Goal: Task Accomplishment & Management: Use online tool/utility

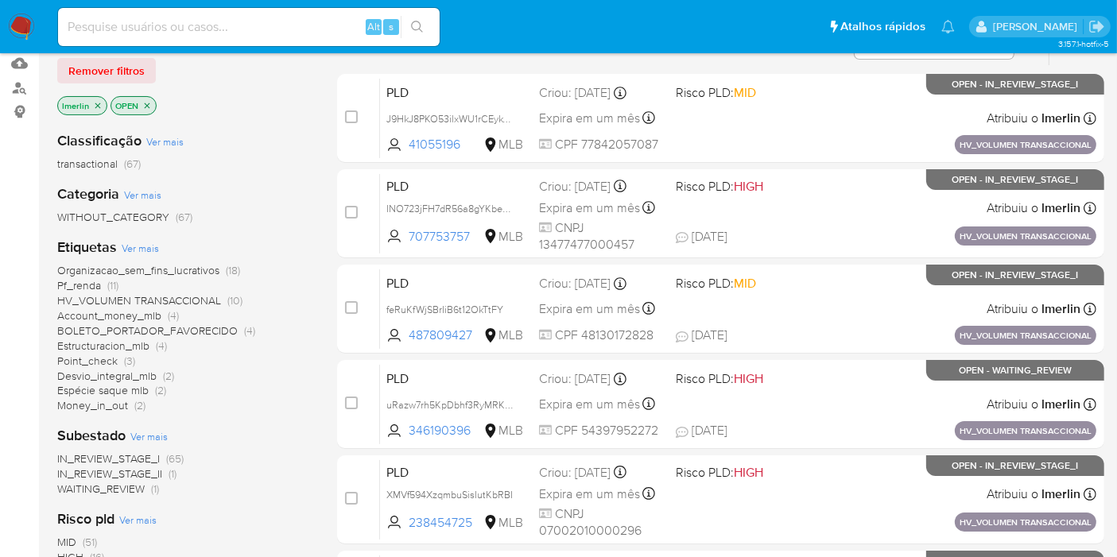
scroll to position [176, 0]
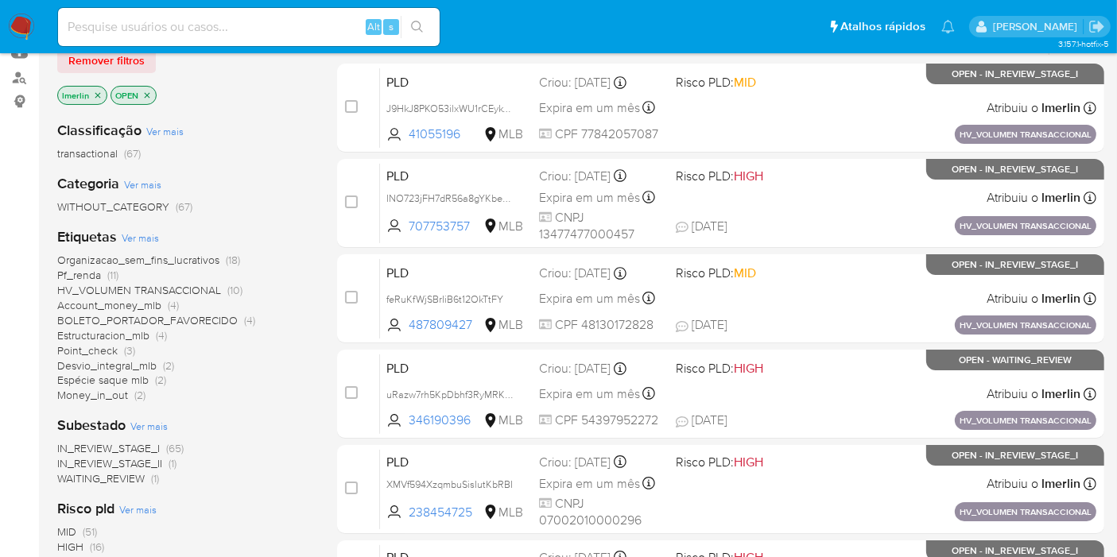
click at [102, 269] on span "Pf_renda (11)" at bounding box center [87, 275] width 61 height 15
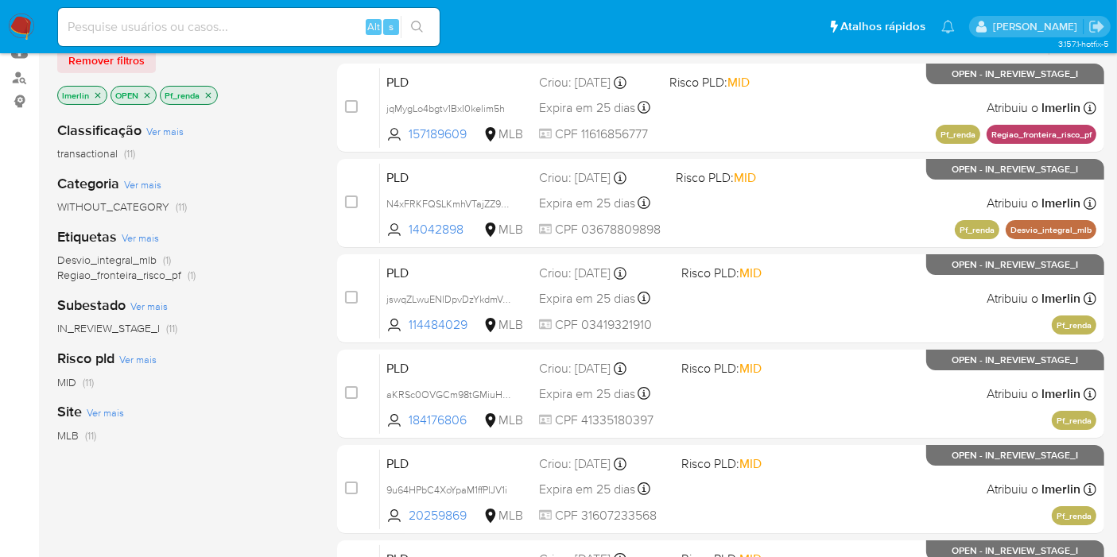
click at [207, 92] on icon "close-filter" at bounding box center [209, 95] width 6 height 6
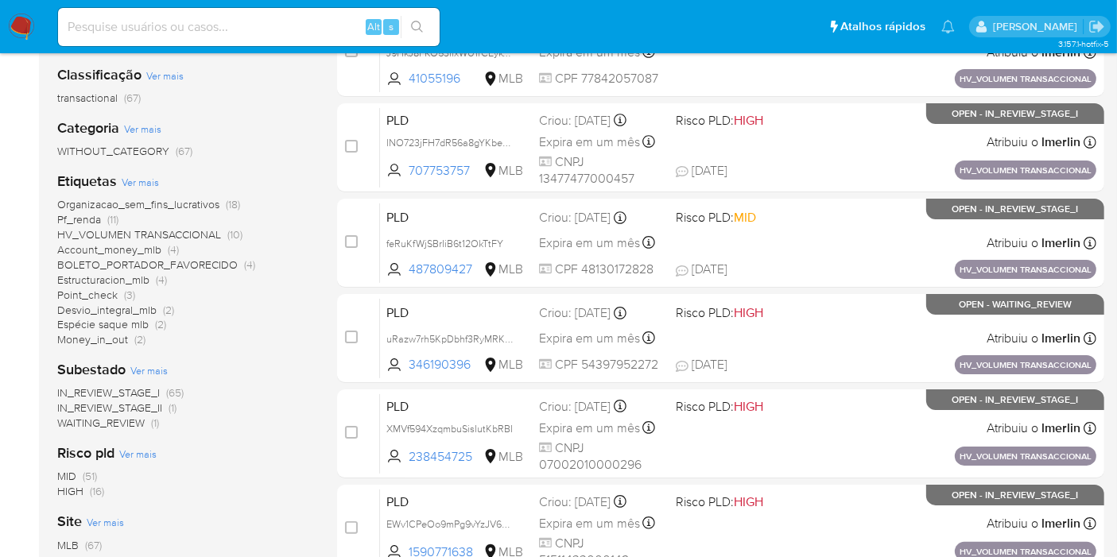
scroll to position [247, 0]
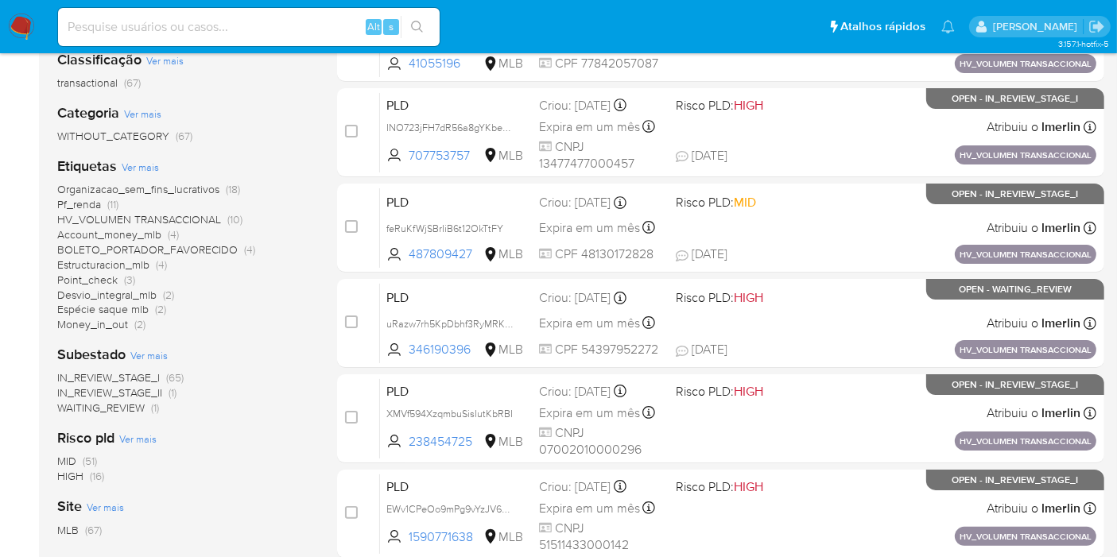
click at [70, 483] on div "Classificação Ver mais transactional (67) Categoria Ver mais WITHOUT_CATEGORY (…" at bounding box center [184, 307] width 254 height 541
click at [79, 475] on span "HIGH" at bounding box center [70, 476] width 26 height 16
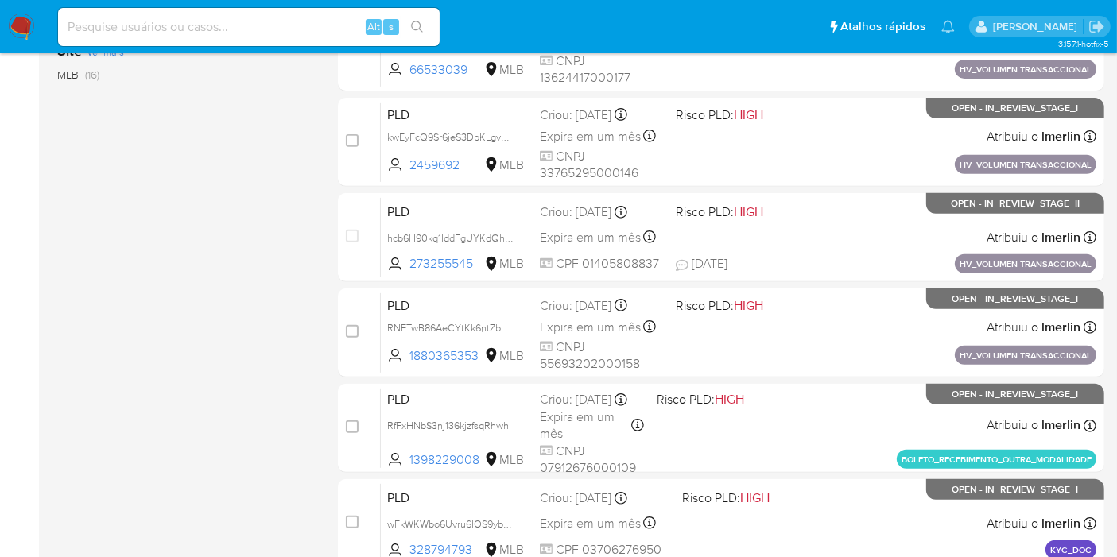
scroll to position [636, 0]
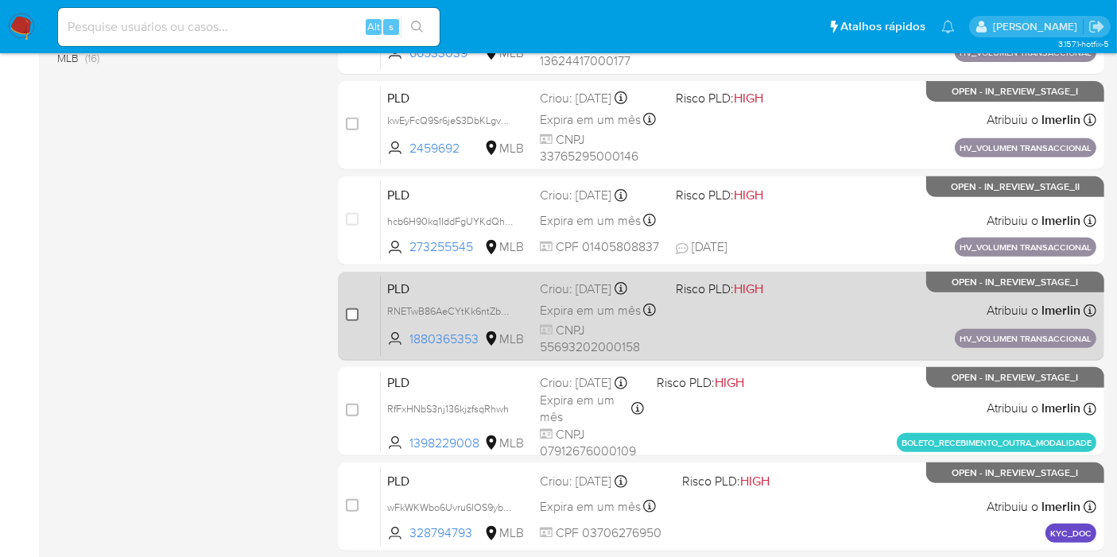
click at [350, 316] on input "checkbox" at bounding box center [352, 314] width 13 height 13
checkbox input "true"
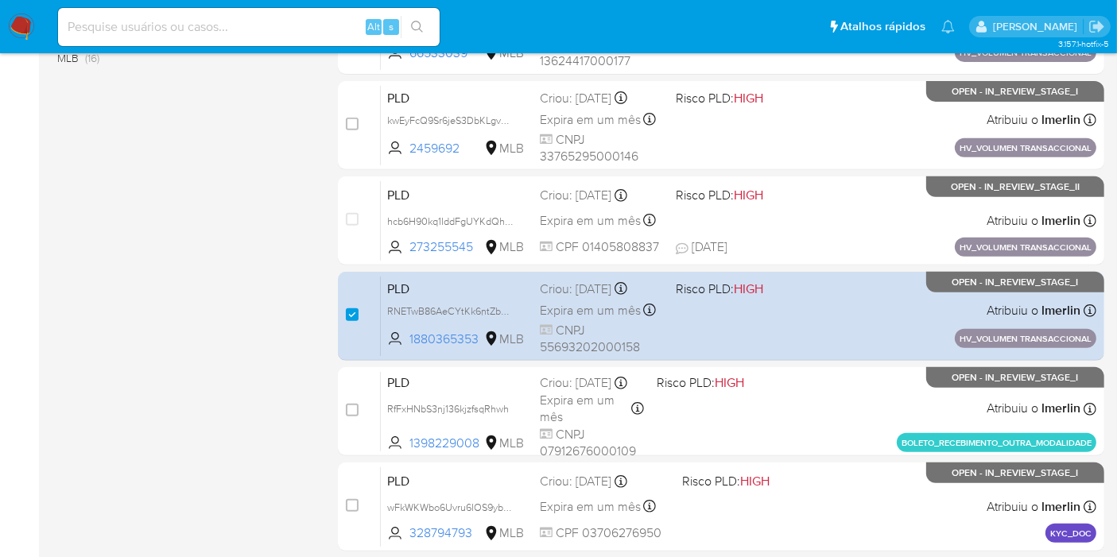
scroll to position [696, 0]
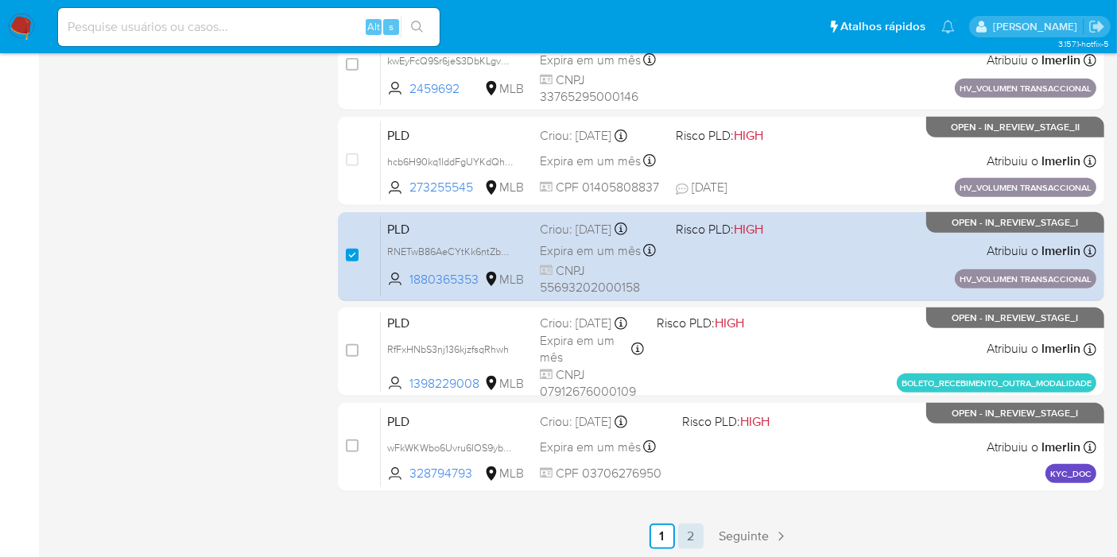
click at [688, 541] on link "2" at bounding box center [690, 536] width 25 height 25
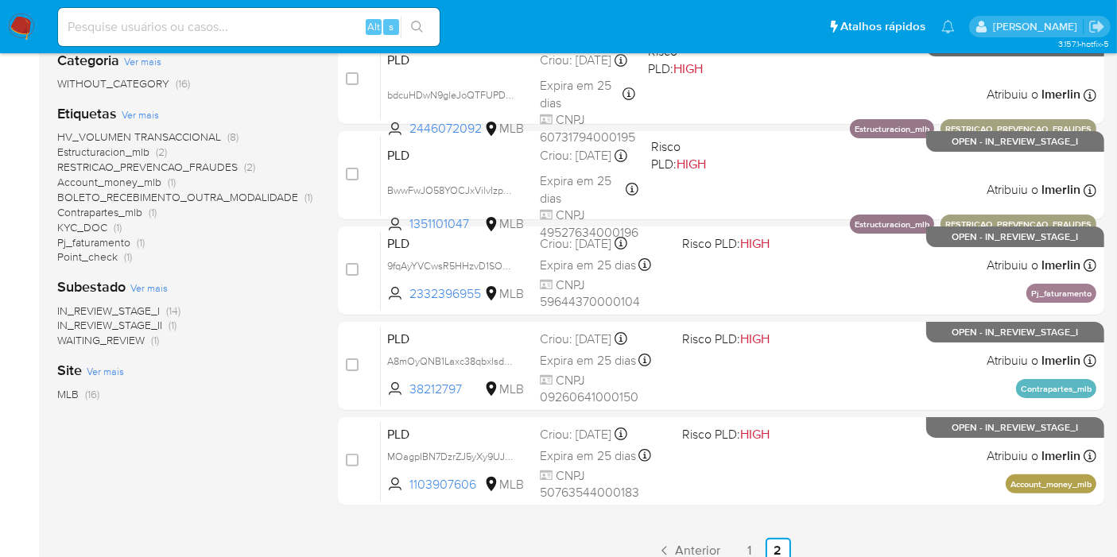
scroll to position [301, 0]
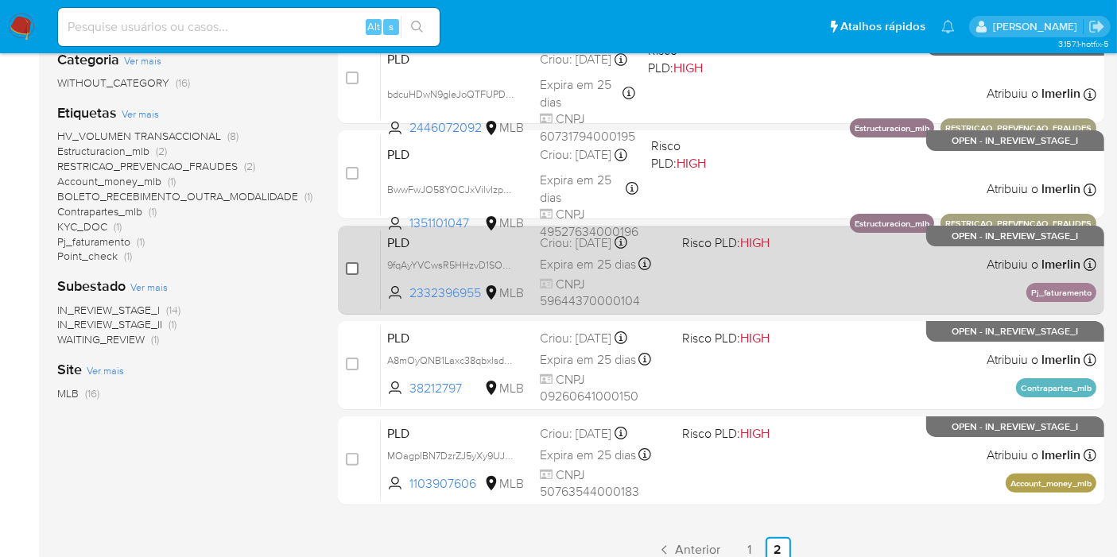
click at [350, 270] on input "checkbox" at bounding box center [352, 268] width 13 height 13
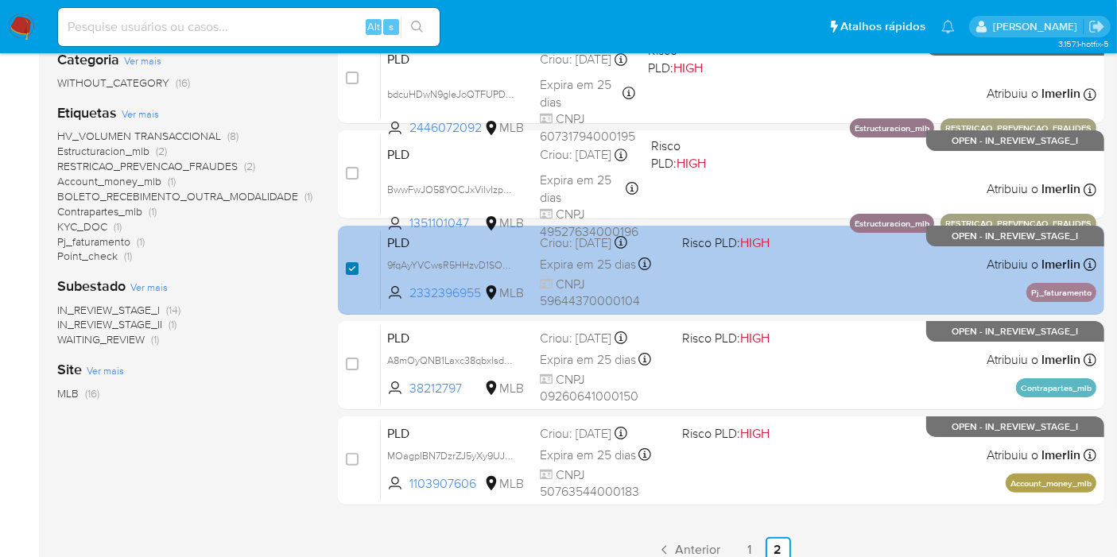
click at [350, 270] on input "checkbox" at bounding box center [352, 268] width 13 height 13
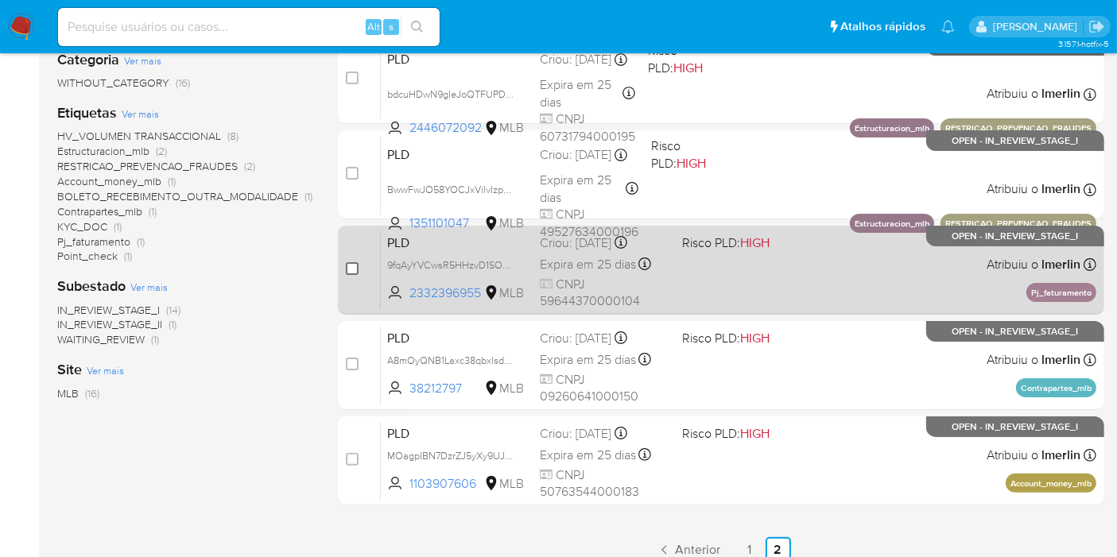
click at [350, 266] on input "checkbox" at bounding box center [352, 268] width 13 height 13
checkbox input "true"
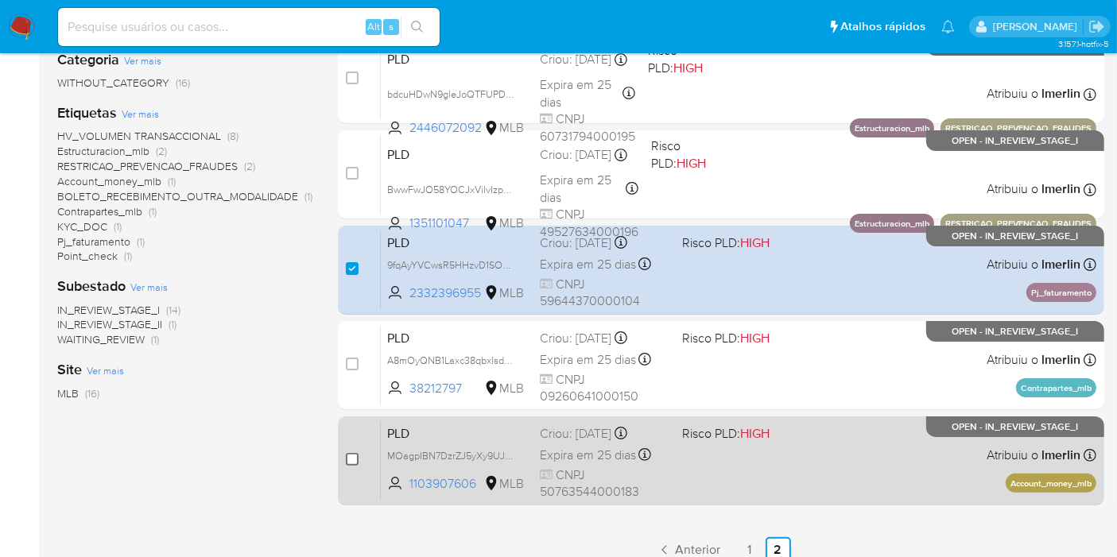
click at [348, 462] on input "checkbox" at bounding box center [352, 459] width 13 height 13
checkbox input "true"
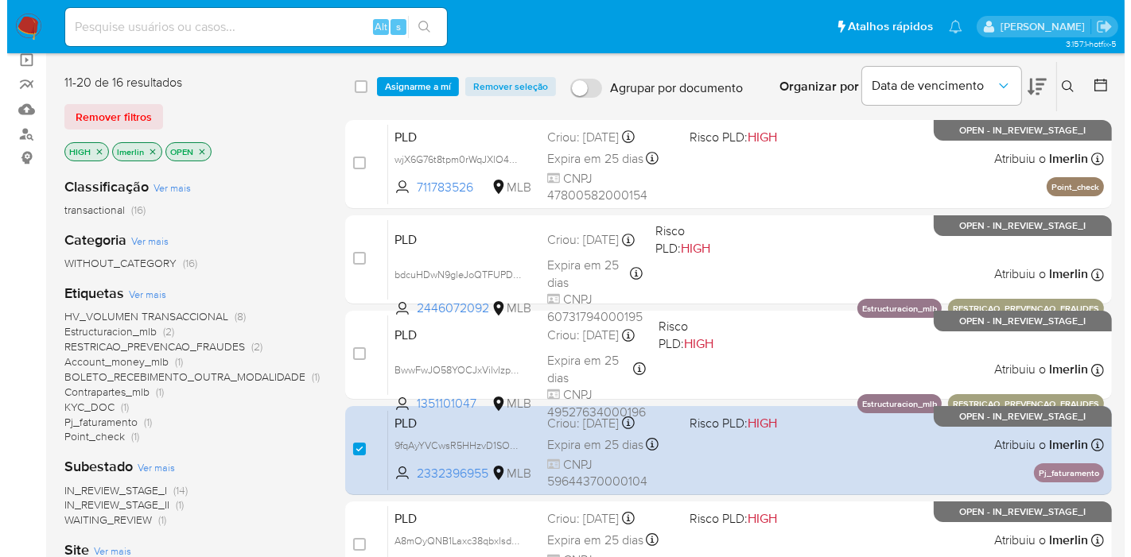
scroll to position [100, 0]
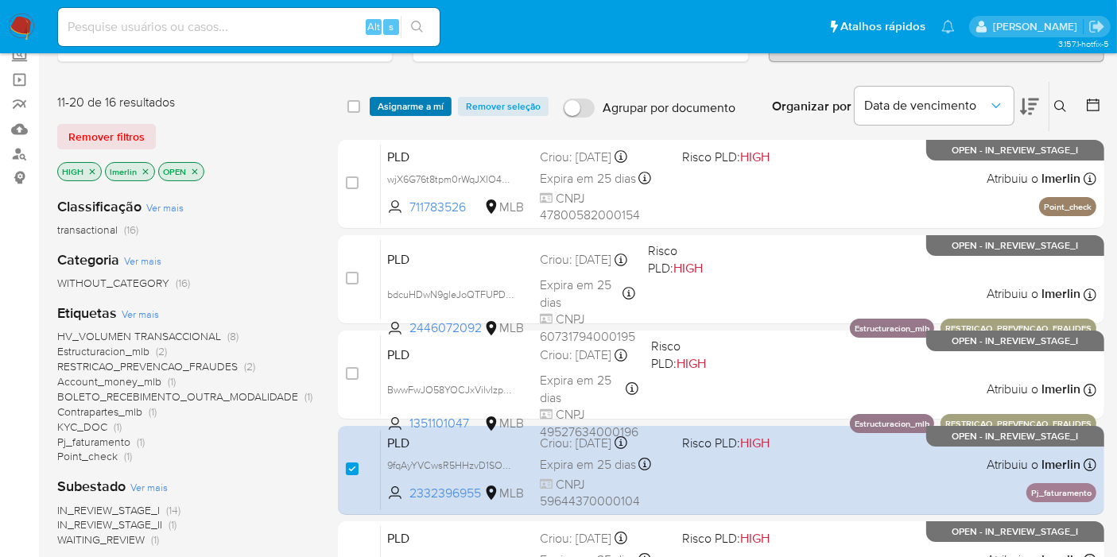
click at [386, 99] on span "Asignarme a mí" at bounding box center [411, 107] width 66 height 16
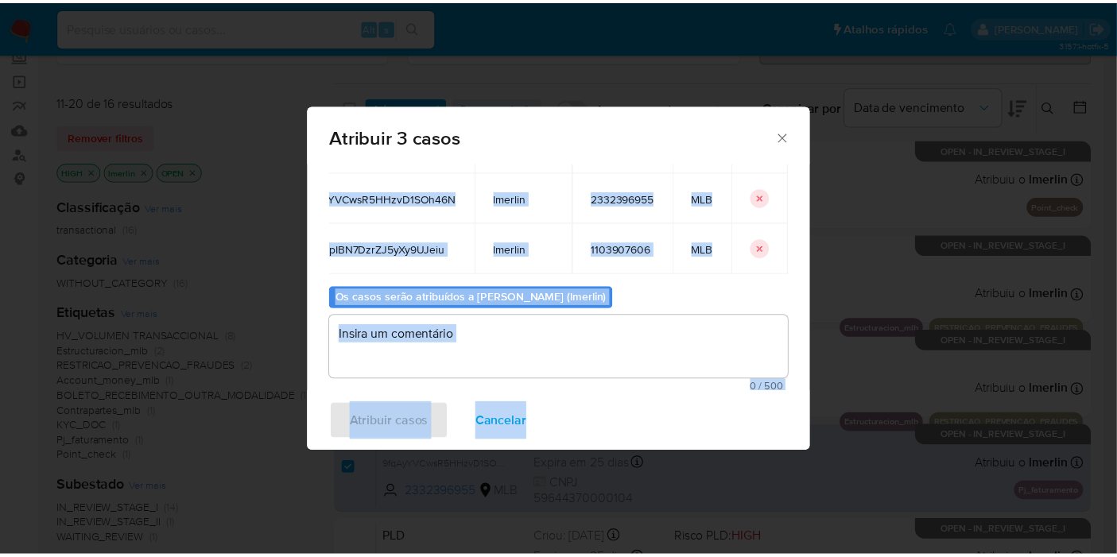
scroll to position [155, 0]
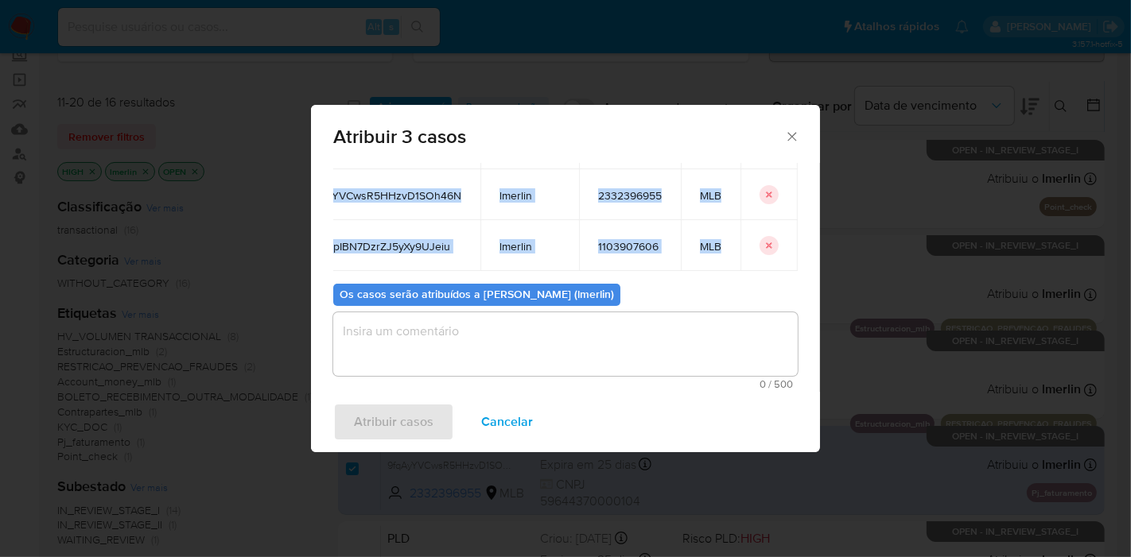
drag, startPoint x: 350, startPoint y: 266, endPoint x: 708, endPoint y: 229, distance: 360.5
click at [708, 229] on tbody "RNETwB86AeCYtKk6ntZb2vGa lmerlin 1880365353 MLB 9fqAyYVCwsR5HHzvD1SOh46N lmerli…" at bounding box center [541, 194] width 513 height 153
copy tbody "RNETwB86AeCYtKk6ntZb2vGa lmerlin 1880365353 MLB 9fqAyYVCwsR5HHzvD1SOh46N lmerli…"
click at [521, 405] on span "Cancelar" at bounding box center [507, 422] width 52 height 35
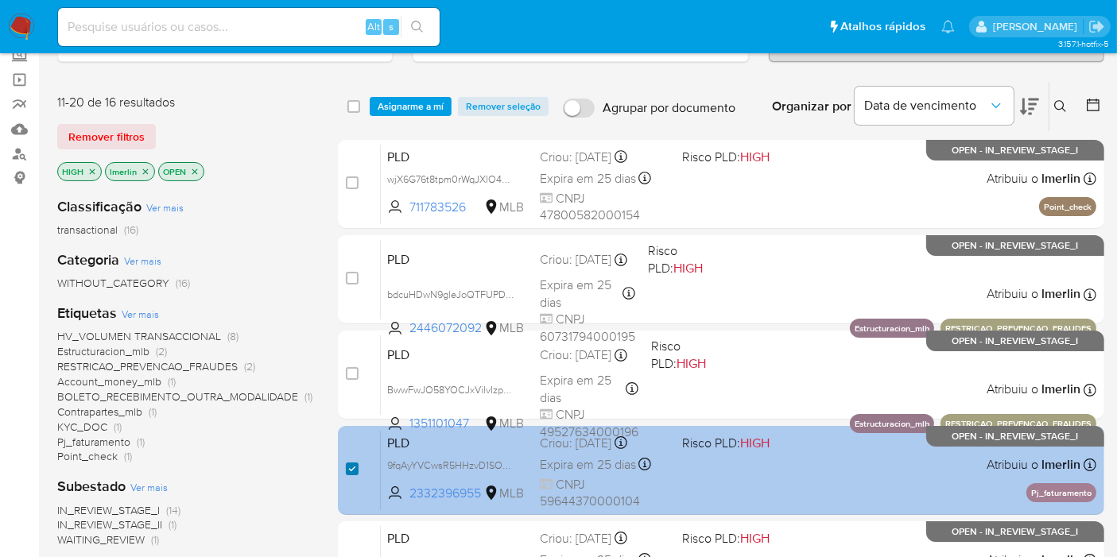
click at [353, 466] on input "checkbox" at bounding box center [352, 469] width 13 height 13
checkbox input "false"
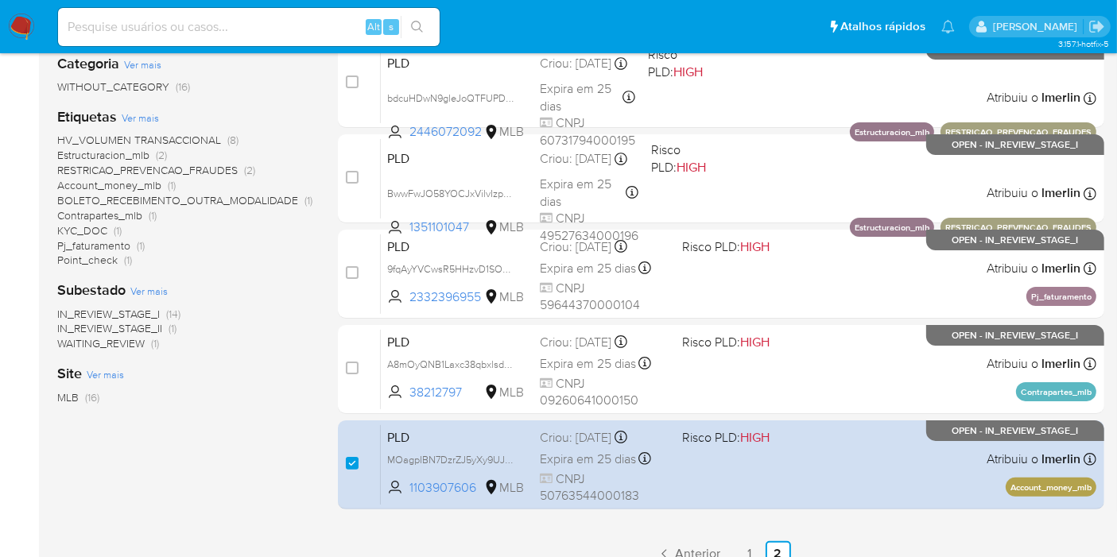
scroll to position [351, 0]
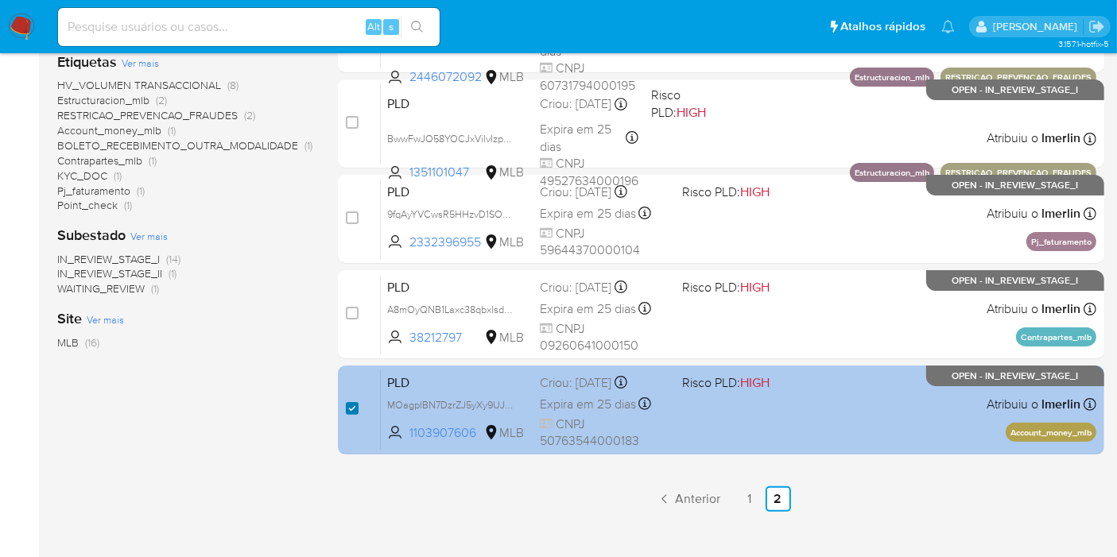
click at [347, 409] on input "checkbox" at bounding box center [352, 408] width 13 height 13
checkbox input "false"
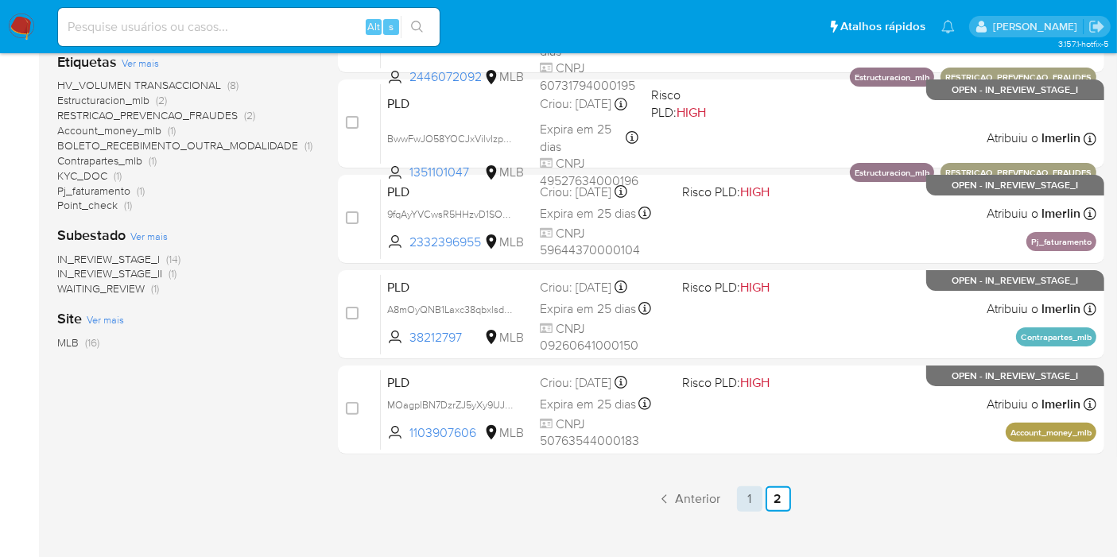
click at [753, 505] on link "1" at bounding box center [749, 499] width 25 height 25
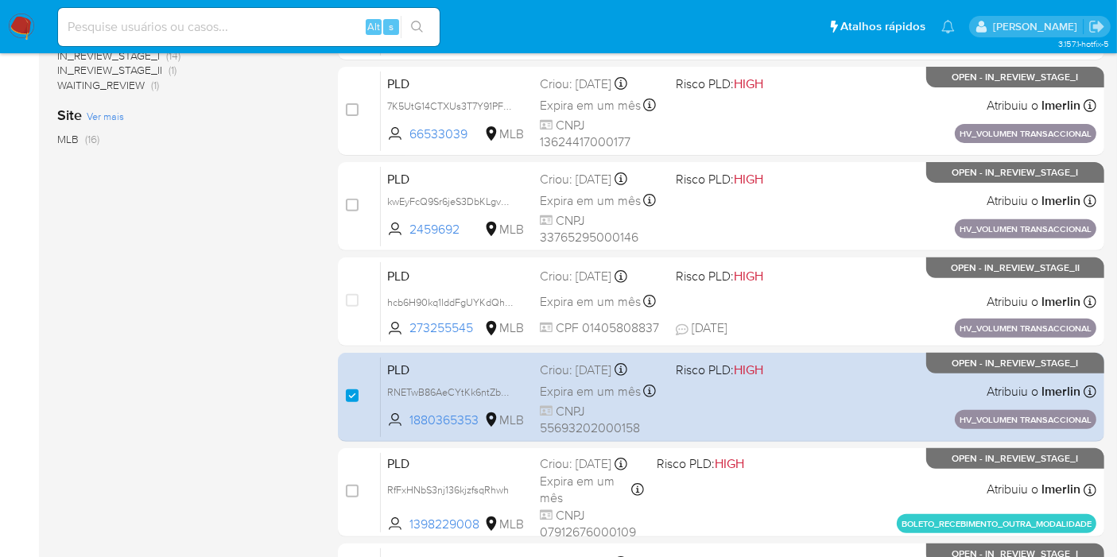
scroll to position [565, 0]
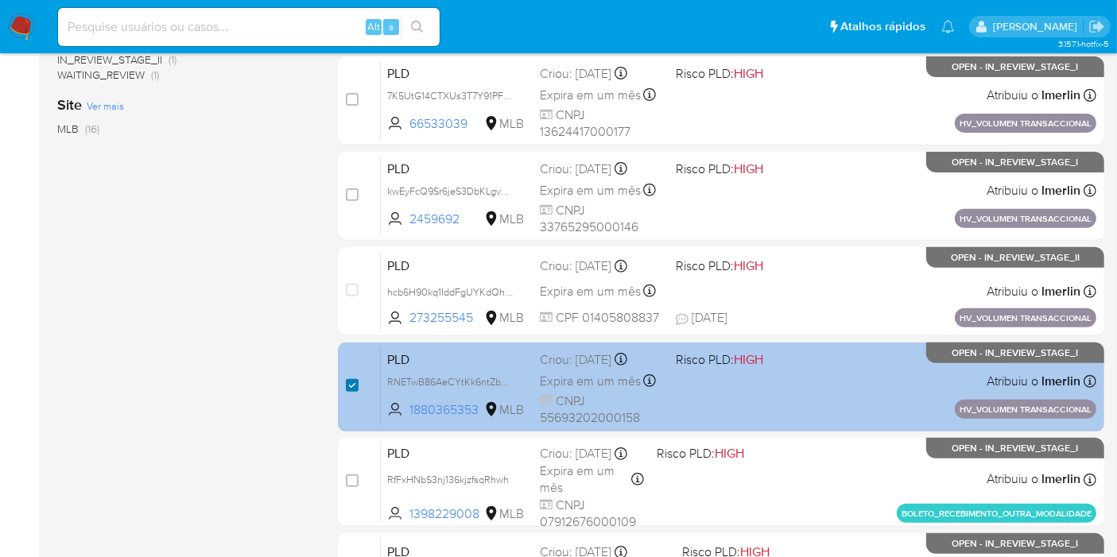
click at [347, 380] on input "checkbox" at bounding box center [352, 385] width 13 height 13
checkbox input "false"
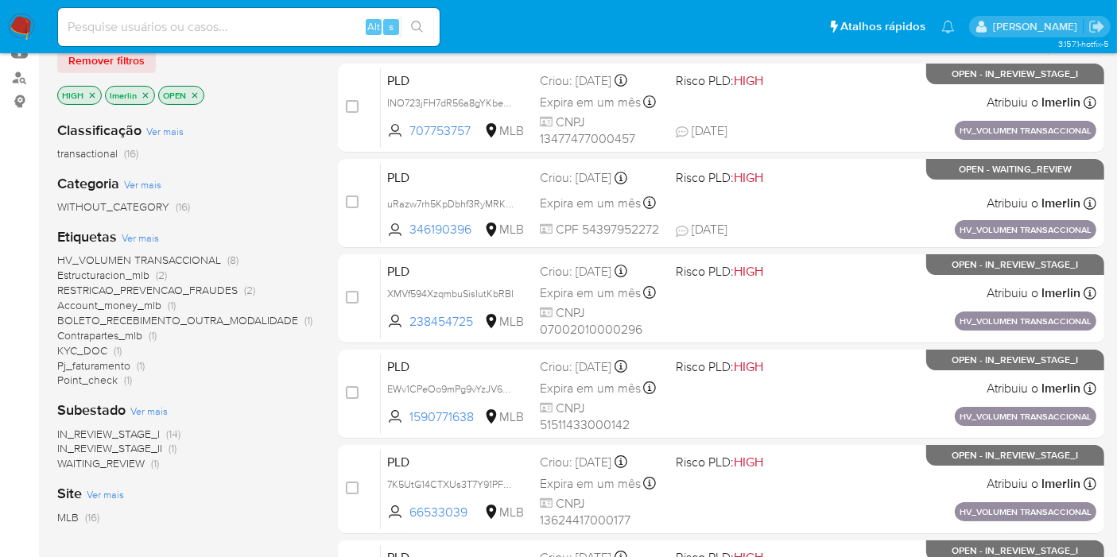
scroll to position [141, 0]
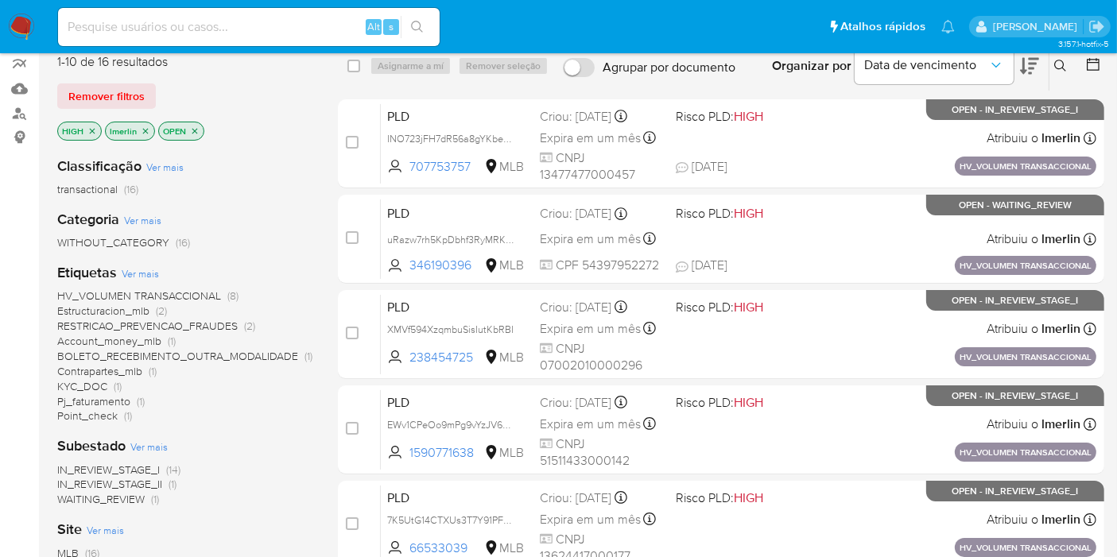
click at [87, 129] on icon "close-filter" at bounding box center [92, 131] width 10 height 10
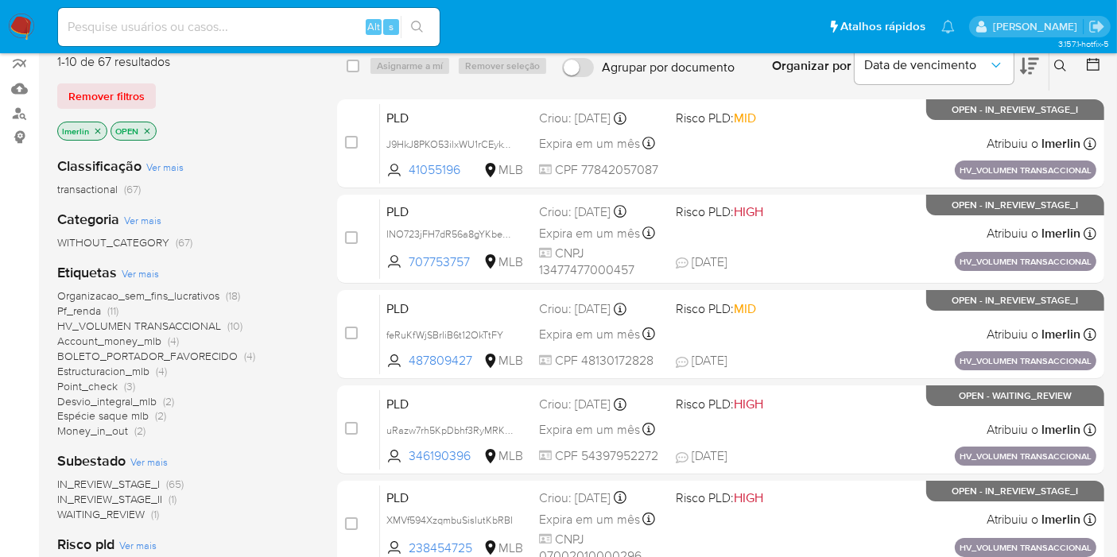
click at [132, 413] on span "Espécie saque mlb" at bounding box center [102, 416] width 91 height 16
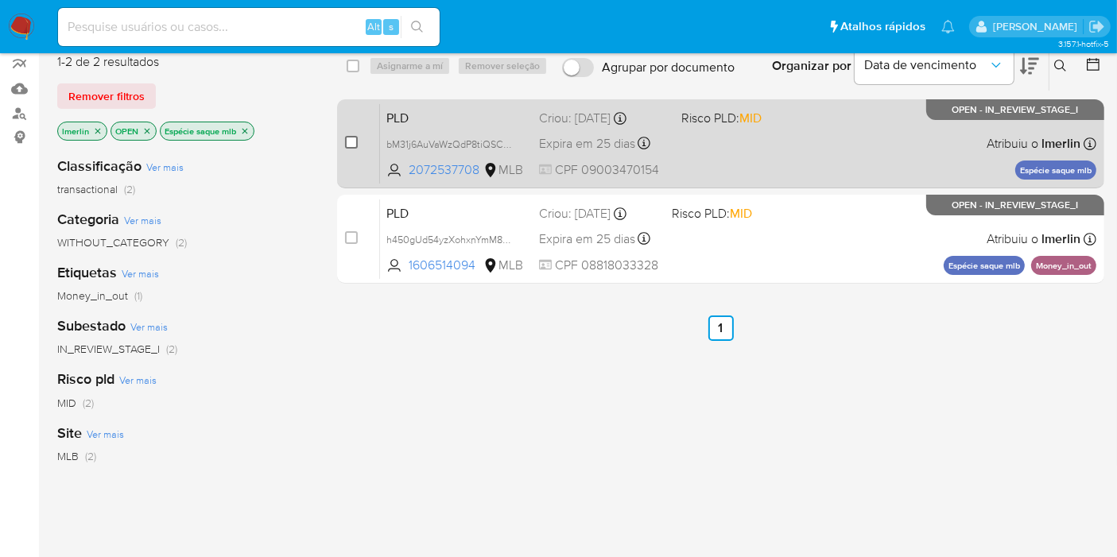
click at [352, 144] on input "checkbox" at bounding box center [351, 142] width 13 height 13
checkbox input "true"
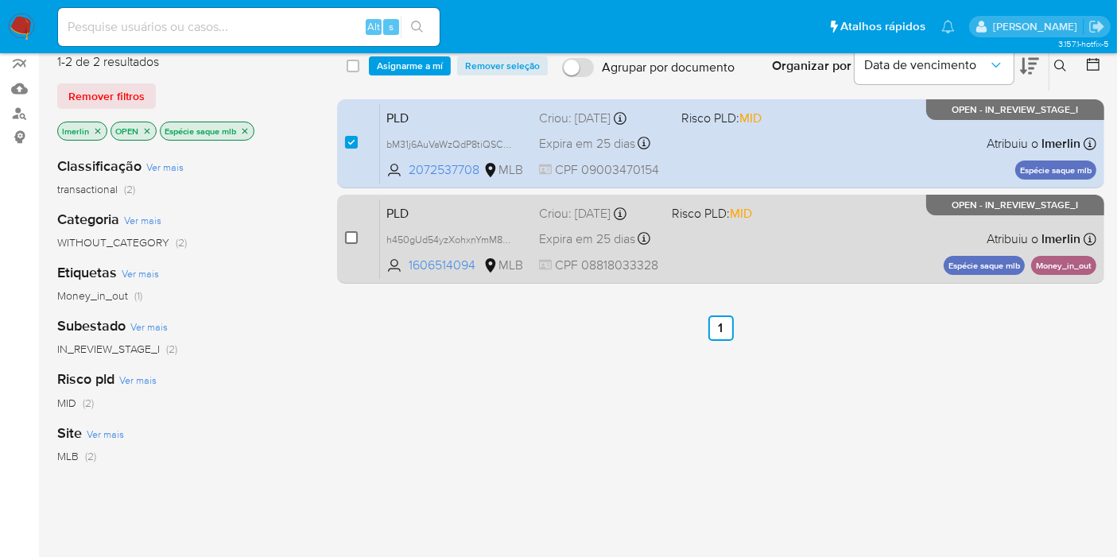
click at [347, 232] on input "checkbox" at bounding box center [351, 237] width 13 height 13
checkbox input "true"
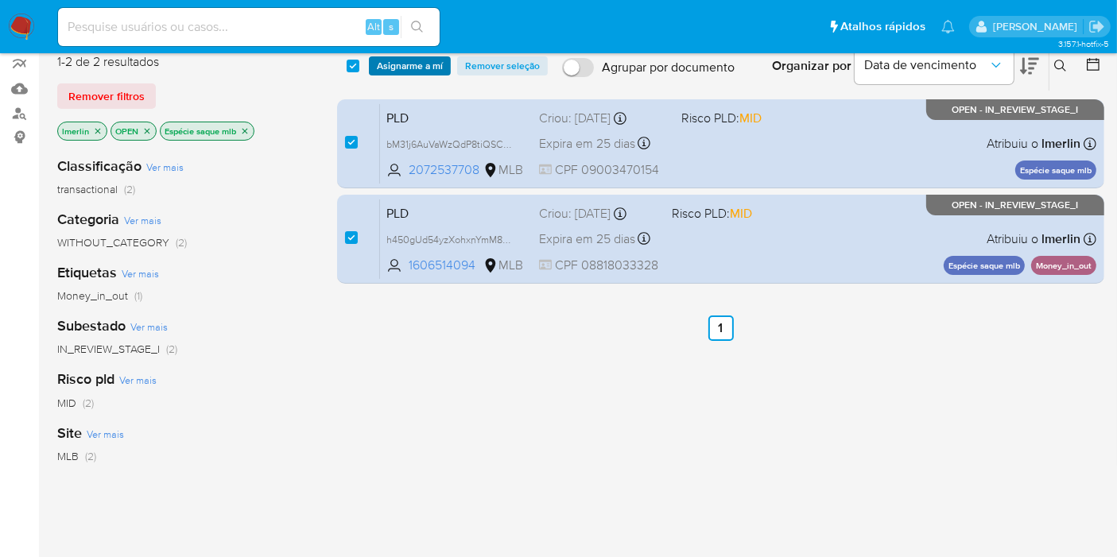
click at [421, 69] on span "Asignarme a mí" at bounding box center [410, 66] width 66 height 16
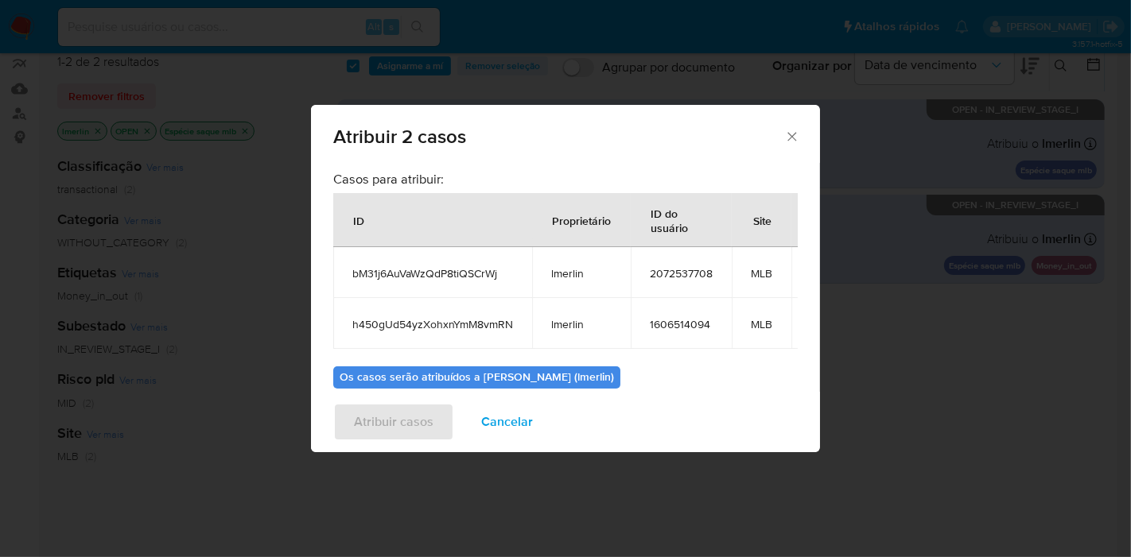
click at [370, 270] on span "bM31j6AuVaWzQdP8tiQSCrWj" at bounding box center [432, 273] width 161 height 14
copy span "bM31j6AuVaWzQdP8tiQSCrWj"
click at [483, 329] on span "h450gUd54yzXohxnYmM8vmRN" at bounding box center [432, 324] width 161 height 14
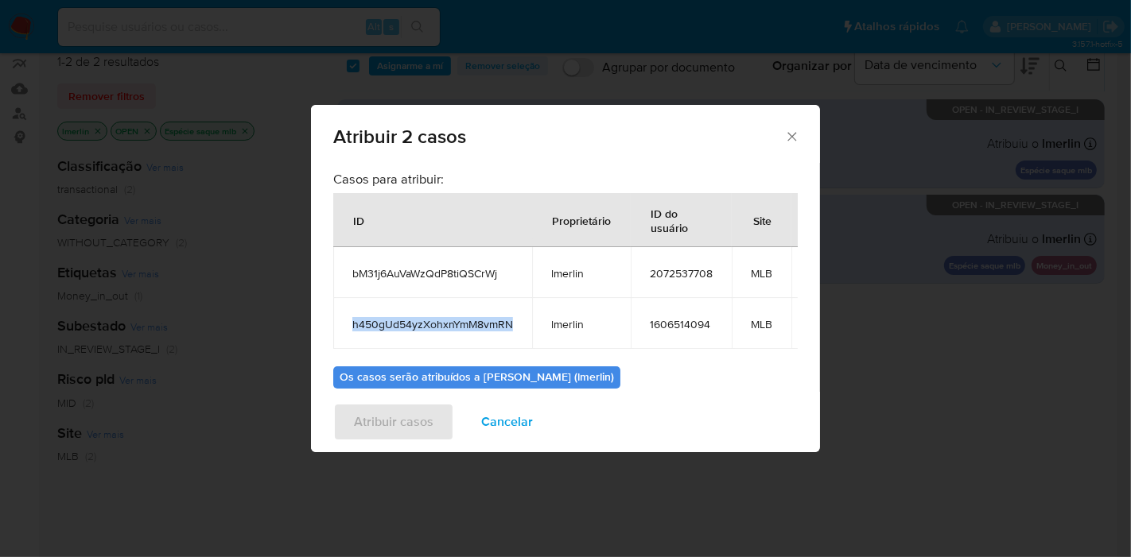
click at [483, 329] on span "h450gUd54yzXohxnYmM8vmRN" at bounding box center [432, 324] width 161 height 14
copy span "h450gUd54yzXohxnYmM8vmRN"
click at [678, 272] on span "2072537708" at bounding box center [681, 273] width 63 height 14
copy span "2072537708"
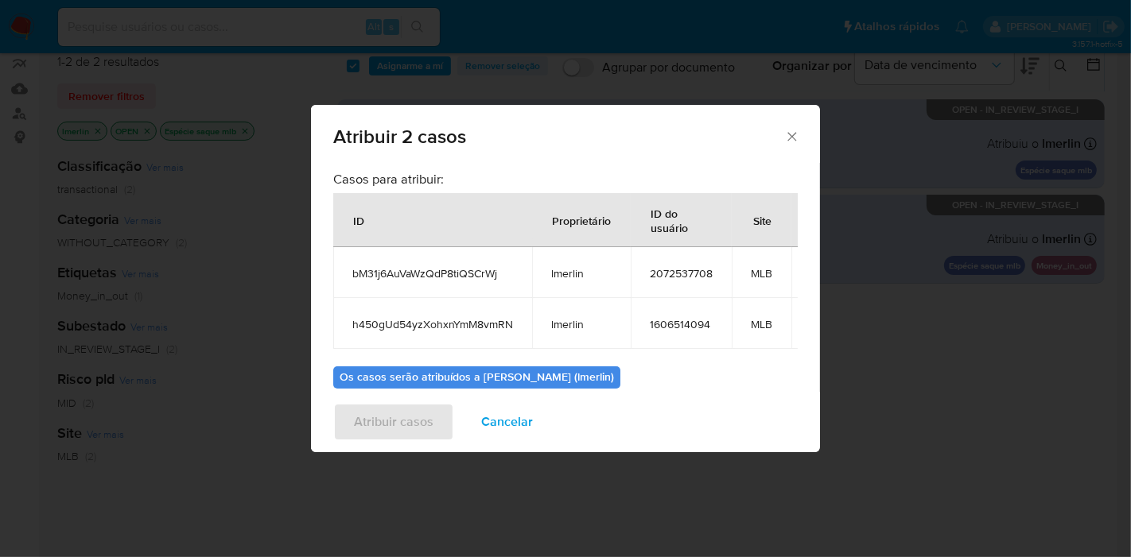
click at [670, 324] on span "1606514094" at bounding box center [681, 324] width 63 height 14
copy span "1606514094"
click at [516, 419] on span "Cancelar" at bounding box center [507, 422] width 52 height 35
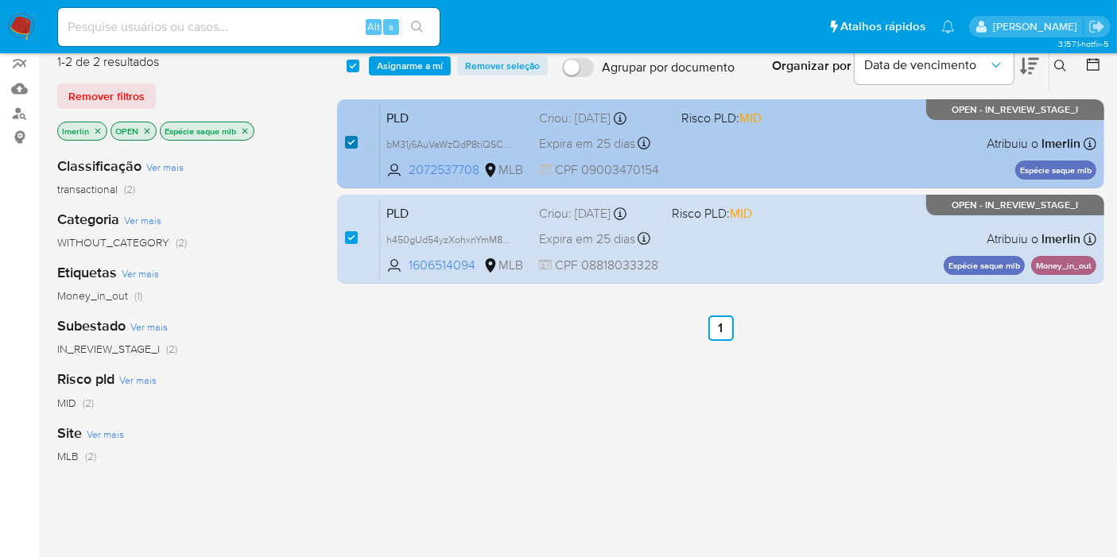
click at [352, 144] on input "checkbox" at bounding box center [351, 142] width 13 height 13
checkbox input "false"
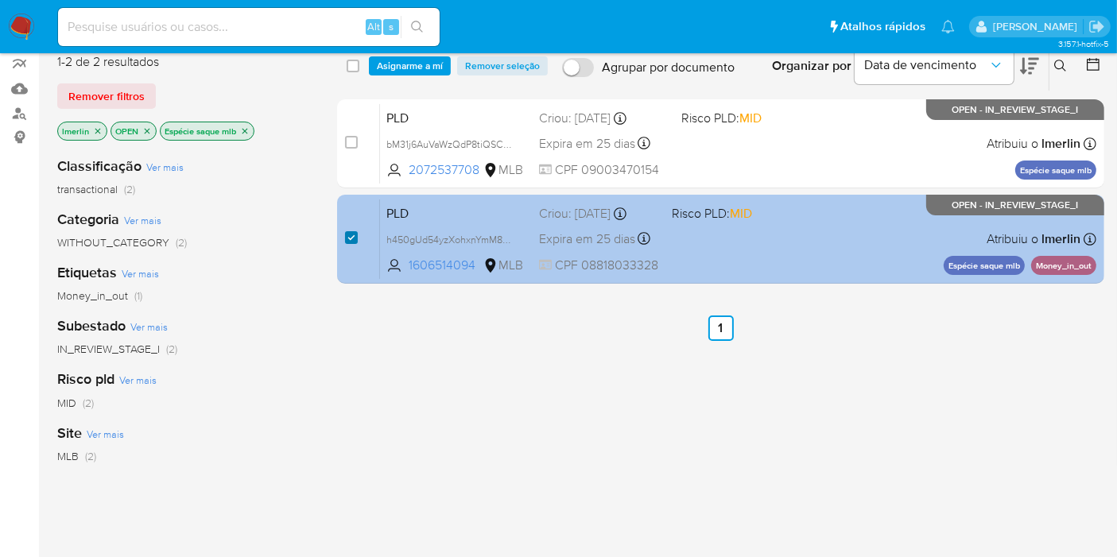
click at [354, 237] on input "checkbox" at bounding box center [351, 237] width 13 height 13
checkbox input "false"
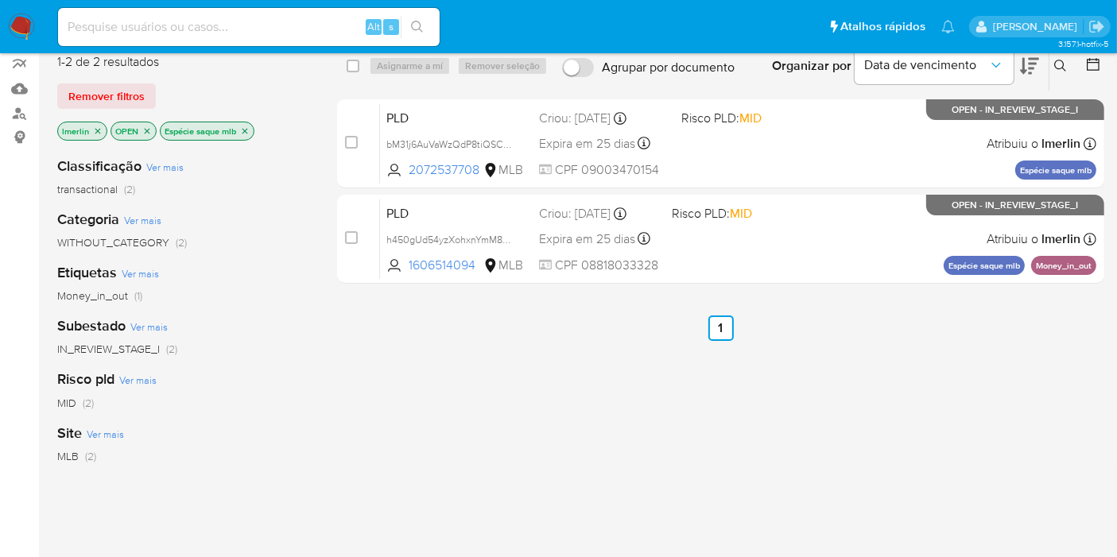
click at [243, 134] on p "Espécie saque mlb" at bounding box center [207, 130] width 93 height 17
click at [246, 128] on icon "close-filter" at bounding box center [245, 131] width 10 height 10
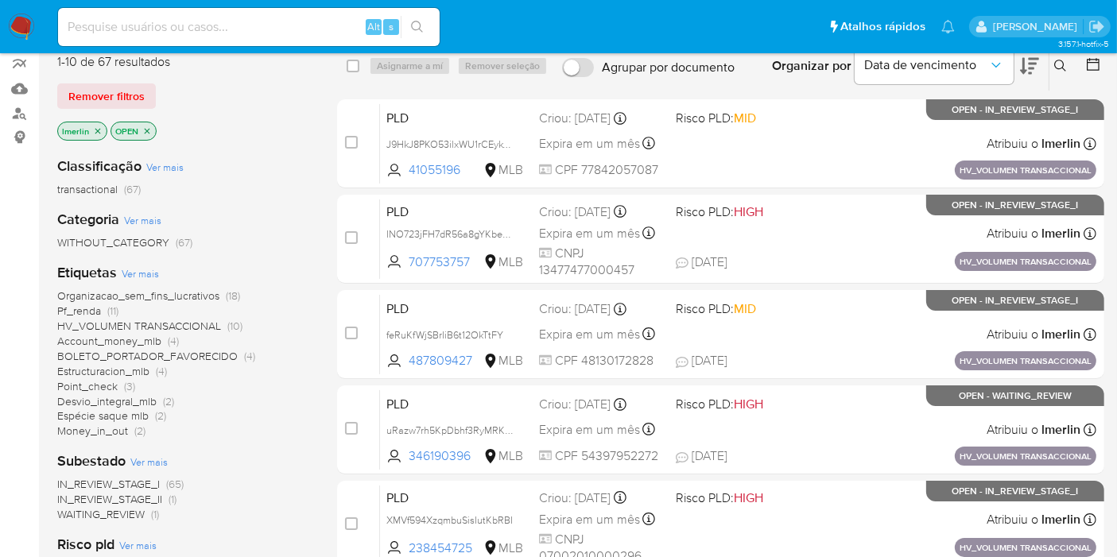
click at [104, 312] on span "Pf_renda (11)" at bounding box center [87, 311] width 61 height 15
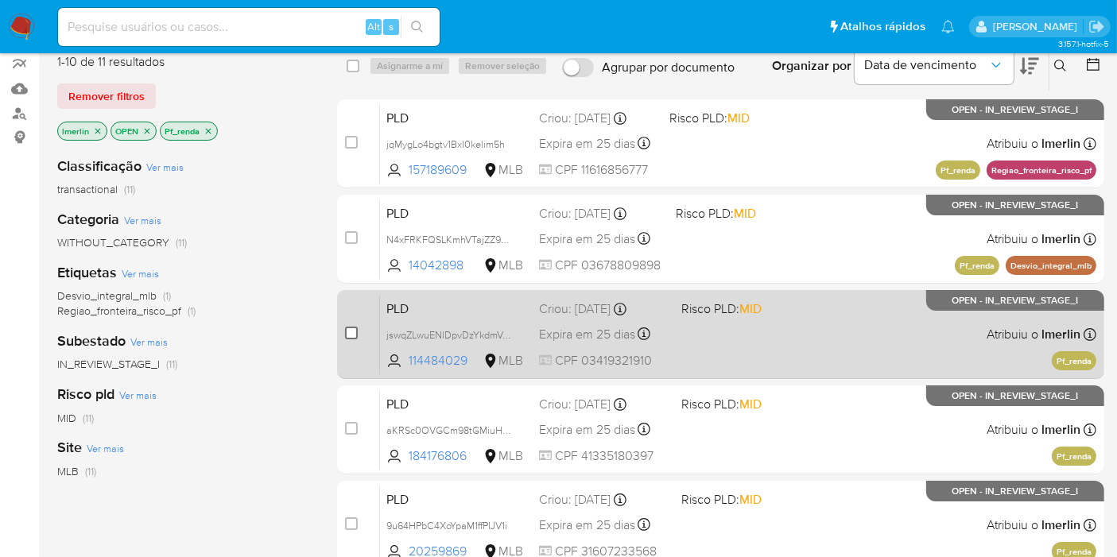
click at [351, 332] on input "checkbox" at bounding box center [351, 333] width 13 height 13
checkbox input "true"
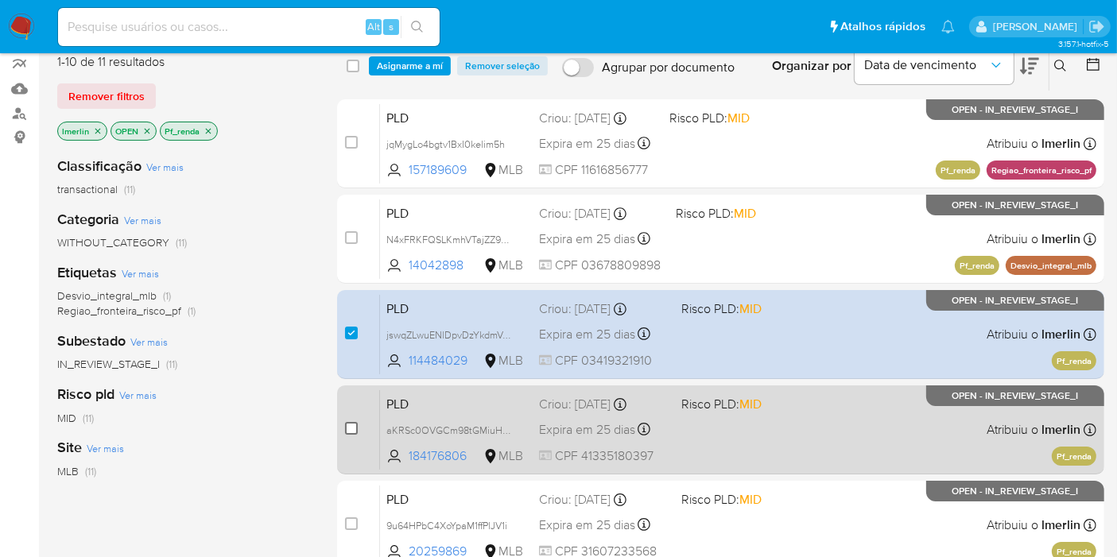
click at [351, 422] on input "checkbox" at bounding box center [351, 428] width 13 height 13
checkbox input "true"
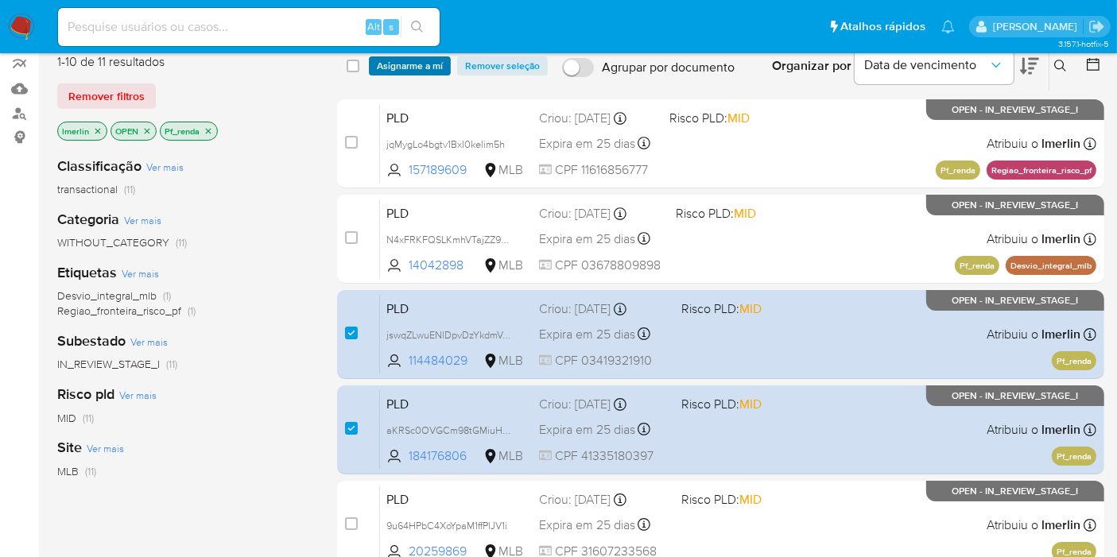
click at [405, 58] on span "Asignarme a mí" at bounding box center [410, 66] width 66 height 16
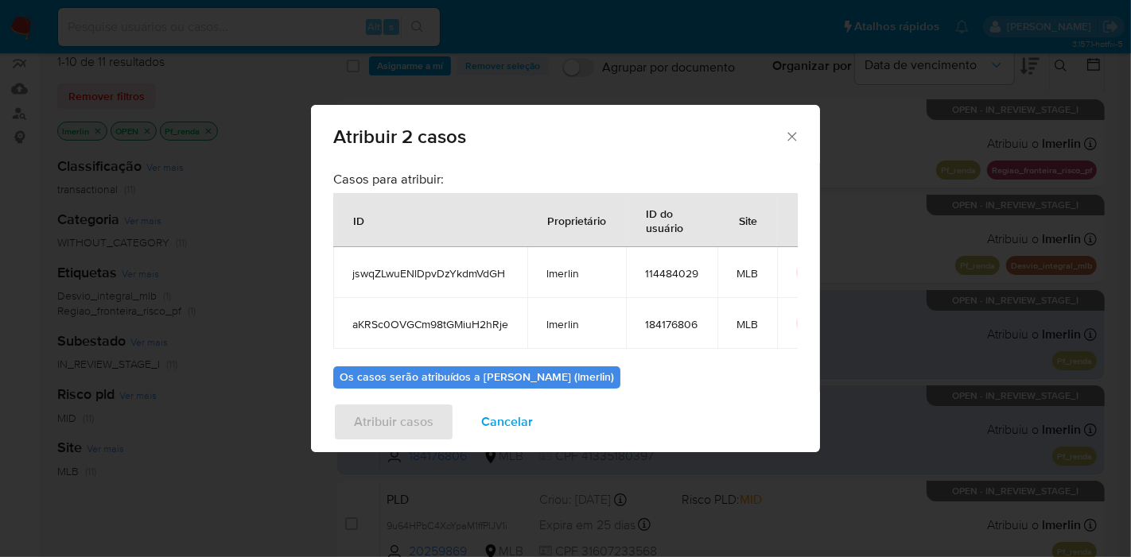
click at [427, 284] on td "jswqZLwuENlDpvDzYkdmVdGH" at bounding box center [430, 272] width 194 height 51
copy span "jswqZLwuENlDpvDzYkdmVdGH"
click at [425, 327] on span "aKRSc0OVGCm98tGMiuH2hRje" at bounding box center [430, 324] width 156 height 14
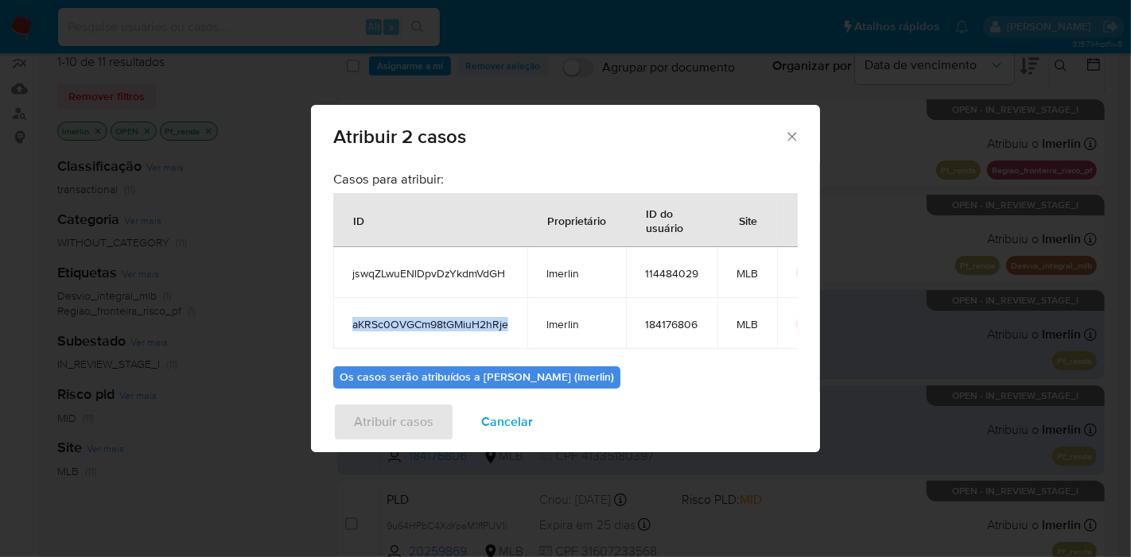
copy span "aKRSc0OVGCm98tGMiuH2hRje"
click at [673, 277] on span "114484029" at bounding box center [671, 273] width 53 height 14
copy span "114484029"
click at [685, 319] on span "184176806" at bounding box center [671, 324] width 53 height 14
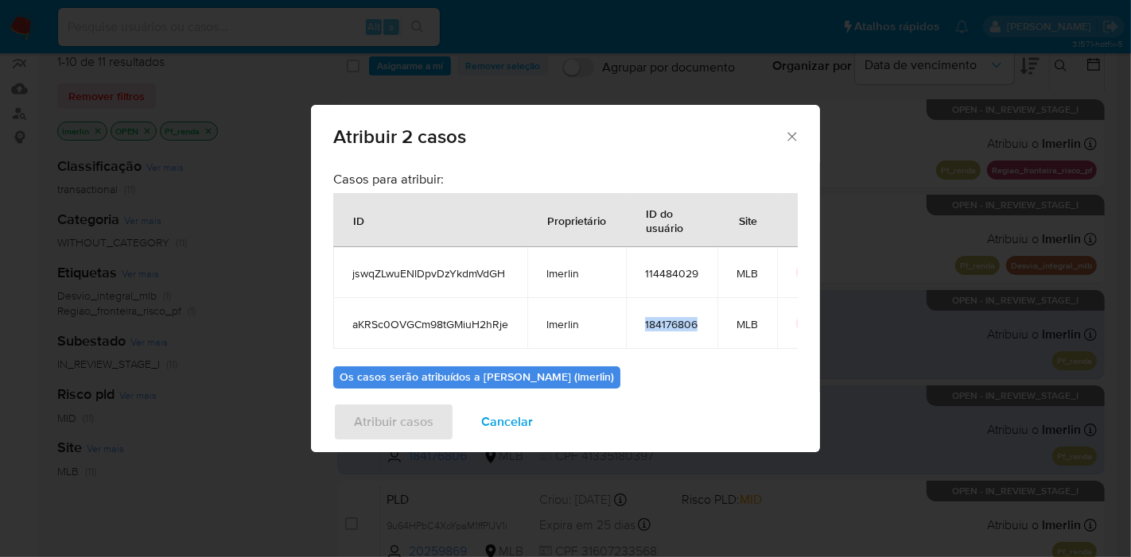
click at [685, 319] on span "184176806" at bounding box center [671, 324] width 53 height 14
copy span "184176806"
click at [499, 409] on span "Cancelar" at bounding box center [507, 422] width 52 height 35
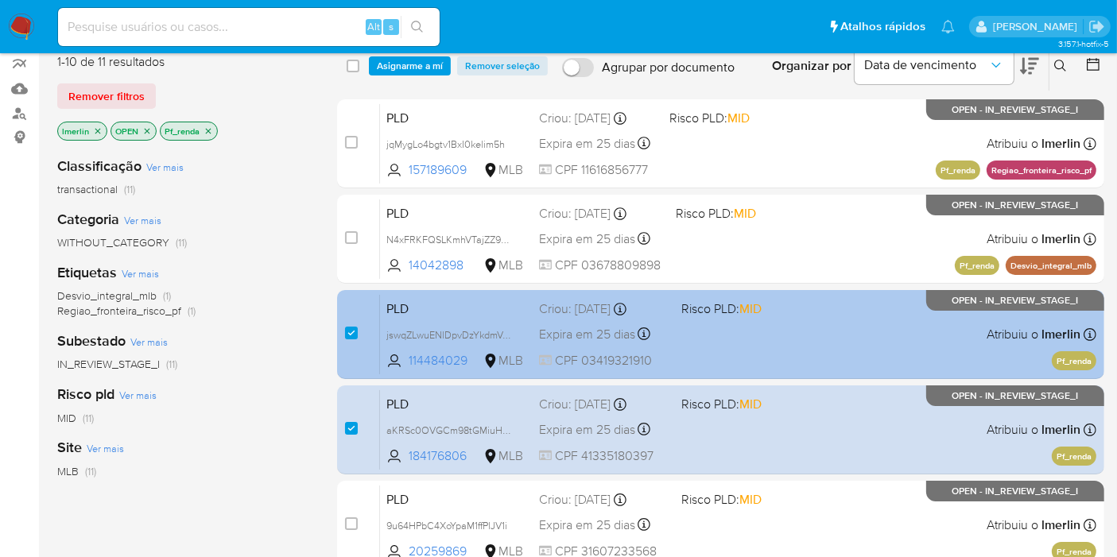
click at [344, 335] on div "case-item-checkbox Incapaz de atribuir o caso PLD jswqZLwuENlDpvDzYkdmVdGH 1144…" at bounding box center [720, 334] width 767 height 89
click at [345, 335] on span at bounding box center [351, 333] width 13 height 13
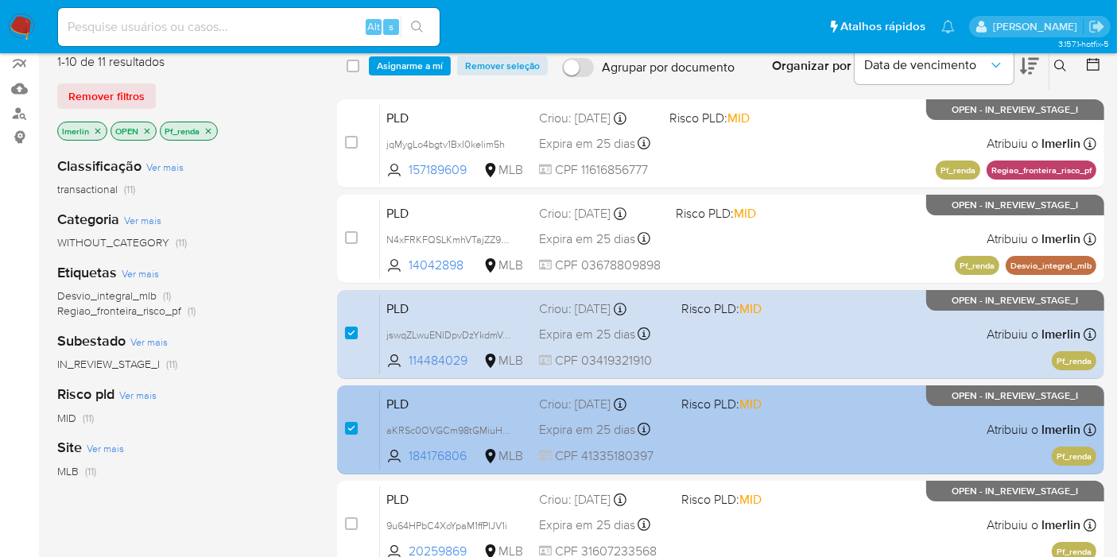
click at [351, 432] on div "case-item-checkbox" at bounding box center [351, 429] width 13 height 16
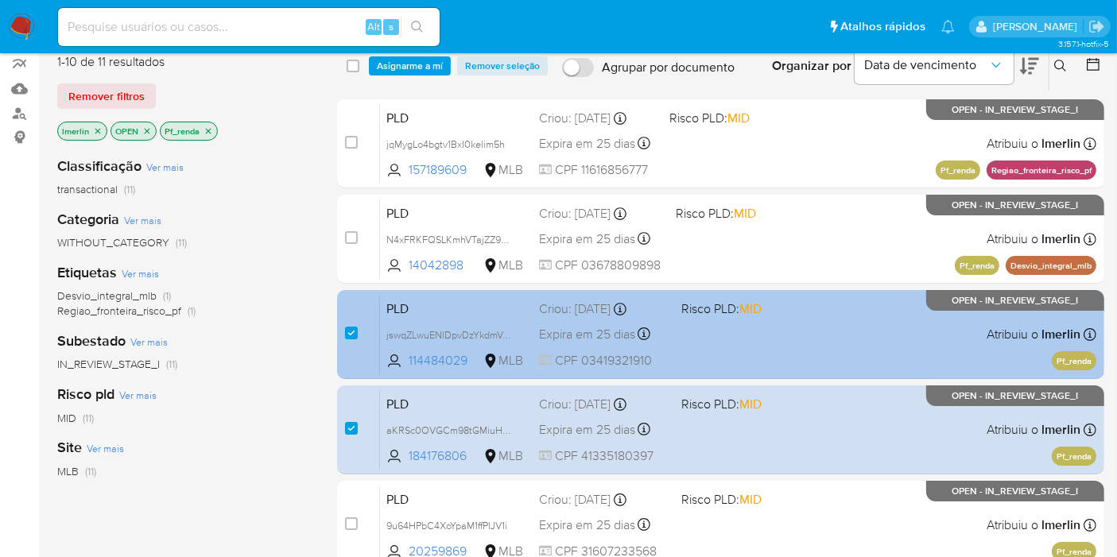
click at [355, 325] on div "case-item-checkbox" at bounding box center [351, 333] width 13 height 16
click at [354, 331] on input "checkbox" at bounding box center [351, 333] width 13 height 13
checkbox input "false"
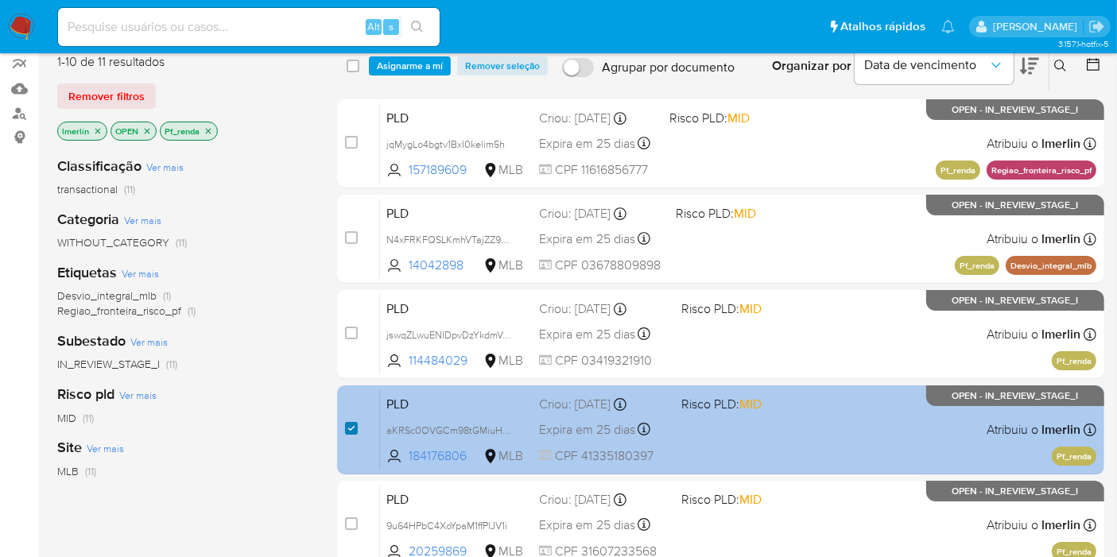
click at [350, 422] on input "checkbox" at bounding box center [351, 428] width 13 height 13
checkbox input "false"
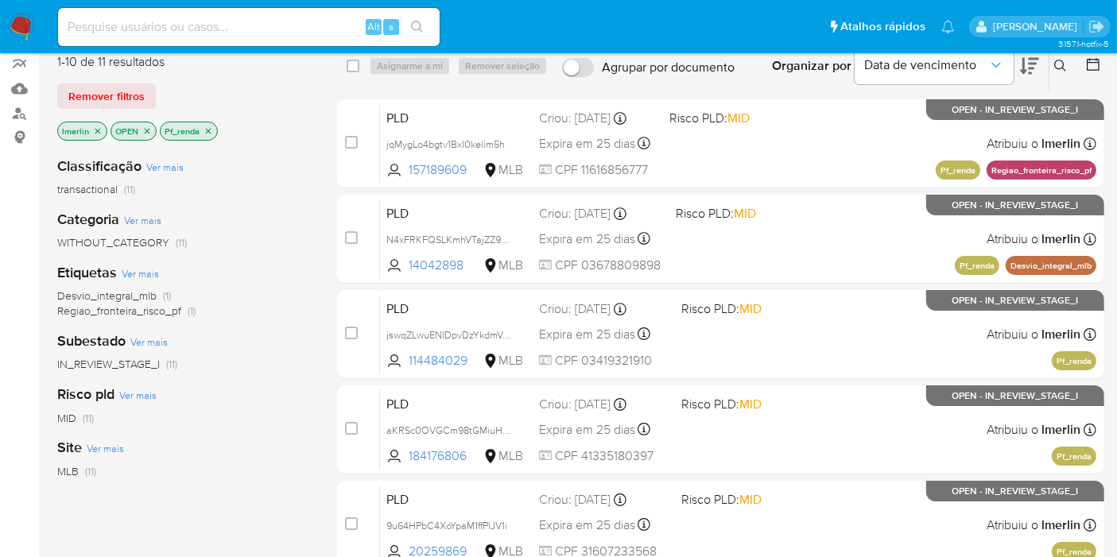
click at [208, 128] on icon "close-filter" at bounding box center [209, 131] width 10 height 10
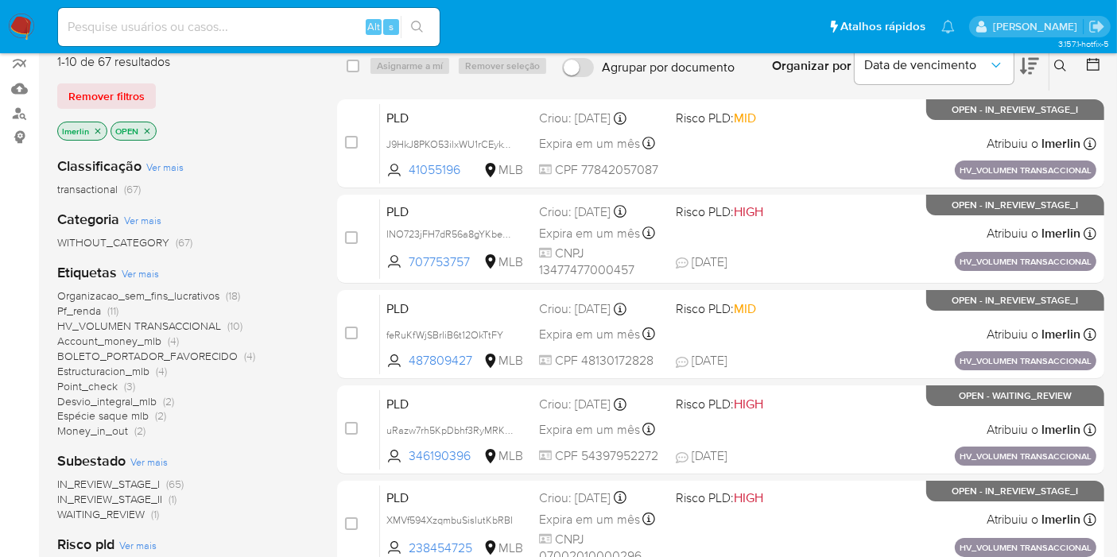
click at [99, 130] on icon "close-filter" at bounding box center [98, 131] width 6 height 6
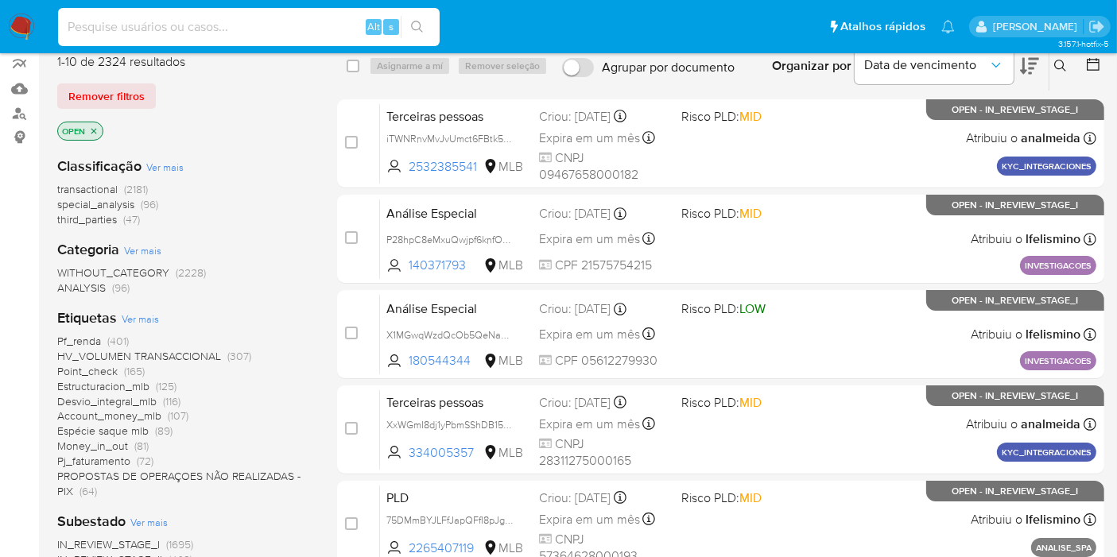
click at [311, 29] on input at bounding box center [249, 27] width 382 height 21
paste input "RNETwB86AeCYtKk6ntZb2vGa"
type input "RNETwB86AeCYtKk6ntZb2vGa"
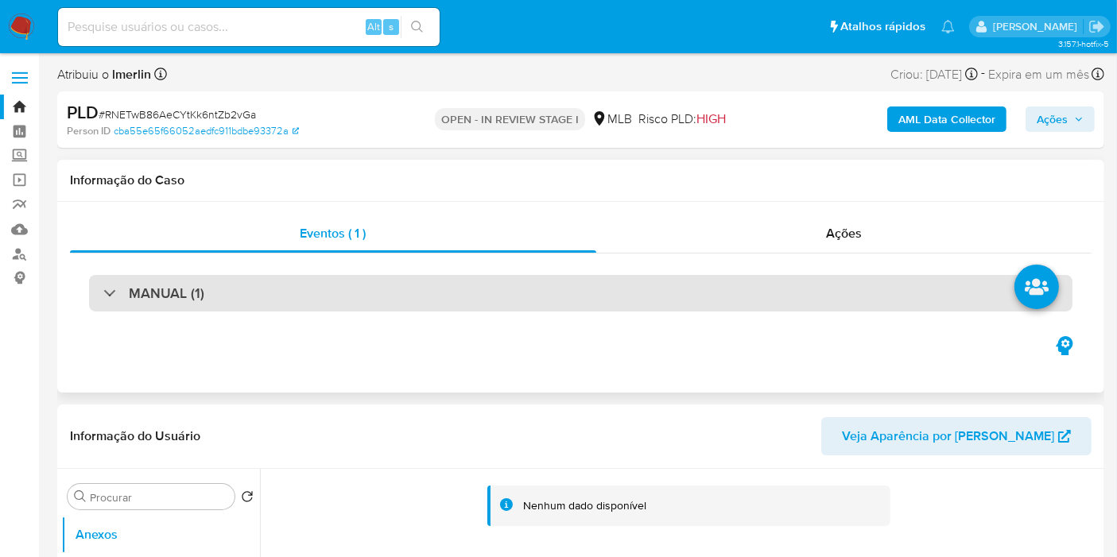
select select "10"
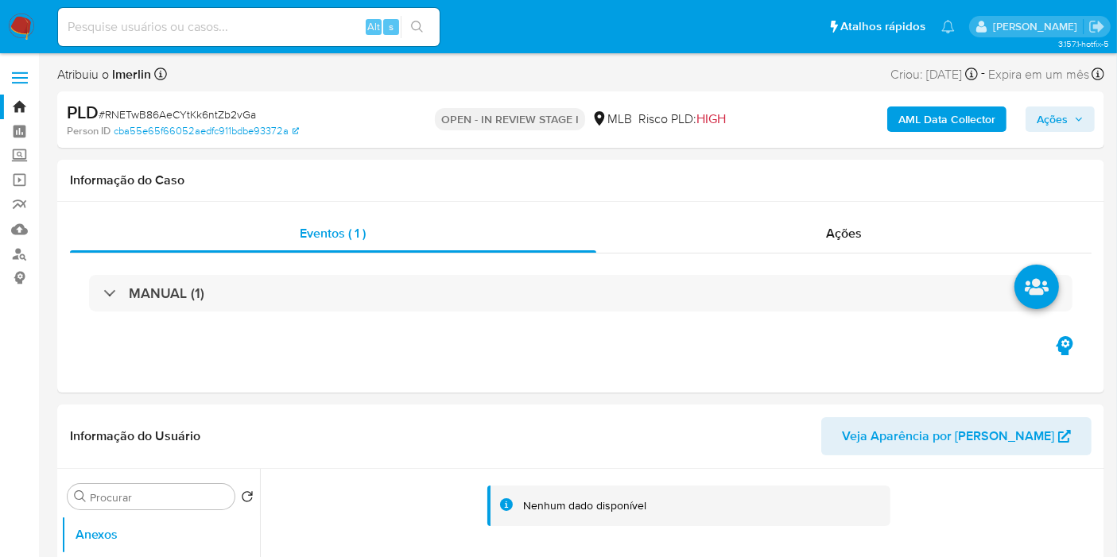
click at [941, 126] on b "AML Data Collector" at bounding box center [946, 119] width 97 height 25
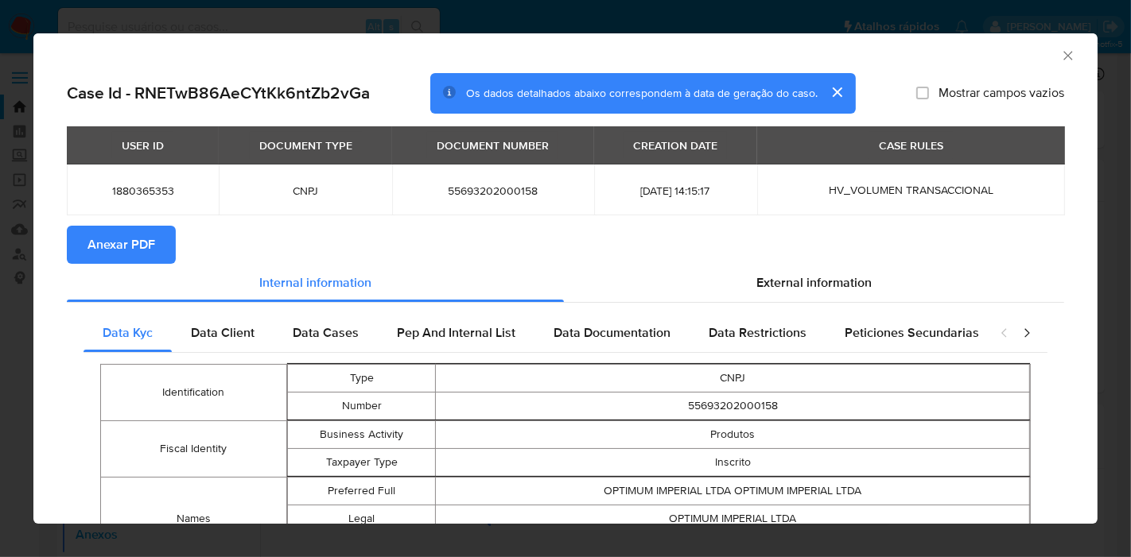
click at [129, 240] on span "Anexar PDF" at bounding box center [121, 244] width 68 height 35
click at [1060, 48] on icon "Fechar a janela" at bounding box center [1068, 56] width 16 height 16
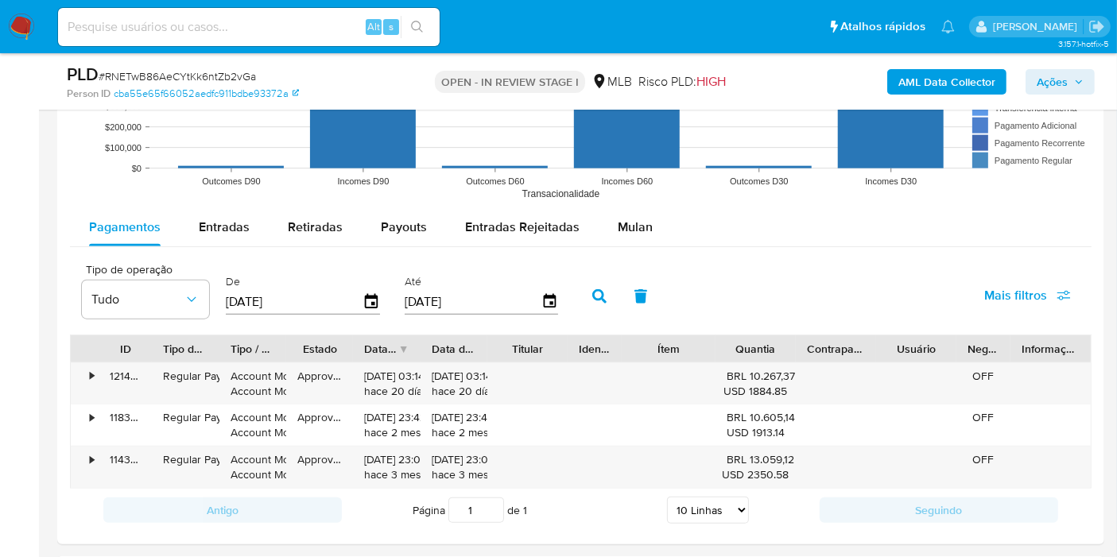
scroll to position [1699, 0]
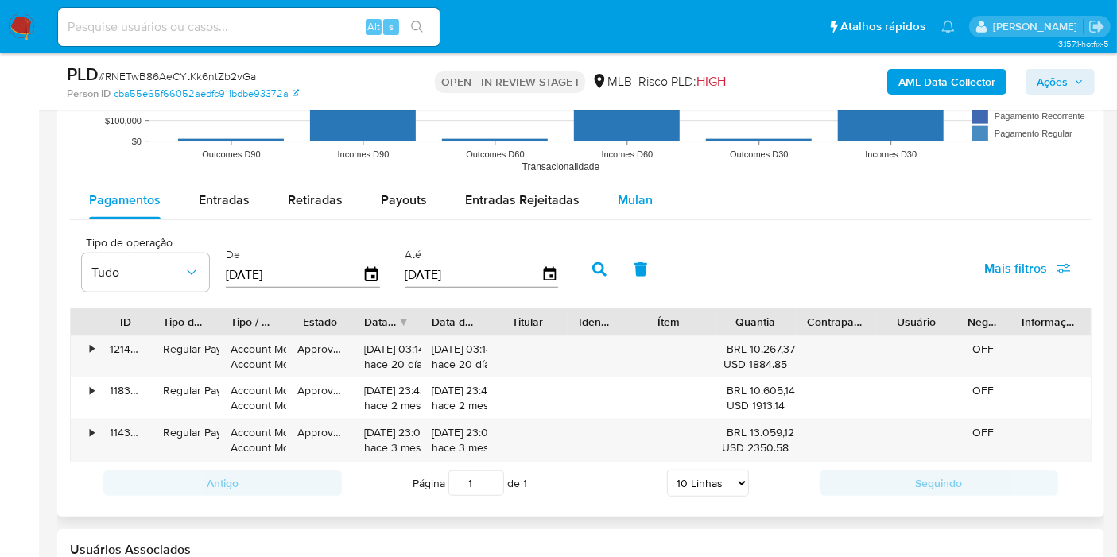
click at [632, 203] on span "Mulan" at bounding box center [635, 200] width 35 height 18
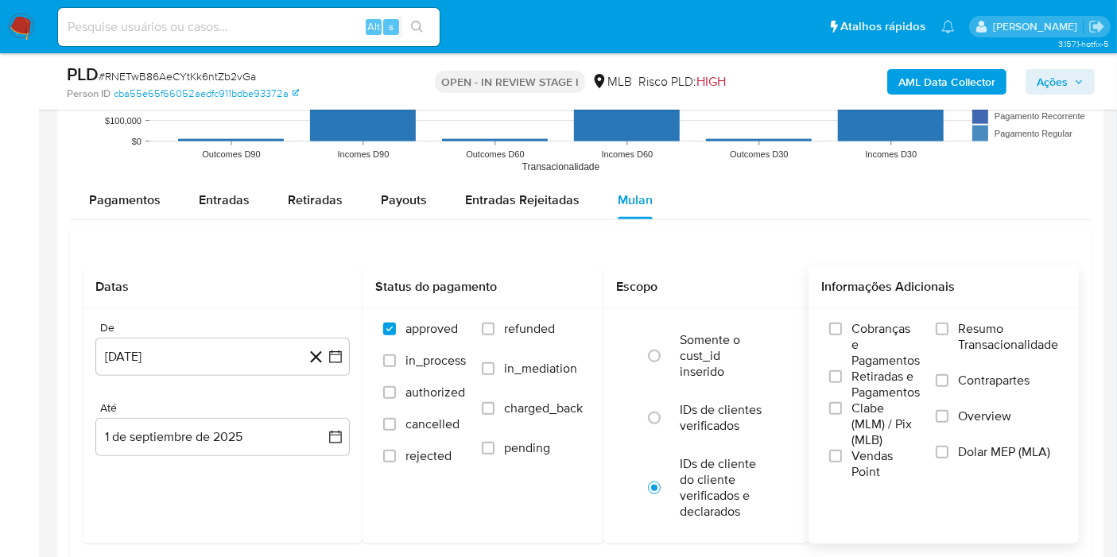
click at [977, 330] on span "Resumo Transacionalidade" at bounding box center [1008, 337] width 100 height 32
click at [948, 330] on input "Resumo Transacionalidade" at bounding box center [942, 329] width 13 height 13
click at [322, 360] on icon at bounding box center [316, 357] width 20 height 20
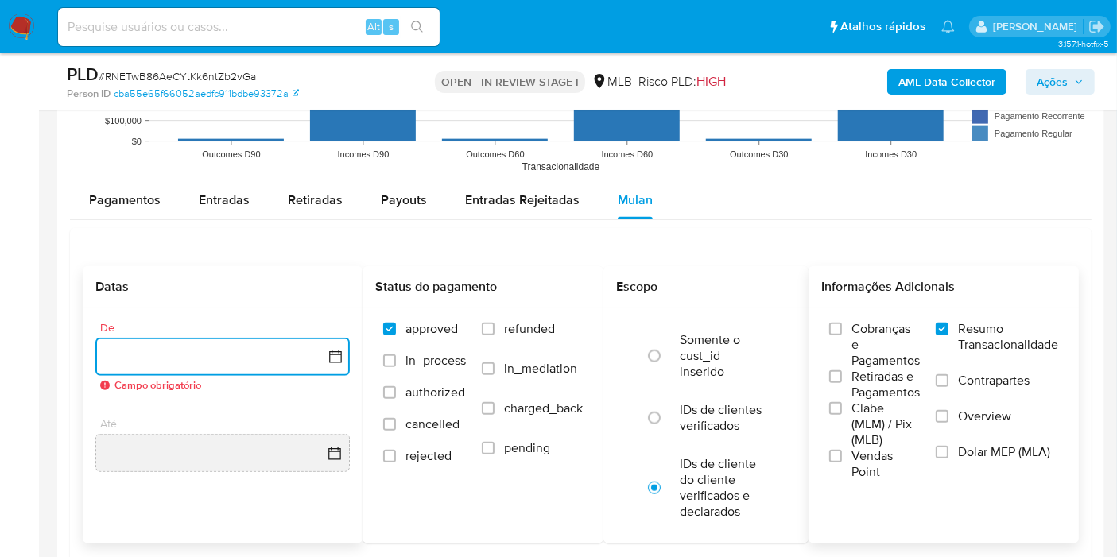
click at [329, 361] on icon "button" at bounding box center [336, 357] width 16 height 16
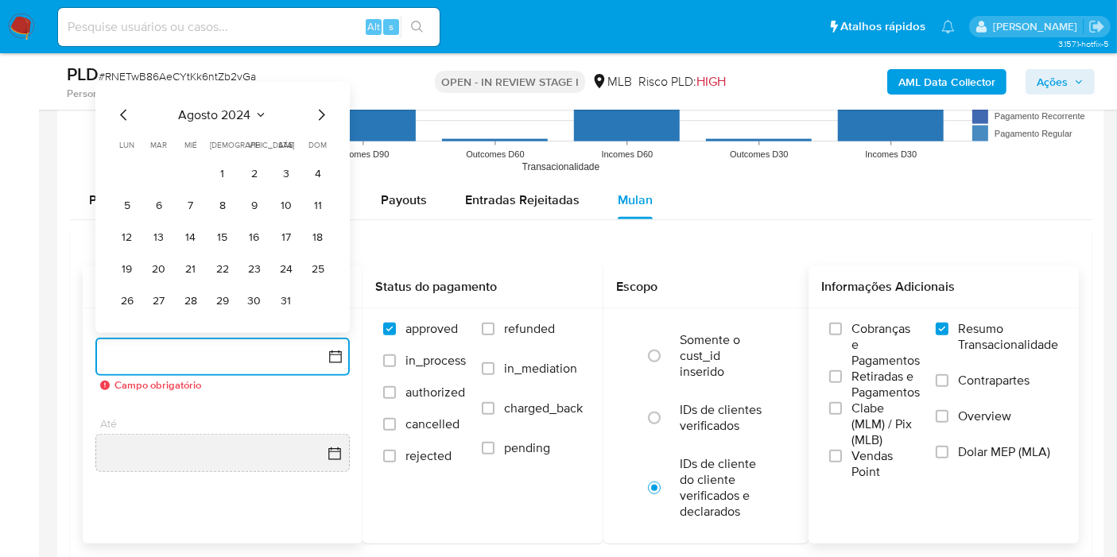
click at [241, 117] on span "agosto 2024" at bounding box center [215, 115] width 72 height 16
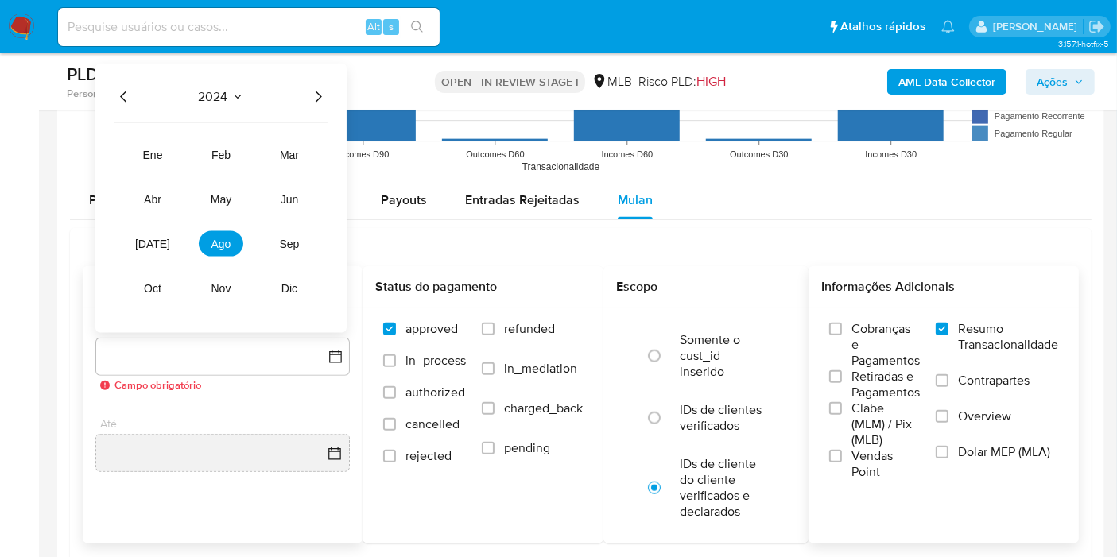
click at [320, 95] on icon "Año siguiente" at bounding box center [317, 96] width 19 height 19
click at [141, 243] on button "[DATE]" at bounding box center [152, 243] width 45 height 25
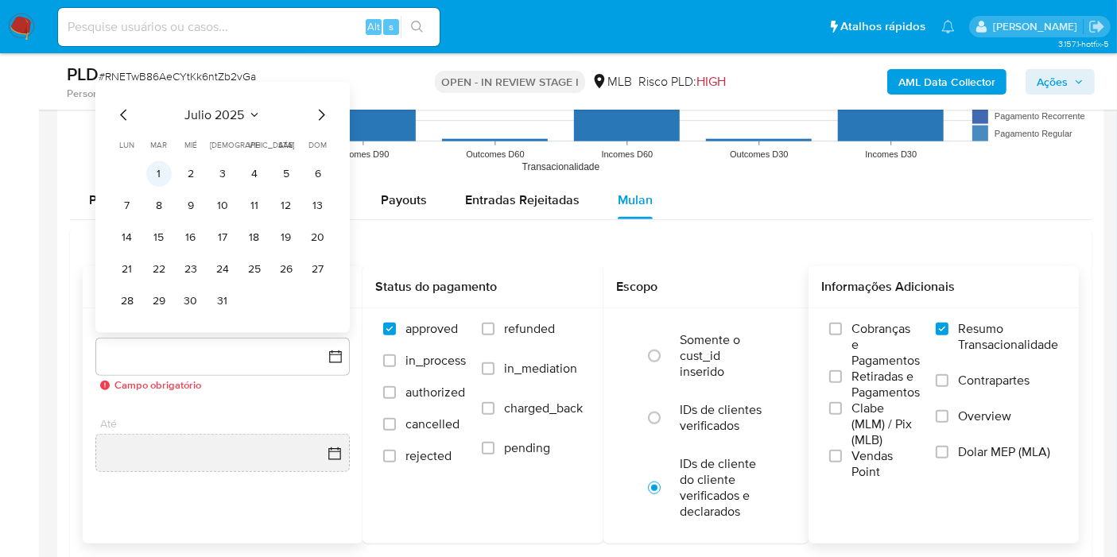
click at [163, 171] on button "1" at bounding box center [158, 173] width 25 height 25
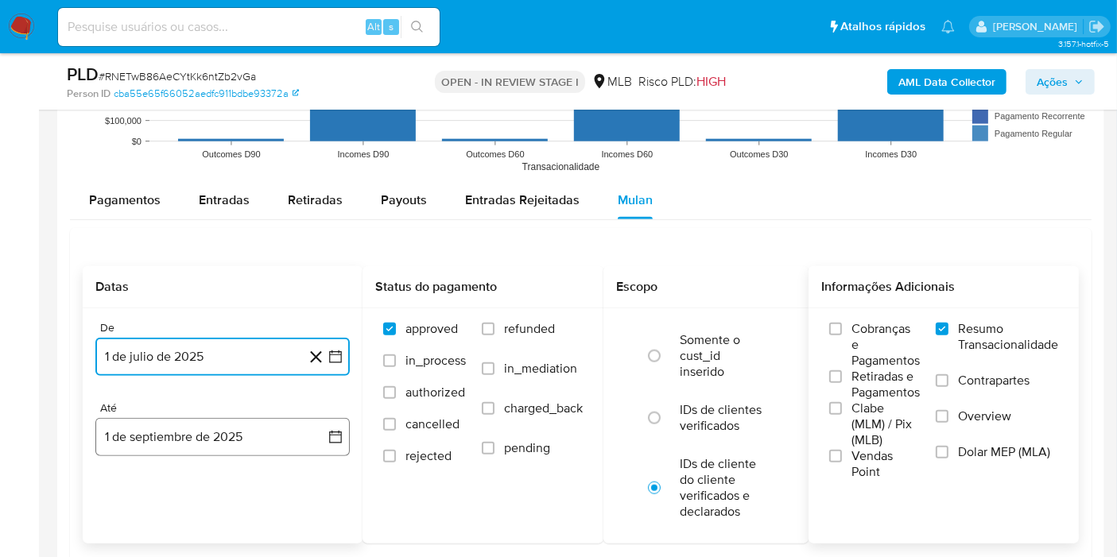
click at [338, 435] on icon "button" at bounding box center [336, 437] width 16 height 16
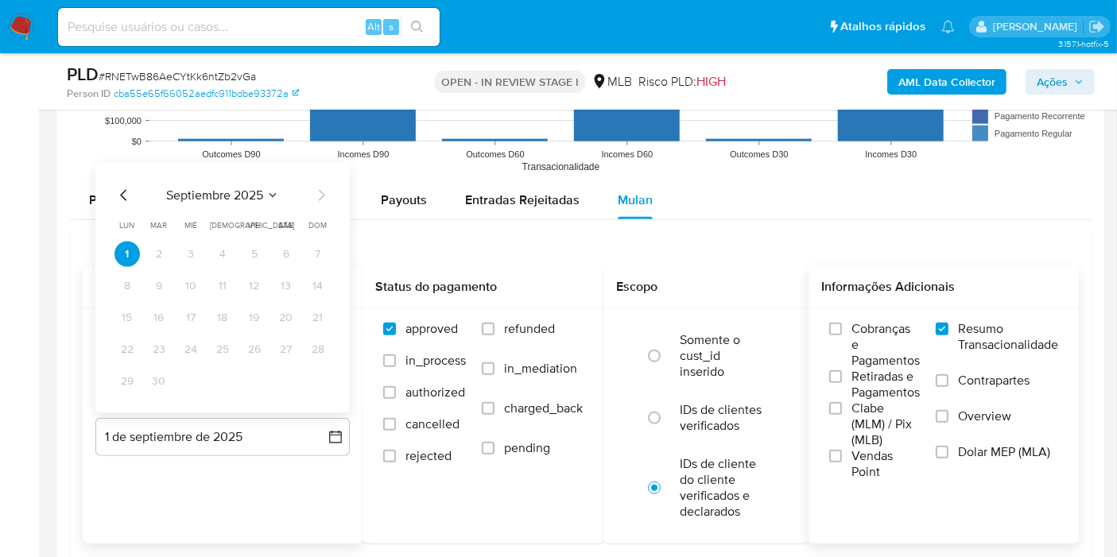
click at [130, 192] on icon "Mes anterior" at bounding box center [123, 195] width 19 height 19
click at [319, 380] on button "31" at bounding box center [317, 381] width 25 height 25
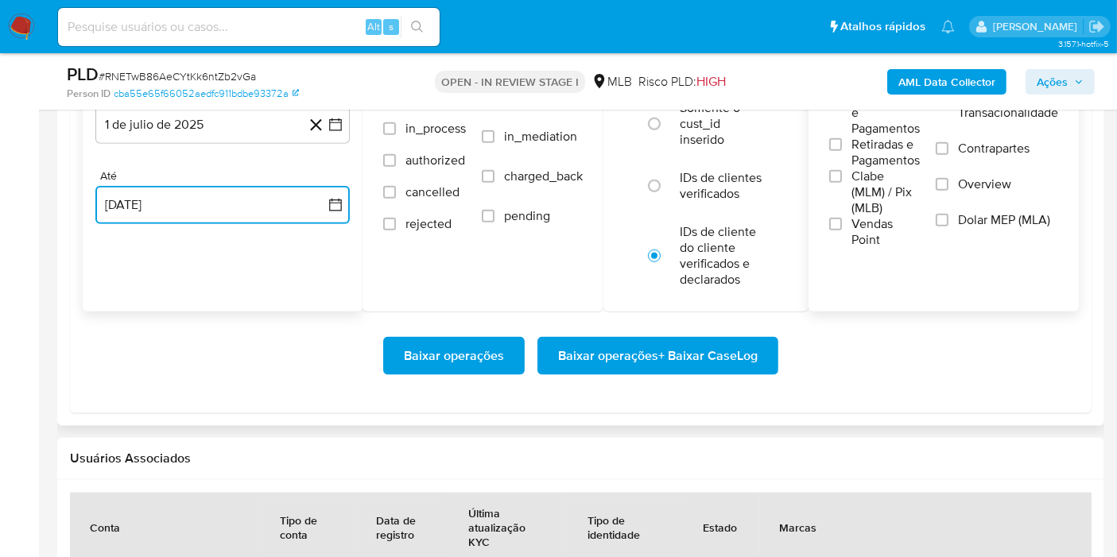
scroll to position [1945, 0]
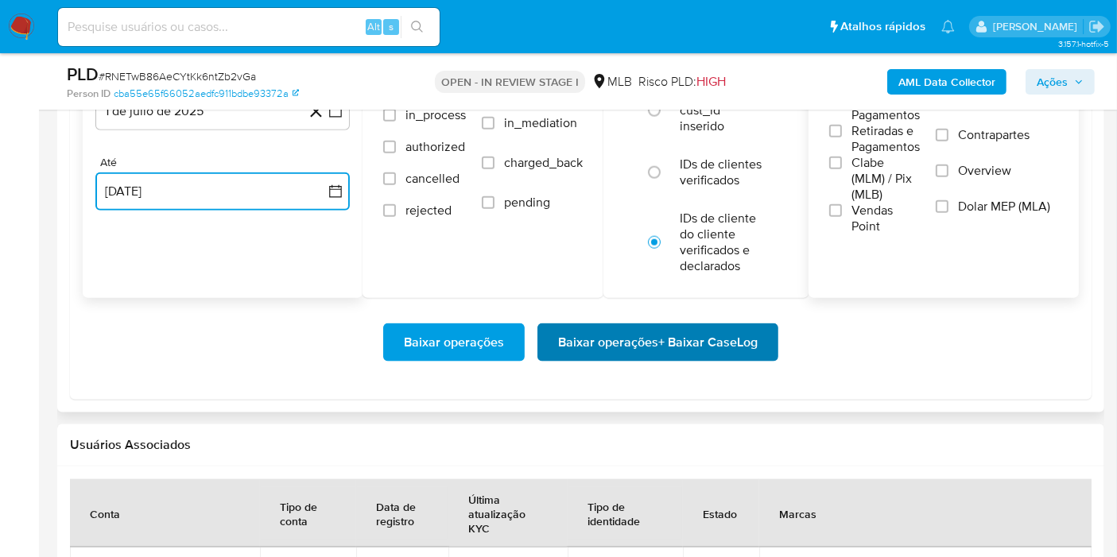
click at [629, 351] on span "Baixar operações + Baixar CaseLog" at bounding box center [658, 342] width 200 height 35
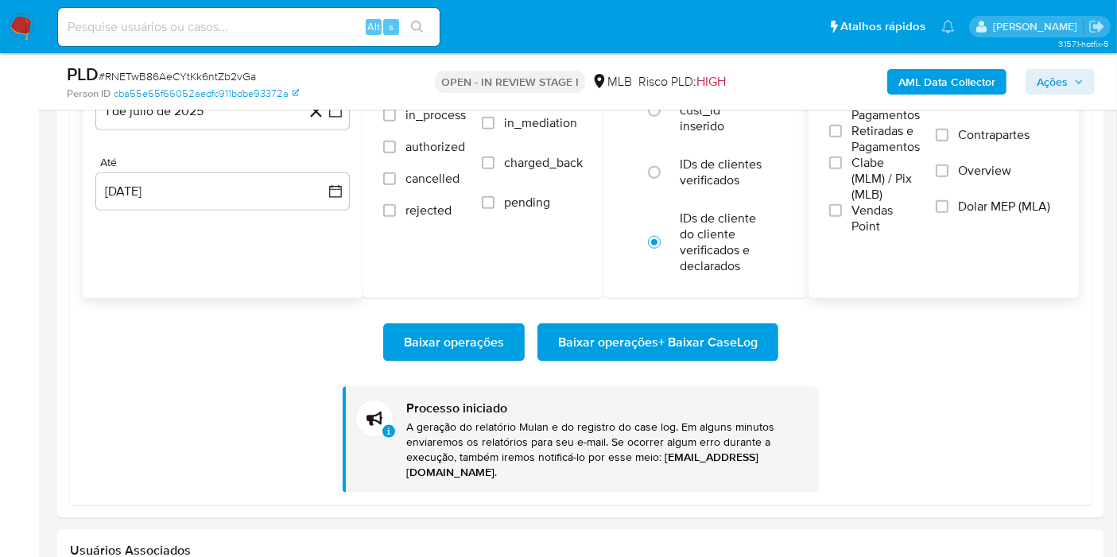
drag, startPoint x: 295, startPoint y: 10, endPoint x: 292, endPoint y: 30, distance: 20.9
click at [292, 30] on div "Alt s" at bounding box center [249, 27] width 382 height 38
click at [292, 30] on input at bounding box center [249, 27] width 382 height 21
paste input "9fqAyYVCwsR5HHzvD1SOh46N"
type input "9fqAyYVCwsR5HHzvD1SOh46N"
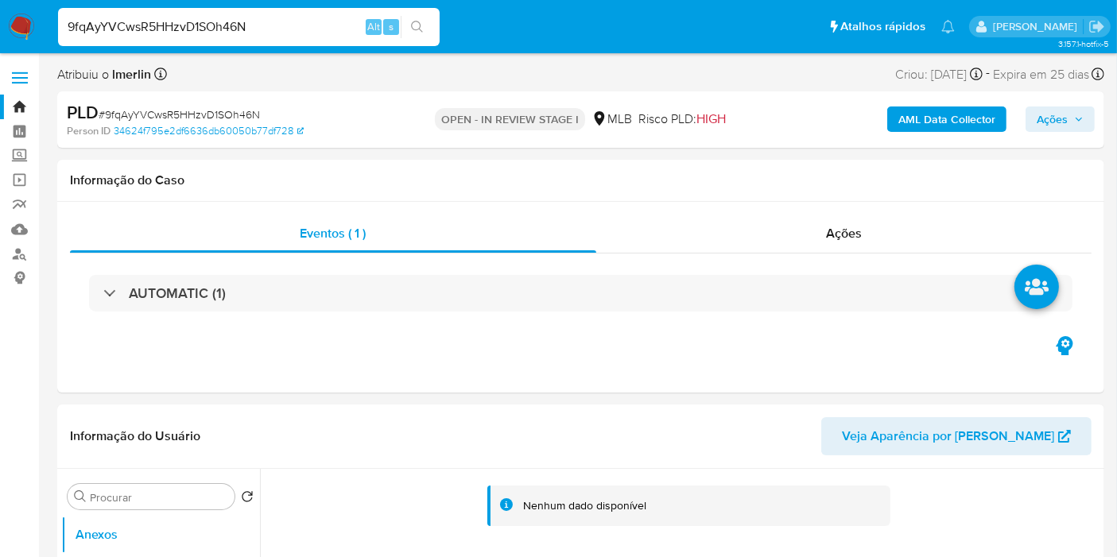
click at [929, 133] on div "AML Data Collector Ações" at bounding box center [925, 119] width 339 height 37
select select "10"
click at [938, 131] on b "AML Data Collector" at bounding box center [946, 119] width 97 height 25
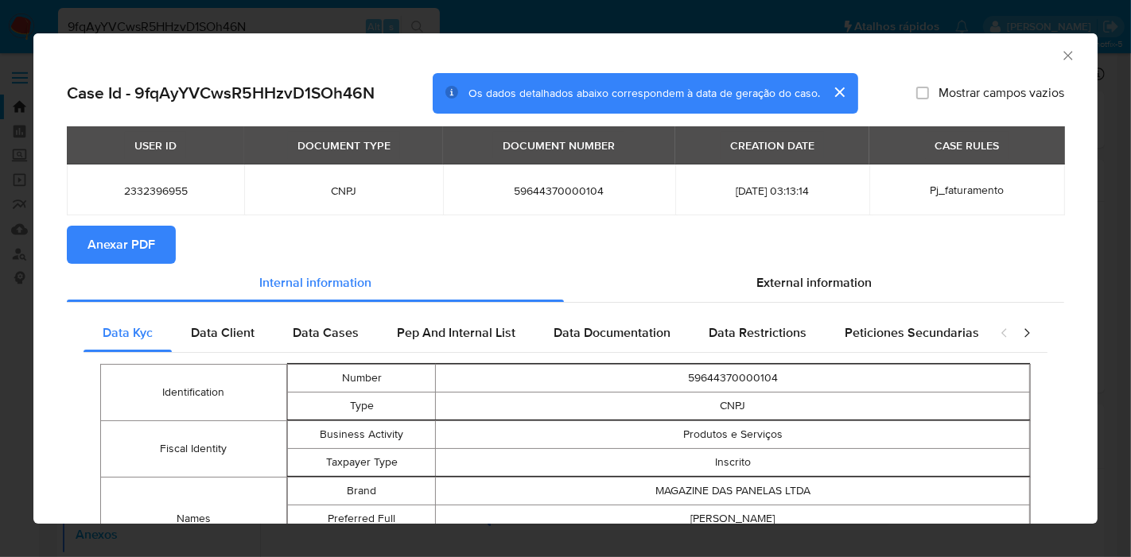
click at [99, 255] on span "Anexar PDF" at bounding box center [121, 244] width 68 height 35
click at [1060, 51] on icon "Fechar a janela" at bounding box center [1068, 56] width 16 height 16
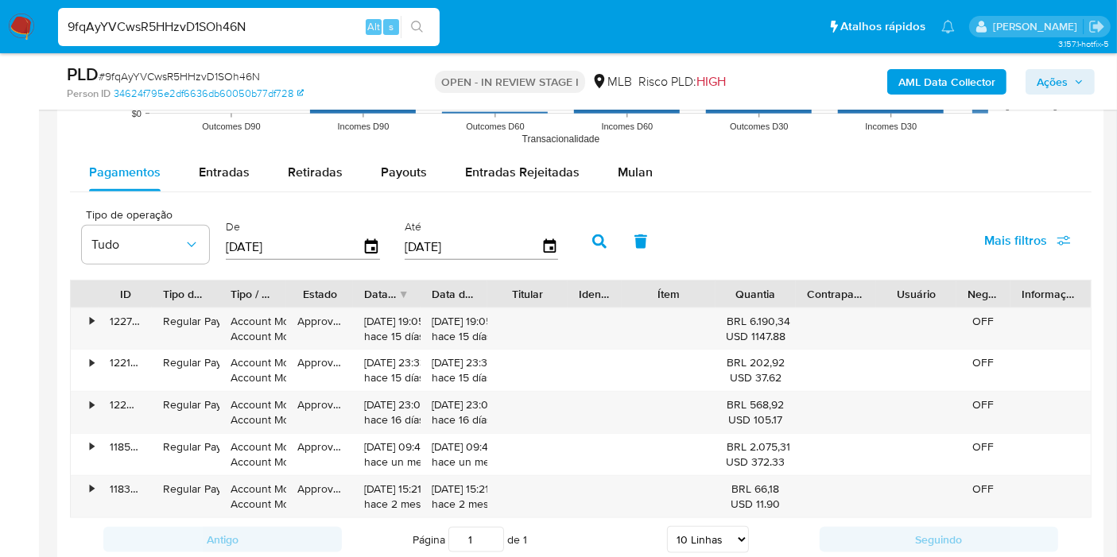
scroll to position [1724, 0]
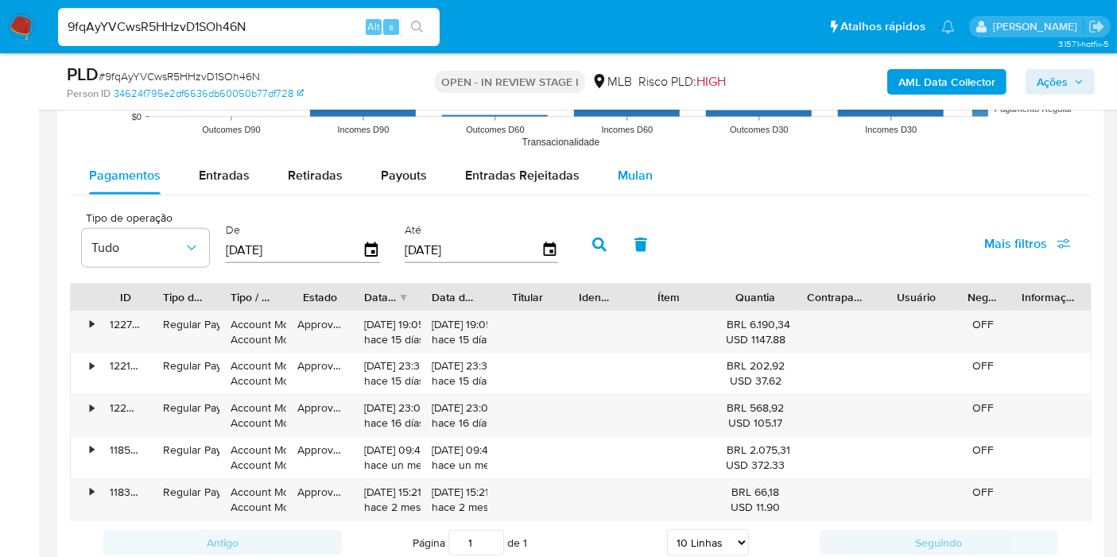
click at [618, 167] on span "Mulan" at bounding box center [635, 175] width 35 height 18
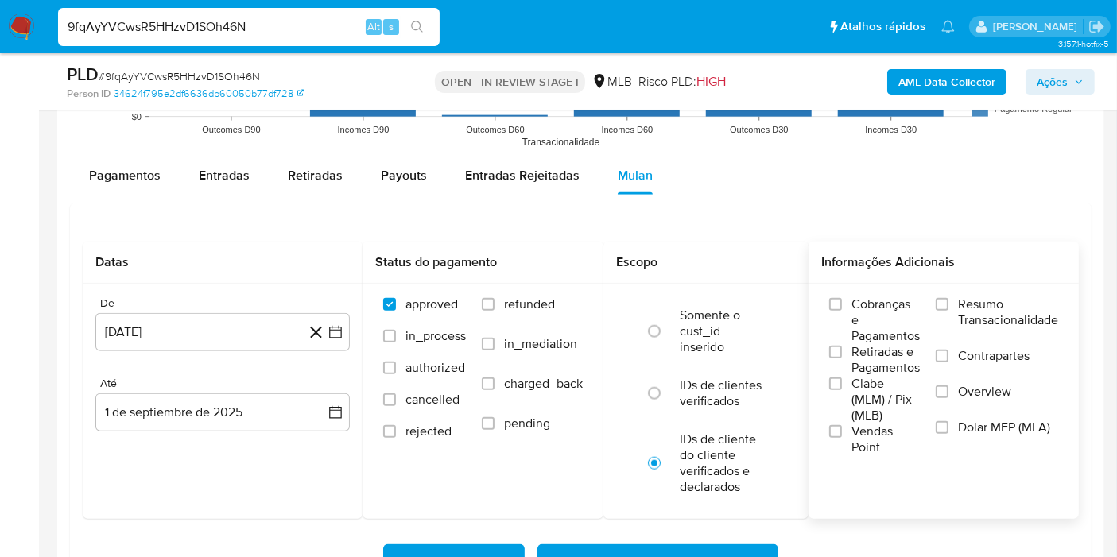
click at [991, 310] on span "Resumo Transacionalidade" at bounding box center [1008, 313] width 100 height 32
click at [948, 310] on input "Resumo Transacionalidade" at bounding box center [942, 304] width 13 height 13
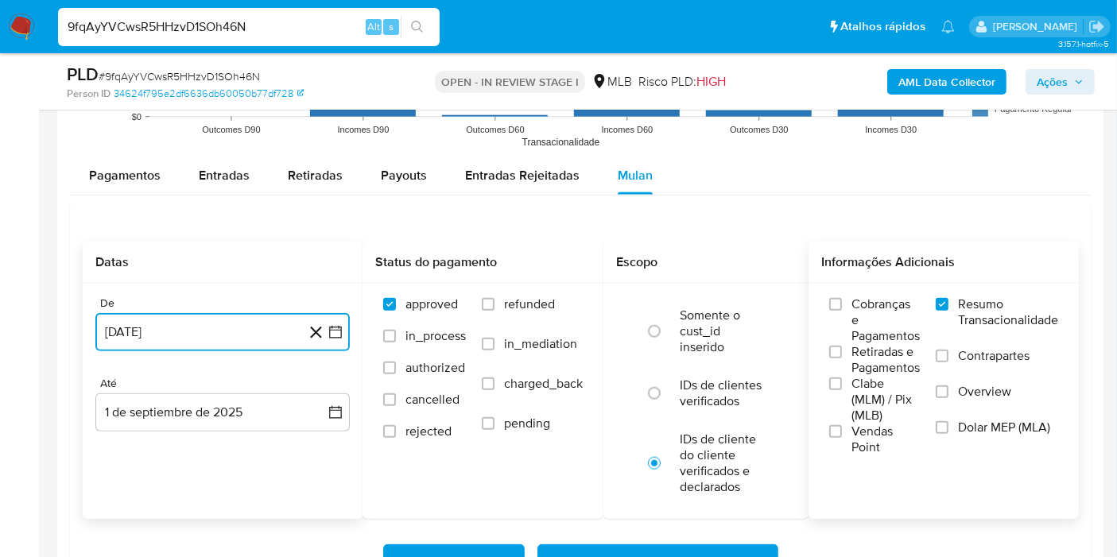
click at [333, 339] on button "[DATE]" at bounding box center [222, 332] width 254 height 38
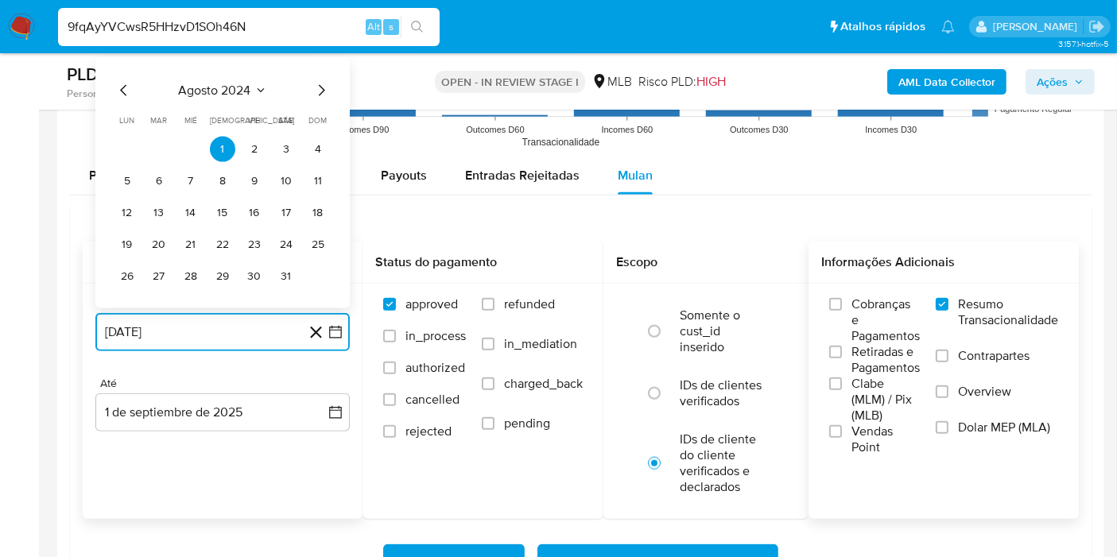
click at [235, 89] on span "agosto 2024" at bounding box center [215, 91] width 72 height 16
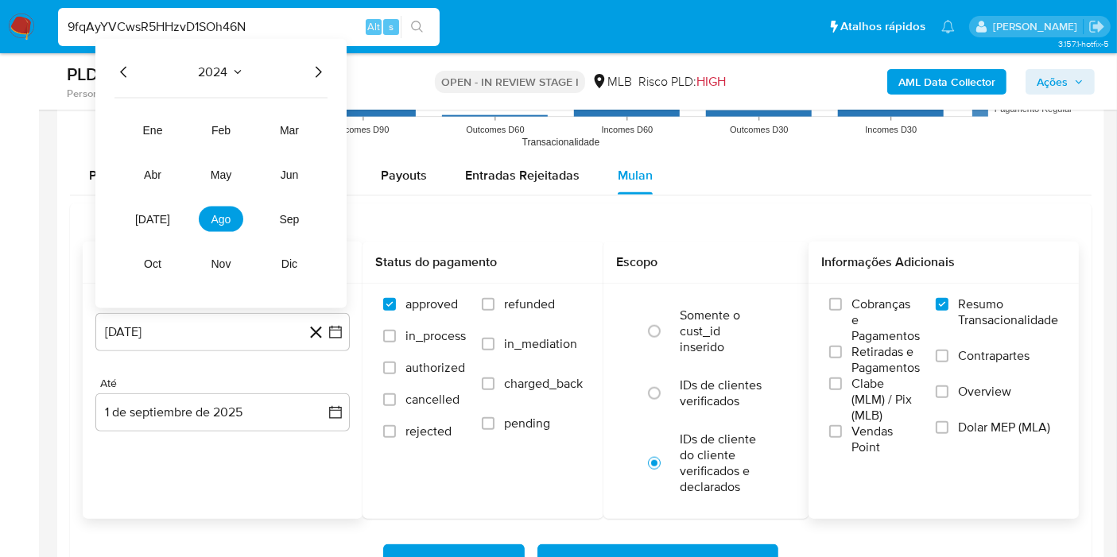
click at [309, 65] on icon "Año siguiente" at bounding box center [317, 72] width 19 height 19
click at [131, 210] on button "[DATE]" at bounding box center [152, 219] width 45 height 25
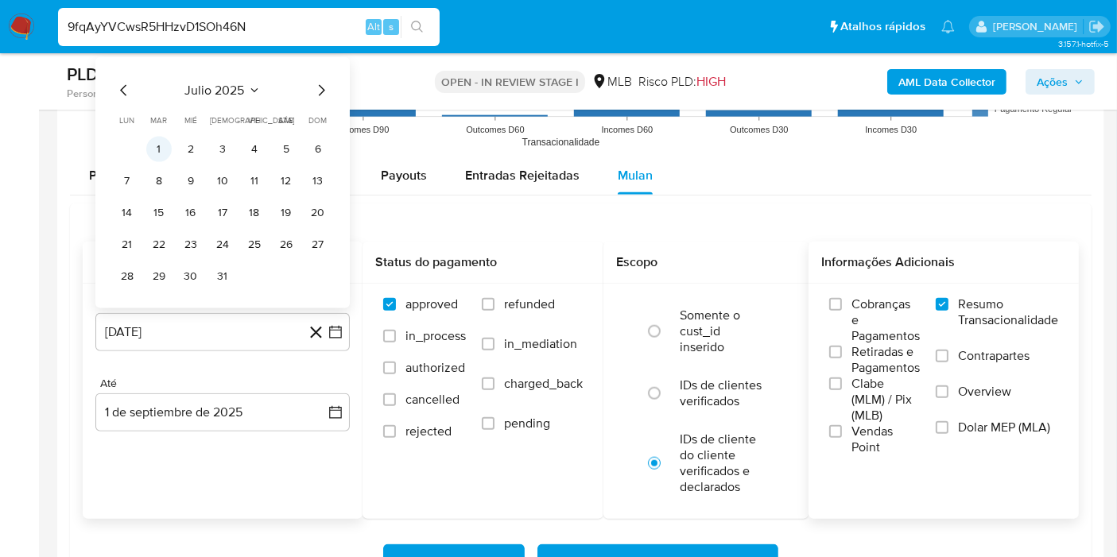
click at [161, 142] on button "1" at bounding box center [158, 149] width 25 height 25
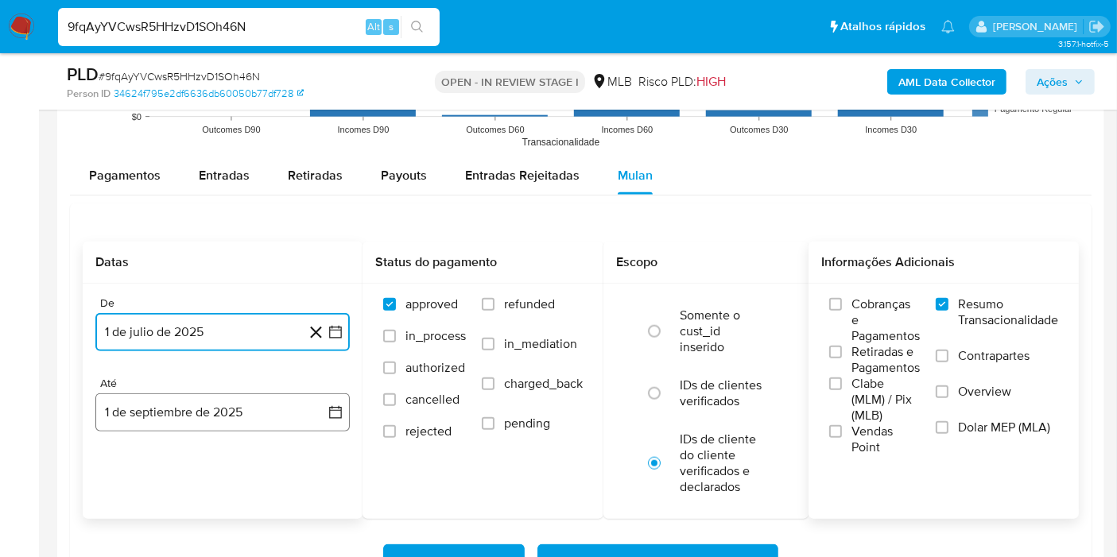
click at [316, 412] on button "1 de septiembre de 2025" at bounding box center [222, 413] width 254 height 38
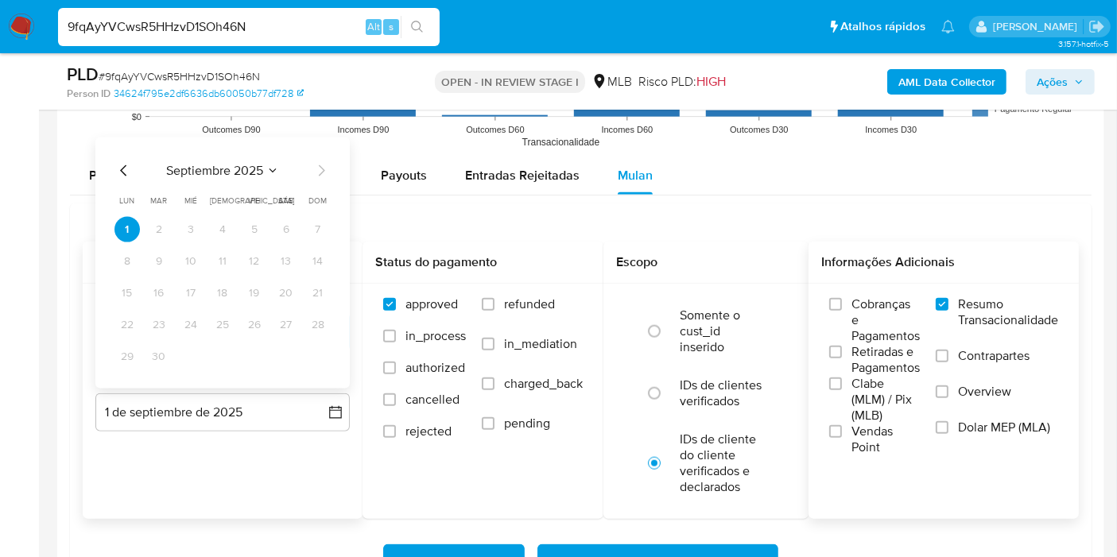
click at [118, 167] on icon "Mes anterior" at bounding box center [123, 170] width 19 height 19
click at [311, 358] on button "31" at bounding box center [317, 356] width 25 height 25
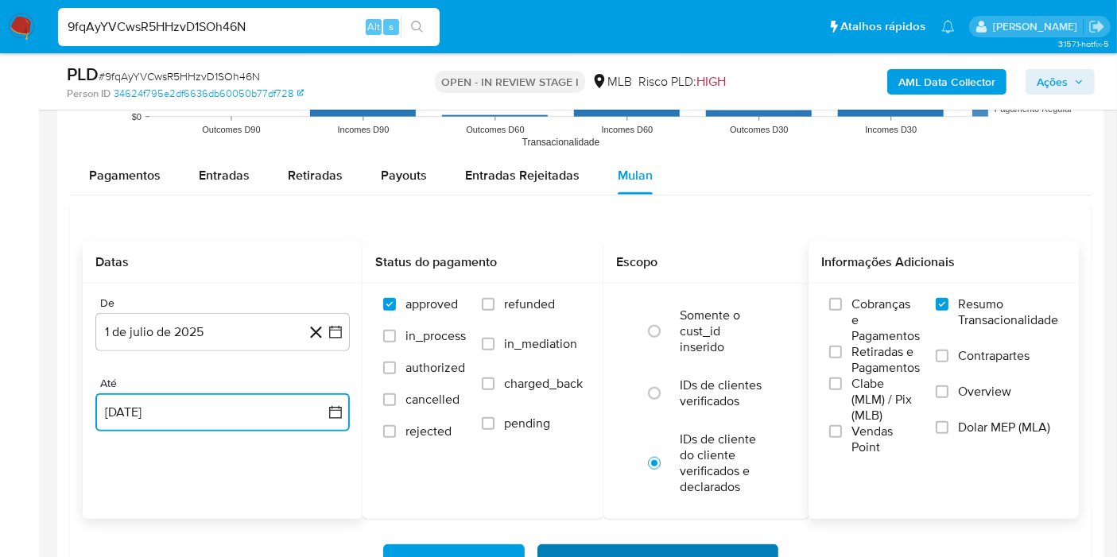
click at [607, 546] on span "Baixar operações + Baixar CaseLog" at bounding box center [658, 563] width 200 height 35
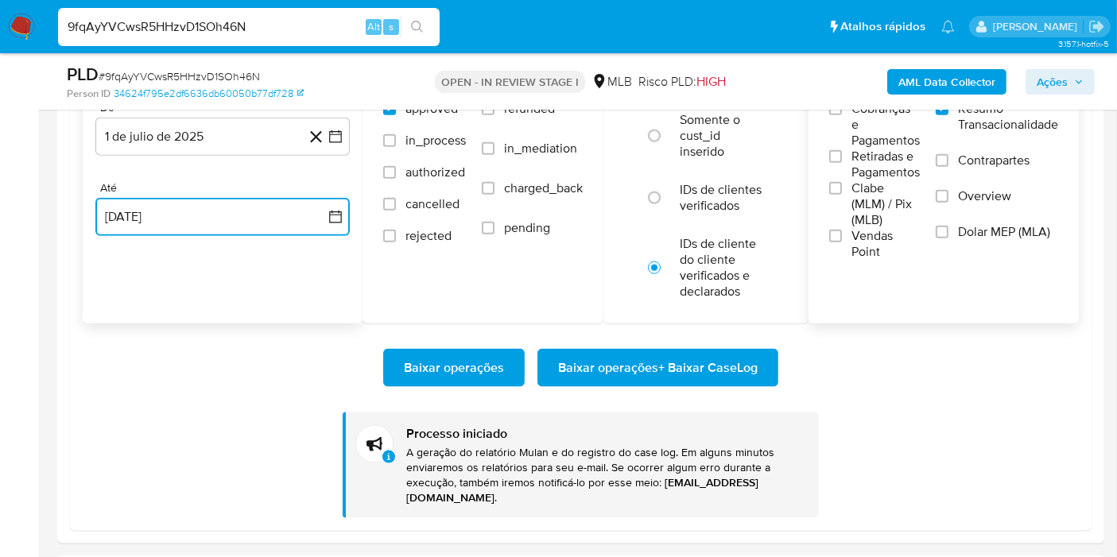
scroll to position [1922, 0]
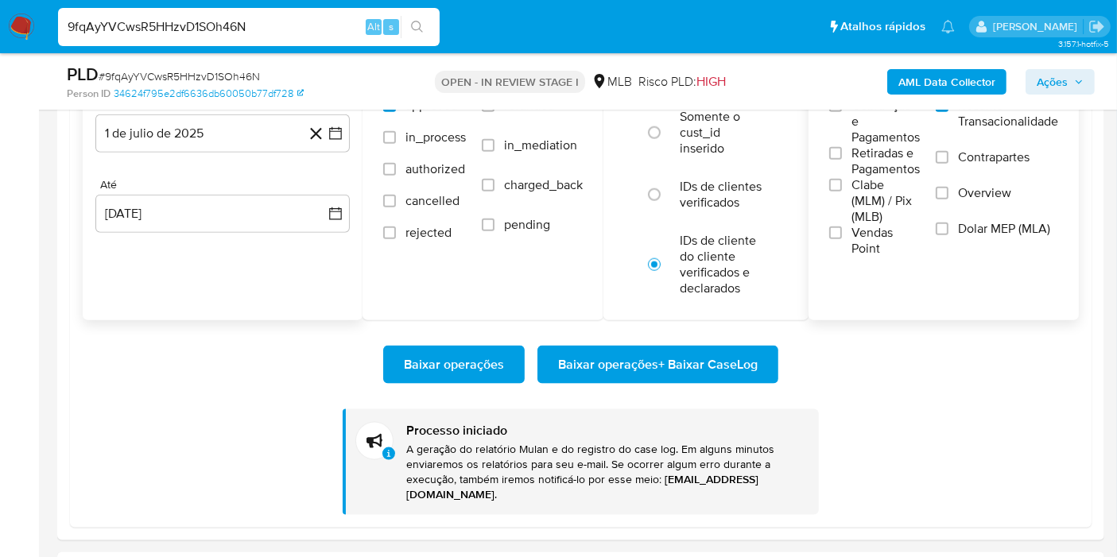
click at [270, 25] on input "9fqAyYVCwsR5HHzvD1SOh46N" at bounding box center [249, 27] width 382 height 21
paste input "MOagpIBN7DzrZJ5yXy9UJeiu"
type input "MOagpIBN7DzrZJ5yXy9UJeiu"
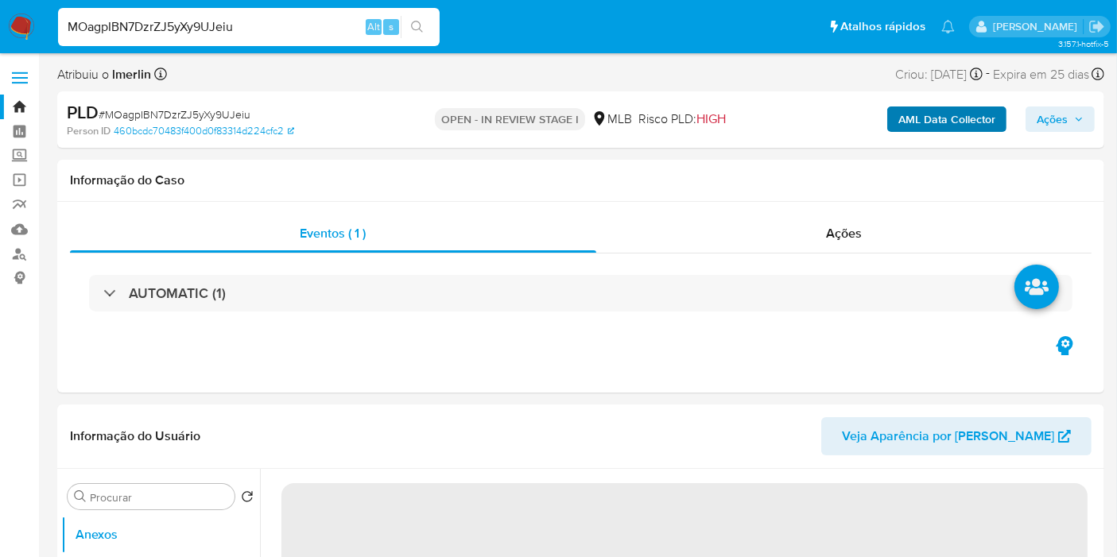
select select "10"
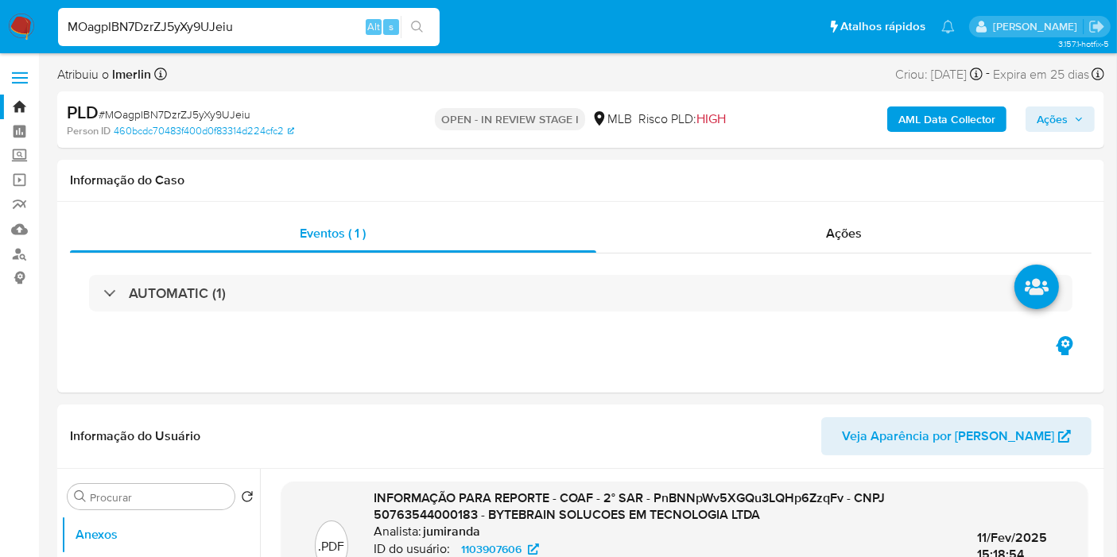
click at [937, 123] on b "AML Data Collector" at bounding box center [946, 119] width 97 height 25
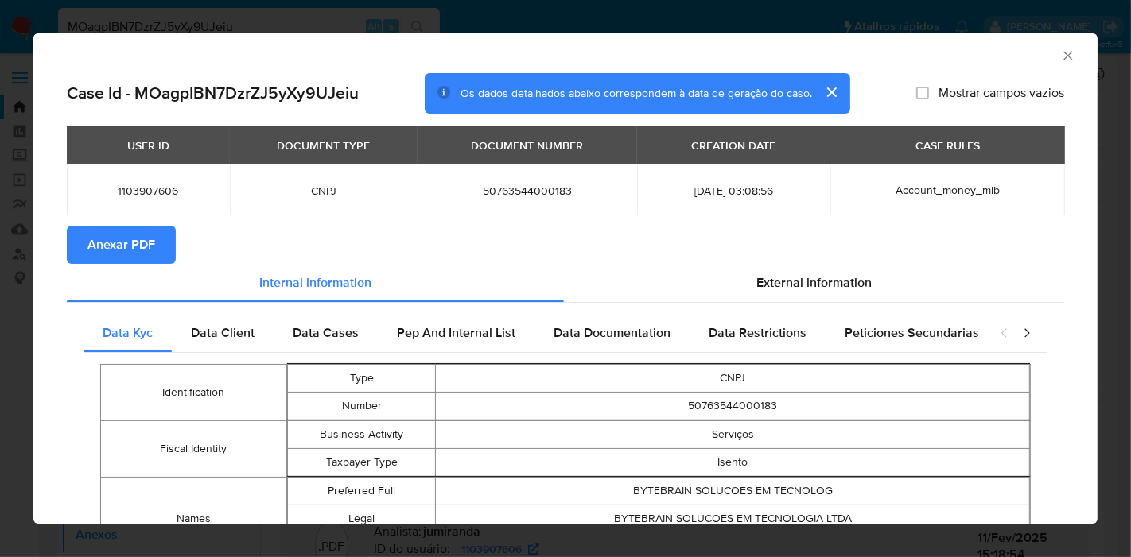
click at [134, 246] on span "Anexar PDF" at bounding box center [121, 244] width 68 height 35
click at [1063, 53] on icon "Fechar a janela" at bounding box center [1067, 55] width 9 height 9
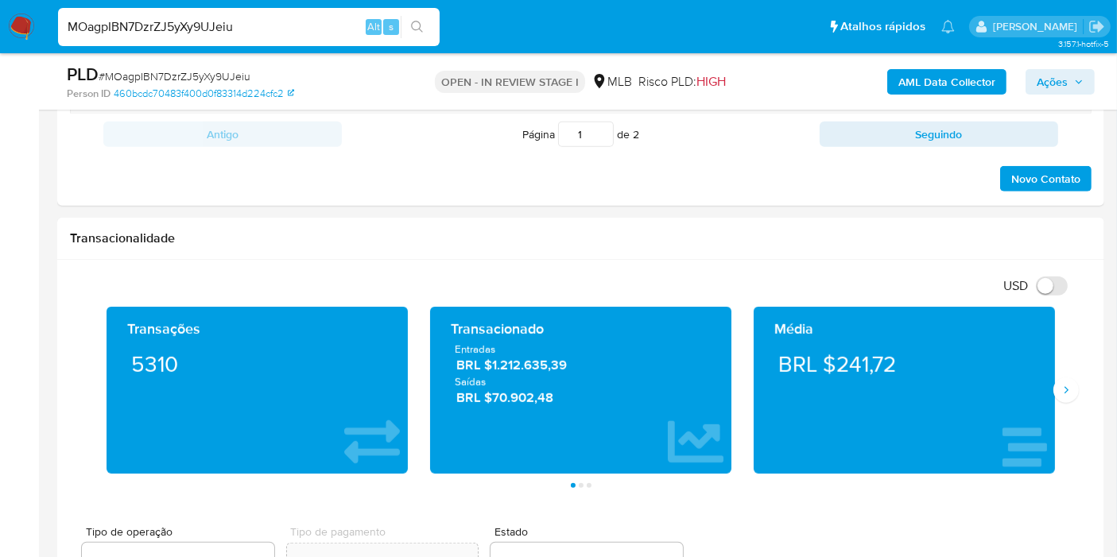
scroll to position [1463, 0]
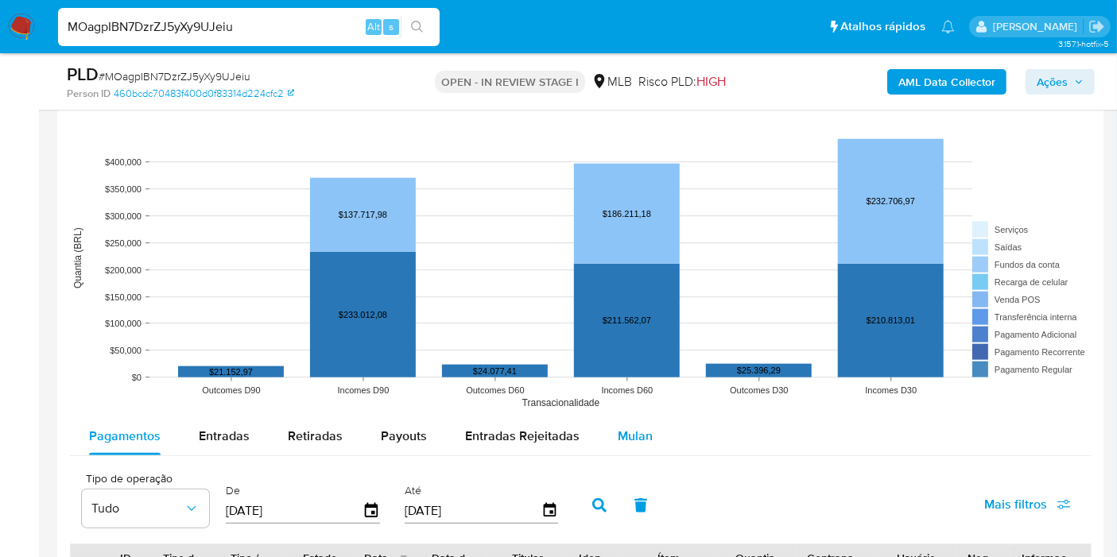
click at [635, 428] on span "Mulan" at bounding box center [635, 436] width 35 height 18
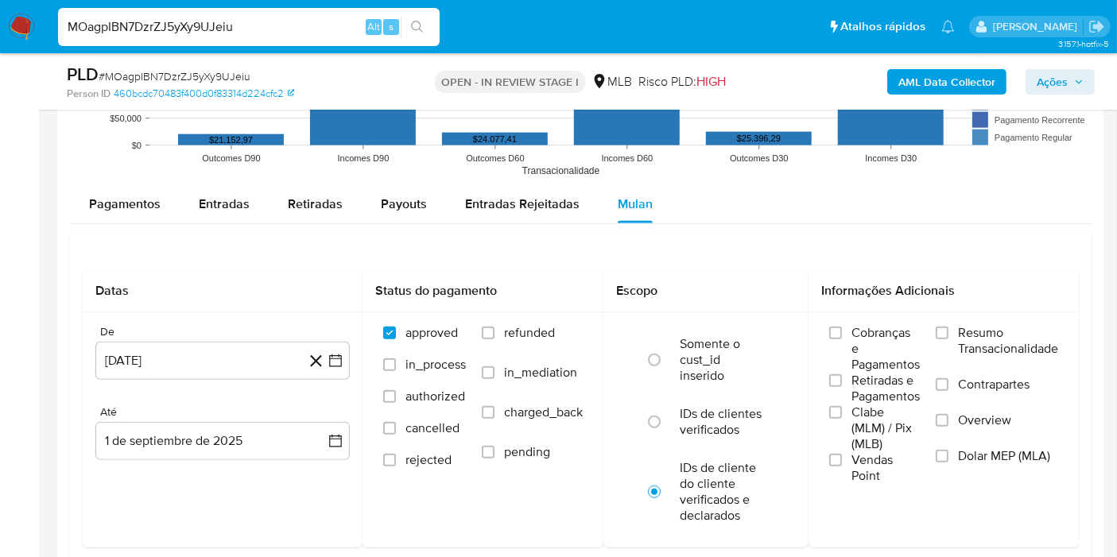
scroll to position [1710, 0]
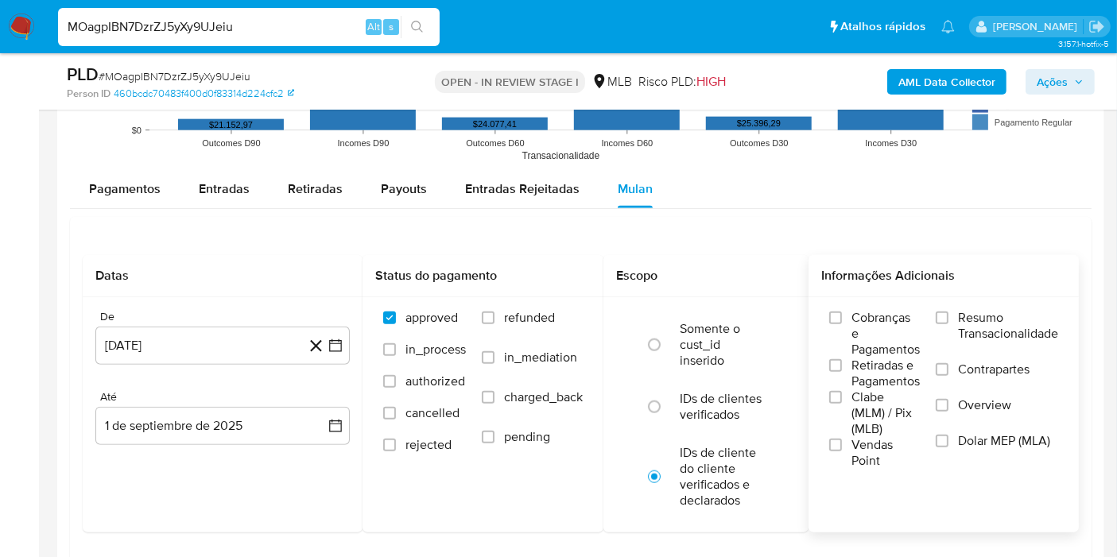
click at [983, 332] on span "Resumo Transacionalidade" at bounding box center [1008, 326] width 100 height 32
click at [948, 324] on input "Resumo Transacionalidade" at bounding box center [942, 318] width 13 height 13
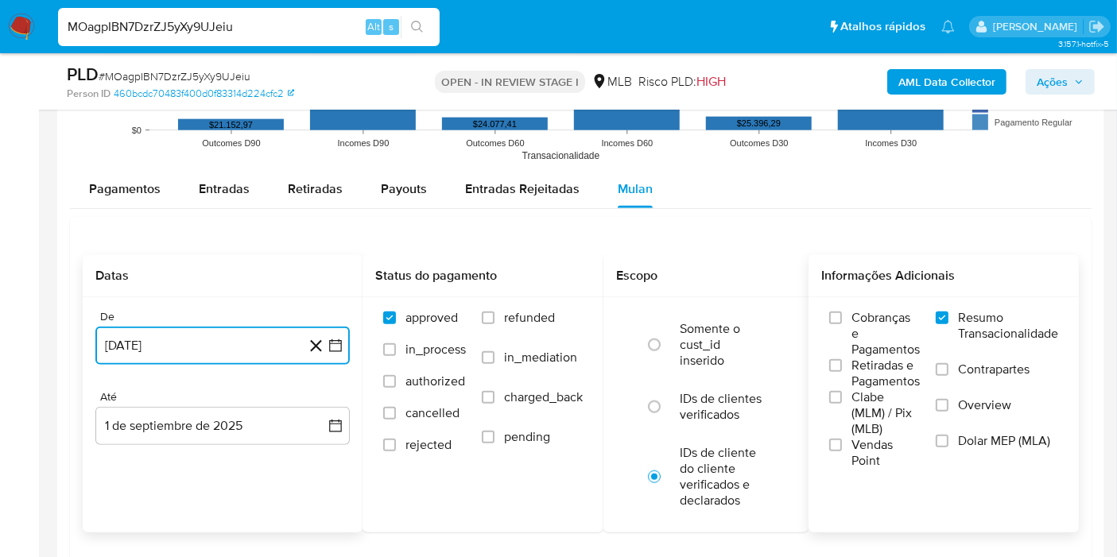
click at [347, 336] on button "[DATE]" at bounding box center [222, 346] width 254 height 38
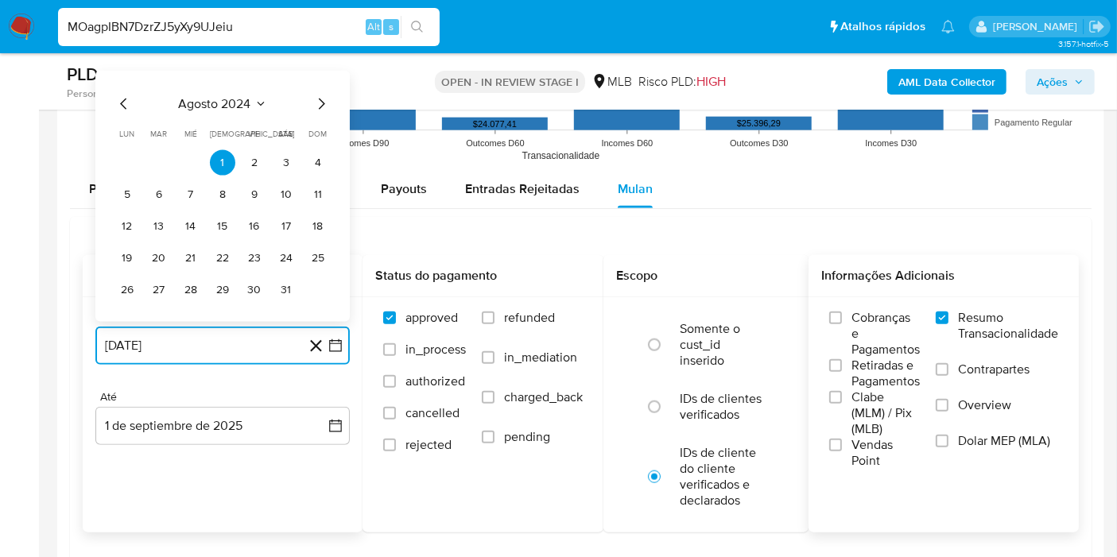
click at [236, 107] on span "agosto 2024" at bounding box center [215, 104] width 72 height 16
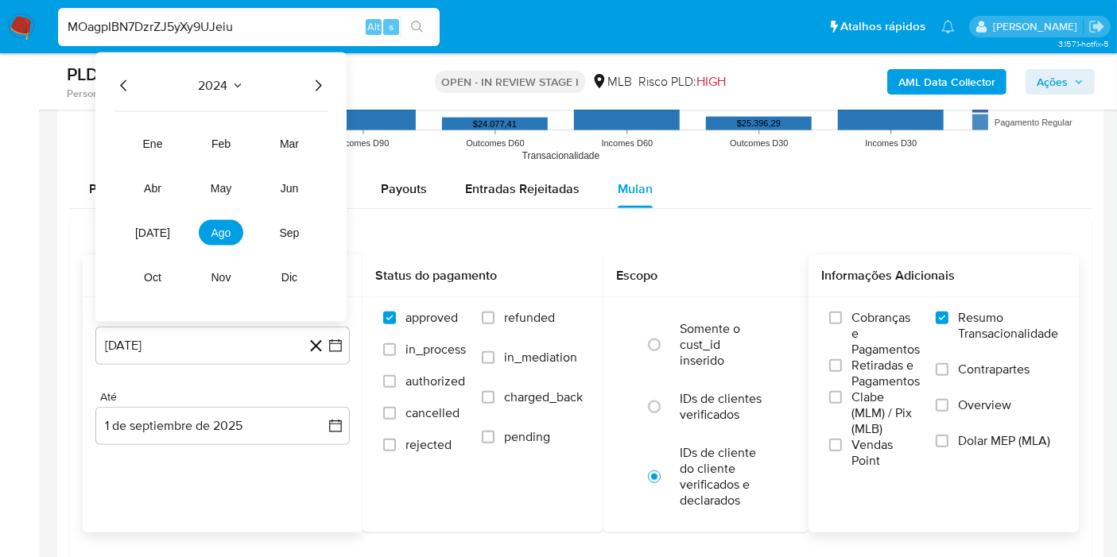
click at [322, 87] on icon "Año siguiente" at bounding box center [317, 85] width 19 height 19
click at [161, 236] on button "[DATE]" at bounding box center [152, 232] width 45 height 25
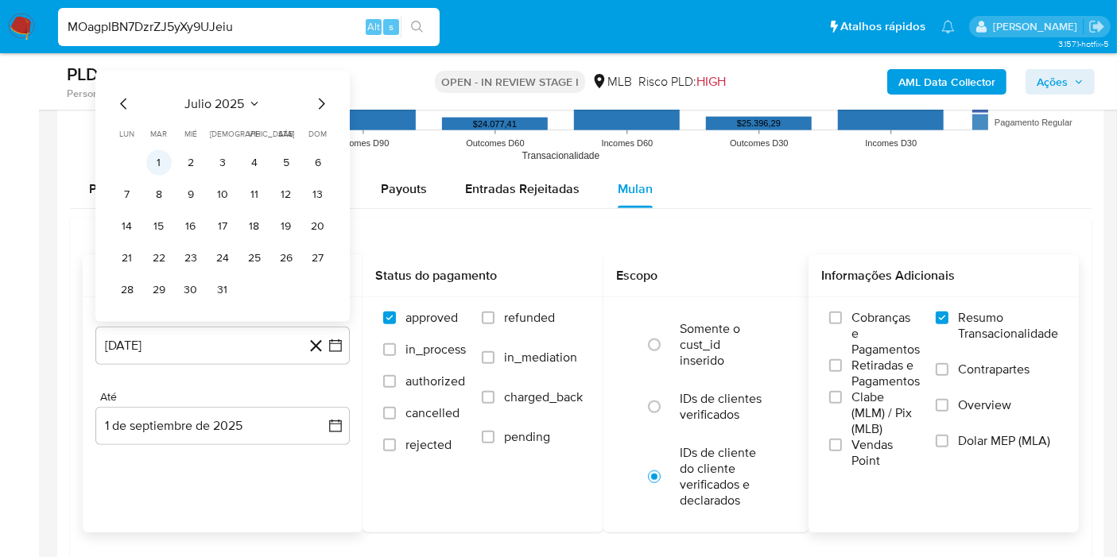
click at [159, 165] on button "1" at bounding box center [158, 162] width 25 height 25
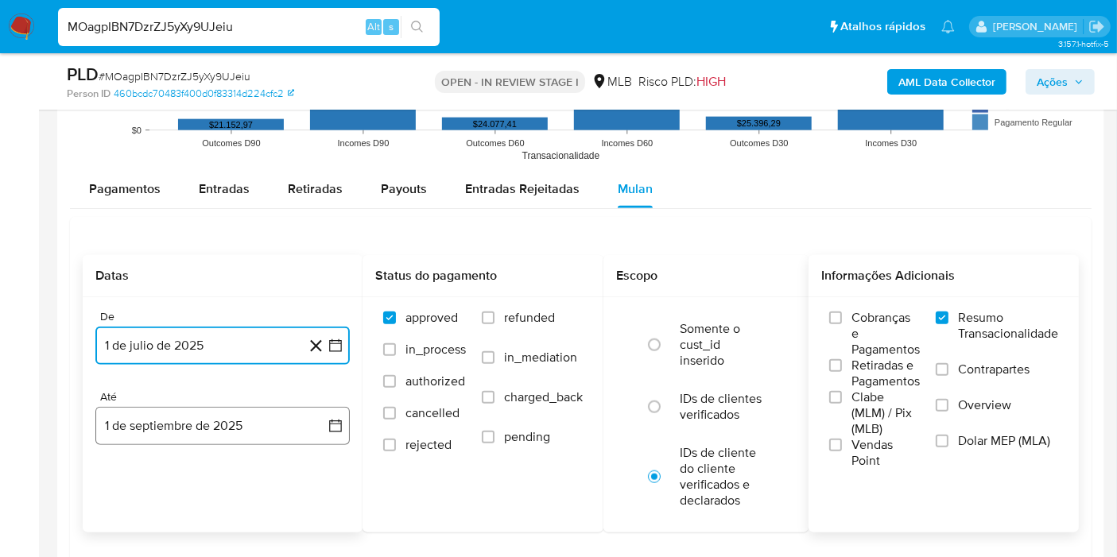
click at [339, 424] on icon "button" at bounding box center [336, 426] width 16 height 16
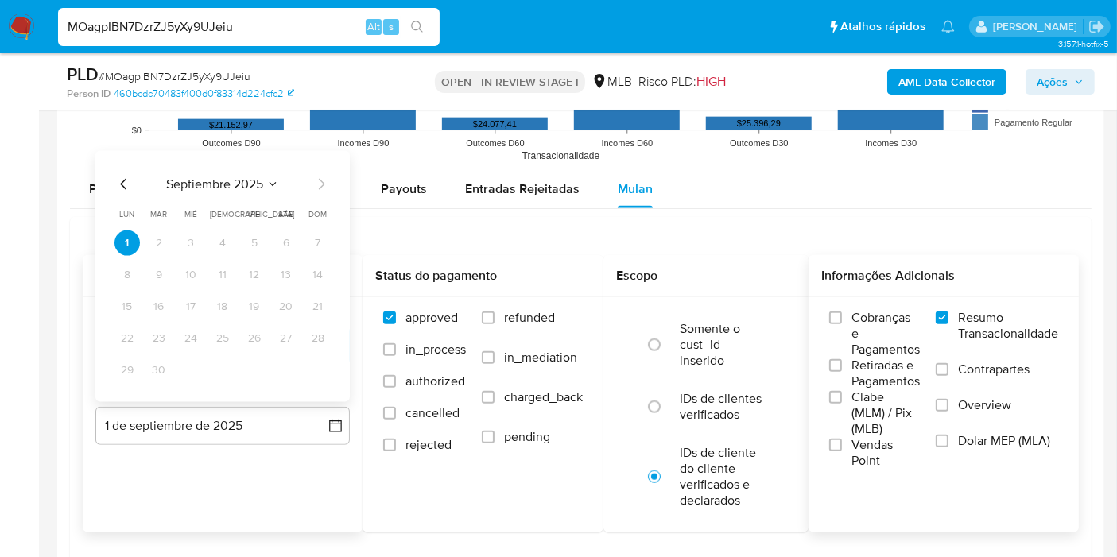
click at [115, 176] on icon "Mes anterior" at bounding box center [123, 184] width 19 height 19
click at [315, 369] on button "31" at bounding box center [317, 370] width 25 height 25
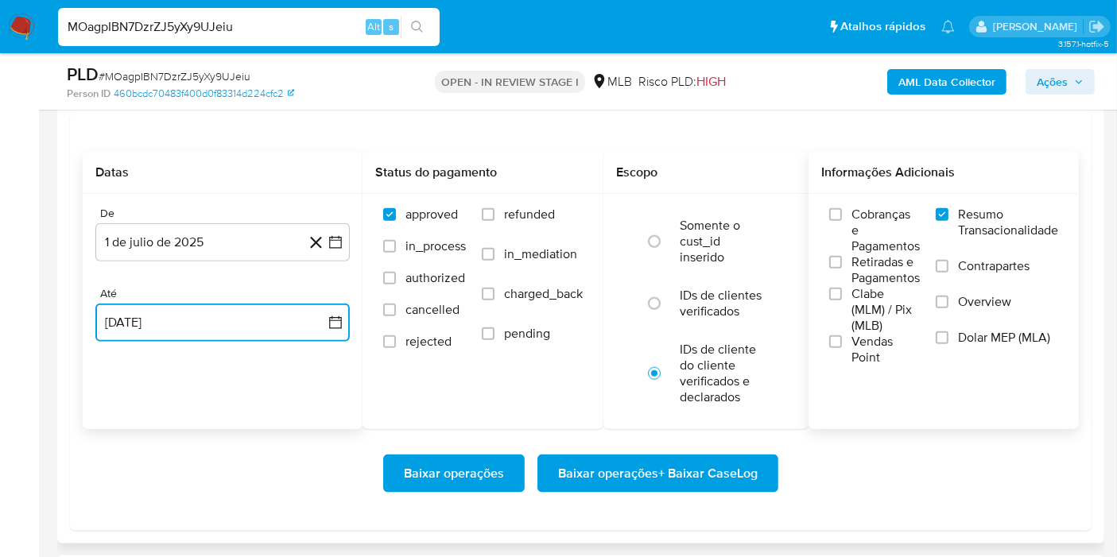
scroll to position [1816, 0]
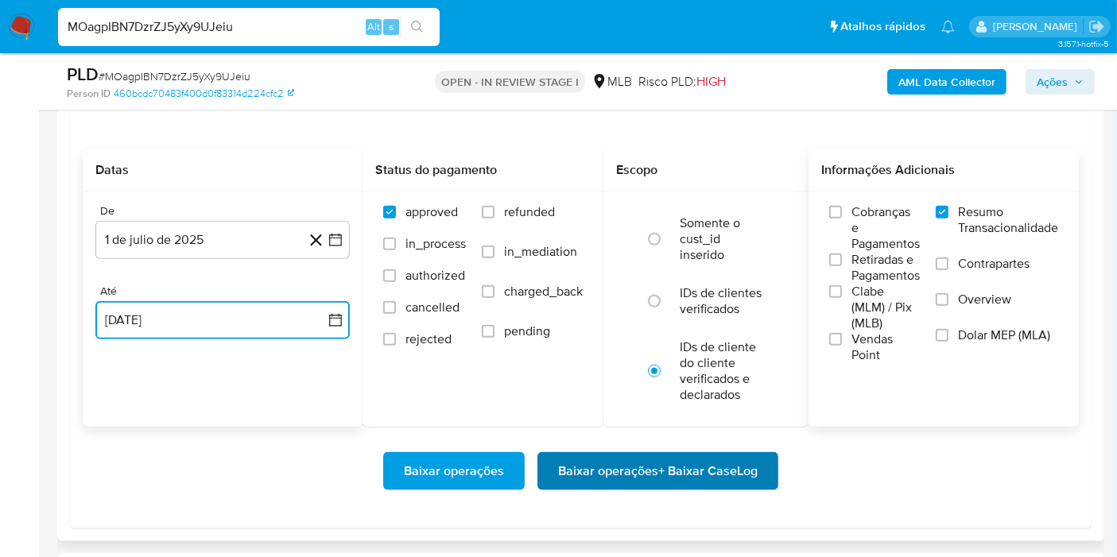
click at [726, 475] on span "Baixar operações + Baixar CaseLog" at bounding box center [658, 471] width 200 height 35
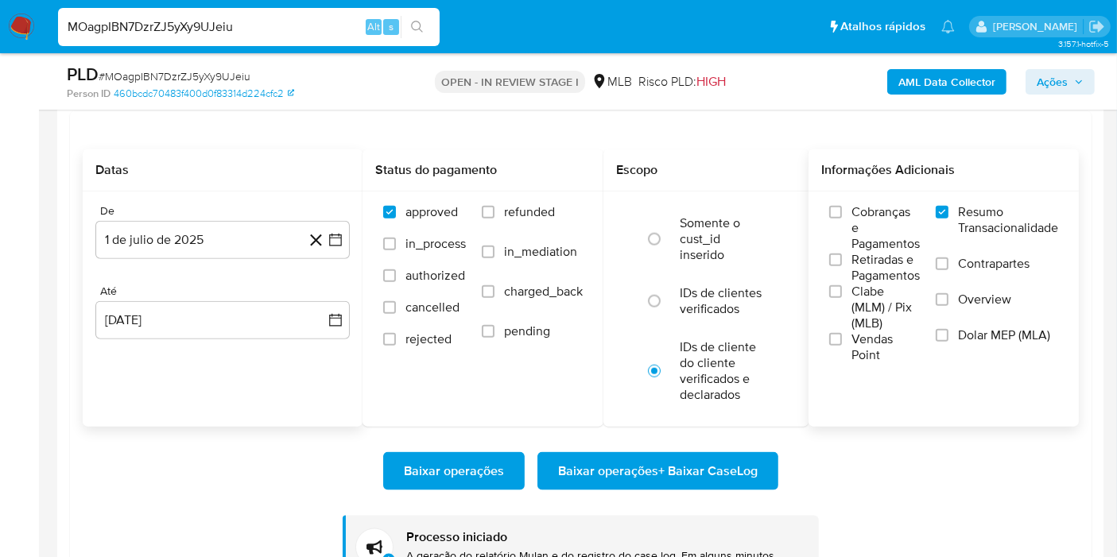
click at [308, 30] on input "MOagpIBN7DzrZJ5yXy9UJeiu" at bounding box center [249, 27] width 382 height 21
paste input "bM31j6AuVaWzQdP8tiQSCrWj"
type input "bM31j6AuVaWzQdP8tiQSCrWj"
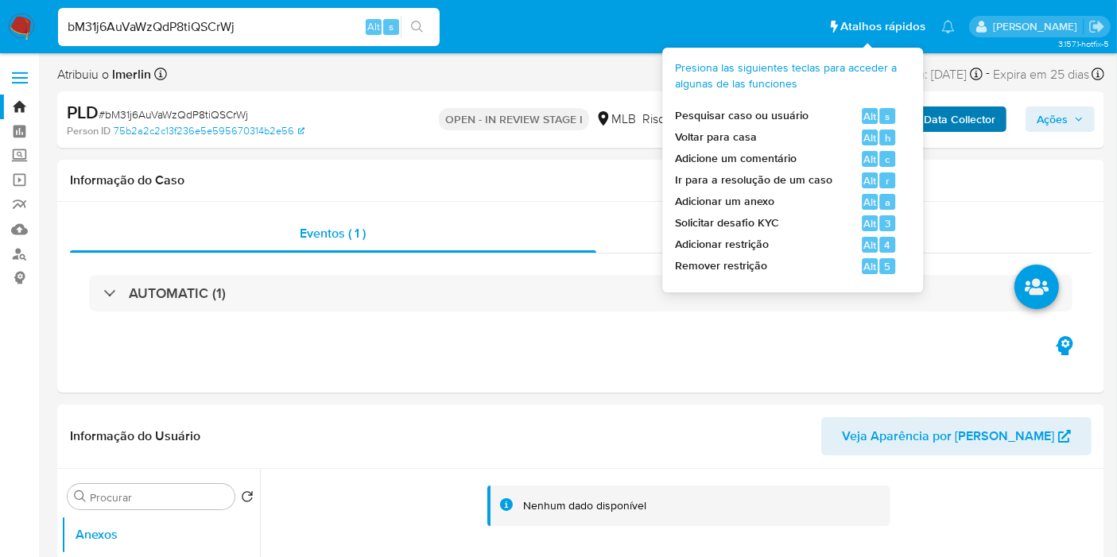
select select "10"
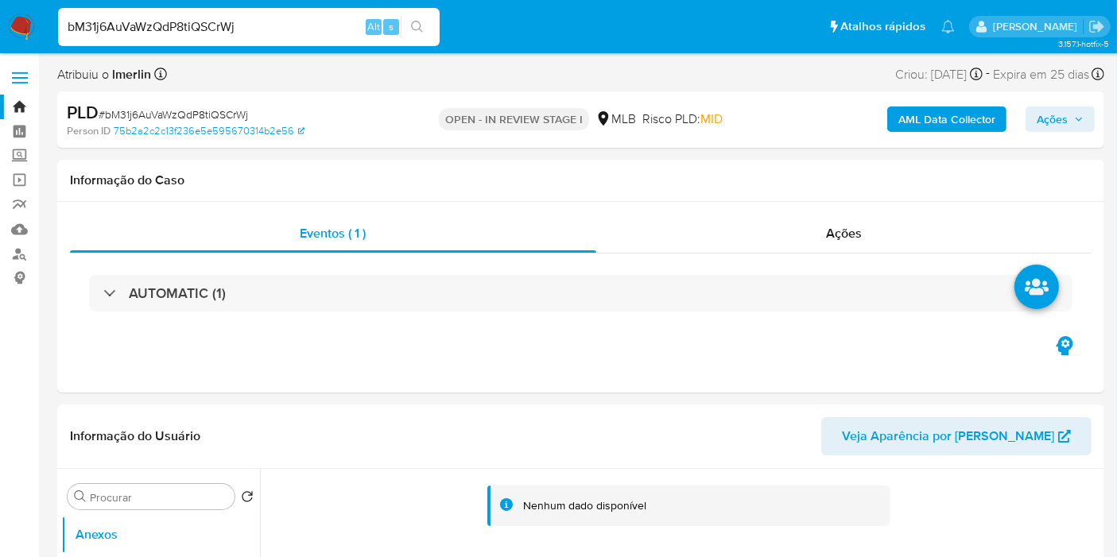
click at [936, 107] on b "AML Data Collector" at bounding box center [946, 119] width 97 height 25
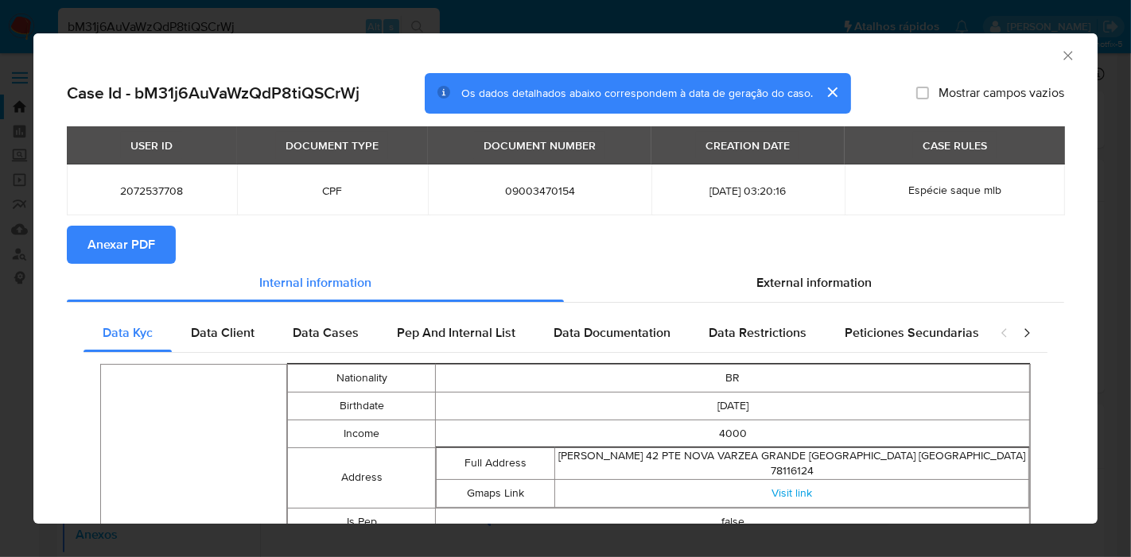
click at [146, 250] on span "Anexar PDF" at bounding box center [121, 244] width 68 height 35
click at [1060, 54] on icon "Fechar a janela" at bounding box center [1068, 56] width 16 height 16
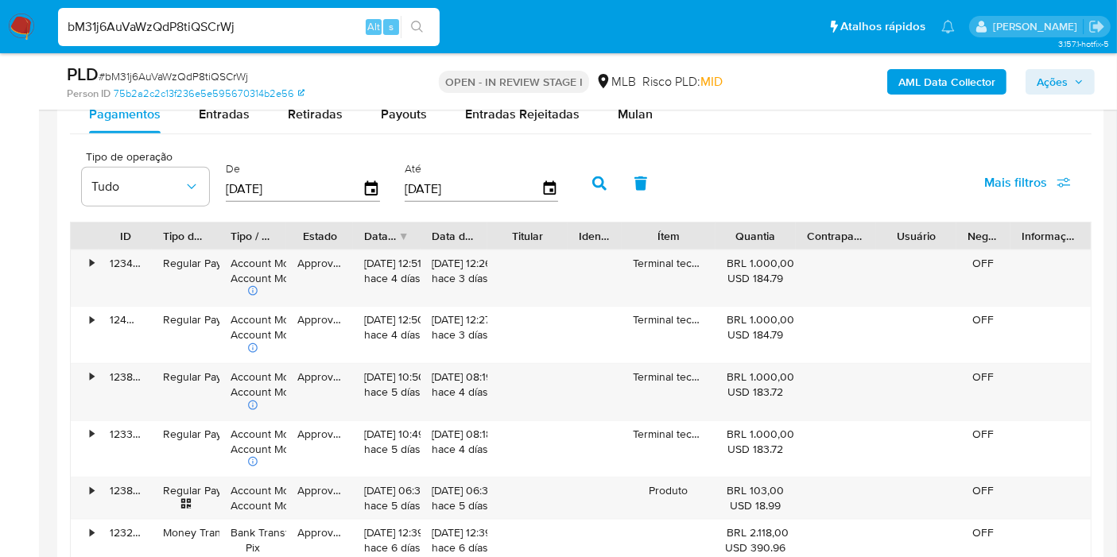
scroll to position [1747, 0]
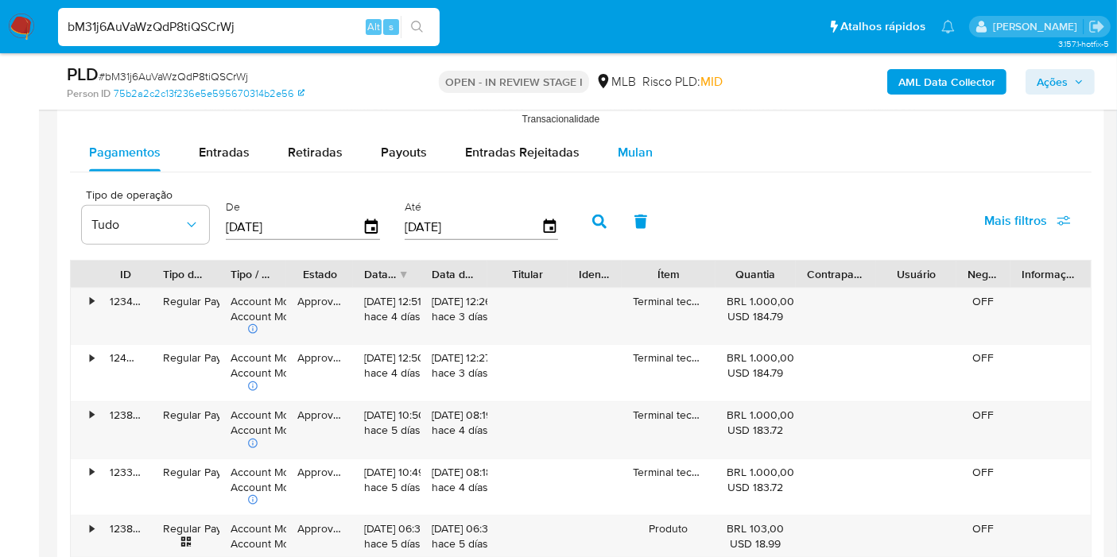
click at [628, 143] on span "Mulan" at bounding box center [635, 152] width 35 height 18
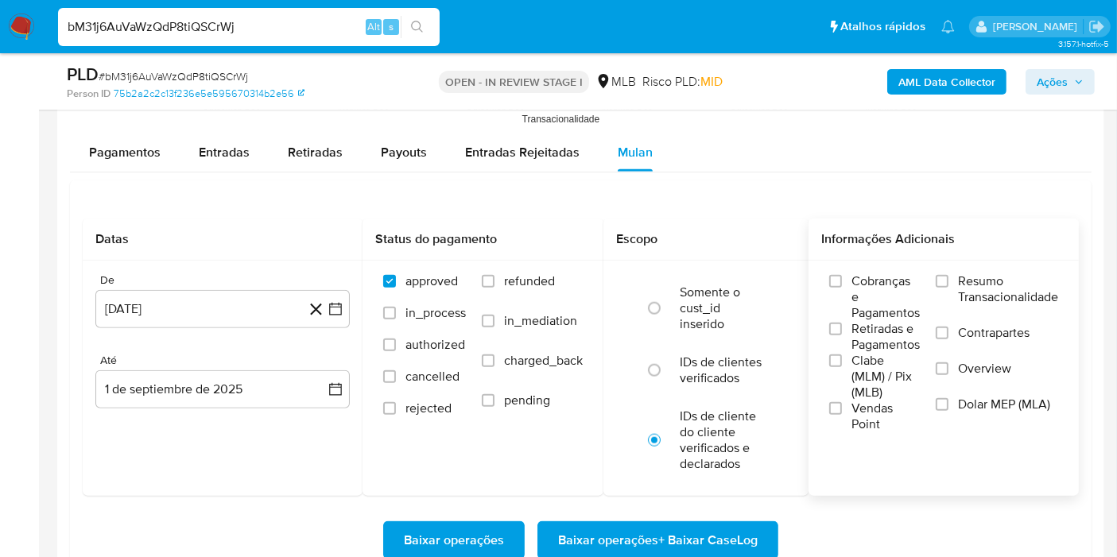
click at [991, 288] on span "Resumo Transacionalidade" at bounding box center [1008, 289] width 100 height 32
click at [948, 288] on input "Resumo Transacionalidade" at bounding box center [942, 281] width 13 height 13
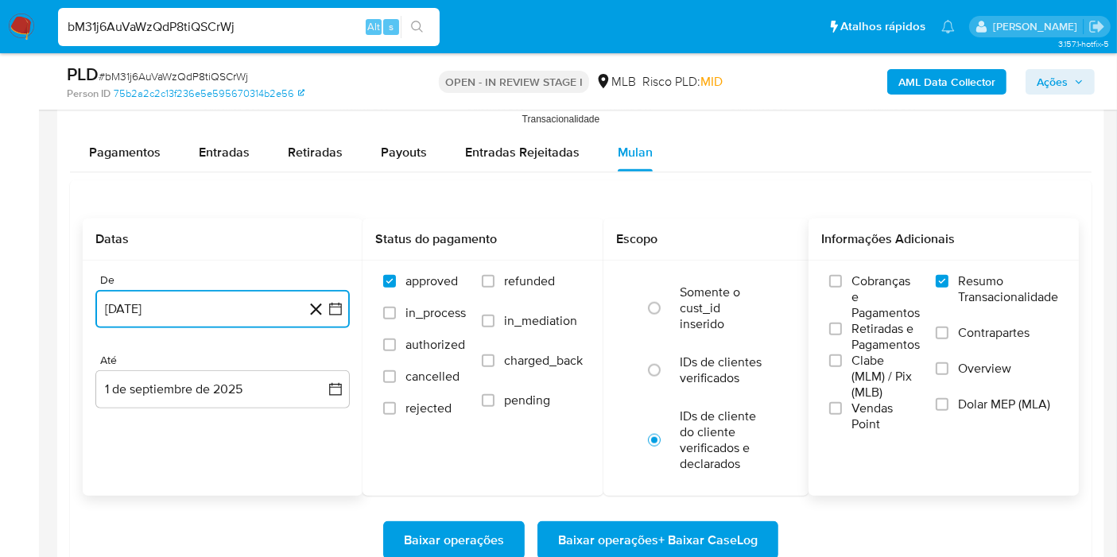
click at [335, 319] on button "[DATE]" at bounding box center [222, 309] width 254 height 38
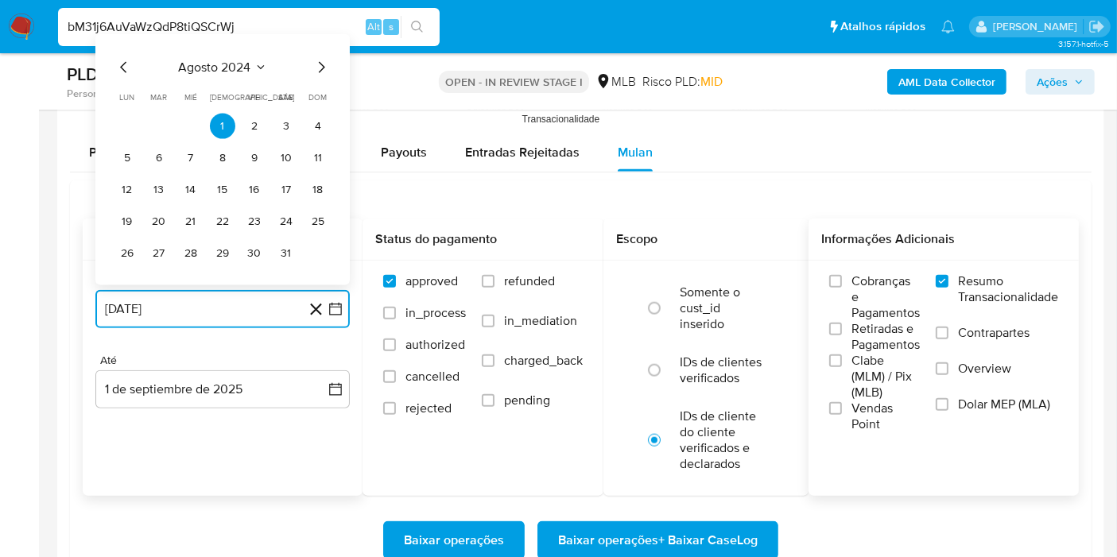
click at [242, 64] on span "agosto 2024" at bounding box center [215, 68] width 72 height 16
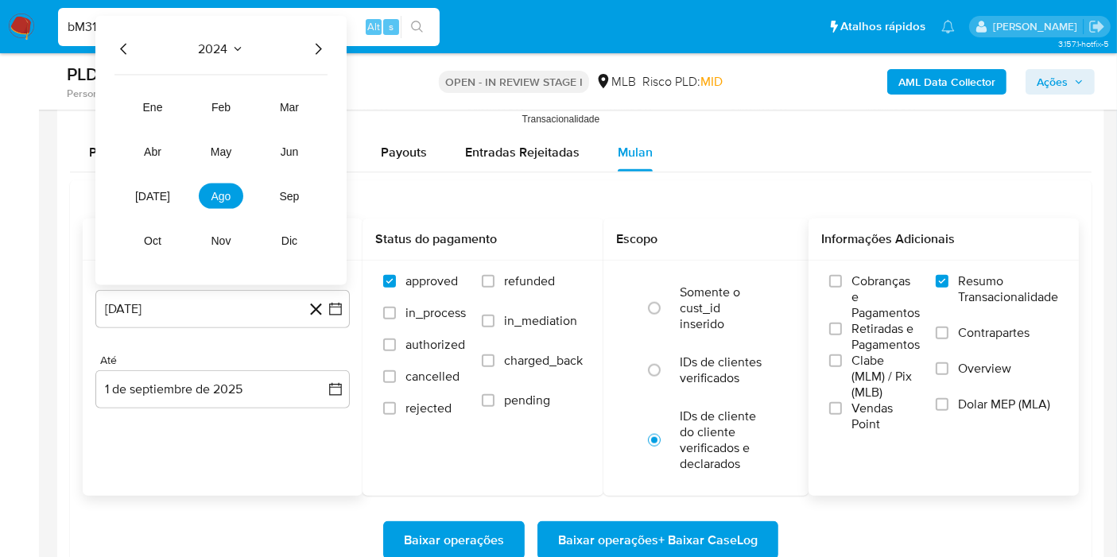
click at [316, 43] on icon "Año siguiente" at bounding box center [319, 48] width 6 height 11
click at [149, 192] on span "[DATE]" at bounding box center [152, 196] width 35 height 13
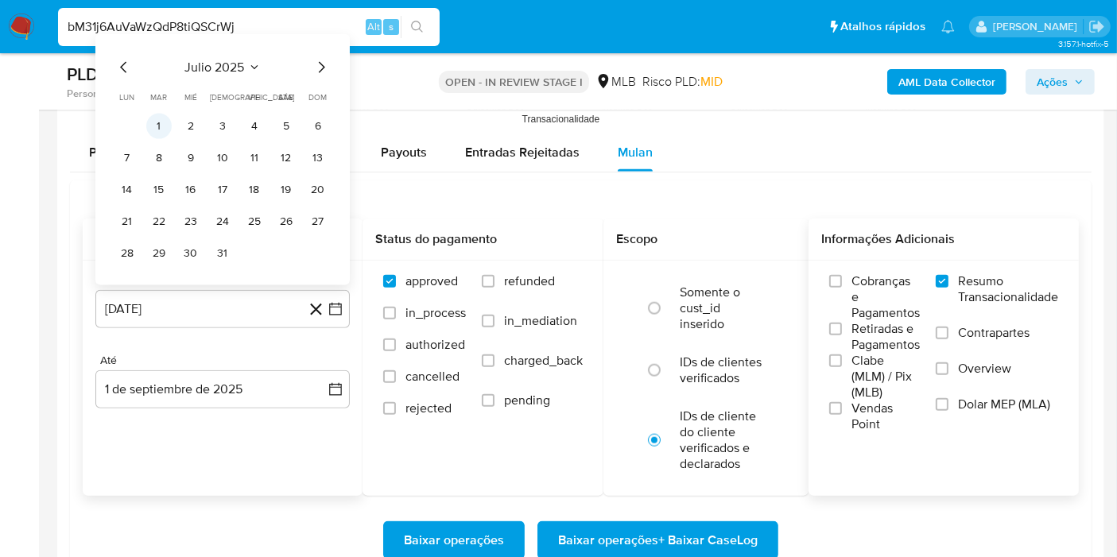
click at [159, 119] on button "1" at bounding box center [158, 126] width 25 height 25
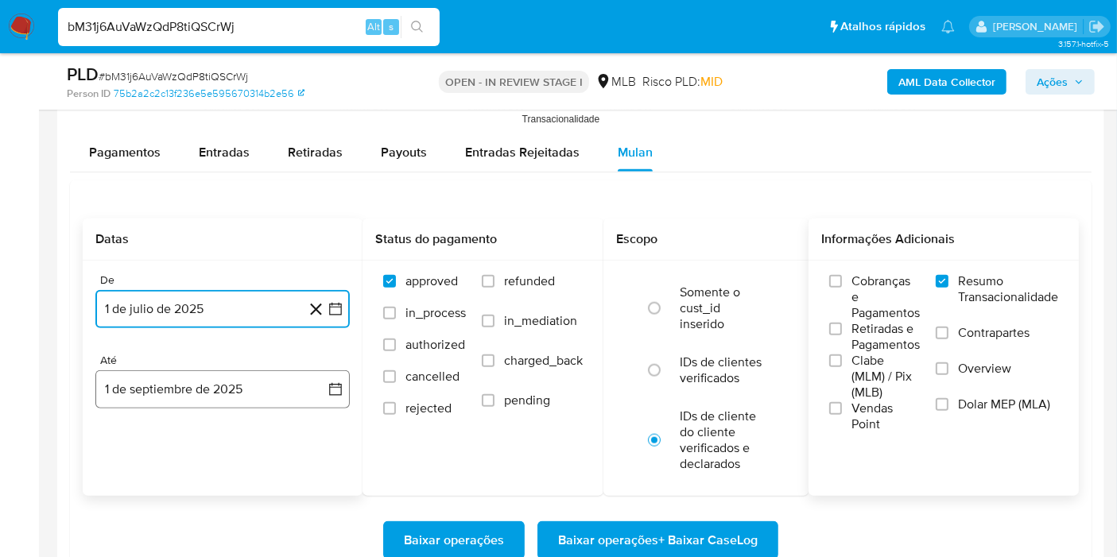
click at [328, 372] on button "1 de septiembre de 2025" at bounding box center [222, 389] width 254 height 38
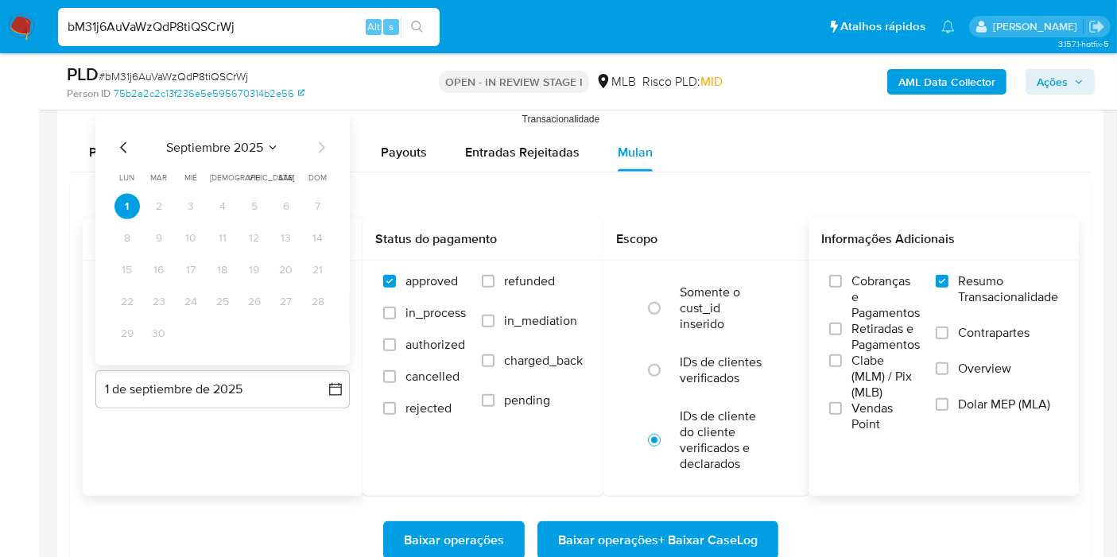
click at [123, 142] on icon "Mes anterior" at bounding box center [123, 147] width 6 height 11
click at [317, 328] on button "31" at bounding box center [317, 333] width 25 height 25
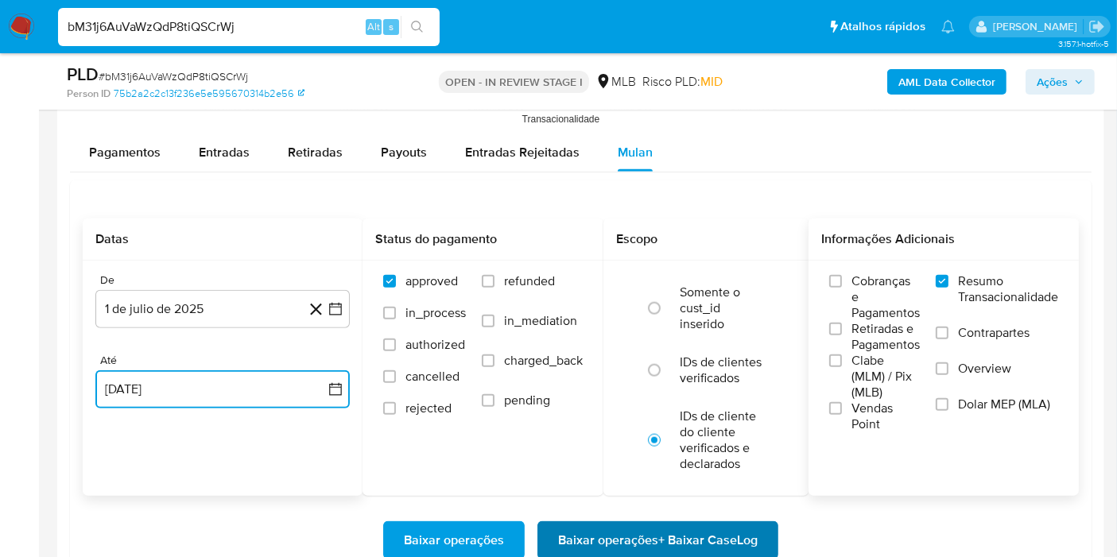
click at [599, 541] on span "Baixar operações + Baixar CaseLog" at bounding box center [658, 540] width 200 height 35
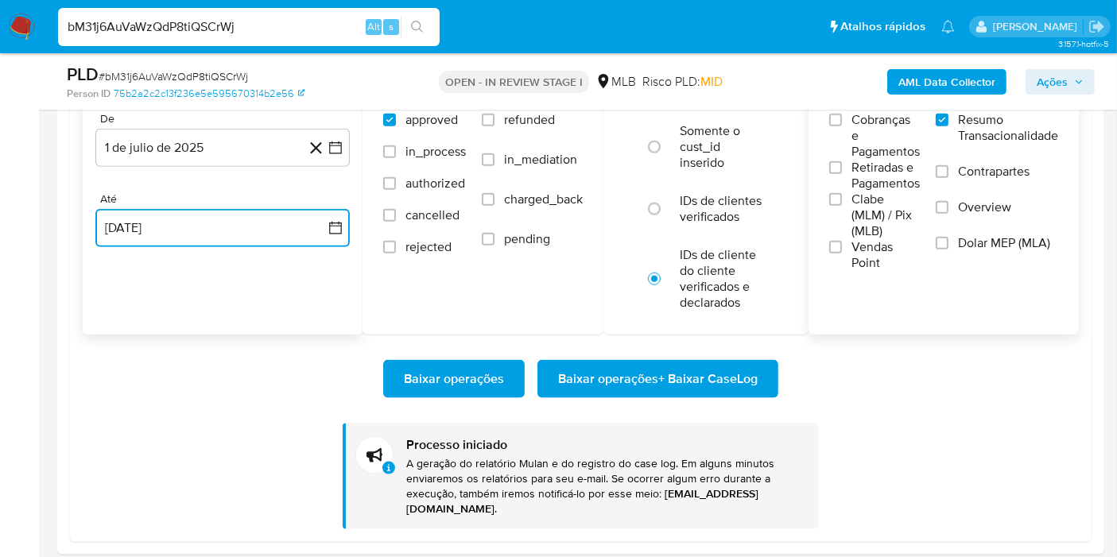
scroll to position [1898, 0]
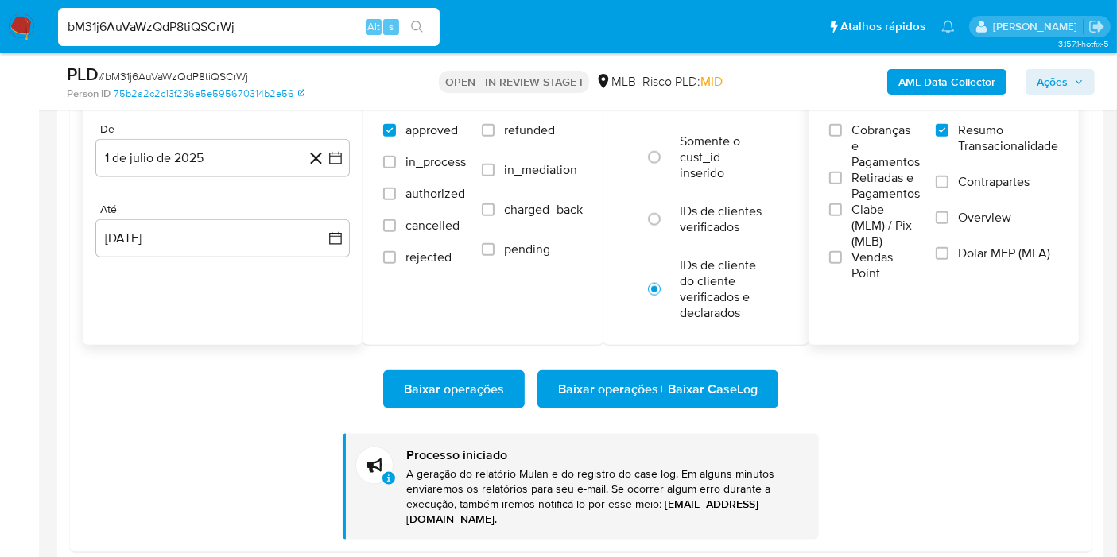
click at [290, 12] on div "bM31j6AuVaWzQdP8tiQSCrWj Alt s" at bounding box center [249, 27] width 382 height 38
click at [290, 21] on input "bM31j6AuVaWzQdP8tiQSCrWj" at bounding box center [249, 27] width 382 height 21
paste input "h450gUd54yzXohxnYmM8vmRN"
click at [290, 21] on input "bM31j6AuVaWzQdP8tiQSCrWj" at bounding box center [249, 27] width 382 height 21
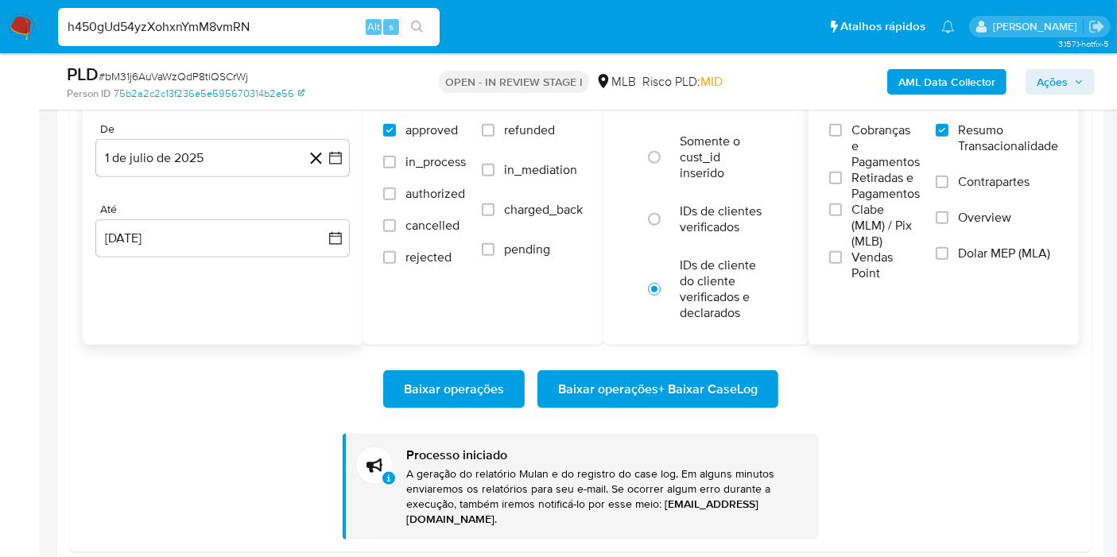
type input "h450gUd54yzXohxnYmM8vmRN"
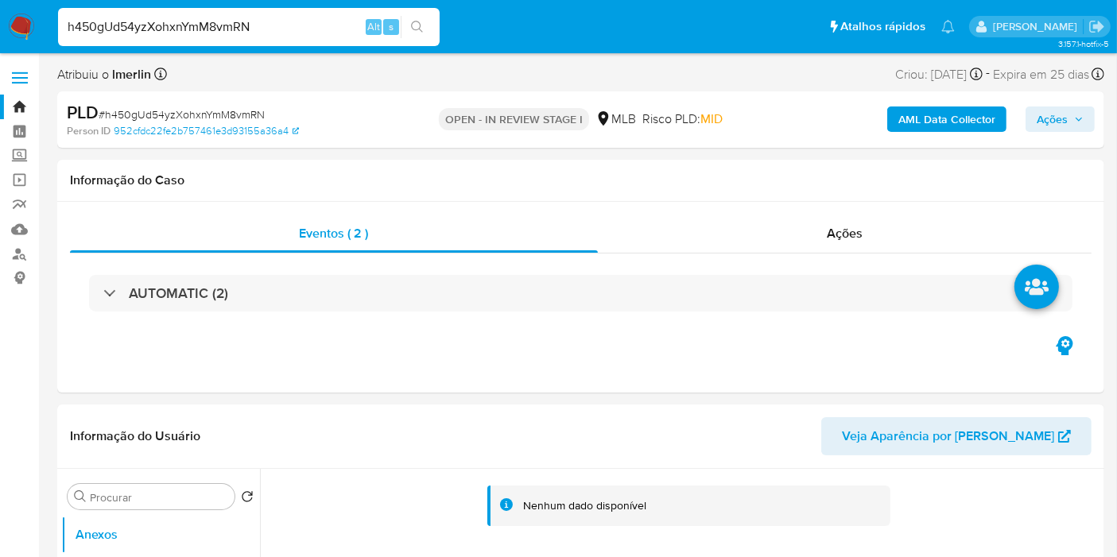
click at [915, 114] on b "AML Data Collector" at bounding box center [946, 119] width 97 height 25
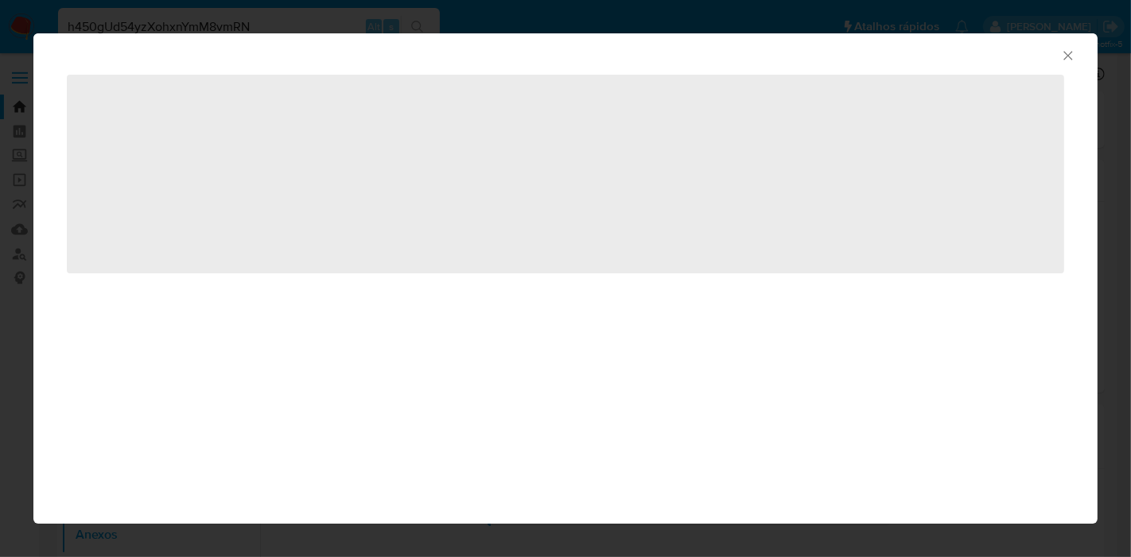
select select "10"
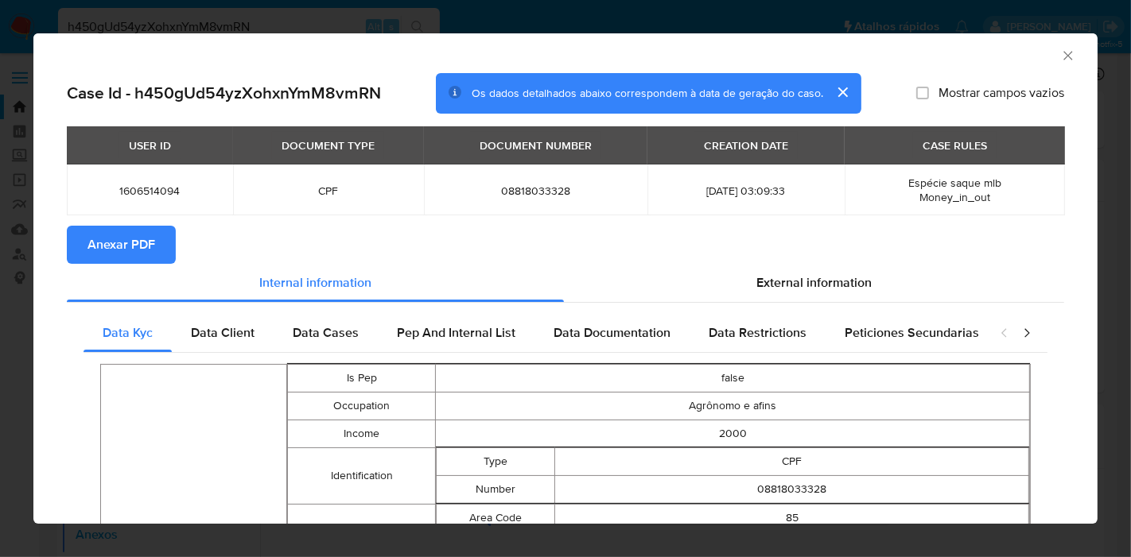
click at [159, 246] on button "Anexar PDF" at bounding box center [121, 245] width 109 height 38
click at [1061, 55] on icon "Fechar a janela" at bounding box center [1068, 56] width 16 height 16
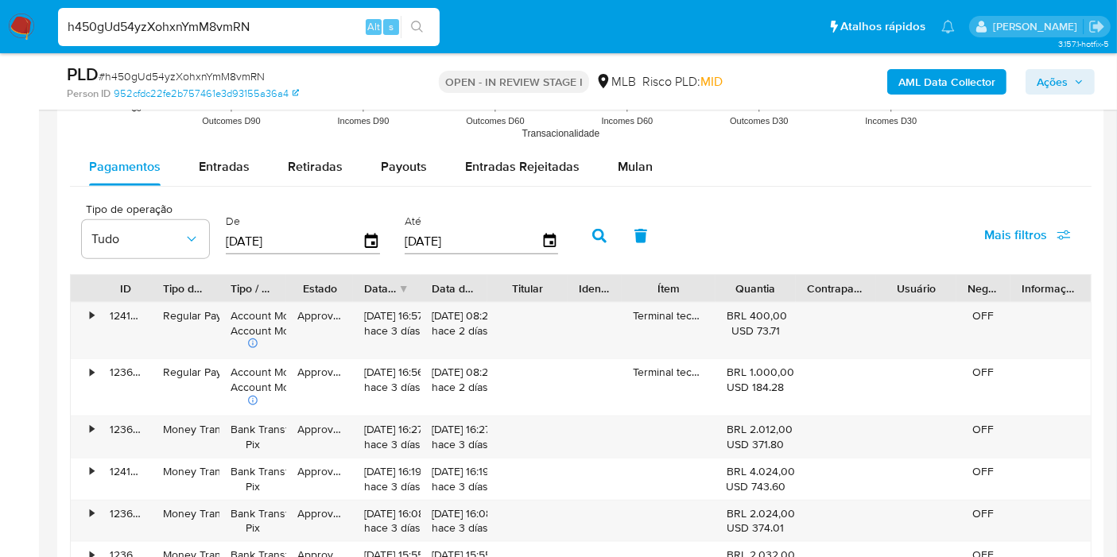
scroll to position [1759, 0]
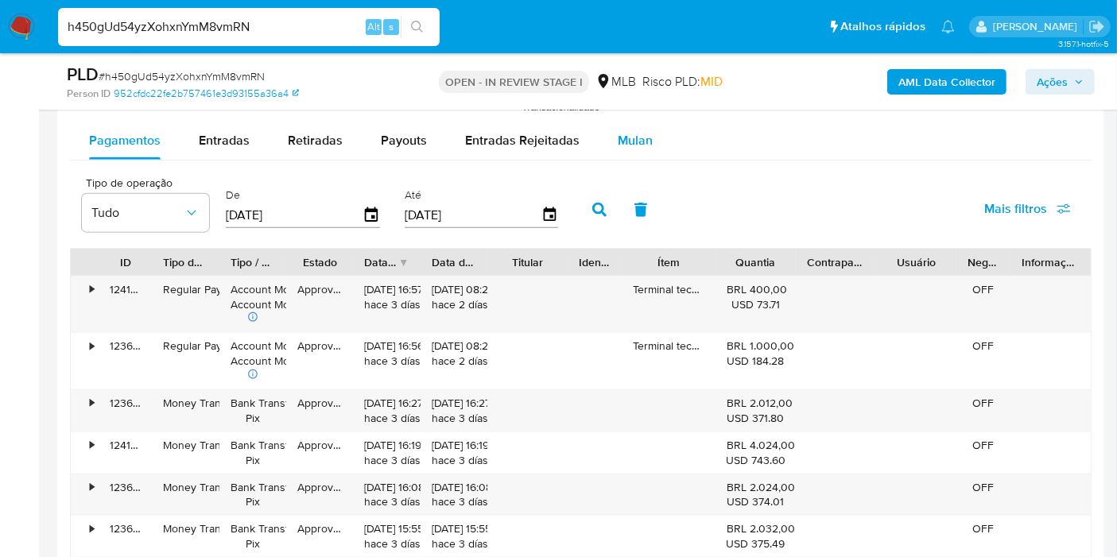
click at [636, 147] on div "Mulan" at bounding box center [635, 141] width 35 height 38
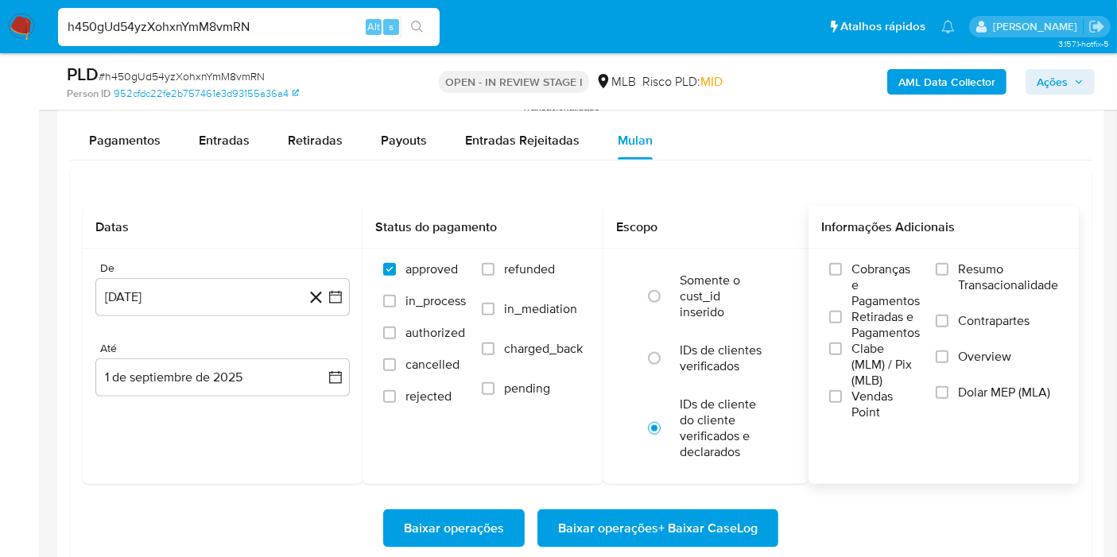
click at [1031, 278] on span "Resumo Transacionalidade" at bounding box center [1008, 278] width 100 height 32
click at [948, 276] on input "Resumo Transacionalidade" at bounding box center [942, 269] width 13 height 13
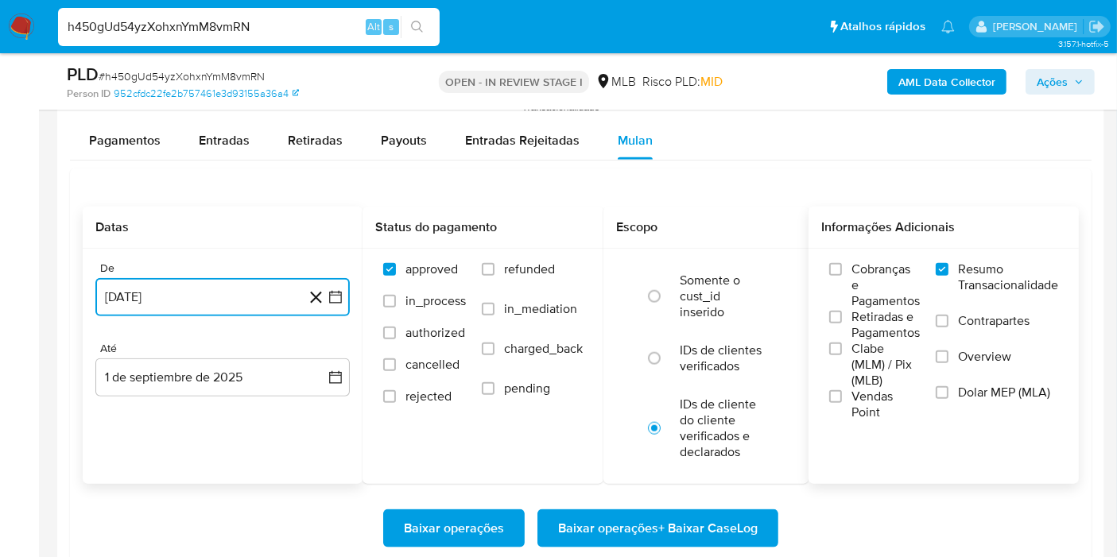
click at [334, 309] on button "[DATE]" at bounding box center [222, 297] width 254 height 38
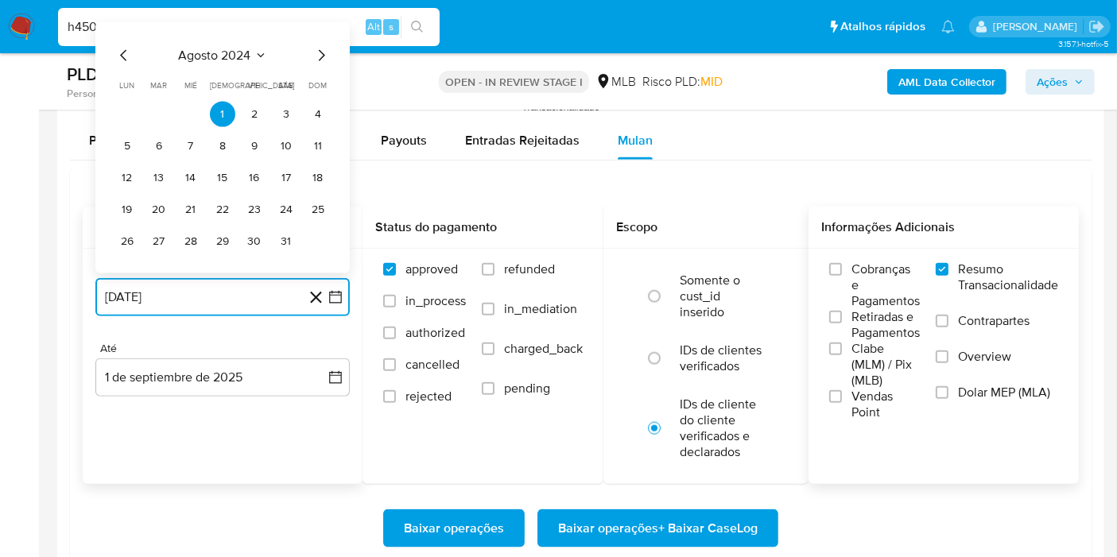
click at [250, 56] on span "agosto 2024" at bounding box center [215, 56] width 72 height 16
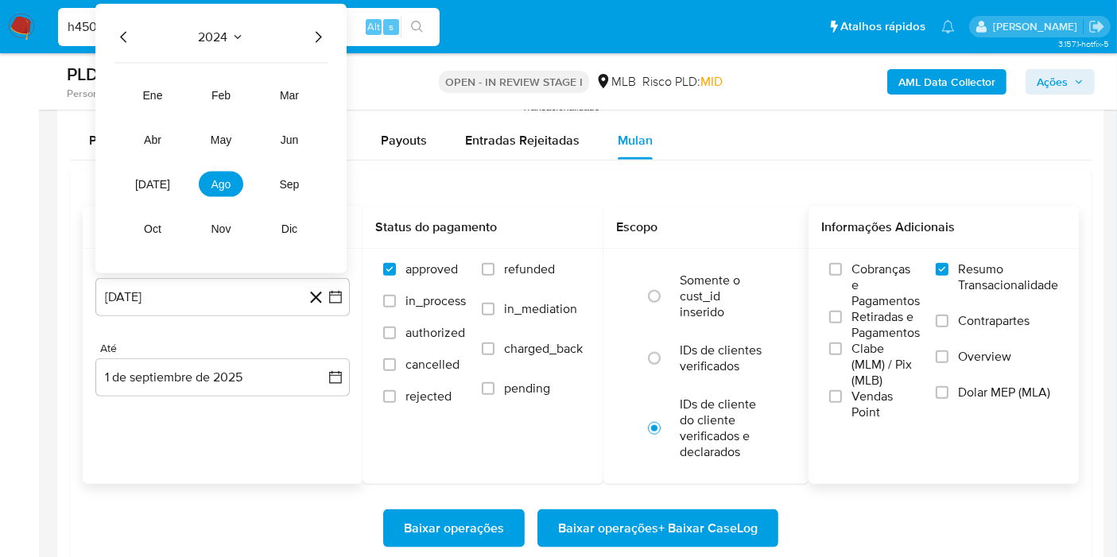
click at [320, 37] on icon "Año siguiente" at bounding box center [317, 37] width 19 height 19
click at [156, 178] on span "[DATE]" at bounding box center [152, 184] width 35 height 13
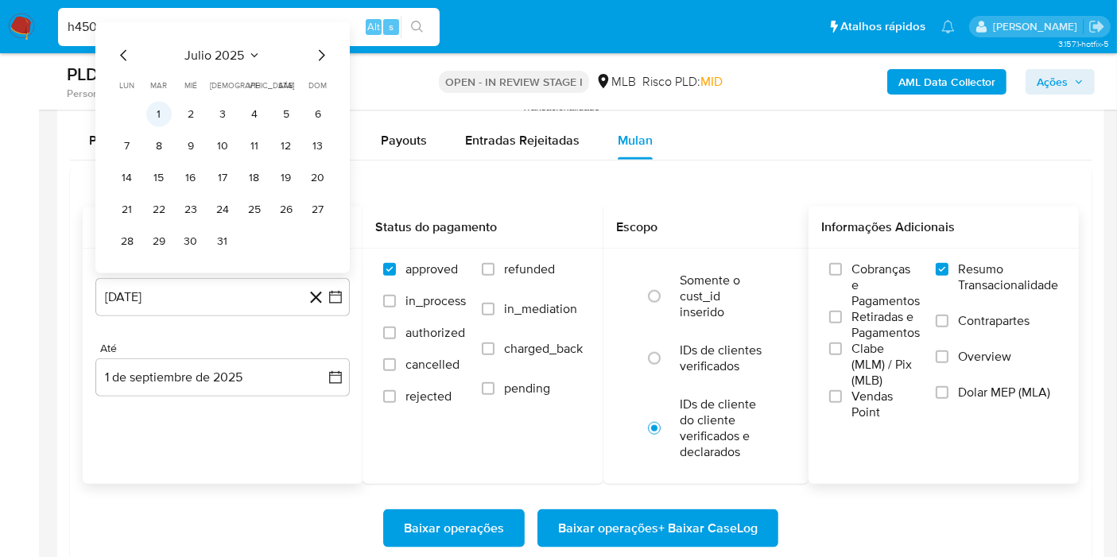
click at [165, 114] on button "1" at bounding box center [158, 114] width 25 height 25
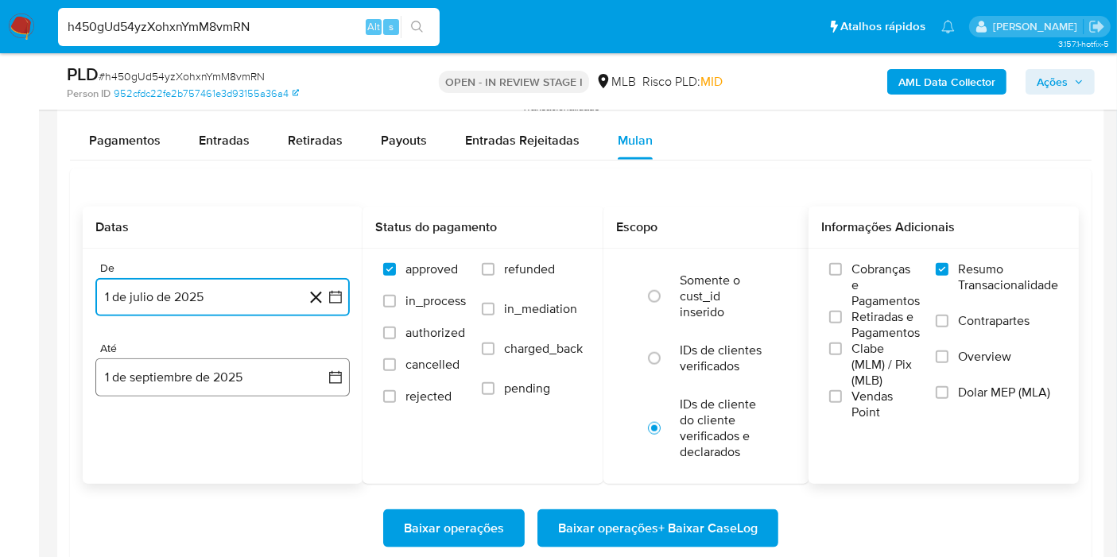
click at [324, 366] on button "1 de septiembre de 2025" at bounding box center [222, 378] width 254 height 38
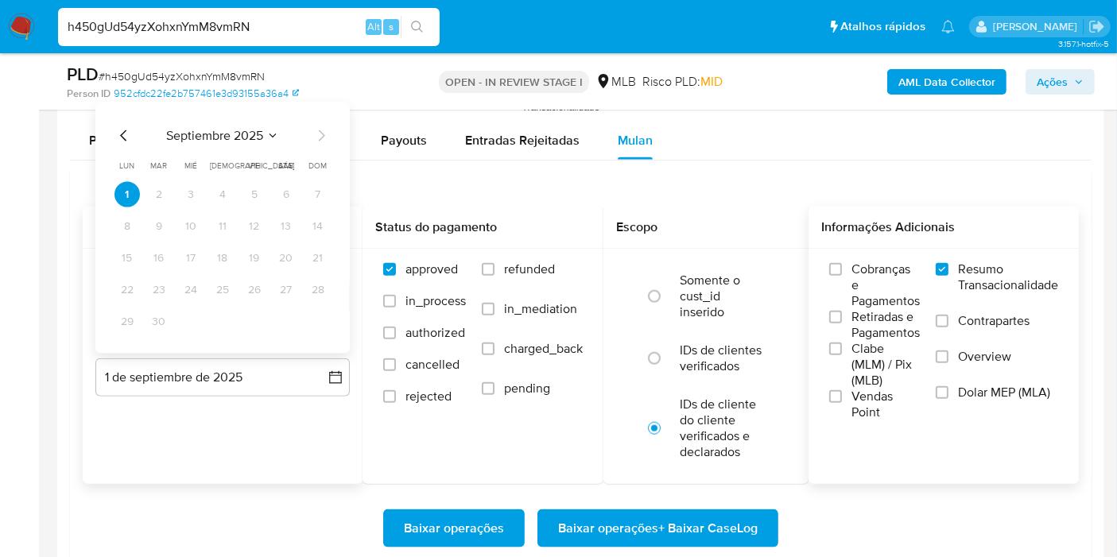
click at [126, 130] on icon "Mes anterior" at bounding box center [123, 135] width 6 height 11
click at [316, 310] on button "31" at bounding box center [317, 321] width 25 height 25
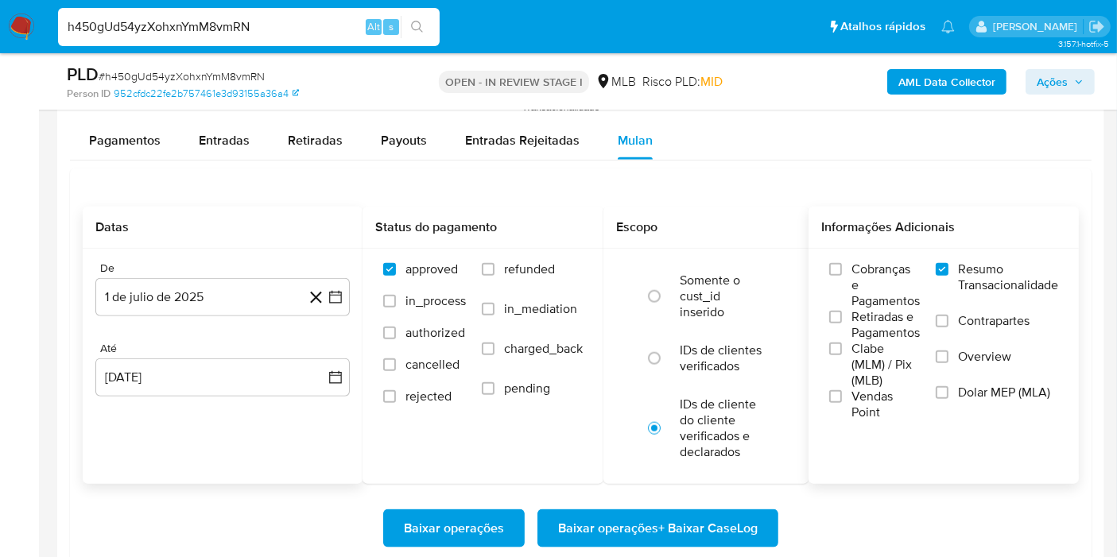
click at [713, 499] on div "Baixar operações Baixar operações + Baixar CaseLog" at bounding box center [581, 528] width 996 height 89
click at [723, 511] on span "Baixar operações + Baixar CaseLog" at bounding box center [658, 528] width 200 height 35
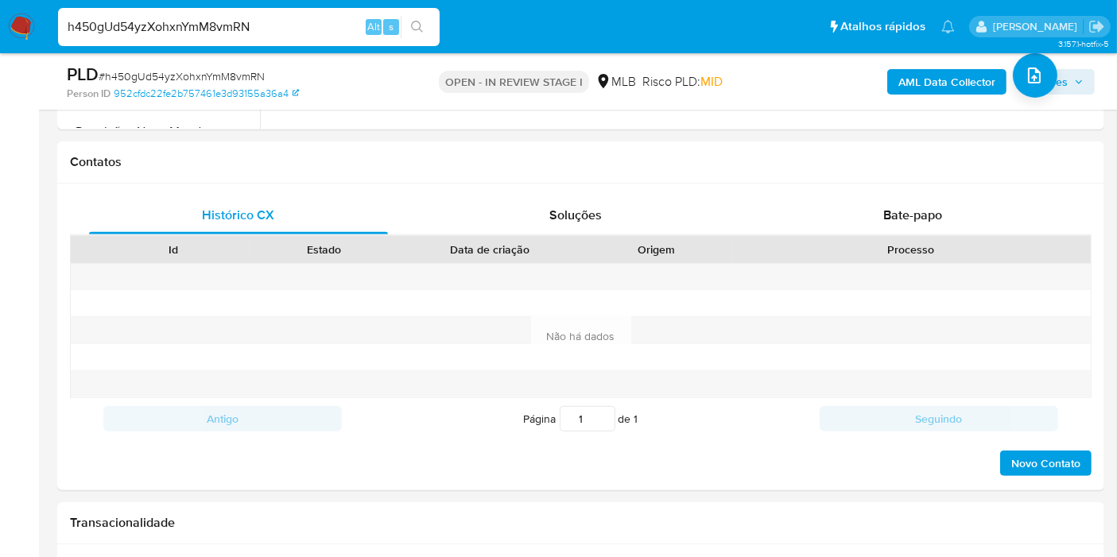
scroll to position [686, 0]
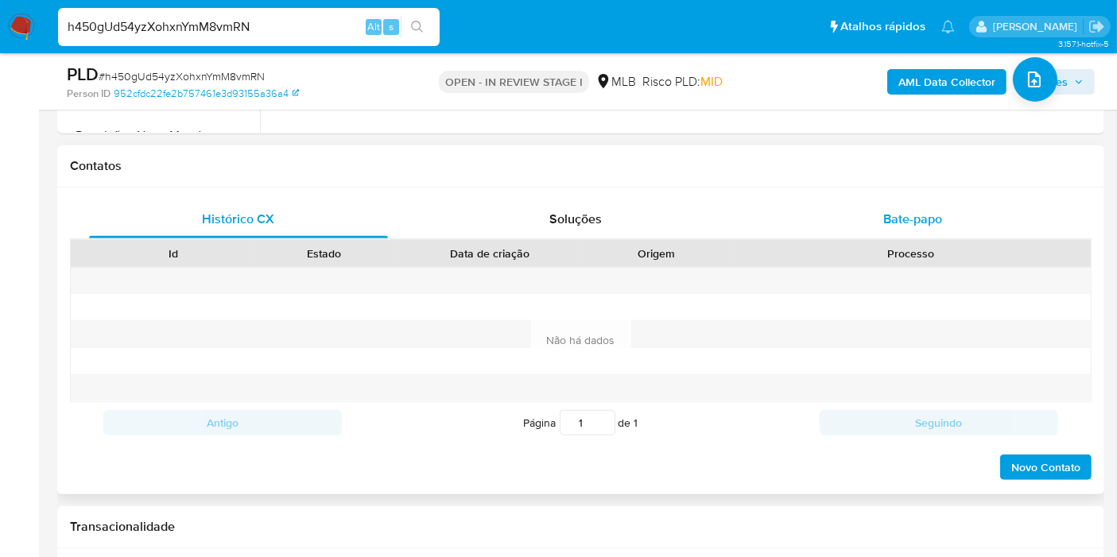
click at [910, 223] on span "Bate-papo" at bounding box center [912, 219] width 59 height 18
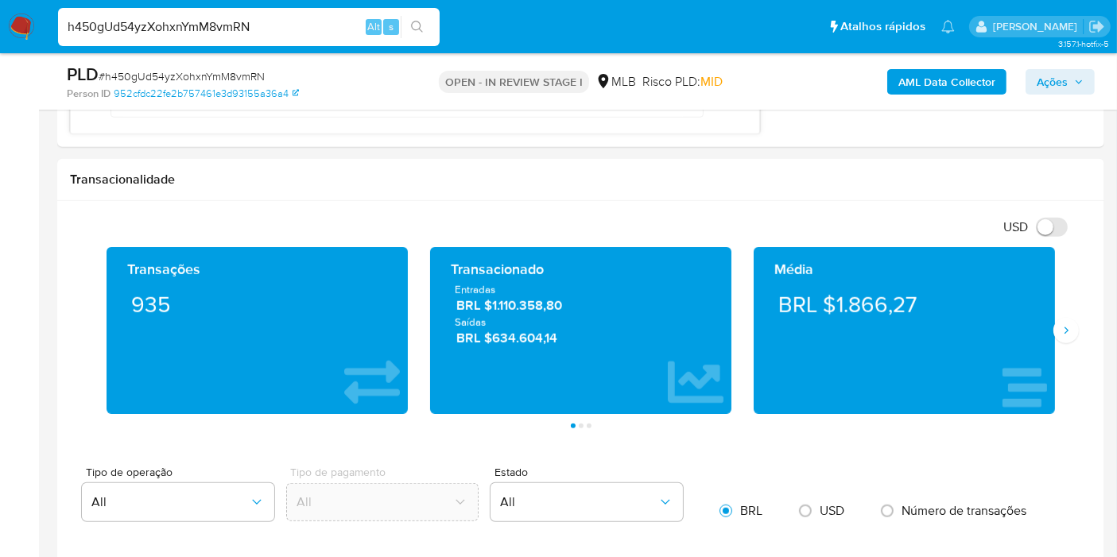
scroll to position [1235, 0]
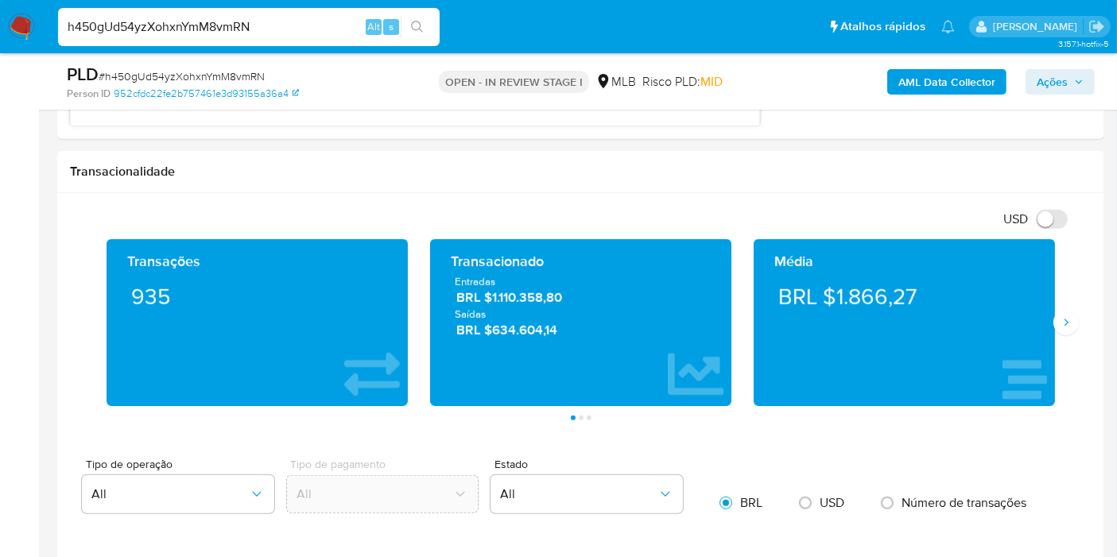
click at [246, 23] on input "h450gUd54yzXohxnYmM8vmRN" at bounding box center [249, 27] width 382 height 21
paste input "jswqZLwuENlDpvDzYkdmVdGH"
type input "jswqZLwuENlDpvDzYkdmVdGH"
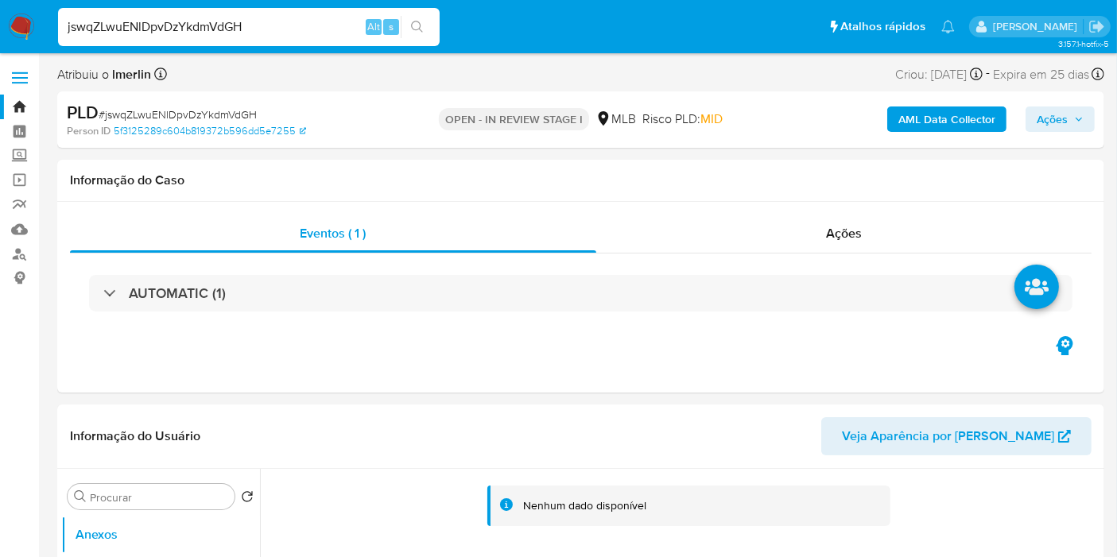
click at [940, 113] on b "AML Data Collector" at bounding box center [946, 119] width 97 height 25
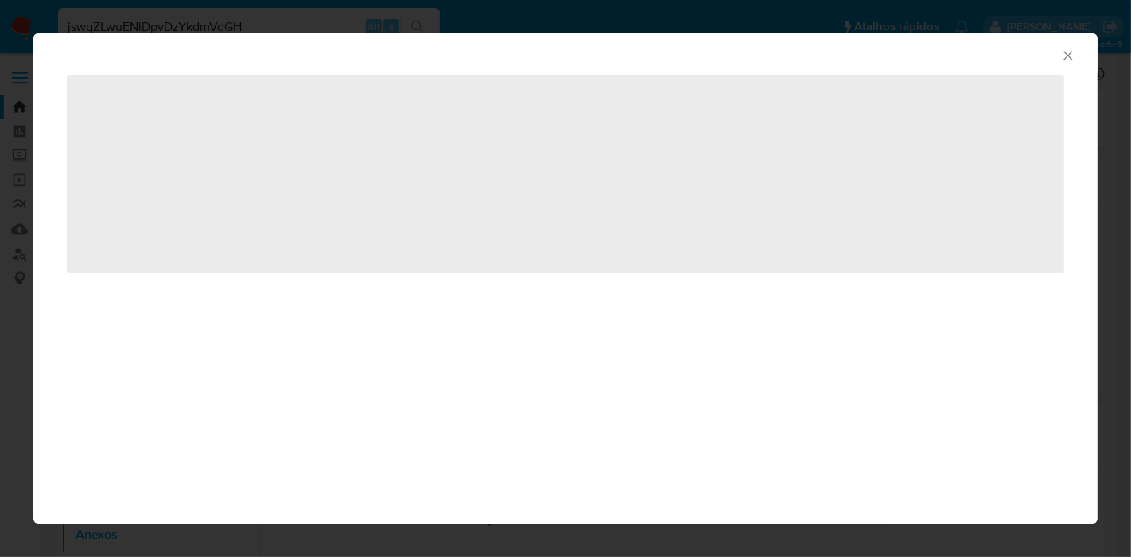
select select "10"
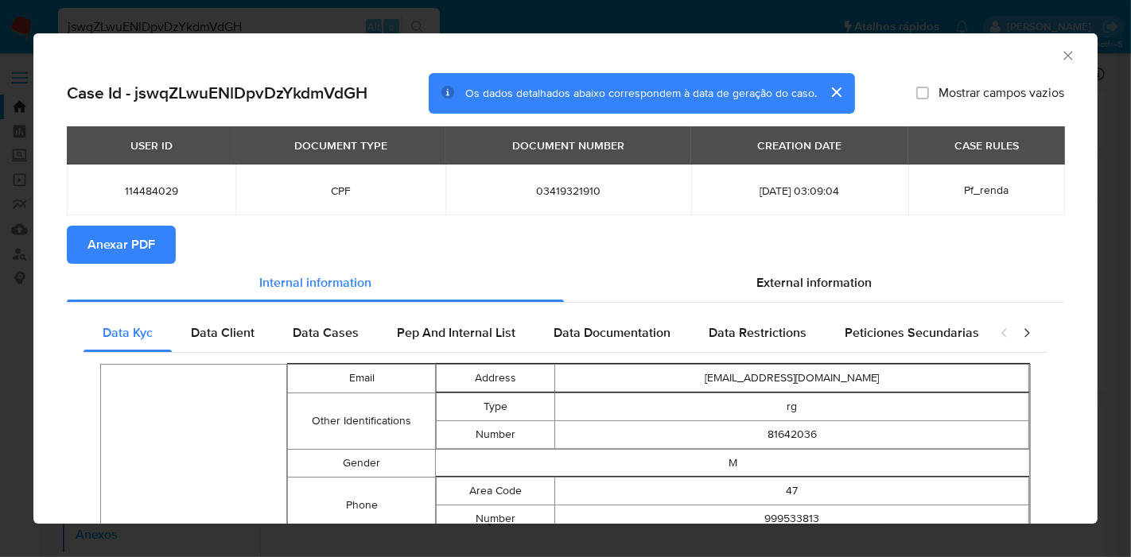
click at [141, 246] on span "Anexar PDF" at bounding box center [121, 244] width 68 height 35
click at [1060, 57] on icon "Fechar a janela" at bounding box center [1068, 56] width 16 height 16
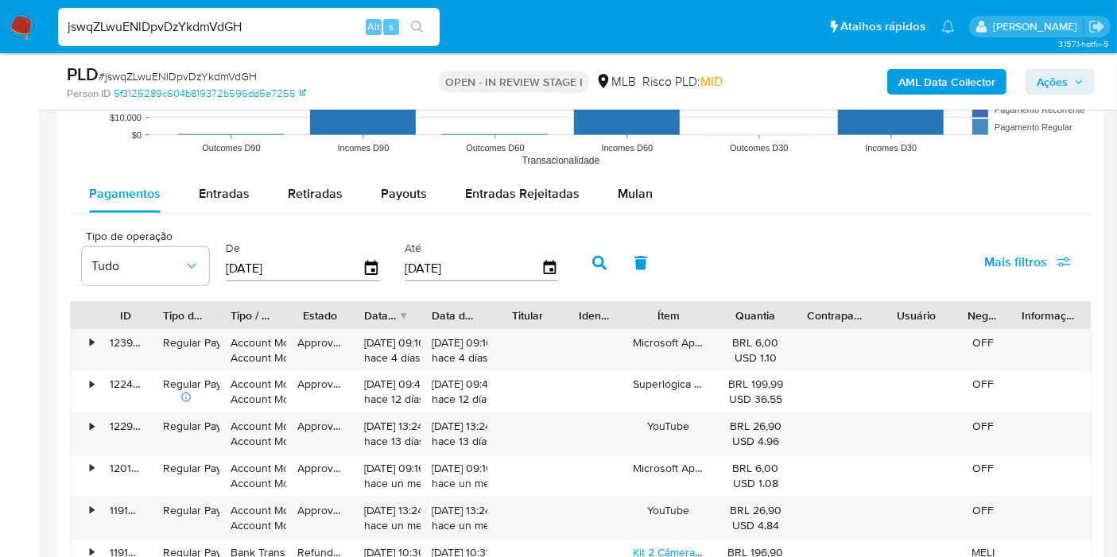
scroll to position [1708, 0]
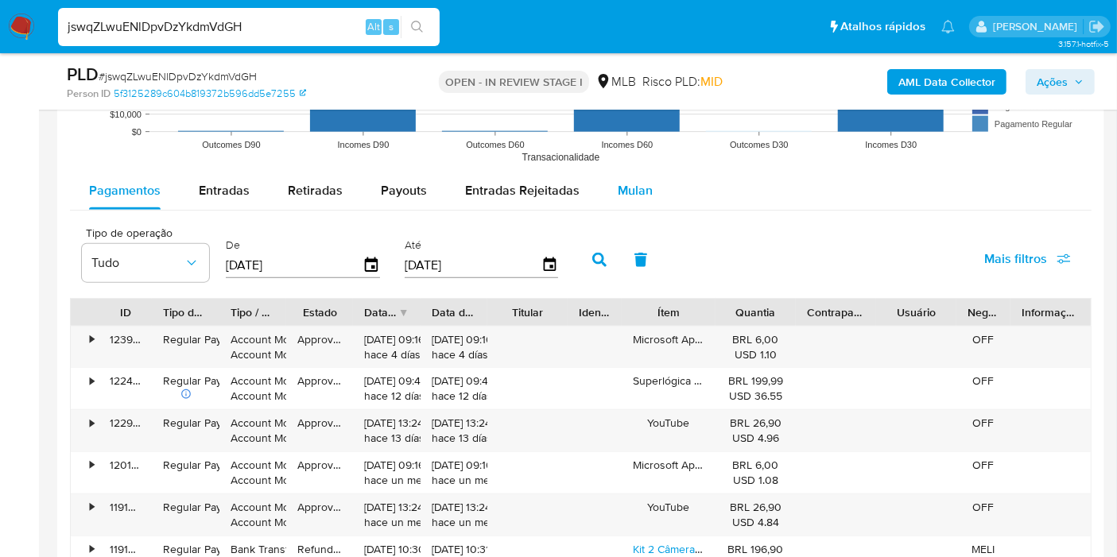
click at [631, 195] on span "Mulan" at bounding box center [635, 190] width 35 height 18
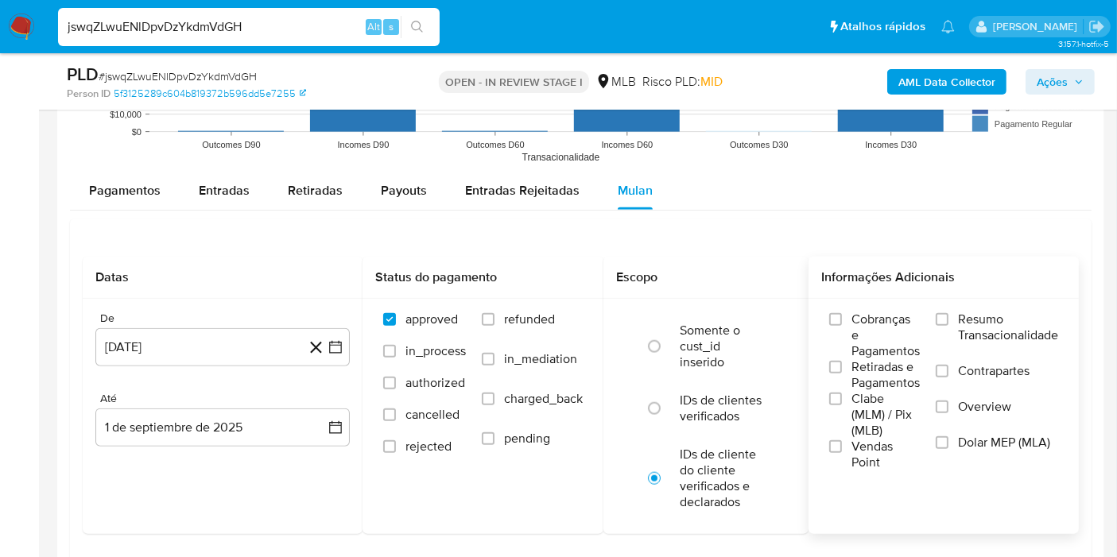
click at [1009, 323] on span "Resumo Transacionalidade" at bounding box center [1008, 328] width 100 height 32
click at [948, 323] on input "Resumo Transacionalidade" at bounding box center [942, 319] width 13 height 13
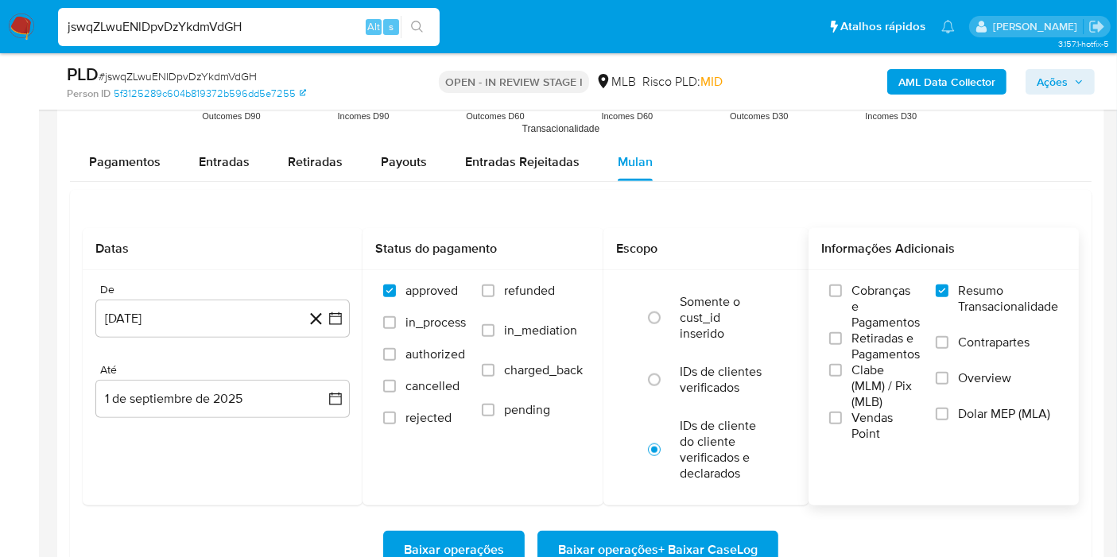
scroll to position [1747, 0]
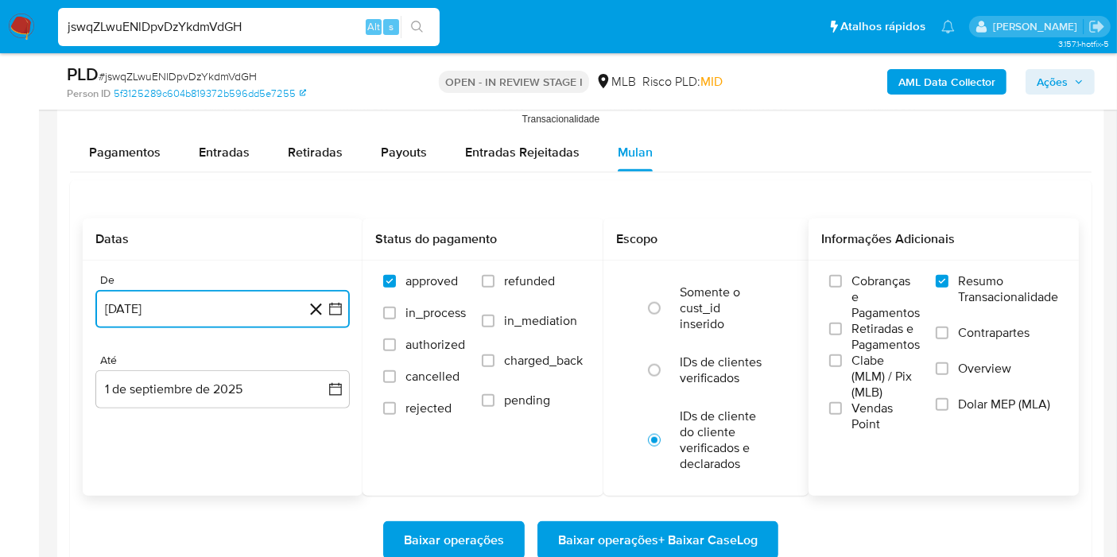
click at [337, 311] on icon "button" at bounding box center [335, 309] width 13 height 13
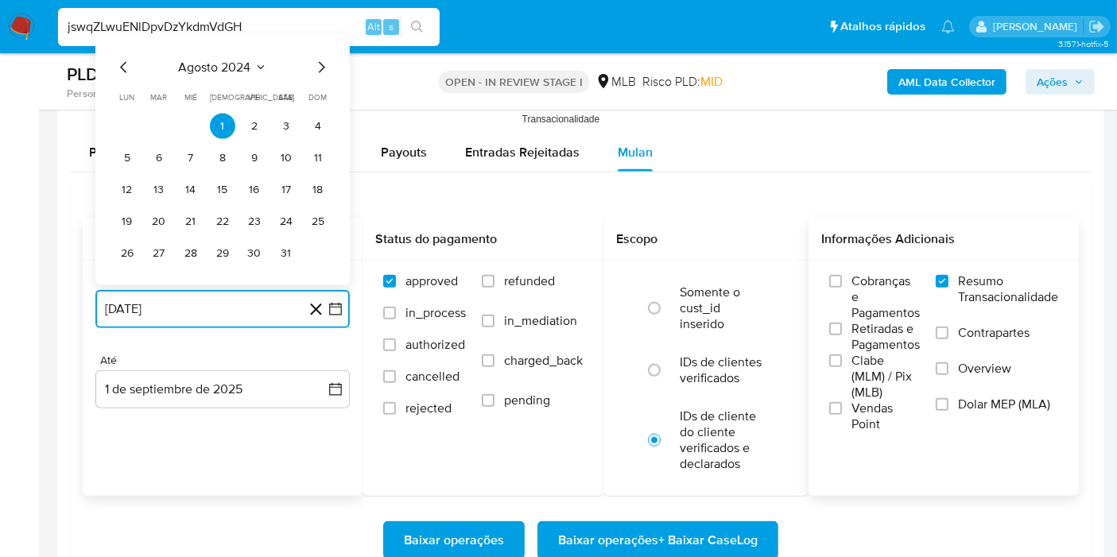
click at [245, 68] on span "agosto 2024" at bounding box center [215, 68] width 72 height 16
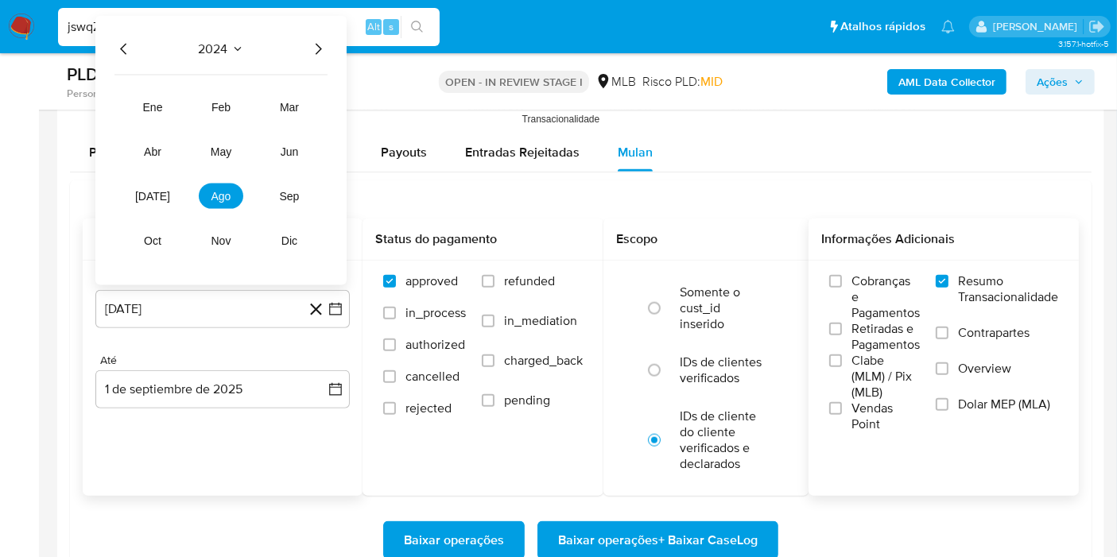
click at [319, 44] on icon "Año siguiente" at bounding box center [317, 49] width 19 height 19
click at [151, 184] on button "[DATE]" at bounding box center [152, 196] width 45 height 25
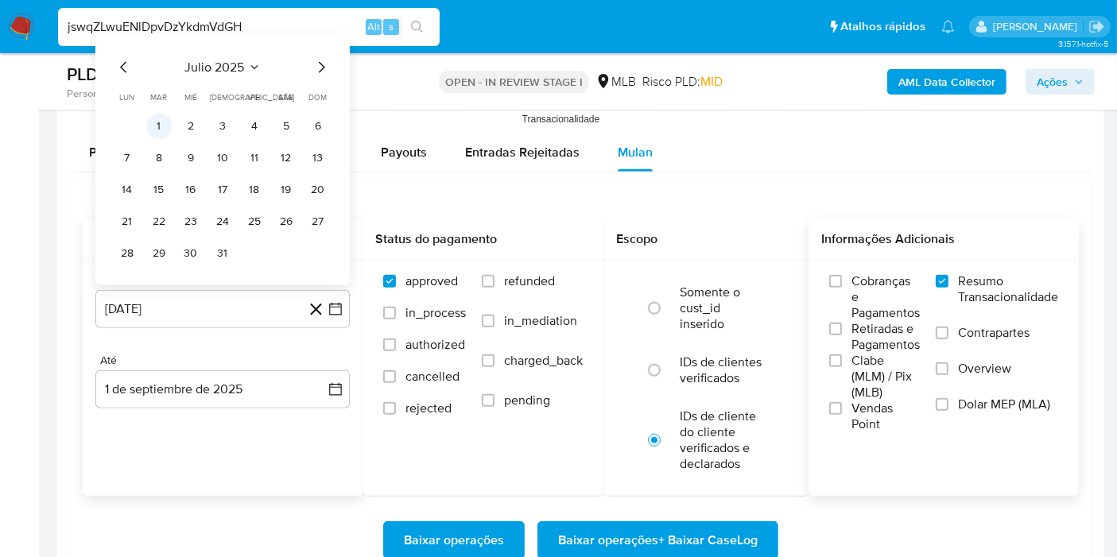
click at [158, 133] on button "1" at bounding box center [158, 126] width 25 height 25
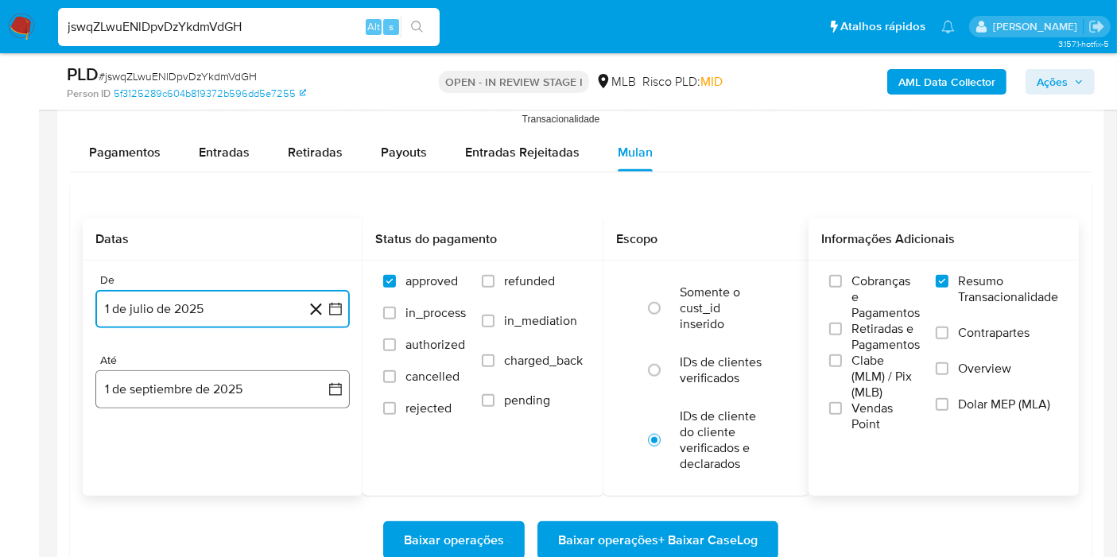
click at [324, 370] on button "1 de septiembre de 2025" at bounding box center [222, 389] width 254 height 38
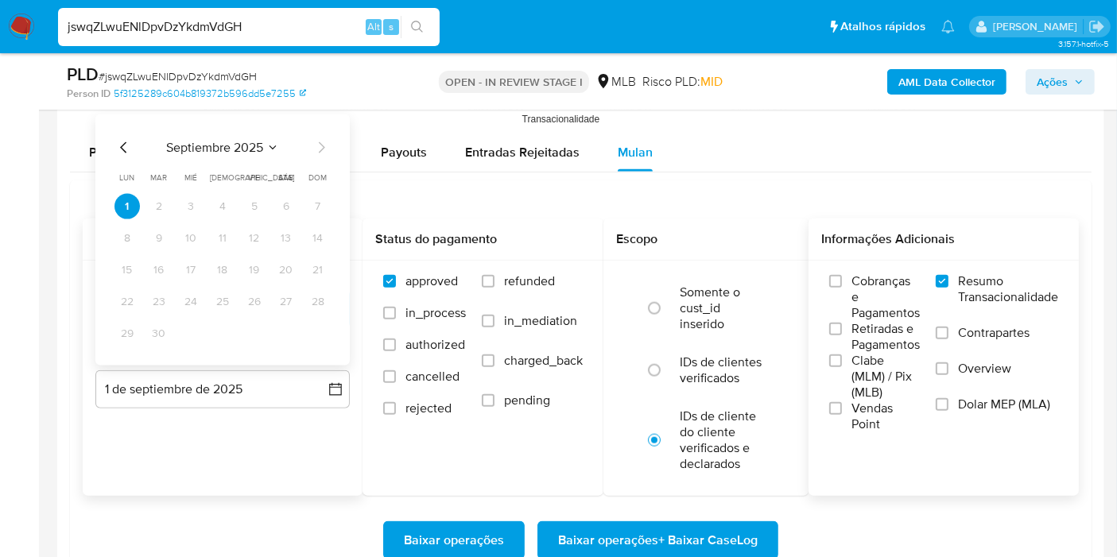
click at [124, 142] on icon "Mes anterior" at bounding box center [123, 147] width 19 height 19
click at [312, 322] on button "31" at bounding box center [317, 333] width 25 height 25
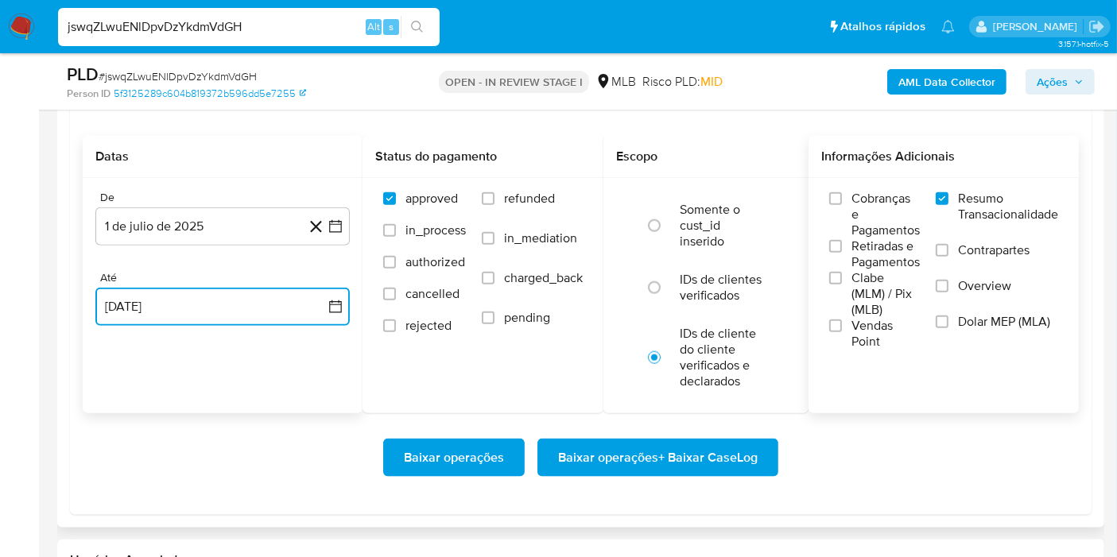
scroll to position [1833, 0]
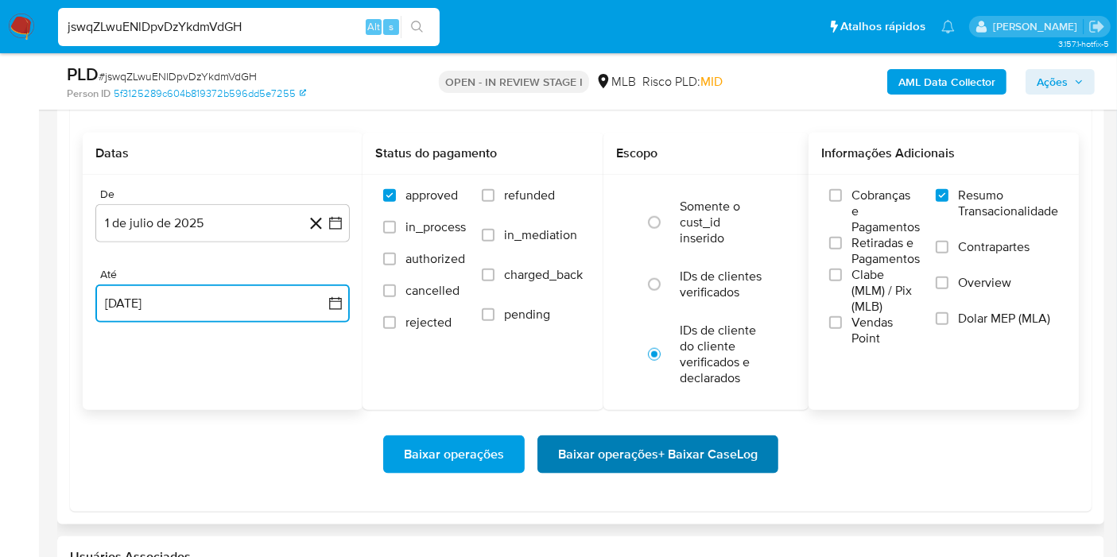
click at [721, 451] on span "Baixar operações + Baixar CaseLog" at bounding box center [658, 454] width 200 height 35
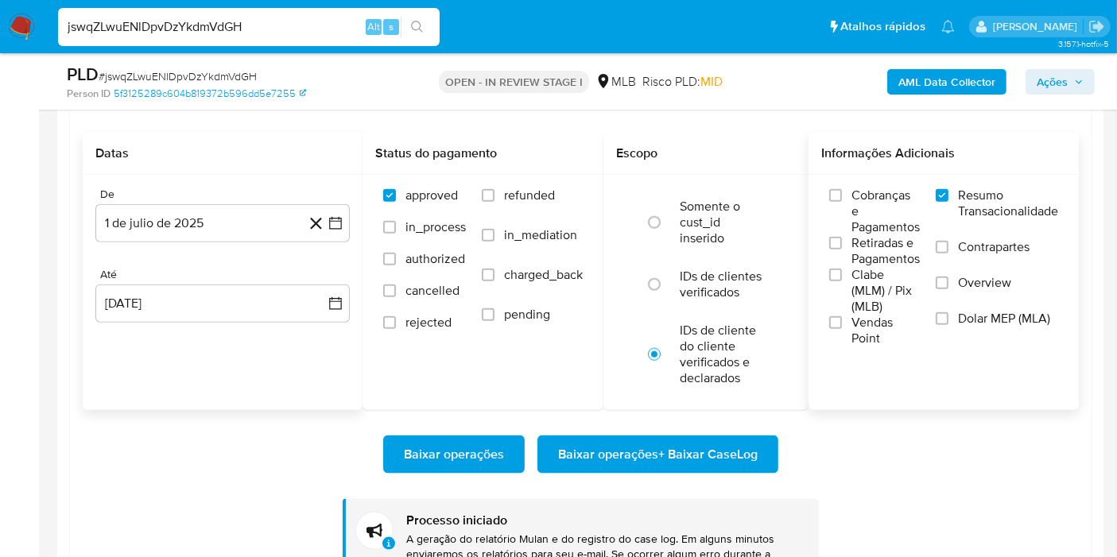
click at [311, 33] on input "jswqZLwuENlDpvDzYkdmVdGH" at bounding box center [249, 27] width 382 height 21
paste input "aKRSc0OVGCm98tGMiuH2hRje"
type input "aKRSc0OVGCm98tGMiuH2hRje"
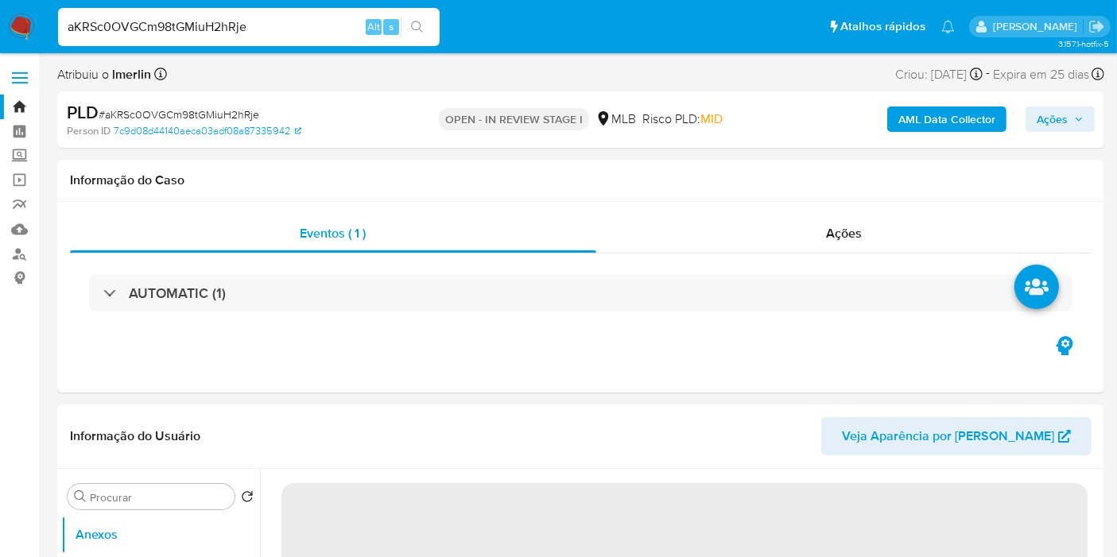
click at [894, 117] on button "AML Data Collector" at bounding box center [946, 119] width 119 height 25
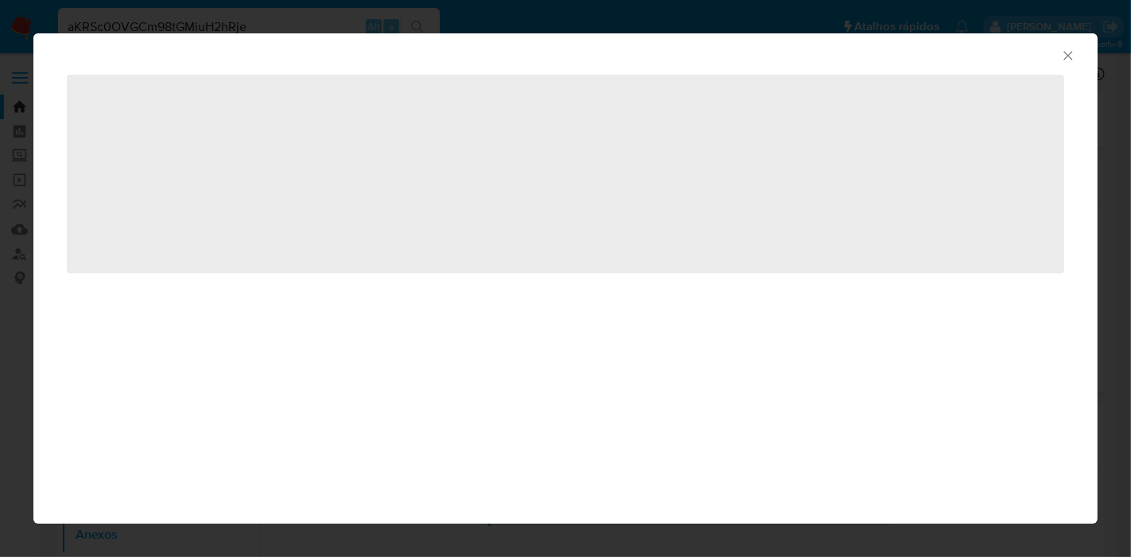
select select "10"
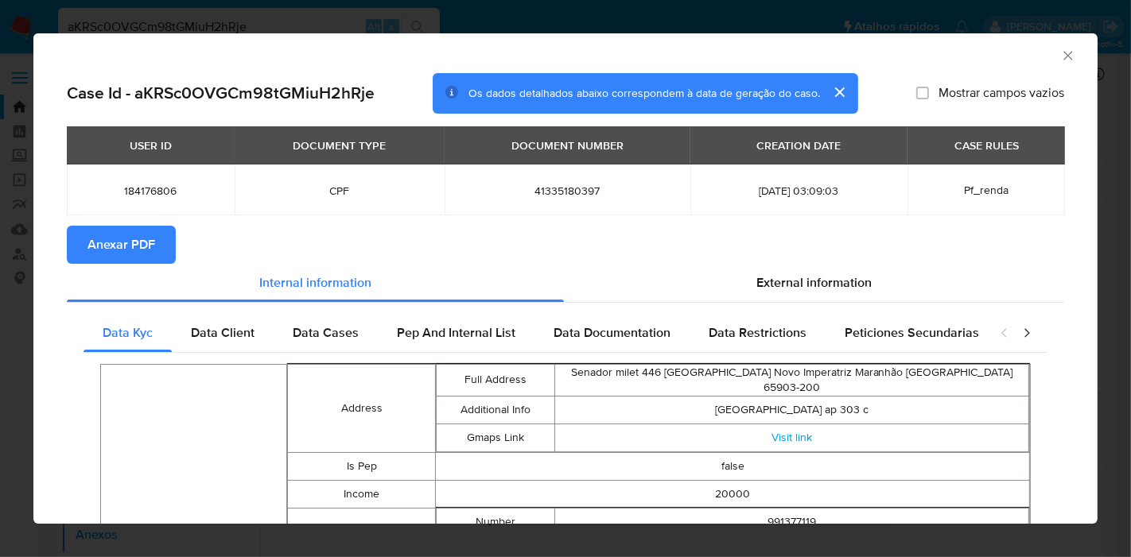
click at [114, 260] on span "Anexar PDF" at bounding box center [121, 244] width 68 height 35
click at [1061, 56] on icon "Fechar a janela" at bounding box center [1068, 56] width 16 height 16
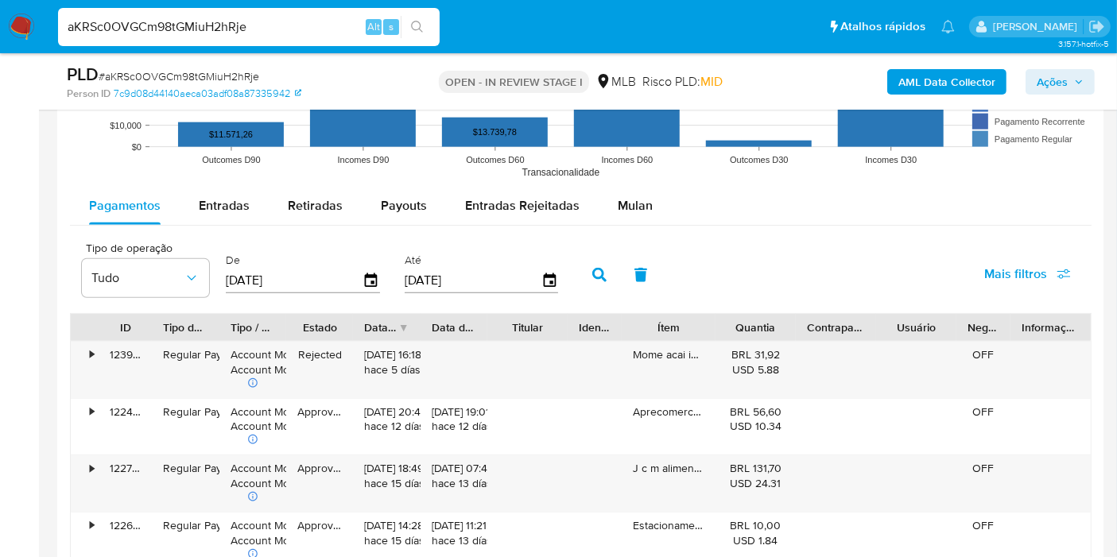
scroll to position [1662, 0]
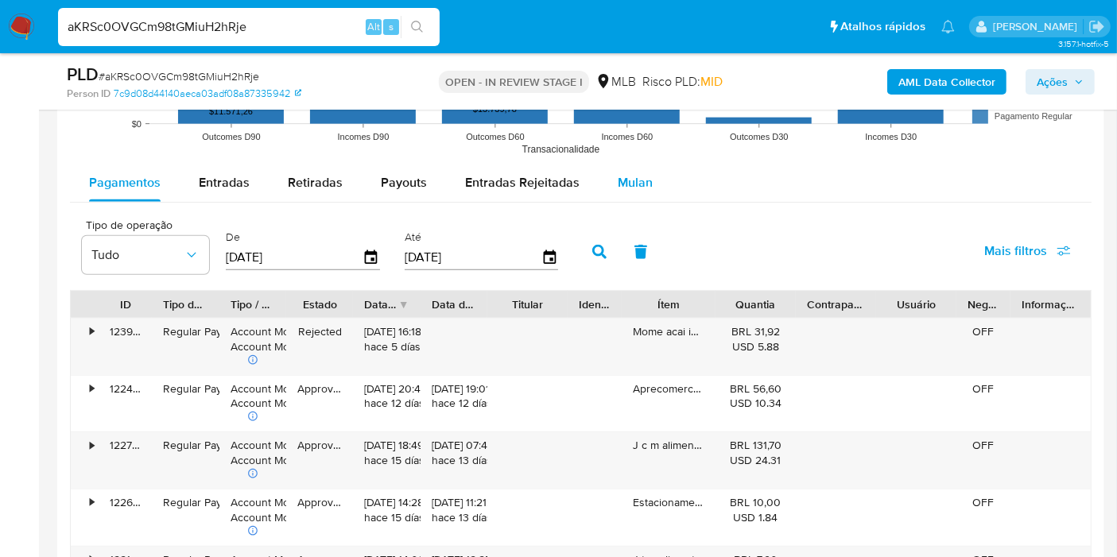
click at [649, 192] on button "Mulan" at bounding box center [635, 183] width 73 height 38
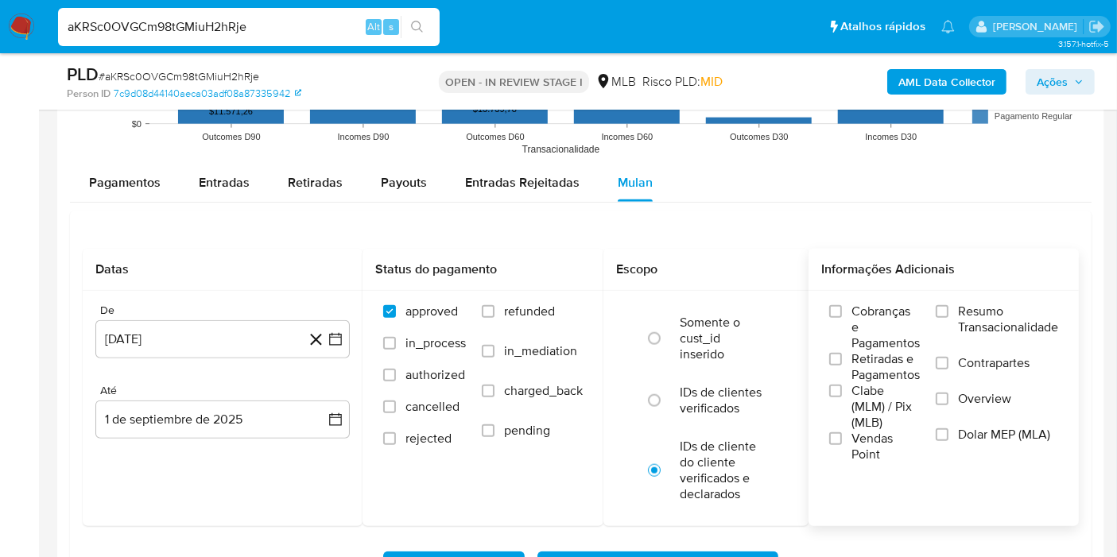
click at [972, 311] on span "Resumo Transacionalidade" at bounding box center [1008, 320] width 100 height 32
click at [948, 311] on input "Resumo Transacionalidade" at bounding box center [942, 311] width 13 height 13
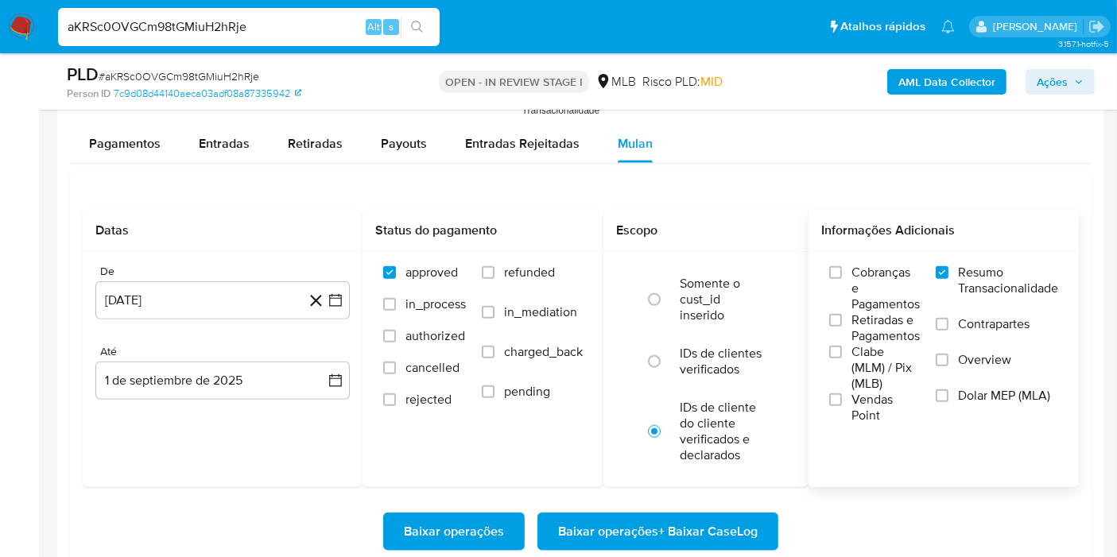
scroll to position [1732, 0]
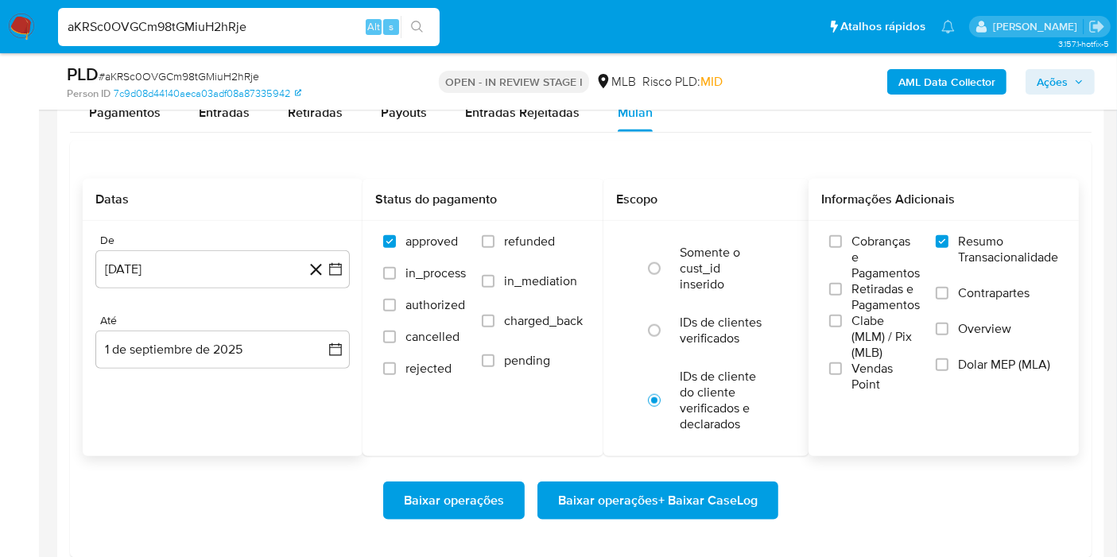
click at [324, 271] on icon at bounding box center [316, 270] width 20 height 20
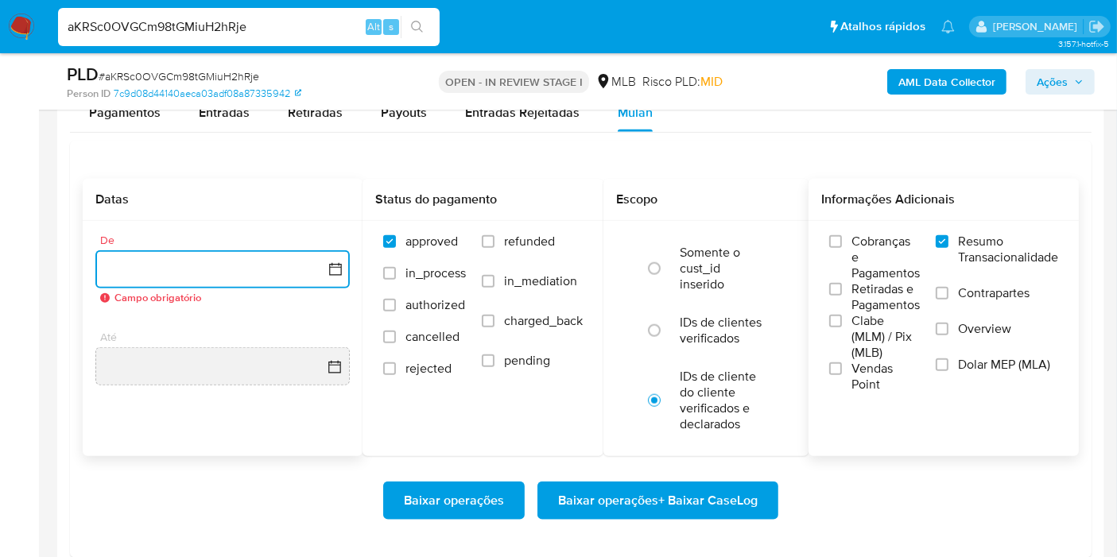
click at [332, 271] on icon "button" at bounding box center [336, 270] width 16 height 16
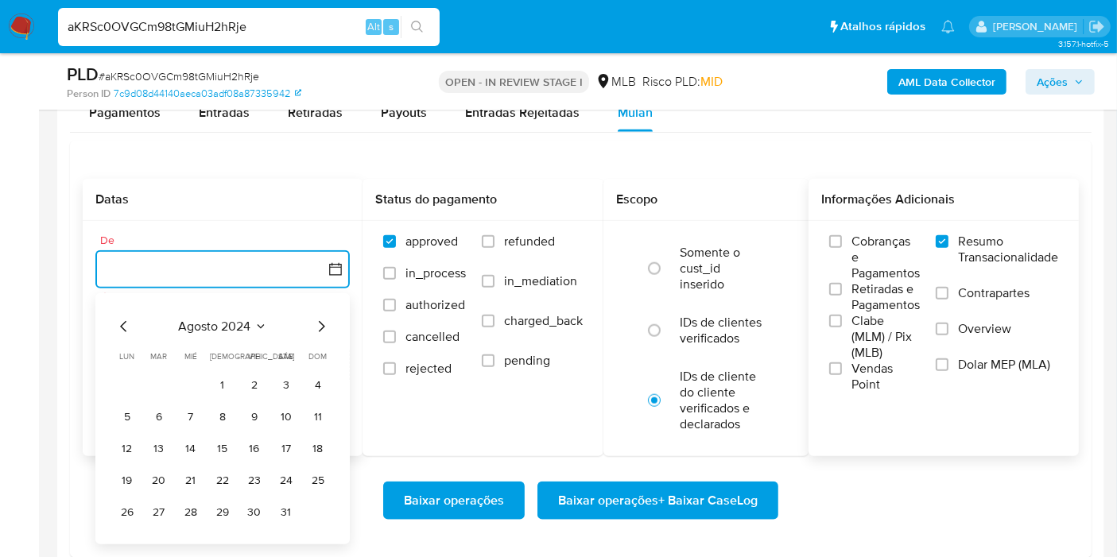
click at [251, 327] on button "agosto 2024" at bounding box center [223, 327] width 88 height 16
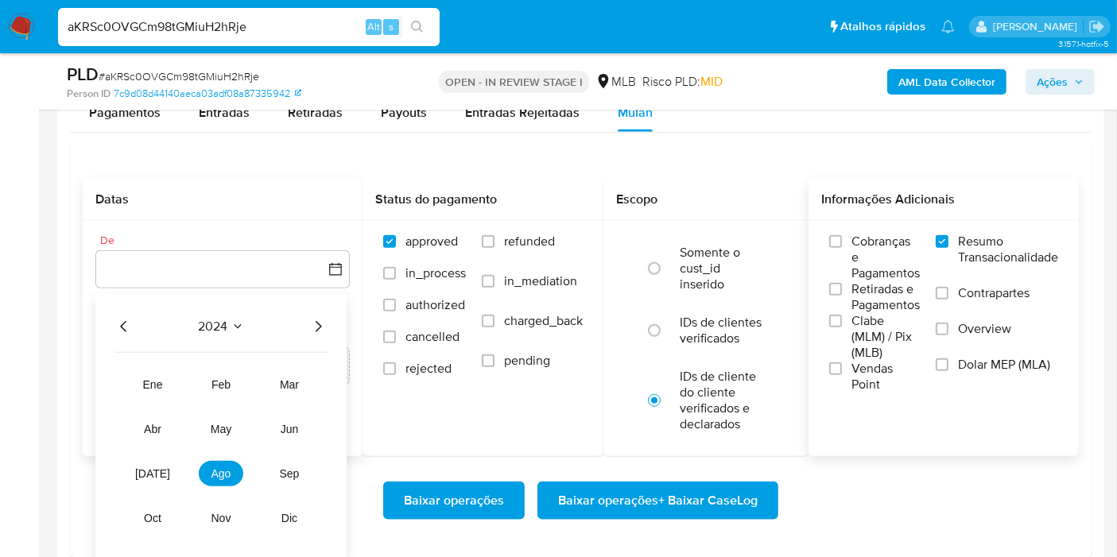
click at [319, 321] on icon "Año siguiente" at bounding box center [319, 326] width 6 height 11
click at [149, 468] on span "[DATE]" at bounding box center [152, 473] width 35 height 13
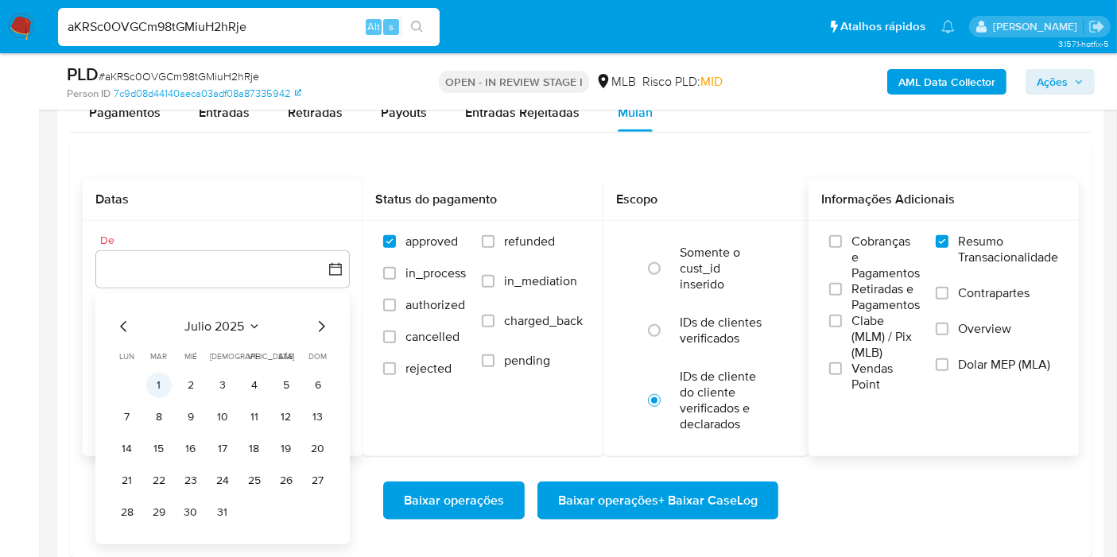
click at [166, 382] on button "1" at bounding box center [158, 385] width 25 height 25
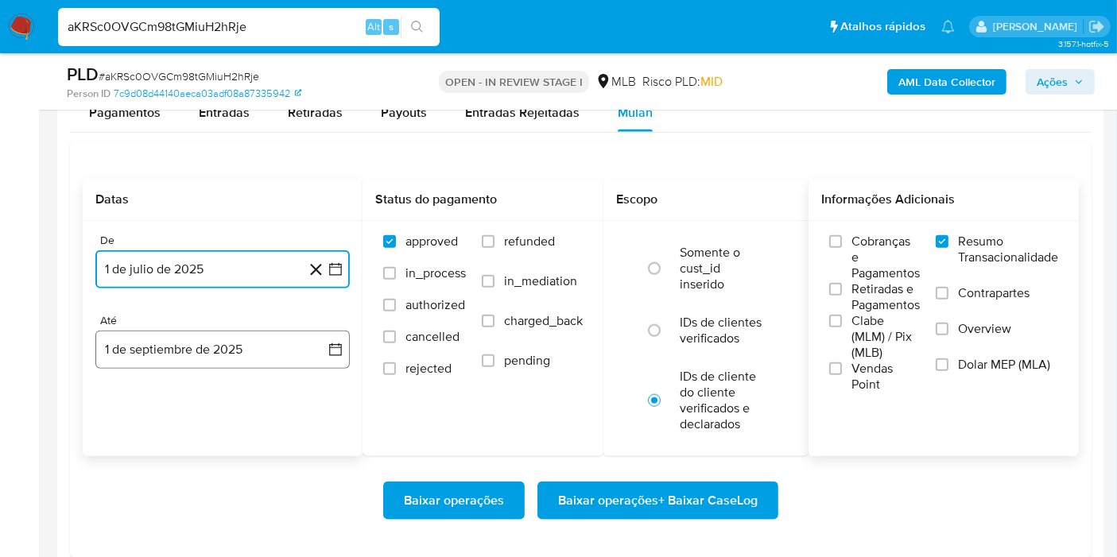
click at [329, 346] on icon "button" at bounding box center [335, 349] width 13 height 13
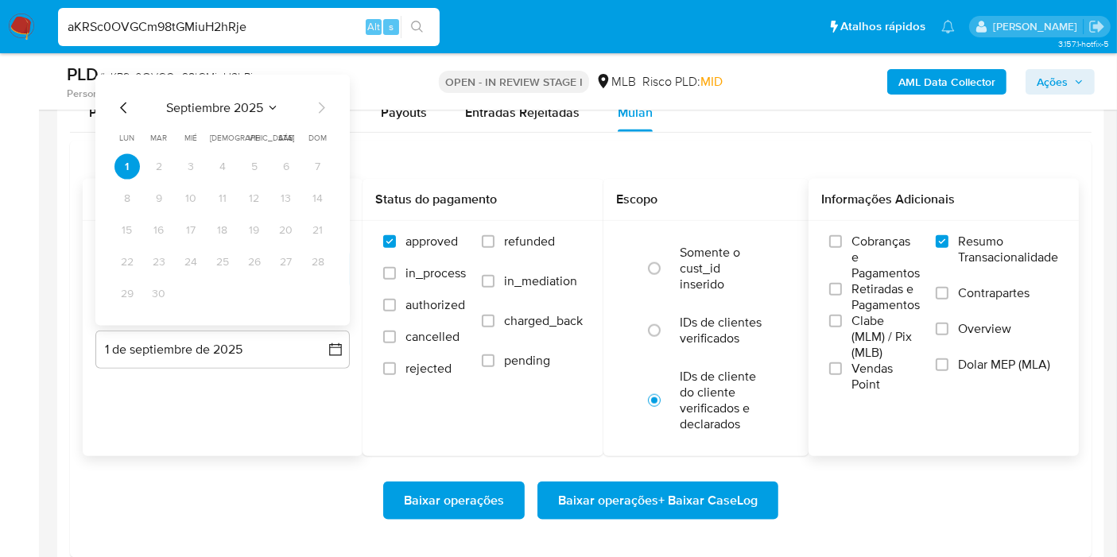
click at [125, 103] on icon "Mes anterior" at bounding box center [123, 108] width 6 height 11
click at [324, 298] on button "31" at bounding box center [317, 293] width 25 height 25
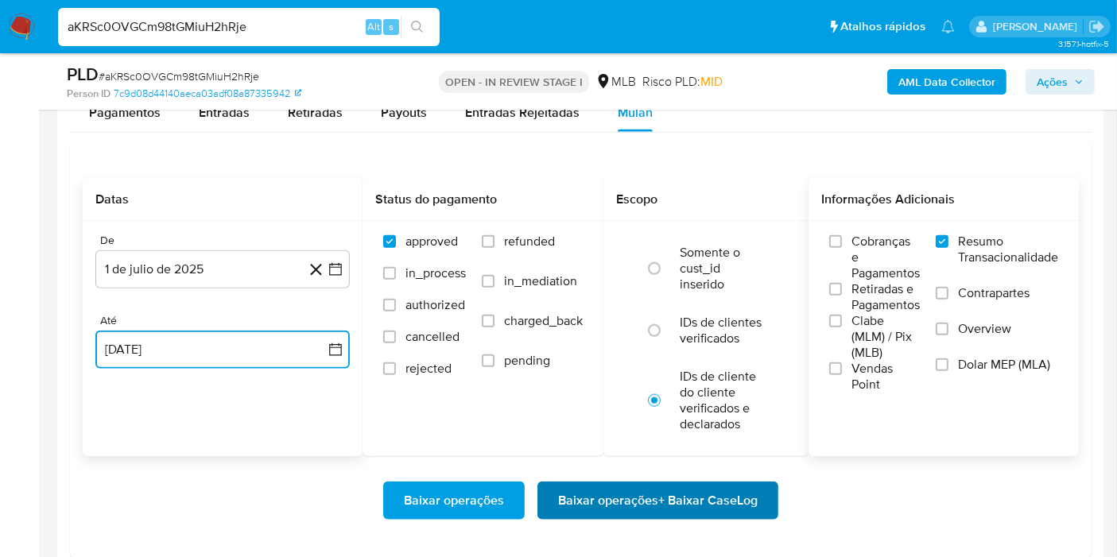
click at [576, 495] on span "Baixar operações + Baixar CaseLog" at bounding box center [658, 500] width 200 height 35
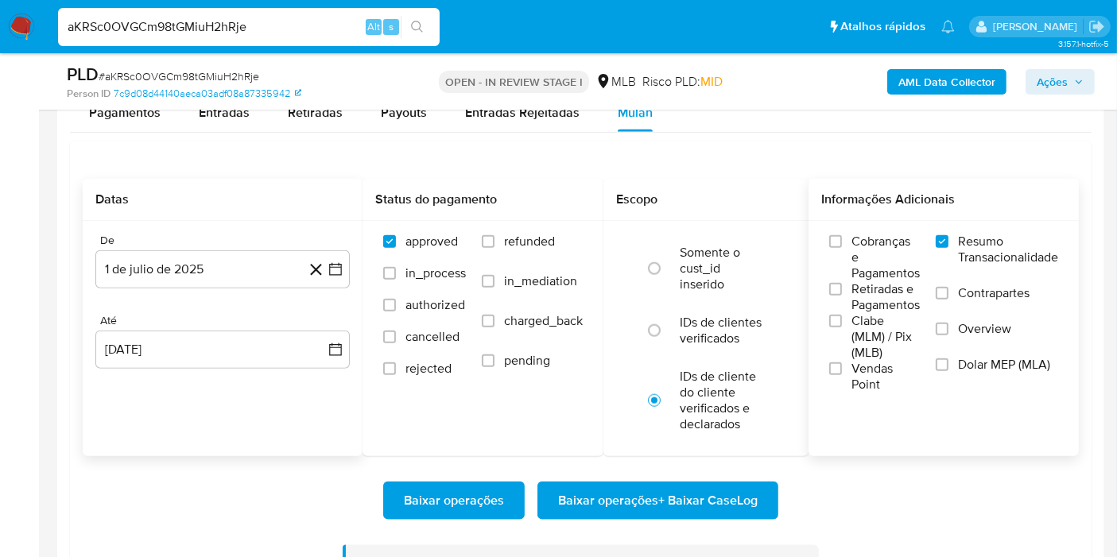
click at [1095, 179] on div at bounding box center [580, 62] width 1047 height 1228
click at [329, 26] on input "aKRSc0OVGCm98tGMiuH2hRje" at bounding box center [249, 27] width 382 height 21
paste input "RNETwB86AeCYtKk6ntZb2vGa"
type input "RNETwB86AeCYtKk6ntZb2vGa"
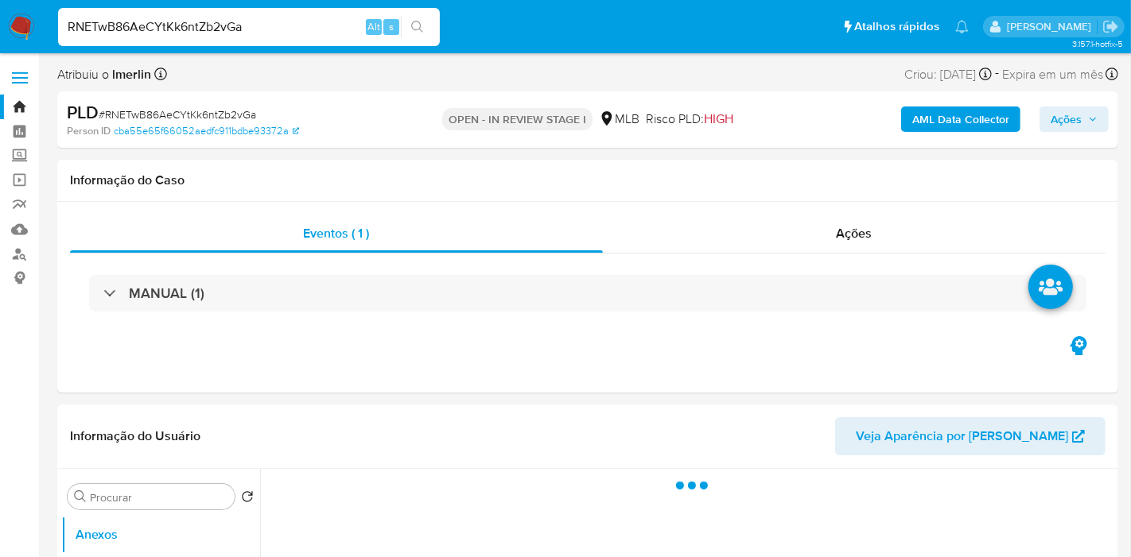
select select "10"
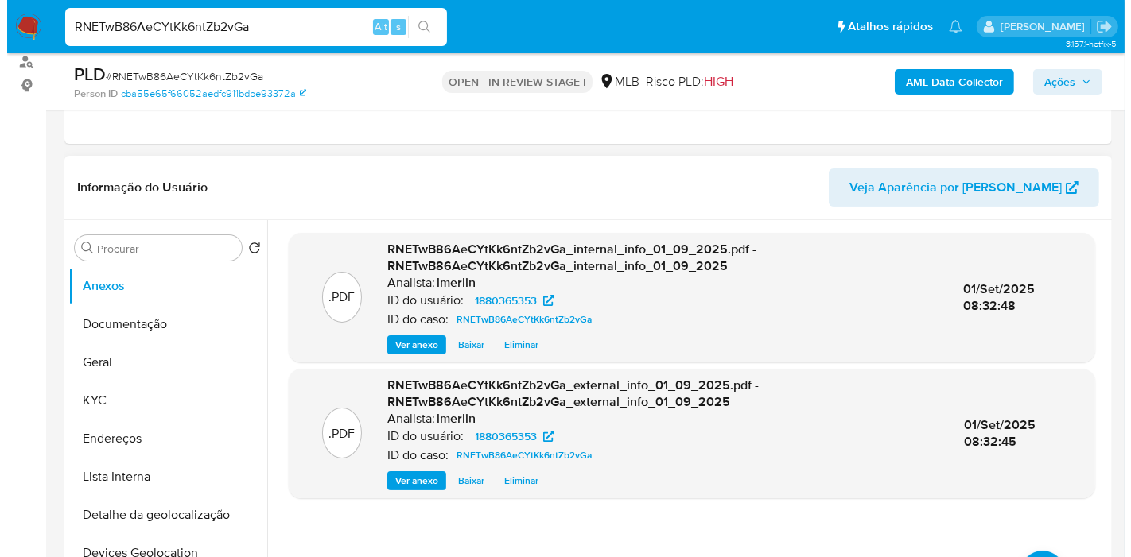
scroll to position [265, 0]
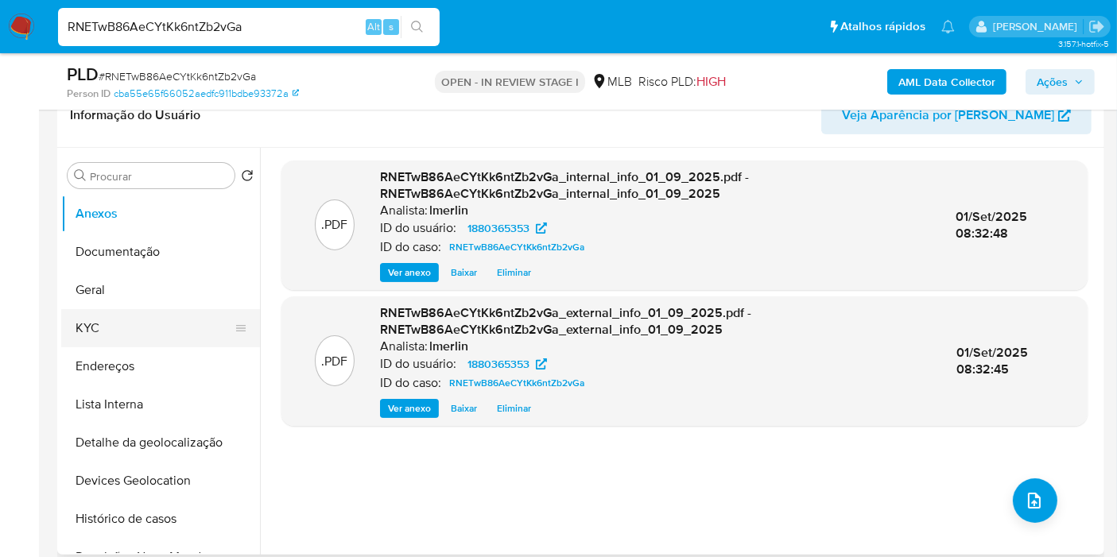
click at [149, 337] on button "KYC" at bounding box center [154, 328] width 186 height 38
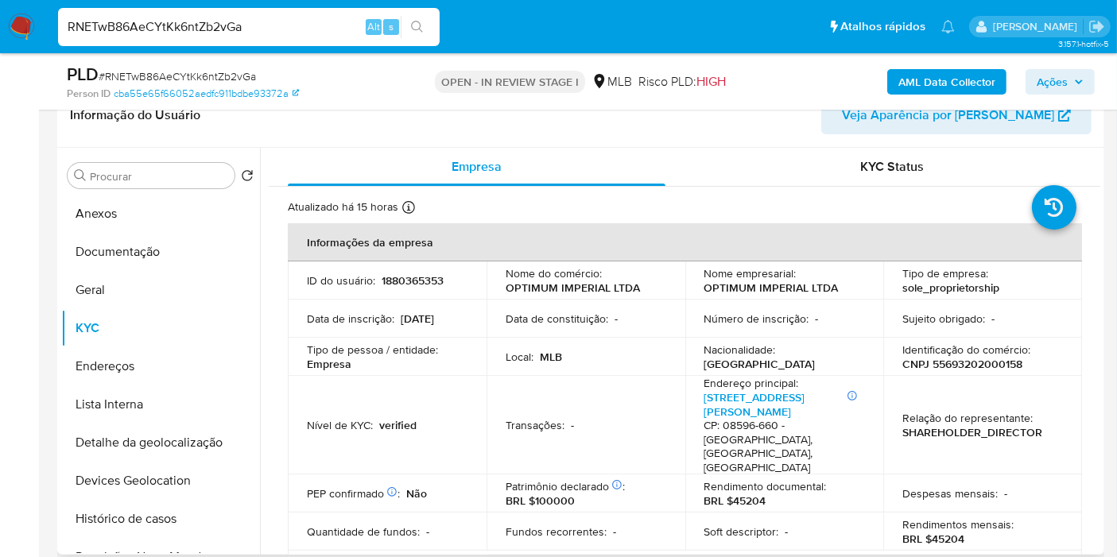
click at [952, 369] on p "CNPJ 55693202000158" at bounding box center [962, 364] width 120 height 14
copy p "55693202000158"
click at [987, 80] on b "AML Data Collector" at bounding box center [946, 81] width 97 height 25
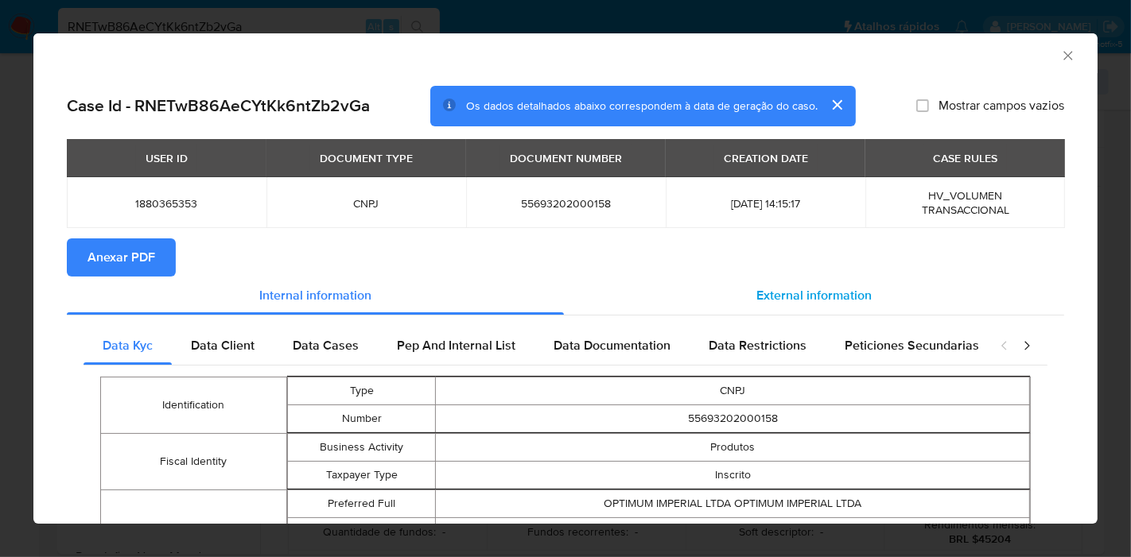
click at [813, 280] on div "External information" at bounding box center [814, 296] width 500 height 38
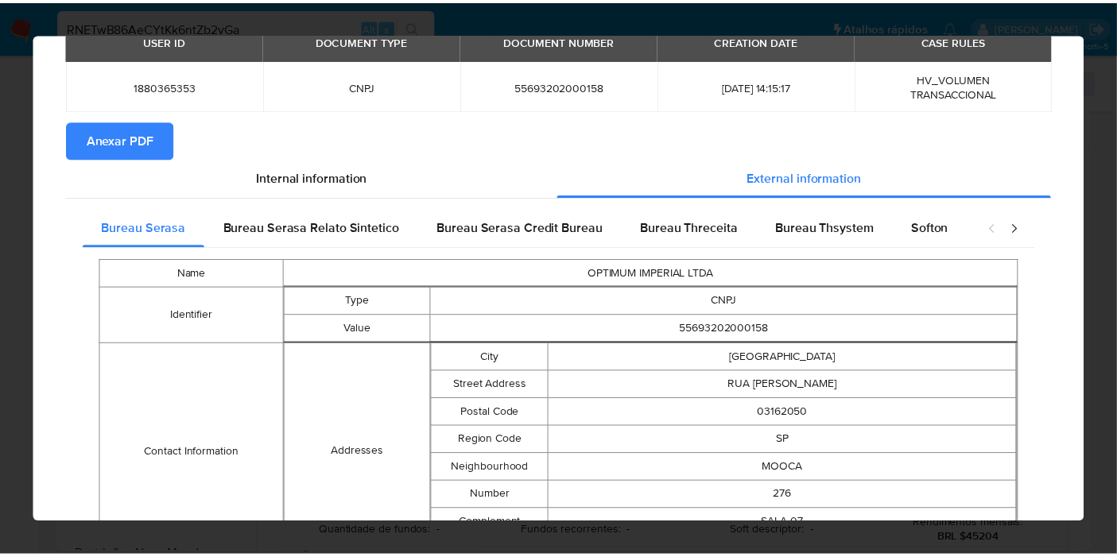
scroll to position [687, 0]
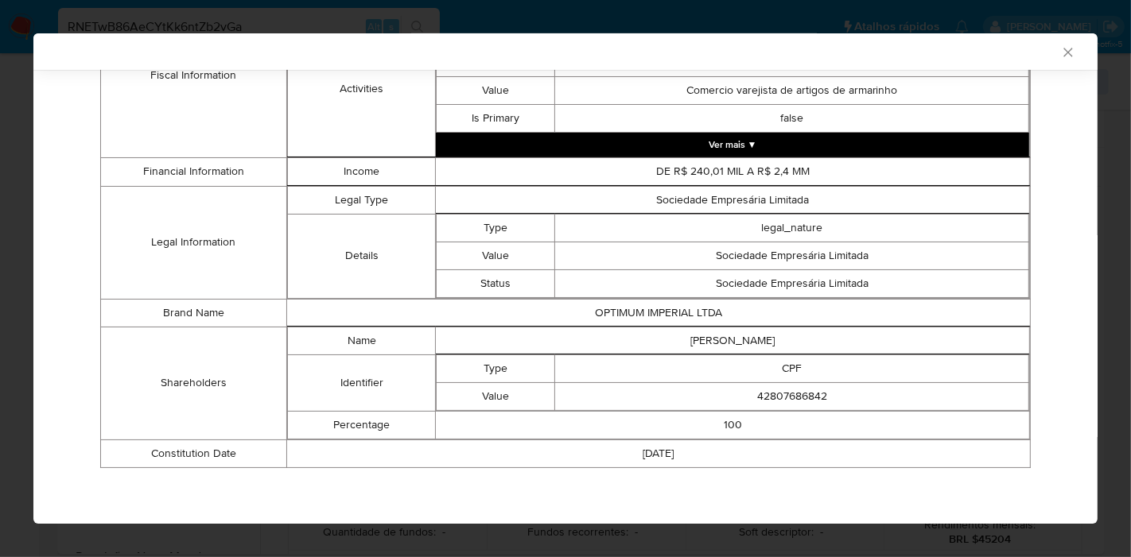
click at [714, 335] on td "[PERSON_NAME]" at bounding box center [733, 341] width 594 height 28
click at [793, 399] on td "42807686842" at bounding box center [792, 396] width 474 height 28
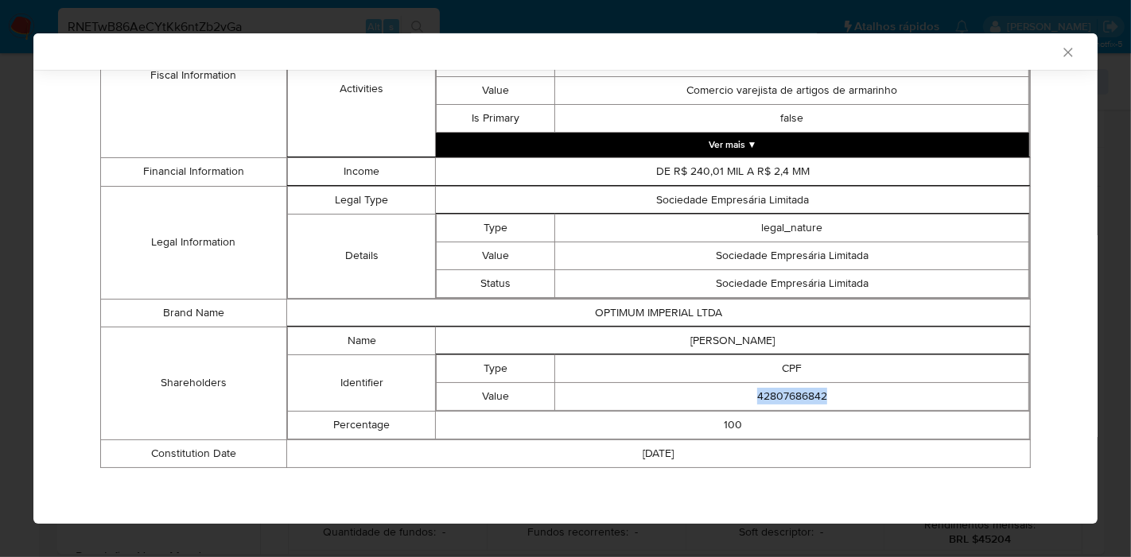
click at [1060, 52] on icon "Fechar a janela" at bounding box center [1068, 53] width 16 height 16
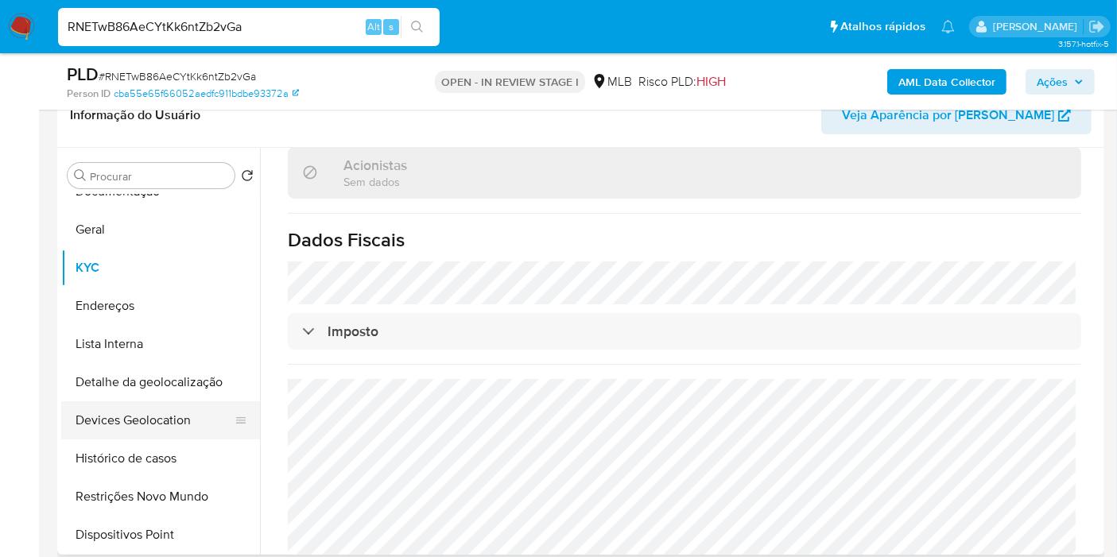
scroll to position [88, 0]
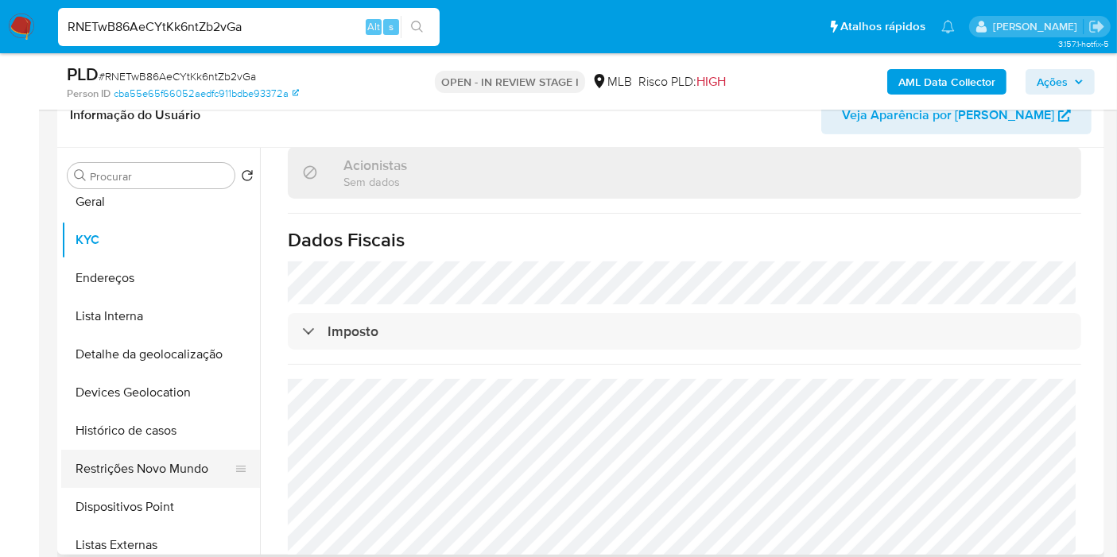
click at [163, 467] on button "Restrições Novo Mundo" at bounding box center [154, 469] width 186 height 38
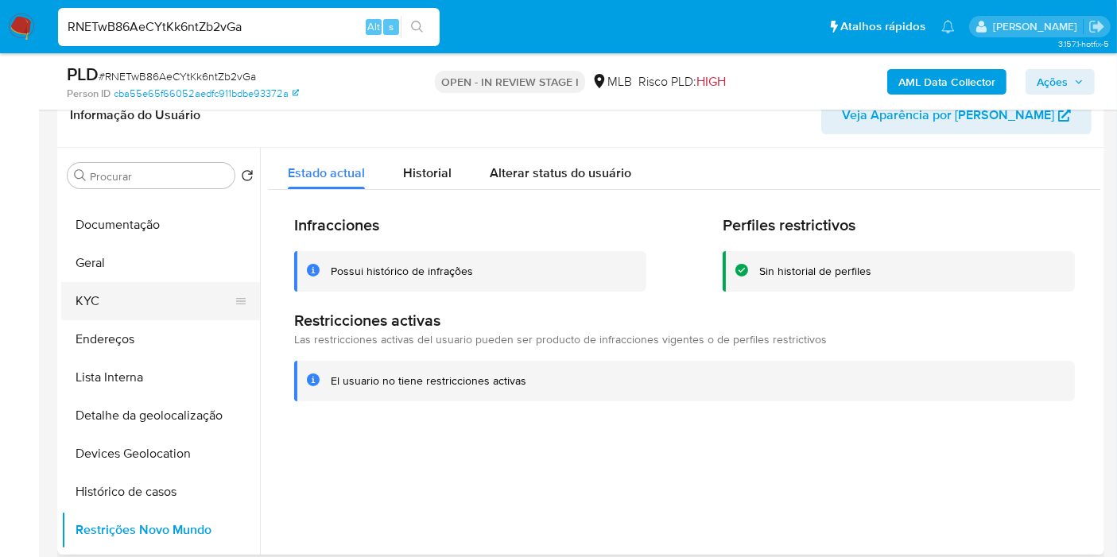
scroll to position [0, 0]
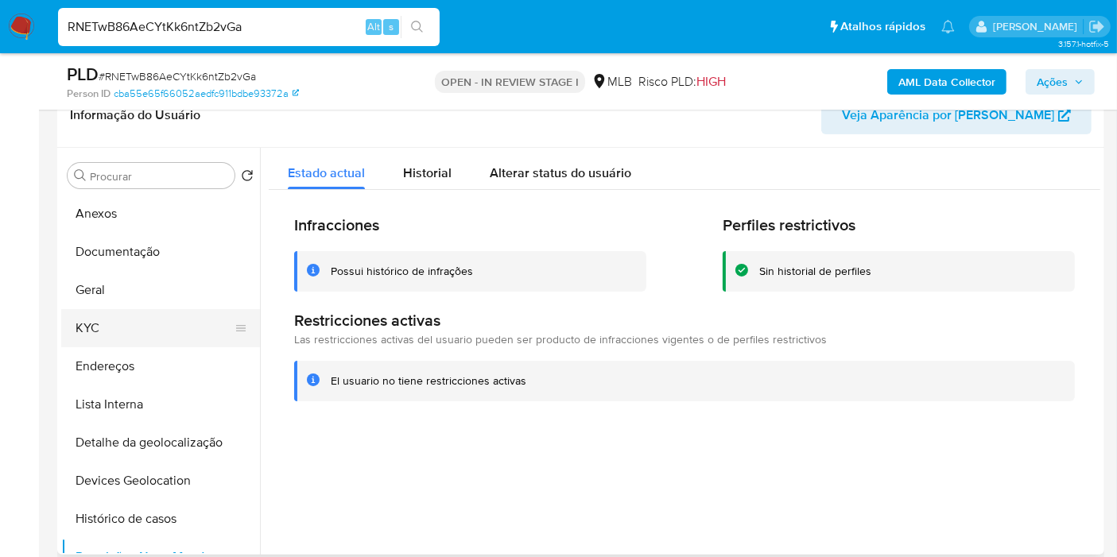
click at [158, 242] on button "Documentação" at bounding box center [160, 252] width 199 height 38
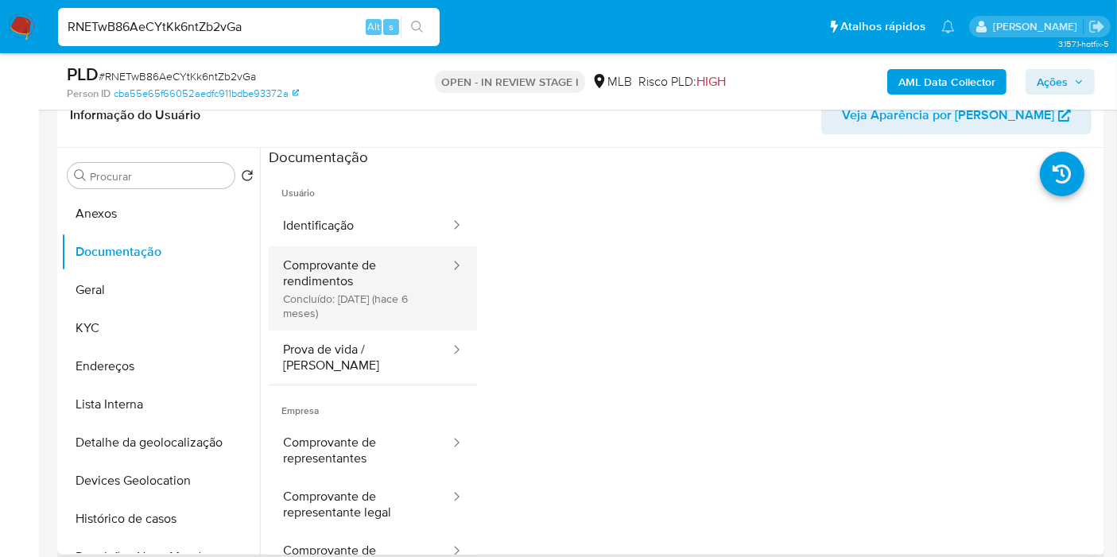
click at [439, 290] on div at bounding box center [451, 288] width 25 height 84
click at [361, 272] on button "Comprovante de rendimentos Concluído: [DATE] (hace 6 meses)" at bounding box center [360, 288] width 183 height 84
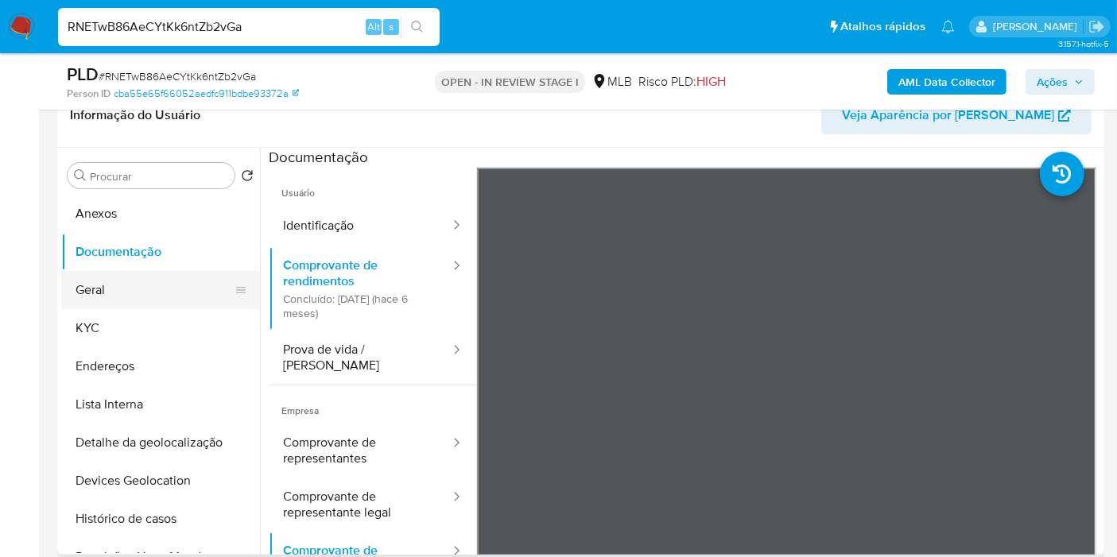
click at [125, 286] on button "Geral" at bounding box center [154, 290] width 186 height 38
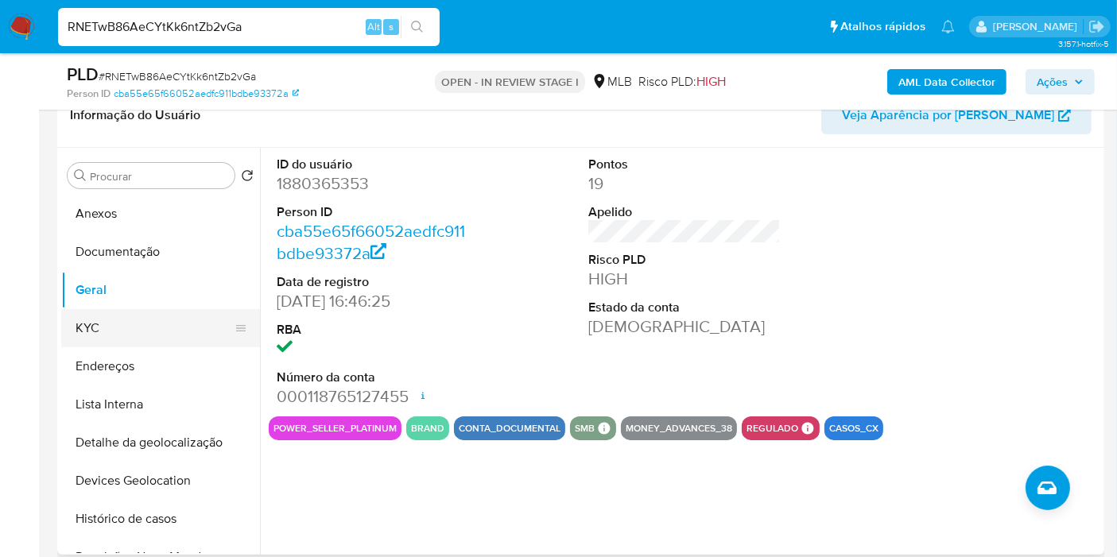
click at [147, 310] on button "KYC" at bounding box center [154, 328] width 186 height 38
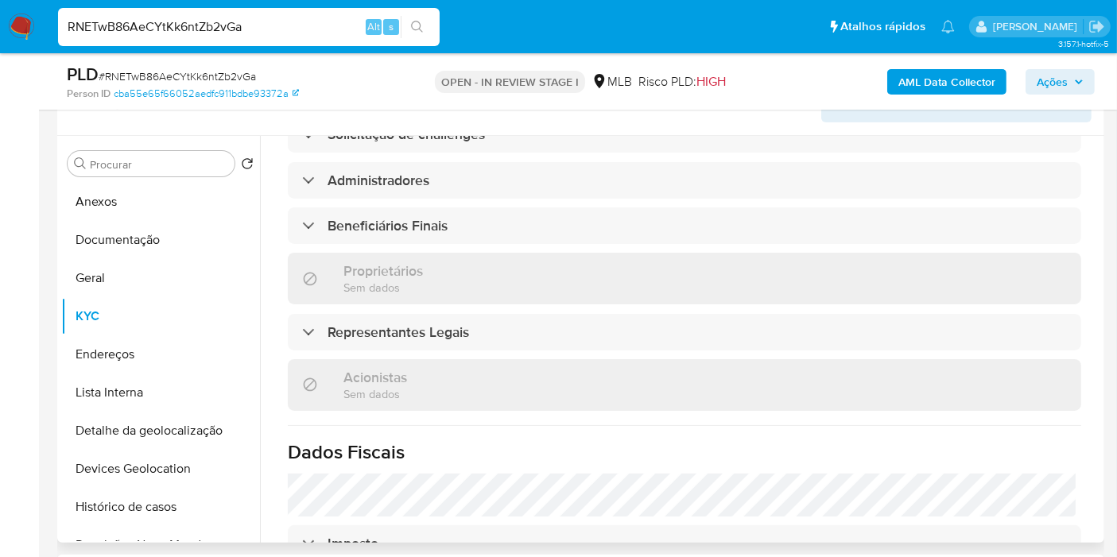
scroll to position [1002, 0]
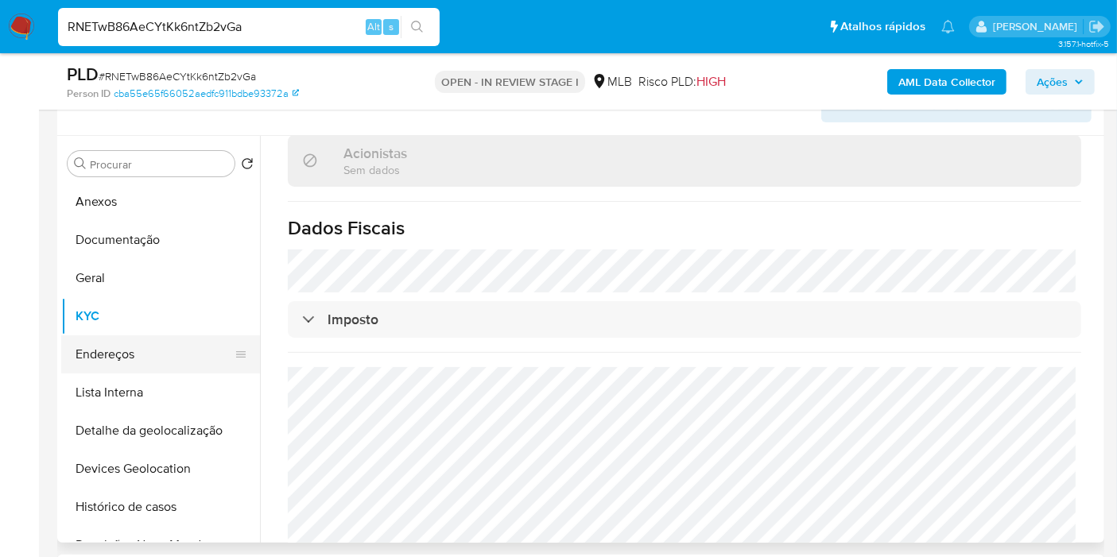
click at [155, 356] on button "Endereços" at bounding box center [154, 354] width 186 height 38
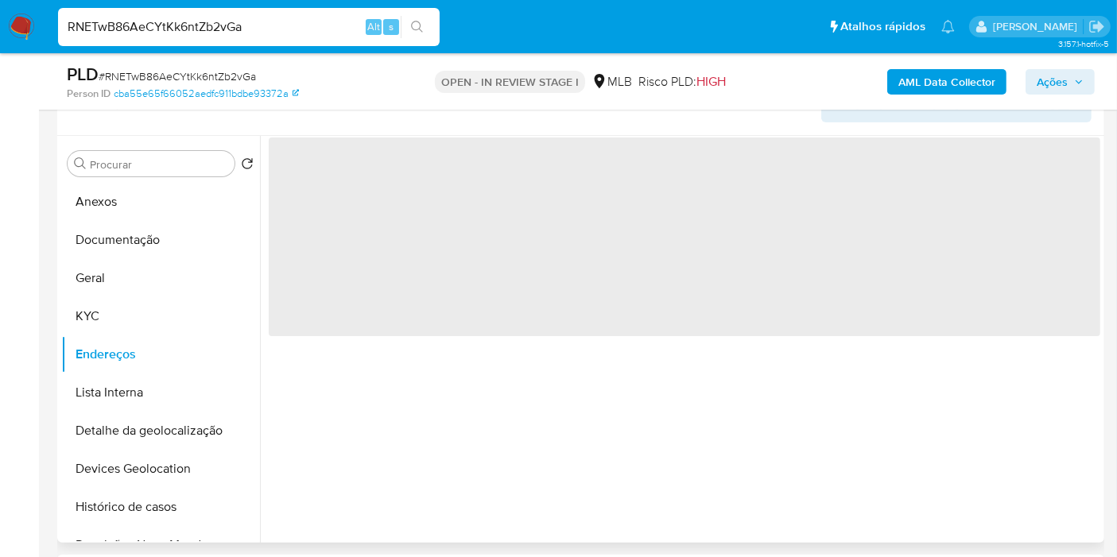
scroll to position [0, 0]
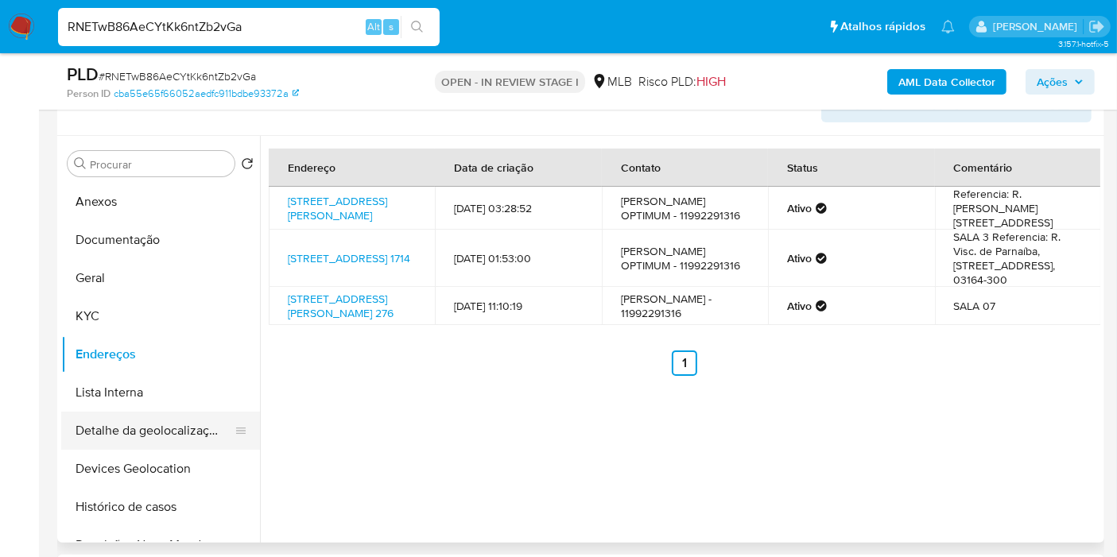
click at [180, 429] on button "Detalhe da geolocalização" at bounding box center [154, 431] width 186 height 38
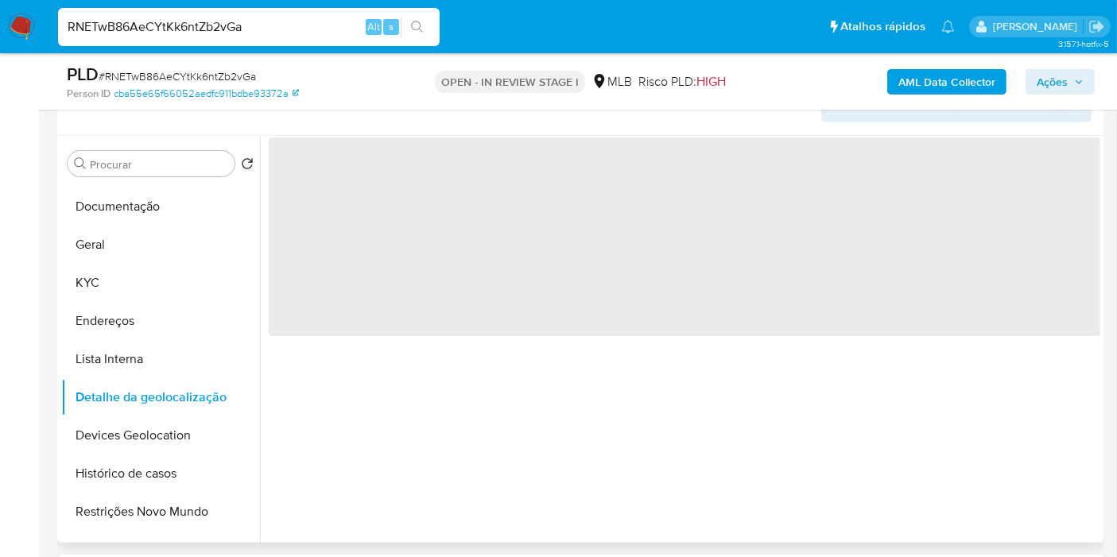
scroll to position [88, 0]
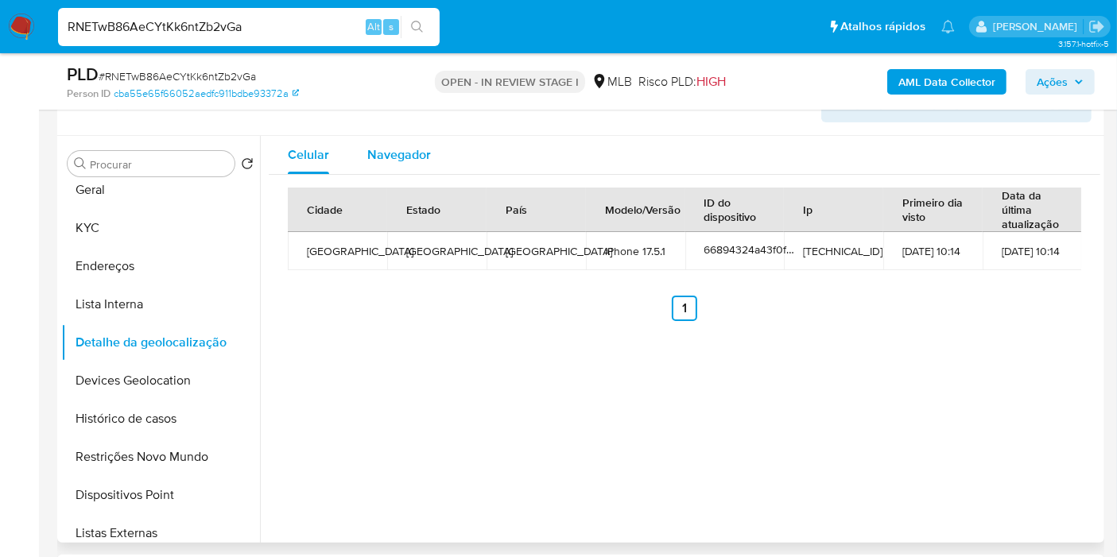
click at [407, 150] on span "Navegador" at bounding box center [399, 154] width 64 height 18
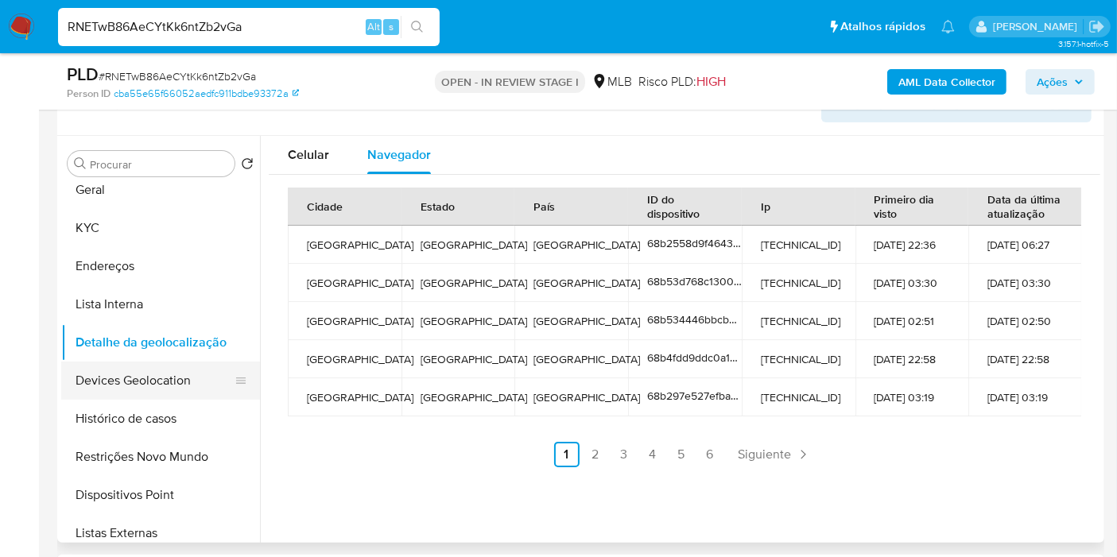
click at [187, 375] on button "Devices Geolocation" at bounding box center [154, 381] width 186 height 38
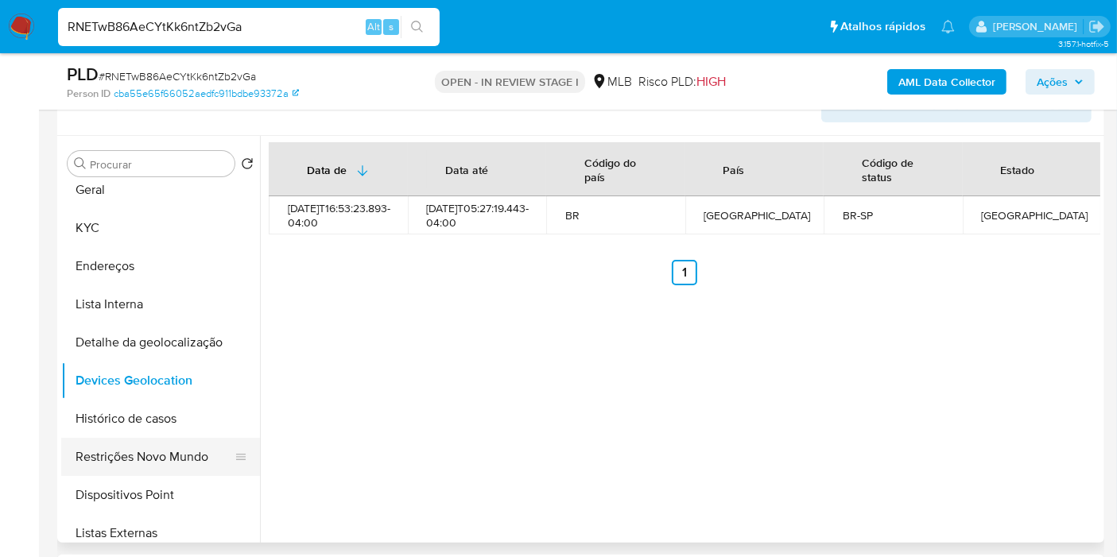
click at [120, 441] on button "Restrições Novo Mundo" at bounding box center [154, 457] width 186 height 38
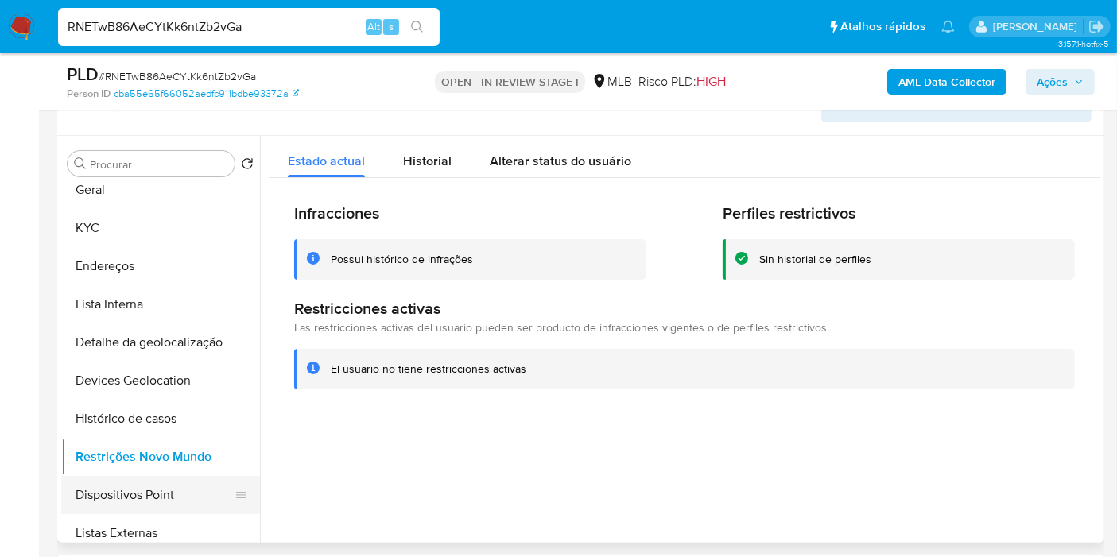
click at [166, 497] on button "Dispositivos Point" at bounding box center [154, 495] width 186 height 38
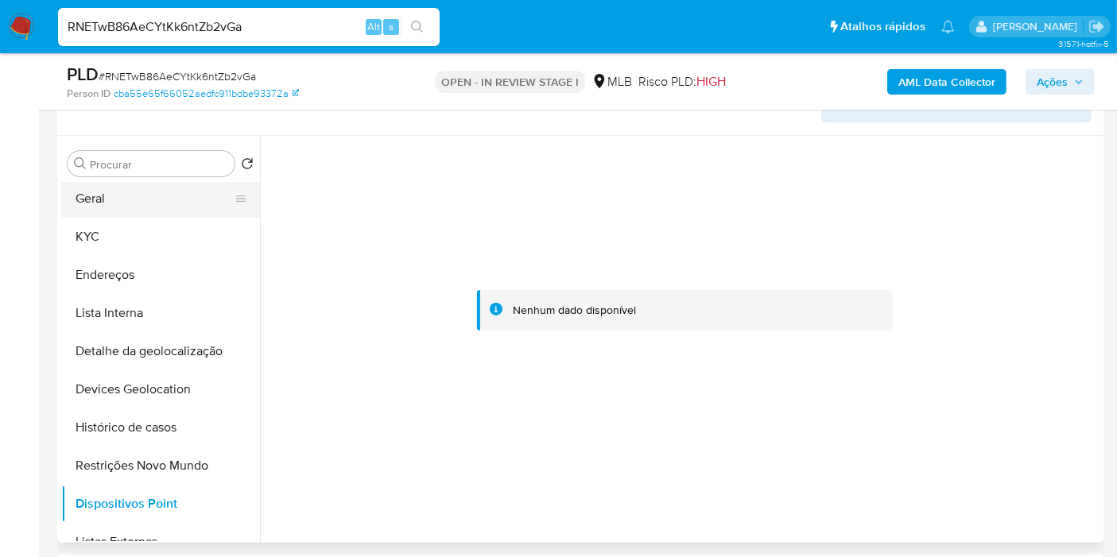
scroll to position [0, 0]
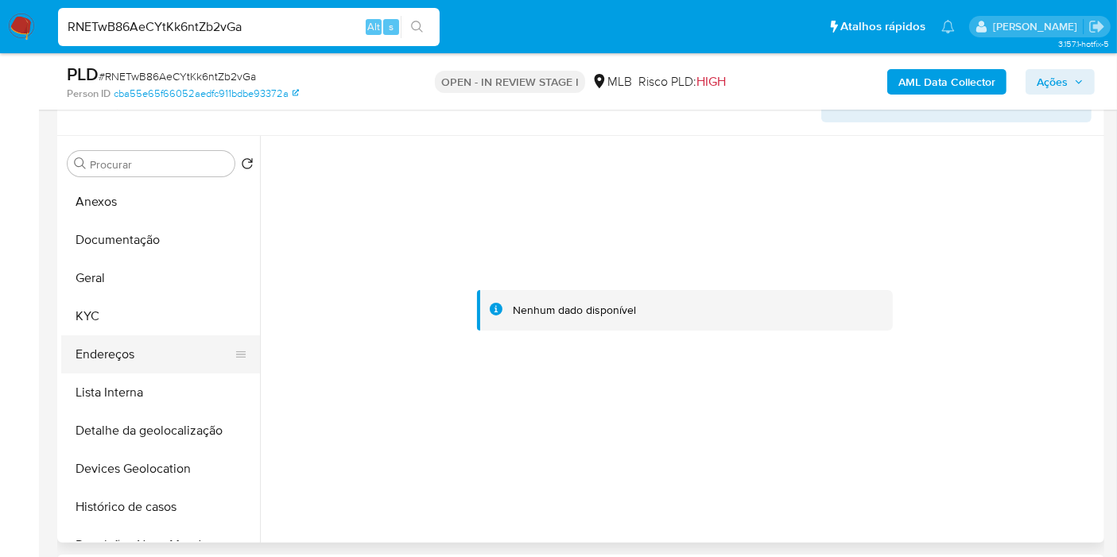
click at [130, 347] on button "Endereços" at bounding box center [154, 354] width 186 height 38
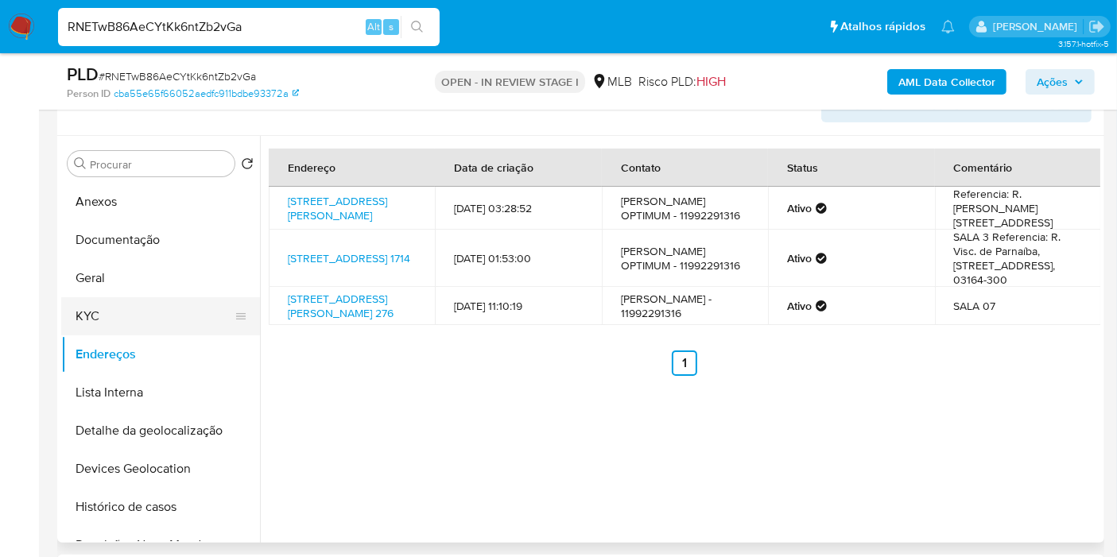
click at [157, 303] on button "KYC" at bounding box center [154, 316] width 186 height 38
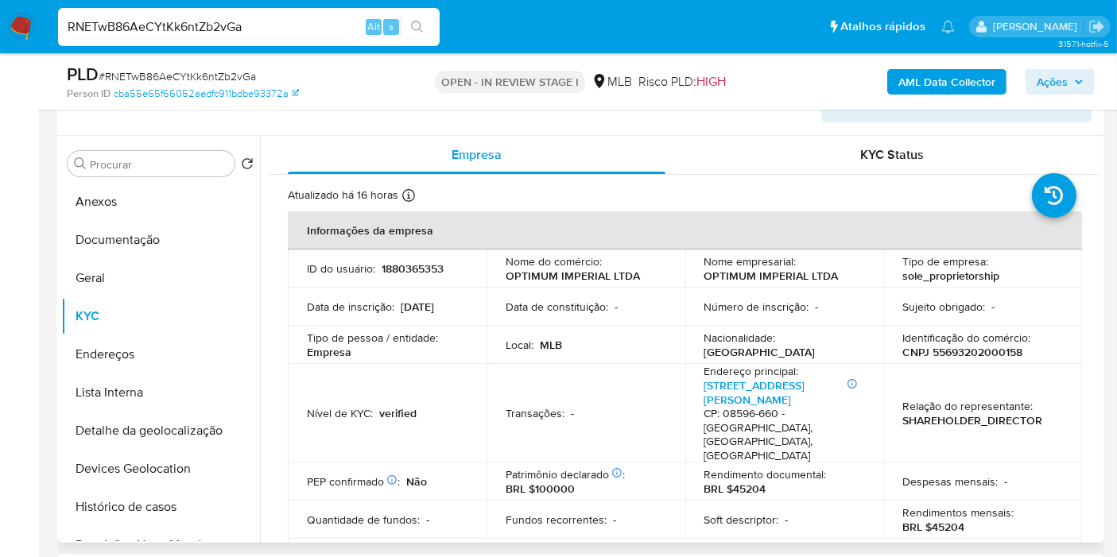
click at [975, 349] on p "CNPJ 55693202000158" at bounding box center [962, 352] width 120 height 14
click at [135, 253] on button "Documentação" at bounding box center [154, 240] width 186 height 38
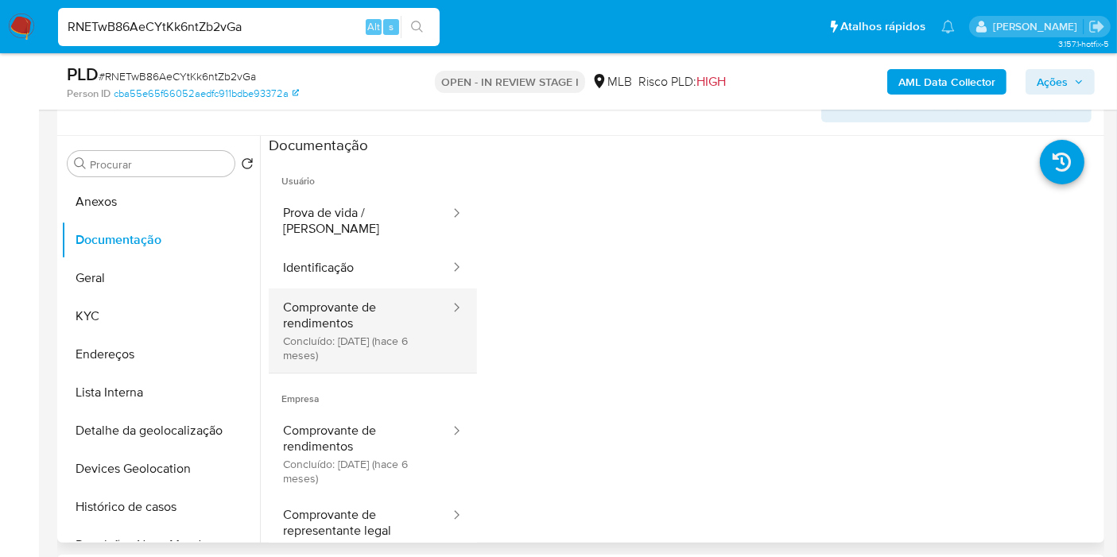
click at [354, 294] on button "Comprovante de rendimentos Concluído: [DATE] (hace 6 meses)" at bounding box center [360, 331] width 183 height 84
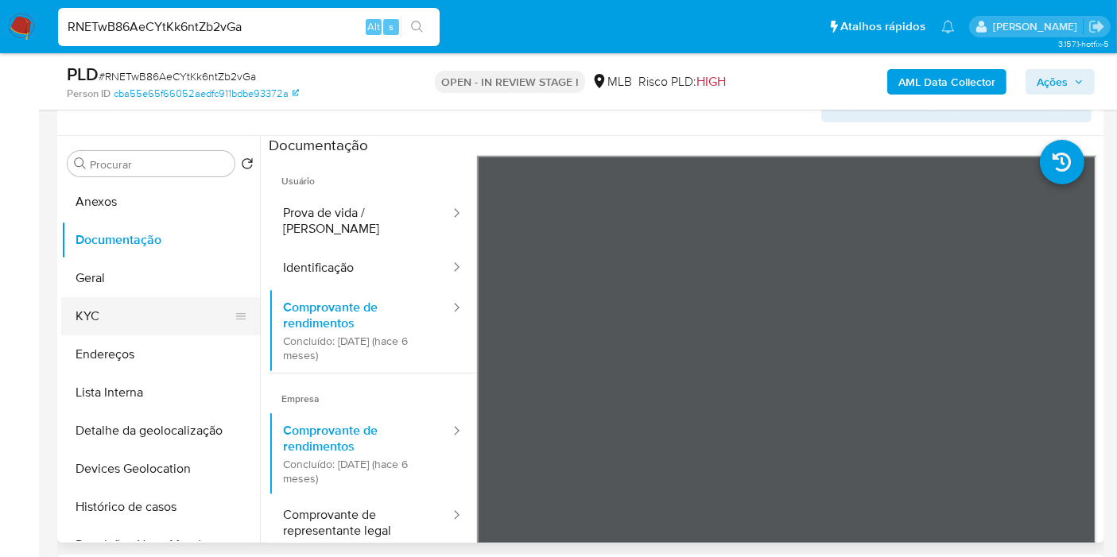
click at [143, 312] on button "KYC" at bounding box center [154, 316] width 186 height 38
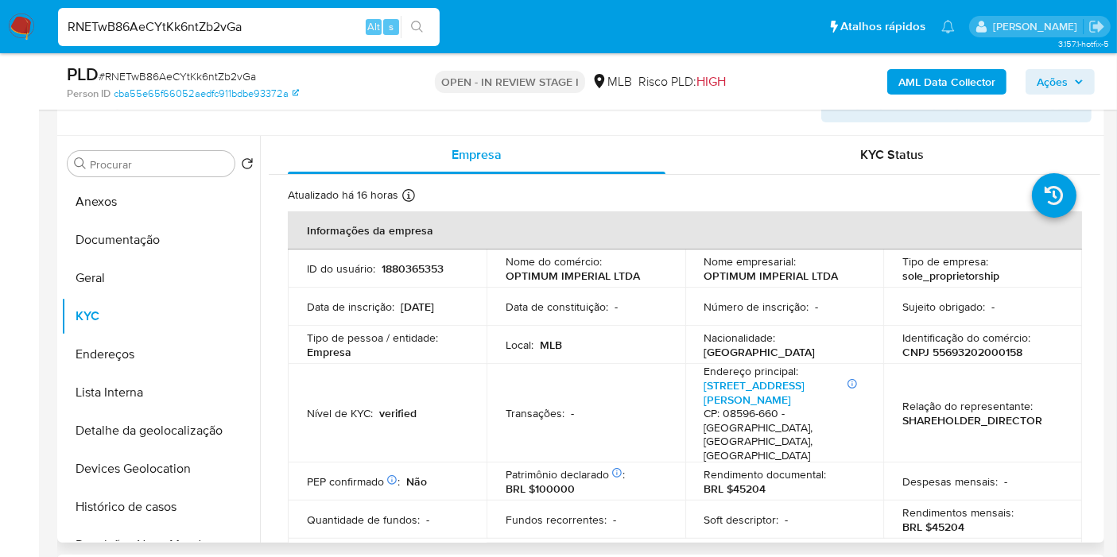
click at [424, 270] on p "1880365353" at bounding box center [413, 269] width 62 height 14
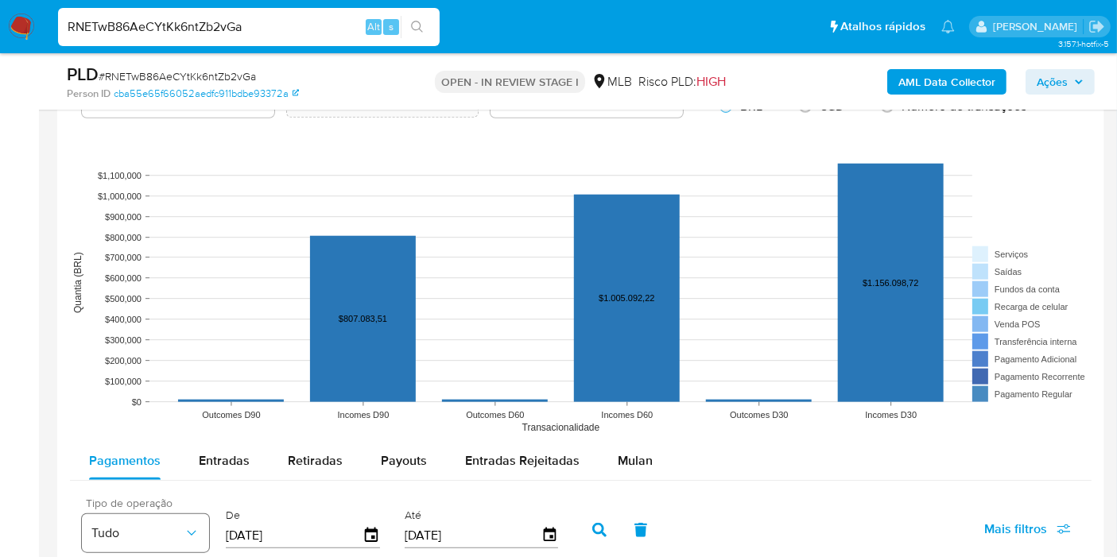
scroll to position [1601, 0]
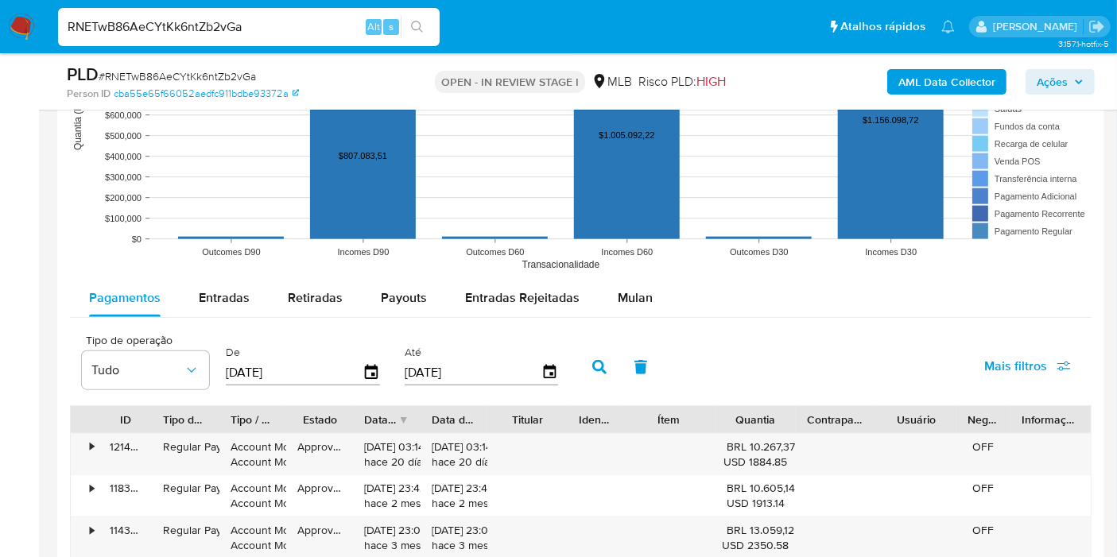
click at [1049, 349] on span "Mais filtros" at bounding box center [1027, 366] width 87 height 35
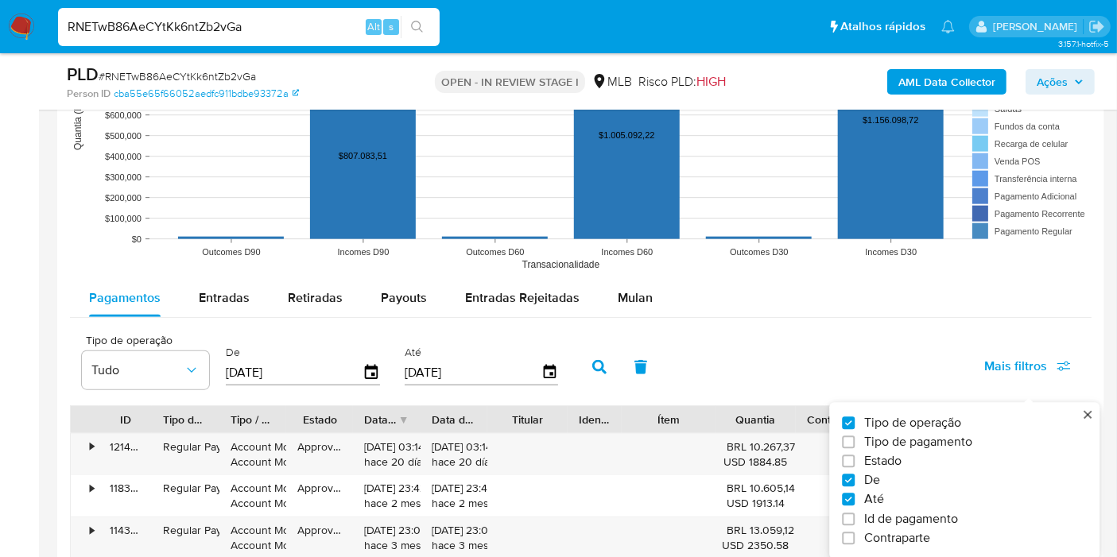
click at [938, 435] on span "Tipo de pagamento" at bounding box center [918, 442] width 108 height 16
click at [855, 436] on input "Tipo de pagamento" at bounding box center [848, 442] width 13 height 13
checkbox input "true"
type input "[DATE]"
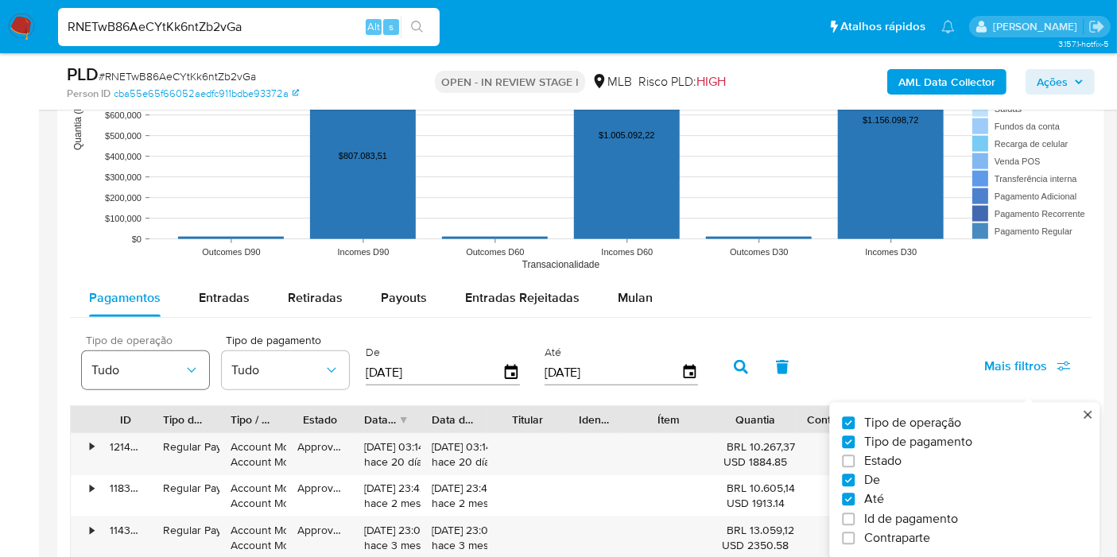
click at [173, 364] on span "Tudo" at bounding box center [137, 371] width 92 height 16
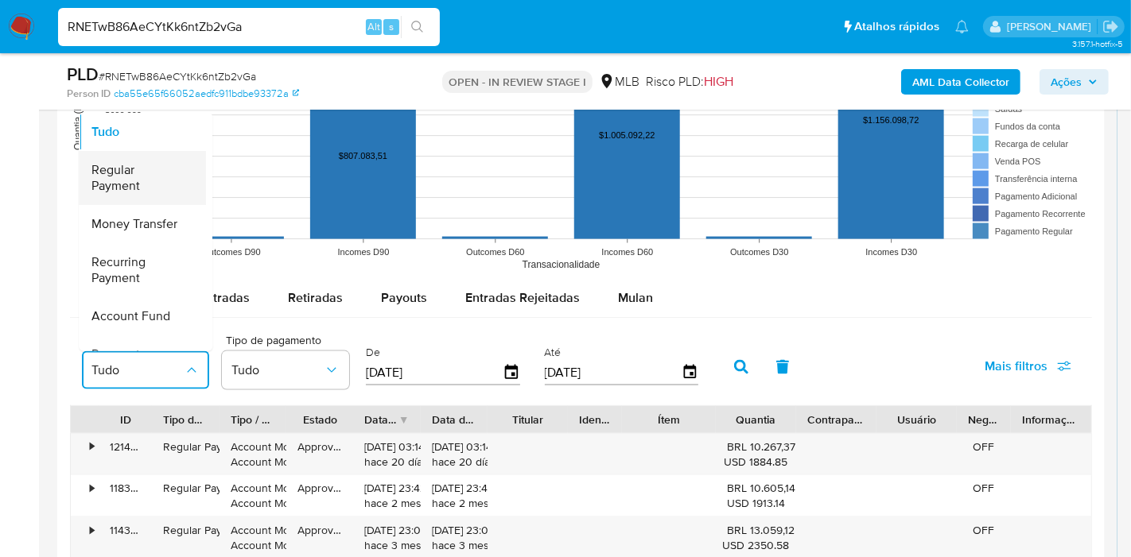
click at [161, 180] on span "Regular Payment" at bounding box center [137, 178] width 92 height 32
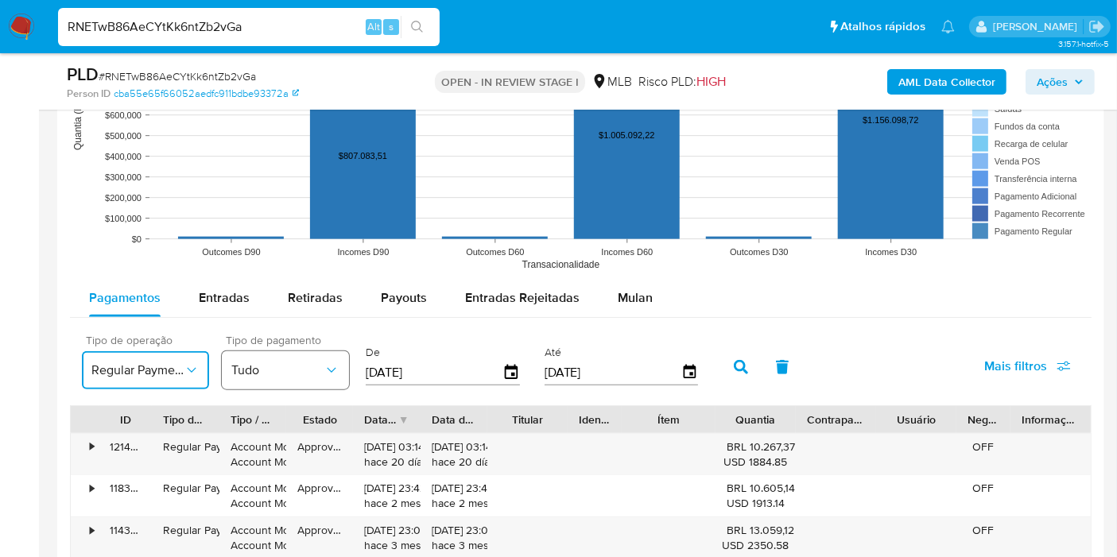
click at [287, 363] on span "Tudo" at bounding box center [277, 371] width 92 height 16
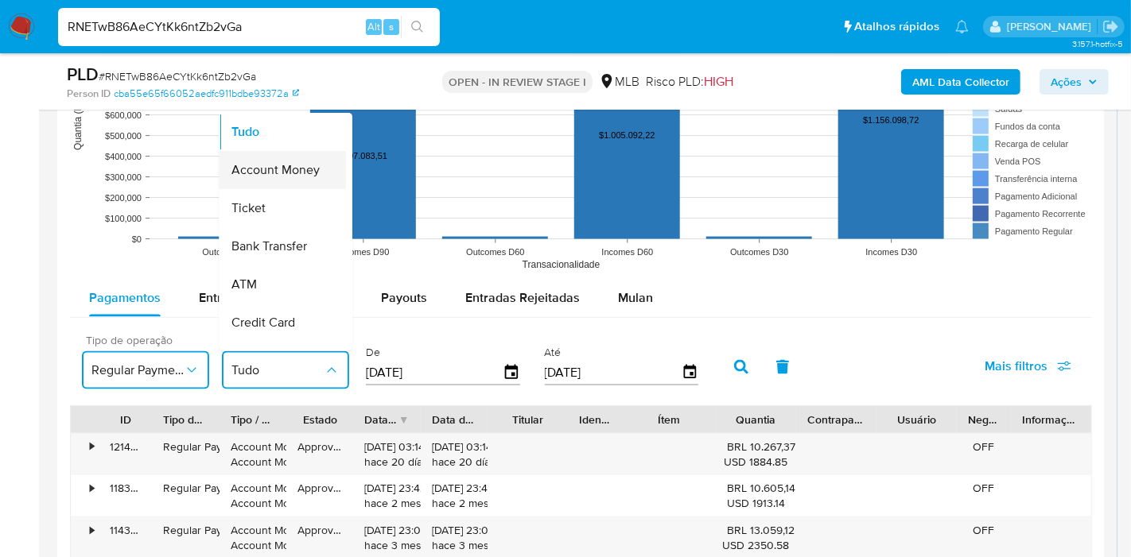
click at [318, 155] on div "Account Money" at bounding box center [277, 170] width 92 height 38
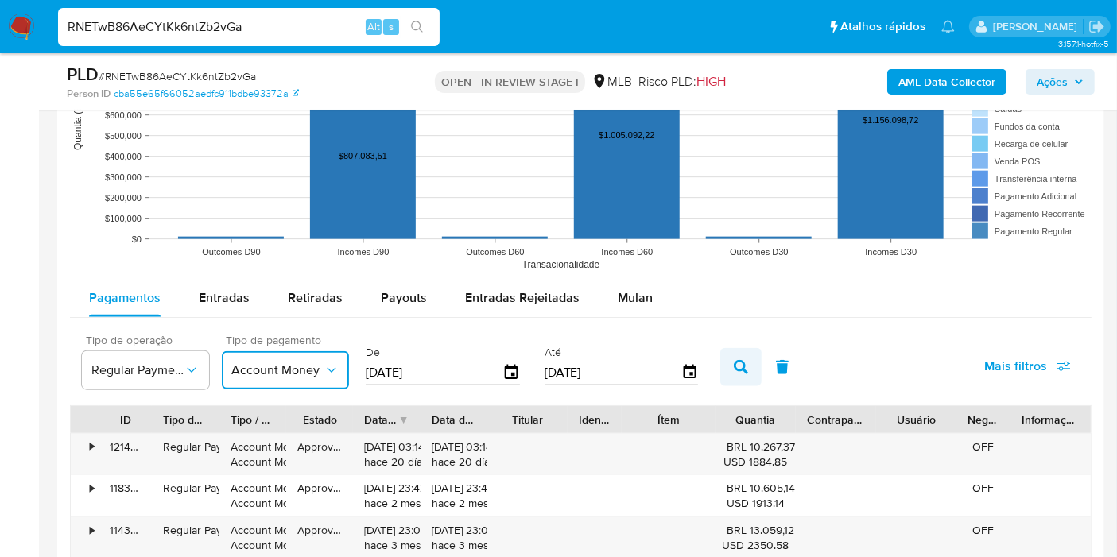
click at [724, 354] on button "button" at bounding box center [740, 367] width 41 height 38
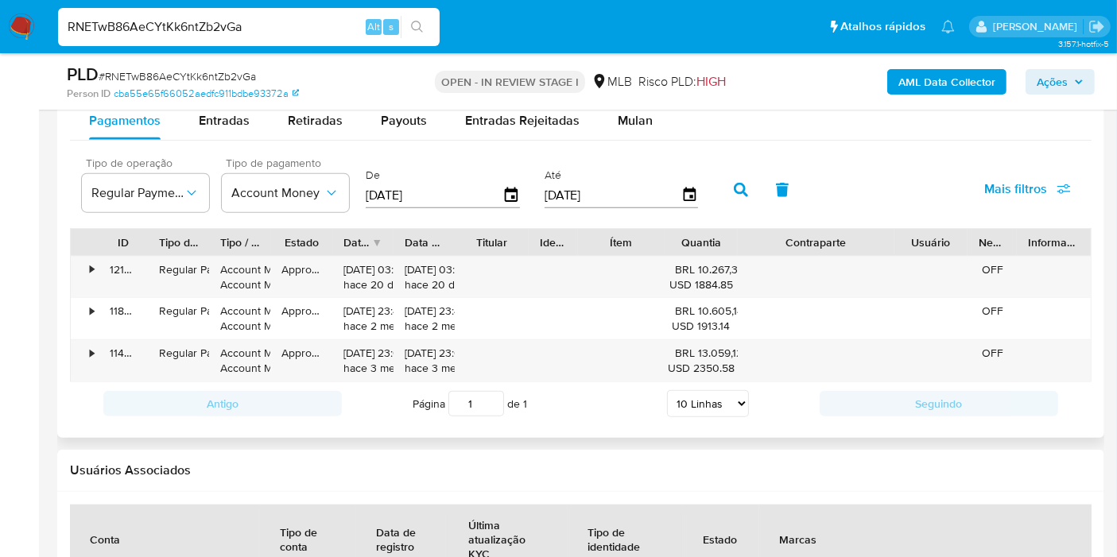
drag, startPoint x: 882, startPoint y: 235, endPoint x: 955, endPoint y: 235, distance: 73.1
click at [957, 234] on div "ID Tipo de operação Tipo / Método Estado Data de criação Data de aprovação Titu…" at bounding box center [581, 242] width 1020 height 27
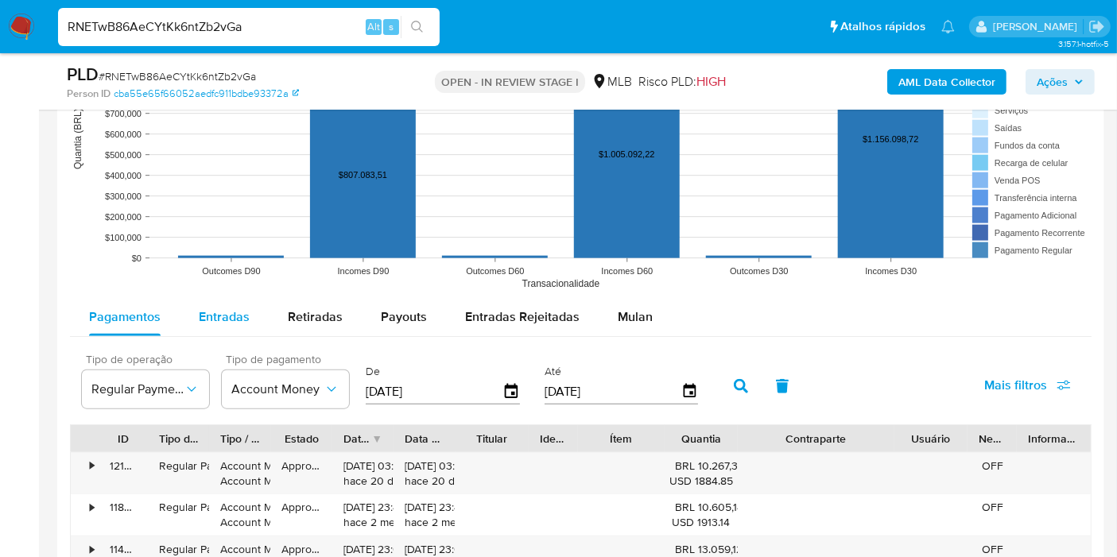
click at [207, 308] on span "Entradas" at bounding box center [224, 317] width 51 height 18
select select "10"
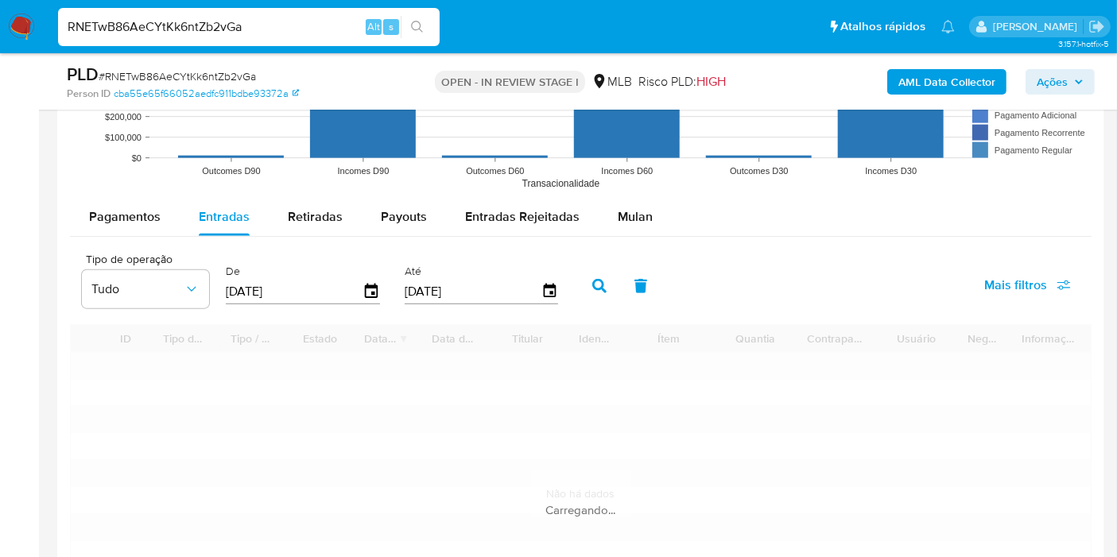
scroll to position [1759, 0]
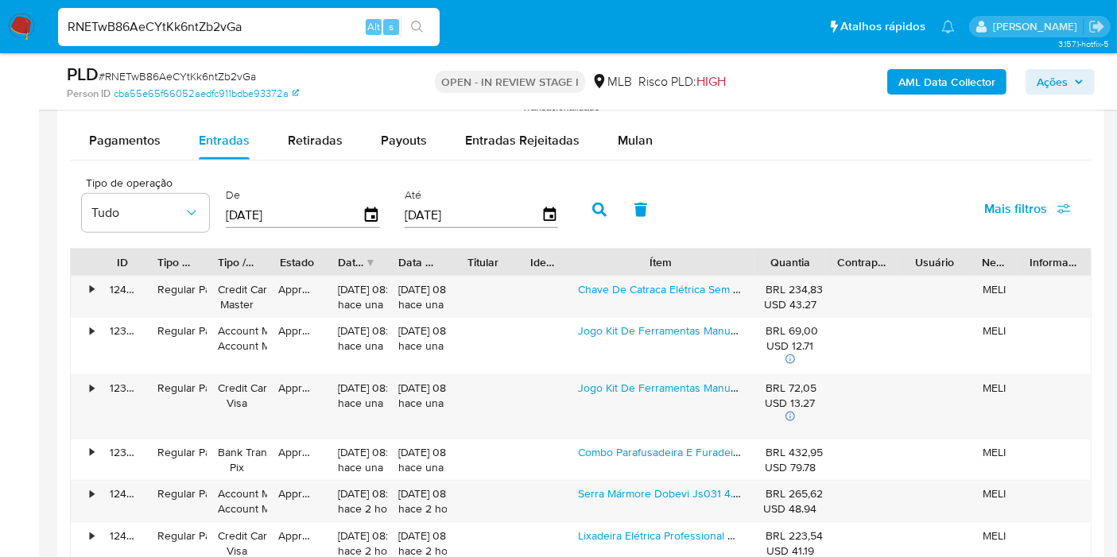
drag, startPoint x: 716, startPoint y: 253, endPoint x: 809, endPoint y: 260, distance: 93.3
click at [809, 260] on div "ID Tipo de operação Tipo / Método Estado Data de criação Data de aprovação Titu…" at bounding box center [581, 262] width 1020 height 27
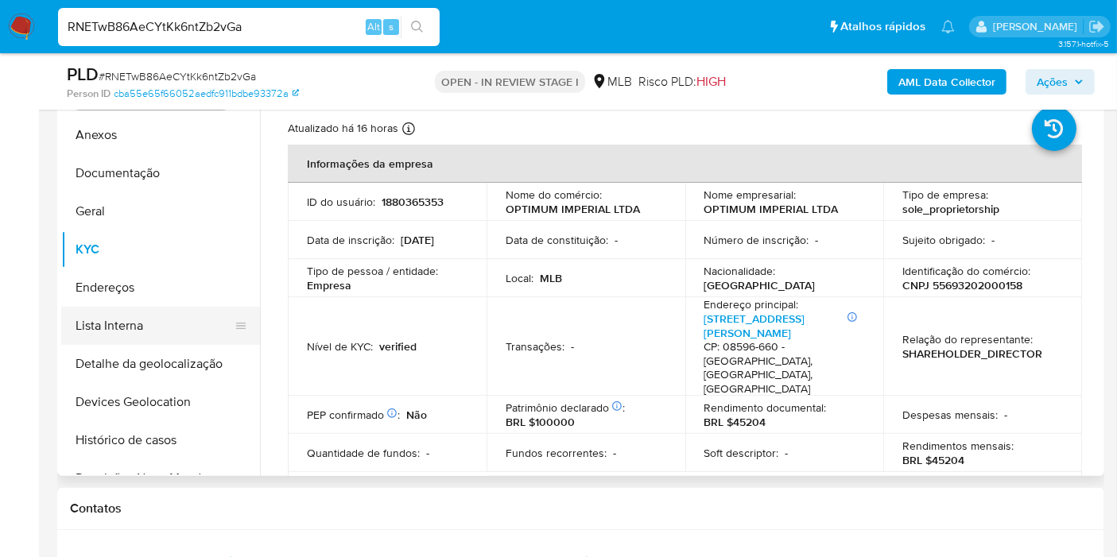
scroll to position [169, 0]
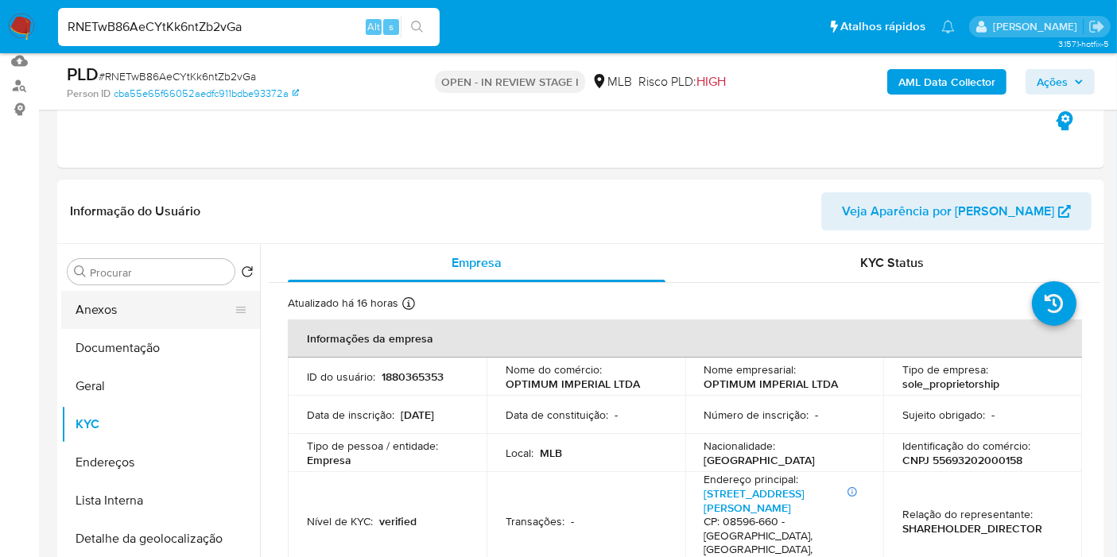
click at [107, 303] on button "Anexos" at bounding box center [154, 310] width 186 height 38
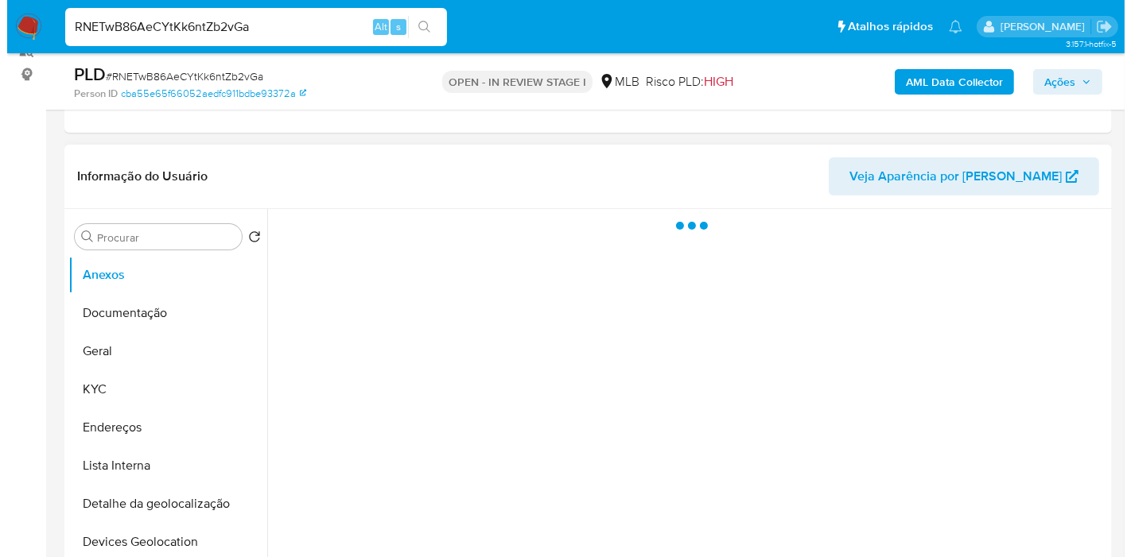
scroll to position [257, 0]
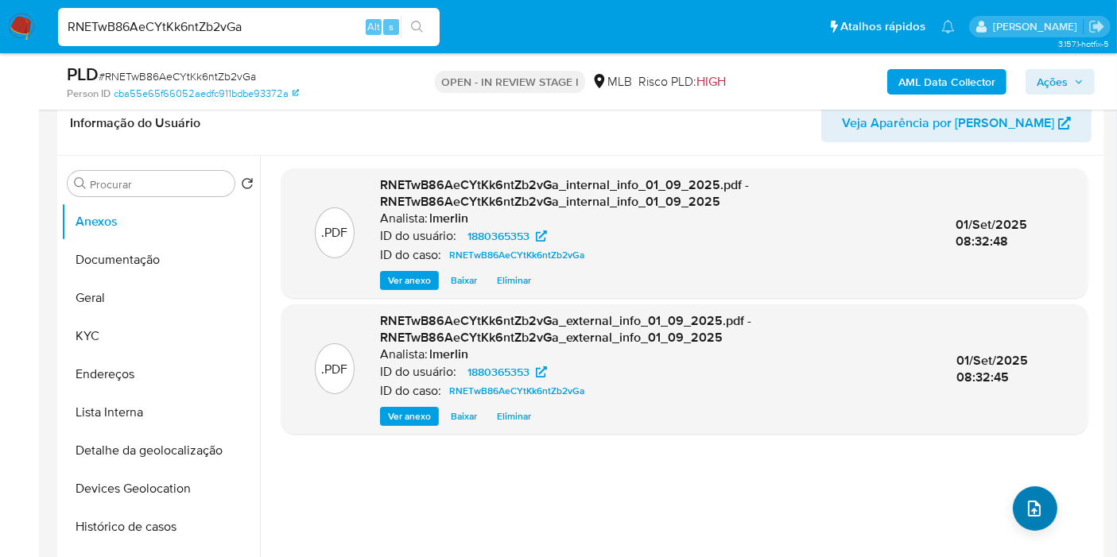
click at [1035, 514] on span "upload-file" at bounding box center [1034, 508] width 19 height 19
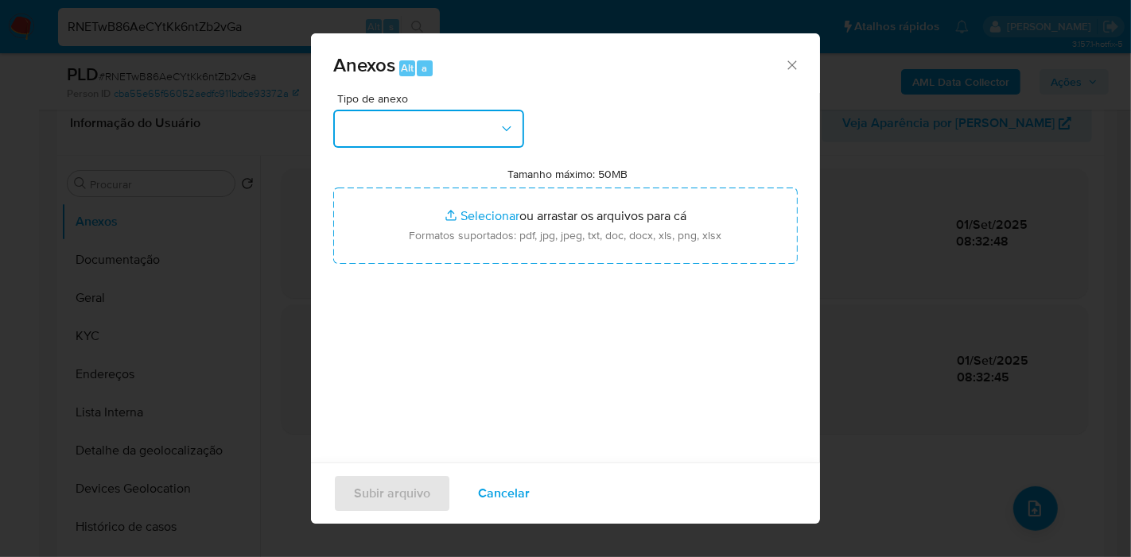
click at [443, 128] on button "button" at bounding box center [428, 129] width 191 height 38
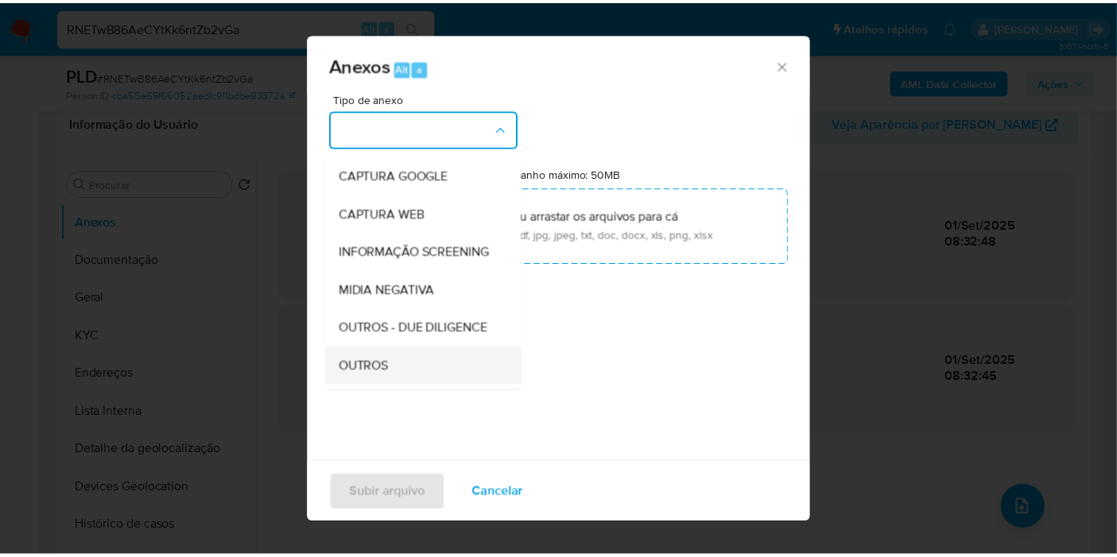
scroll to position [176, 0]
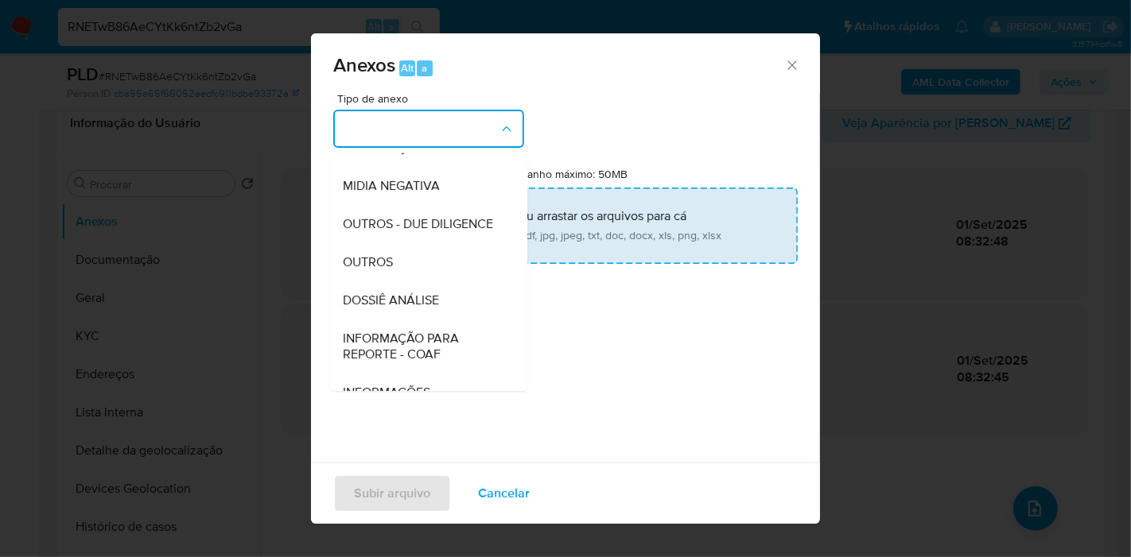
drag, startPoint x: 445, startPoint y: 324, endPoint x: 504, endPoint y: 247, distance: 96.4
click at [445, 320] on div "DOSSIÊ ANÁLISE" at bounding box center [424, 300] width 162 height 38
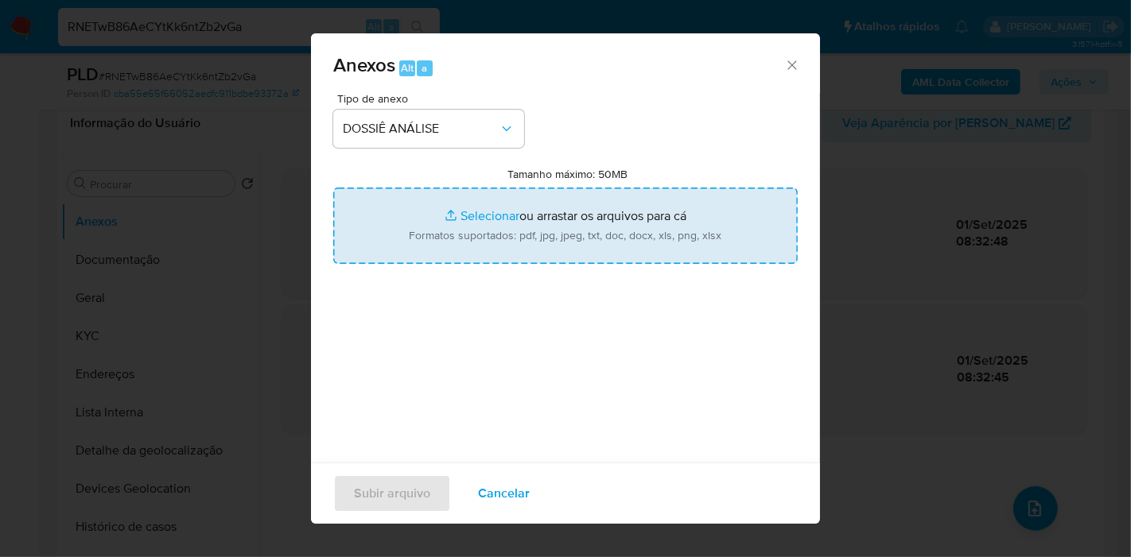
click at [545, 222] on input "Tamanho máximo: 50MB Selecionar arquivos" at bounding box center [565, 226] width 464 height 76
type input "C:\fakepath\Mulan 1880365353_2025_09_01_07_50_36.xlsx"
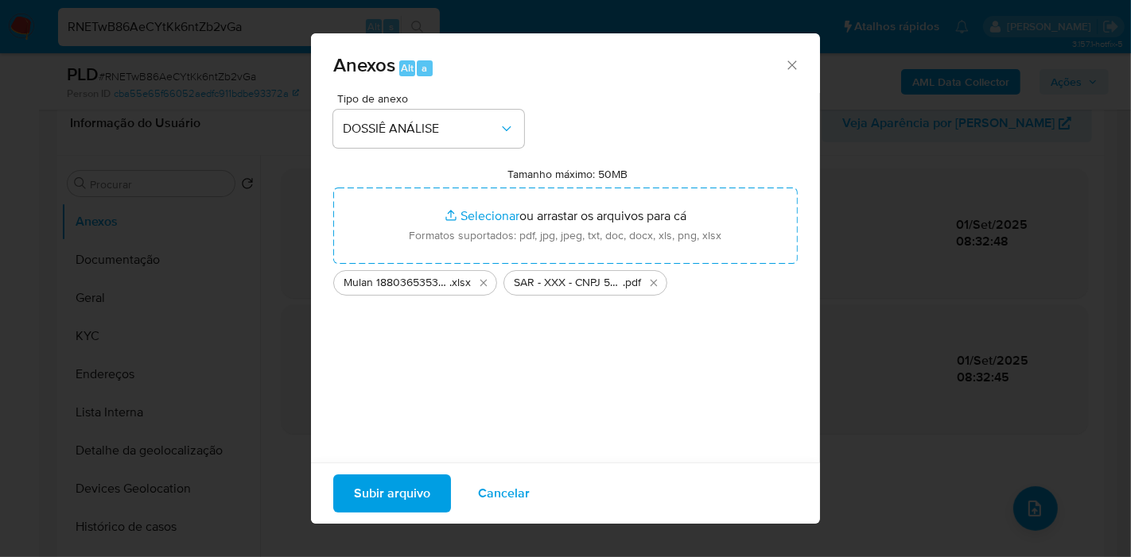
click at [388, 494] on span "Subir arquivo" at bounding box center [392, 493] width 76 height 35
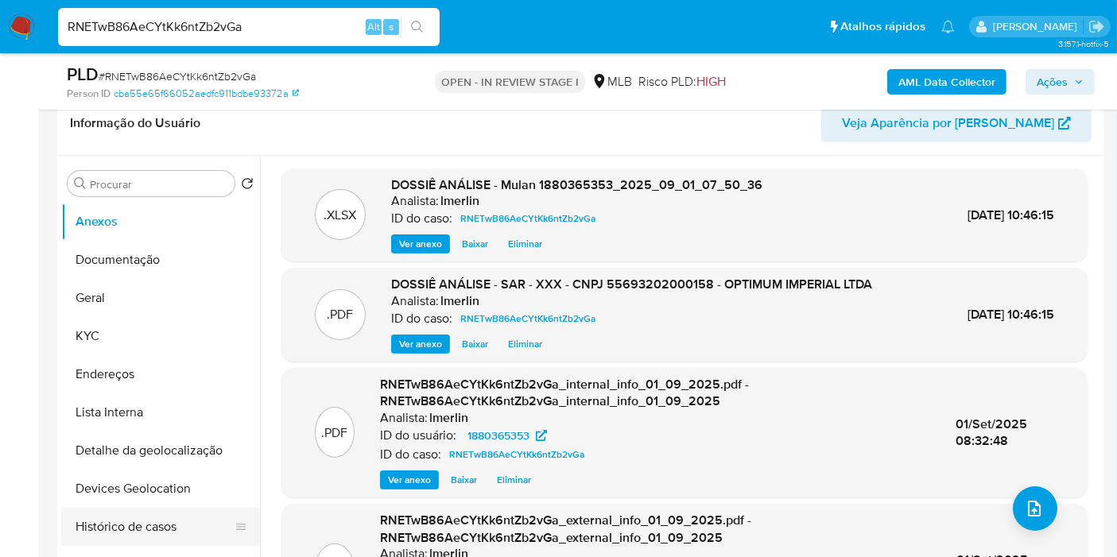
click at [179, 535] on button "Histórico de casos" at bounding box center [154, 527] width 186 height 38
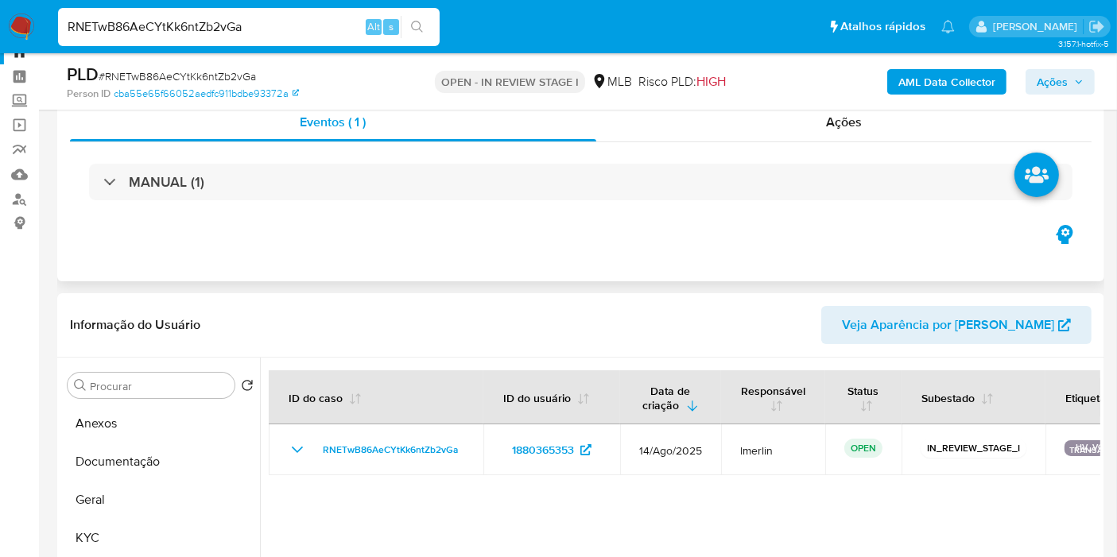
scroll to position [0, 0]
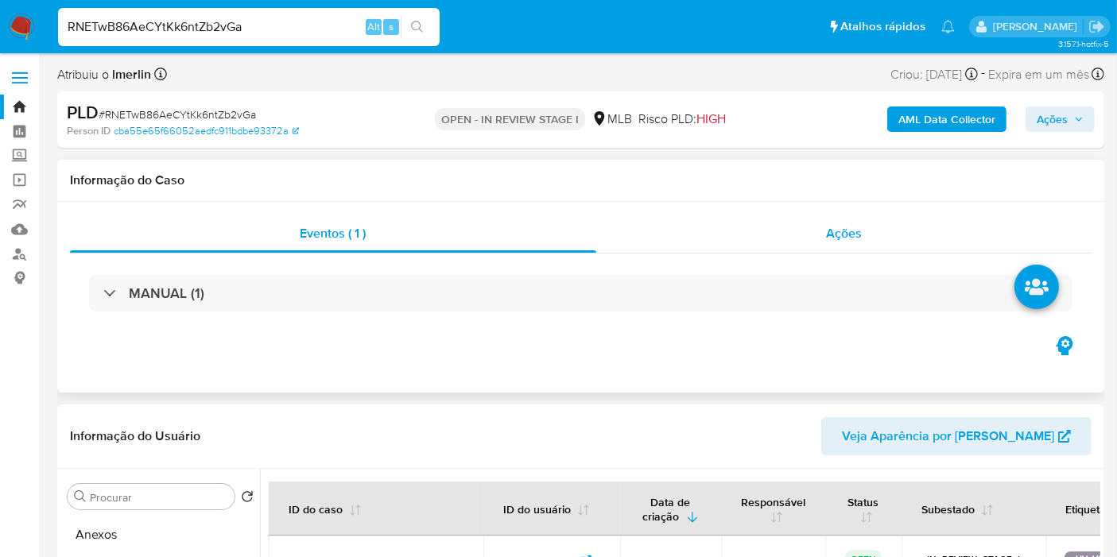
click at [843, 243] on div "Ações" at bounding box center [844, 234] width 496 height 38
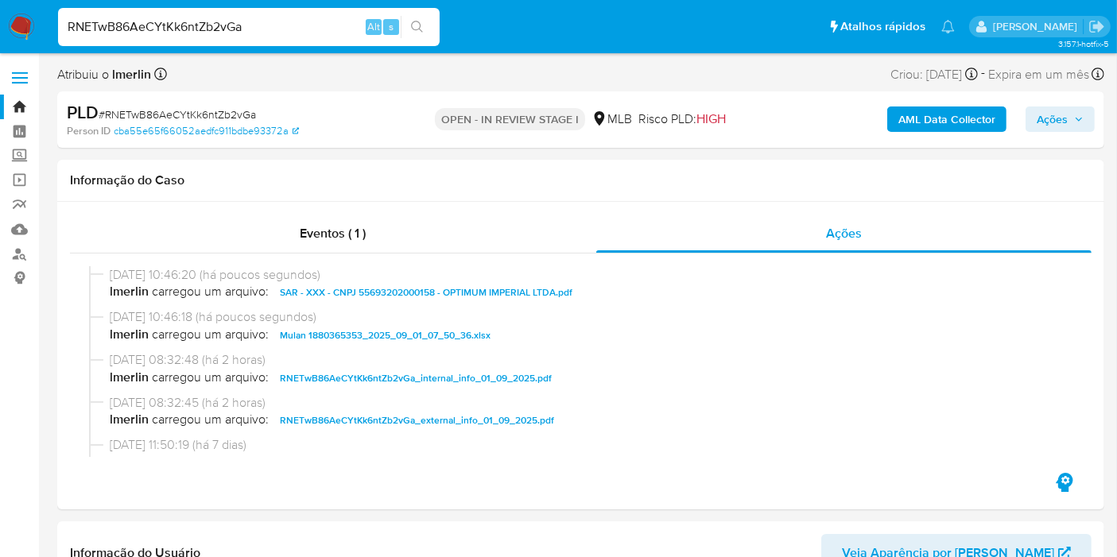
click at [1078, 118] on icon "button" at bounding box center [1079, 119] width 10 height 10
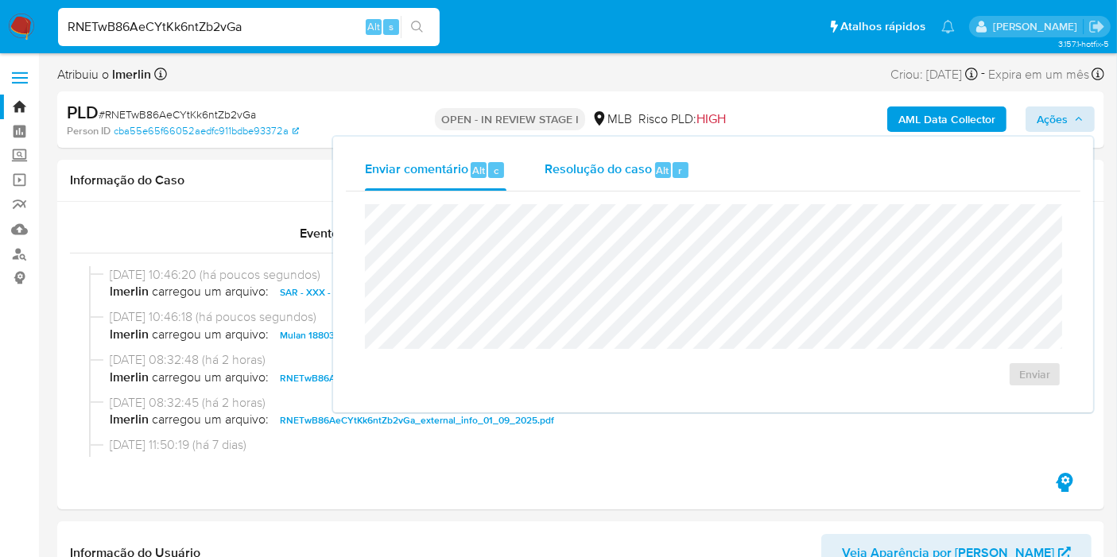
click at [582, 185] on div "Resolução do caso Alt r" at bounding box center [617, 169] width 145 height 41
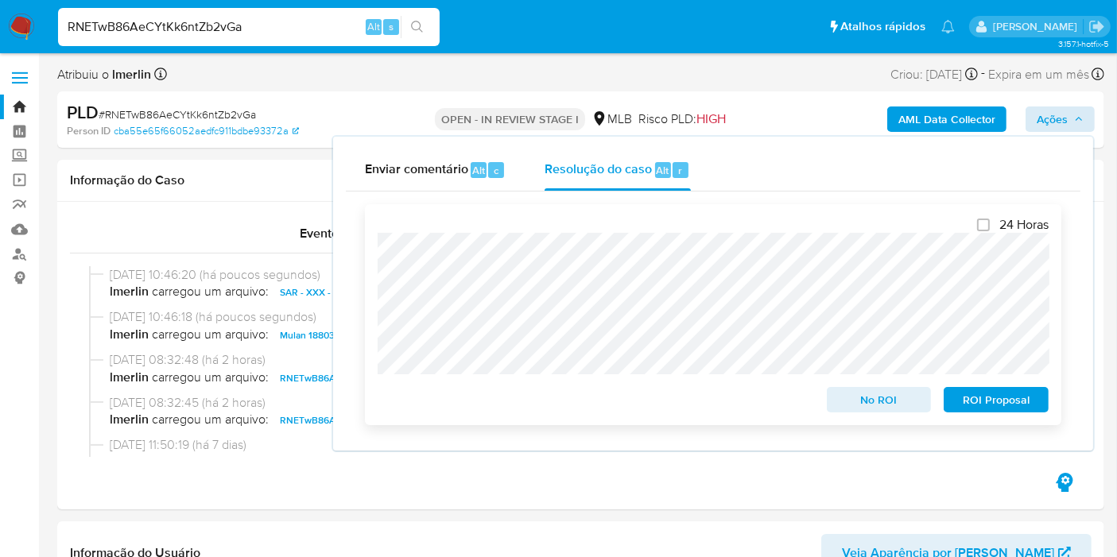
click at [1013, 407] on span "ROI Proposal" at bounding box center [996, 400] width 83 height 22
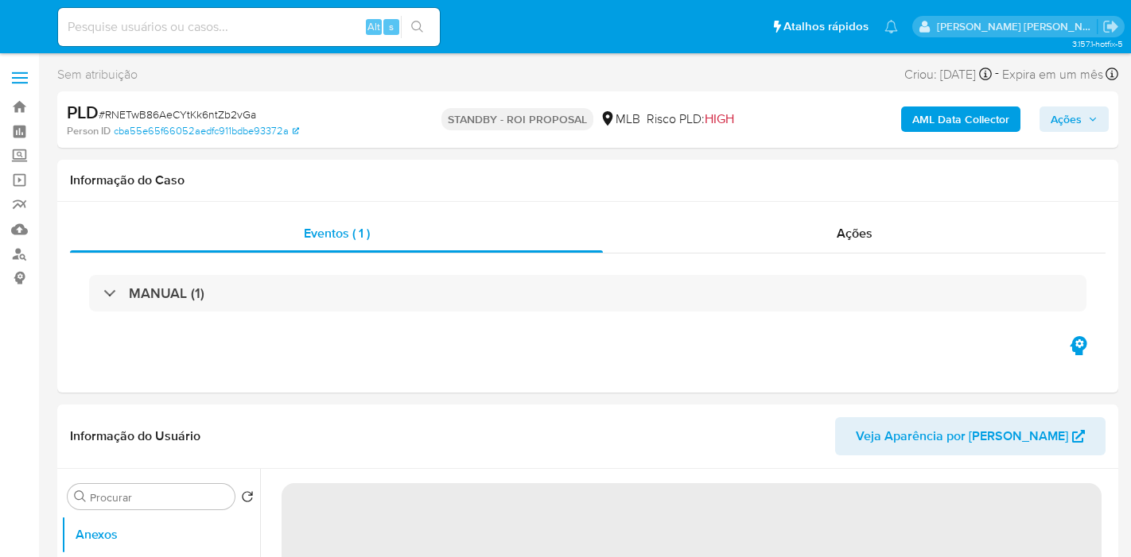
select select "10"
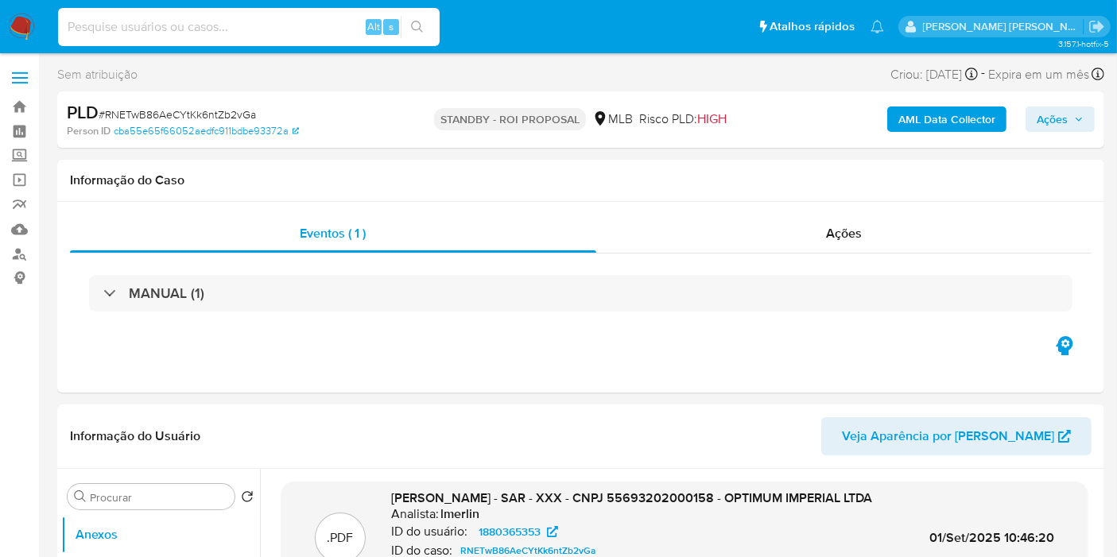
click at [201, 23] on input at bounding box center [249, 27] width 382 height 21
paste input "9fqAyYVCwsR5HHzvD1SOh46N"
type input "9fqAyYVCwsR5HHzvD1SOh46N"
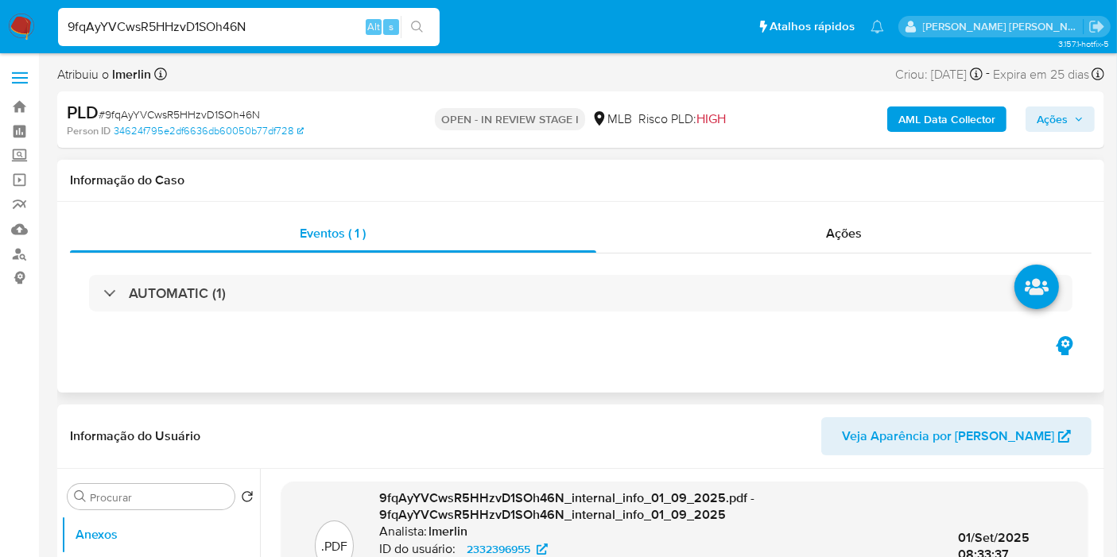
select select "10"
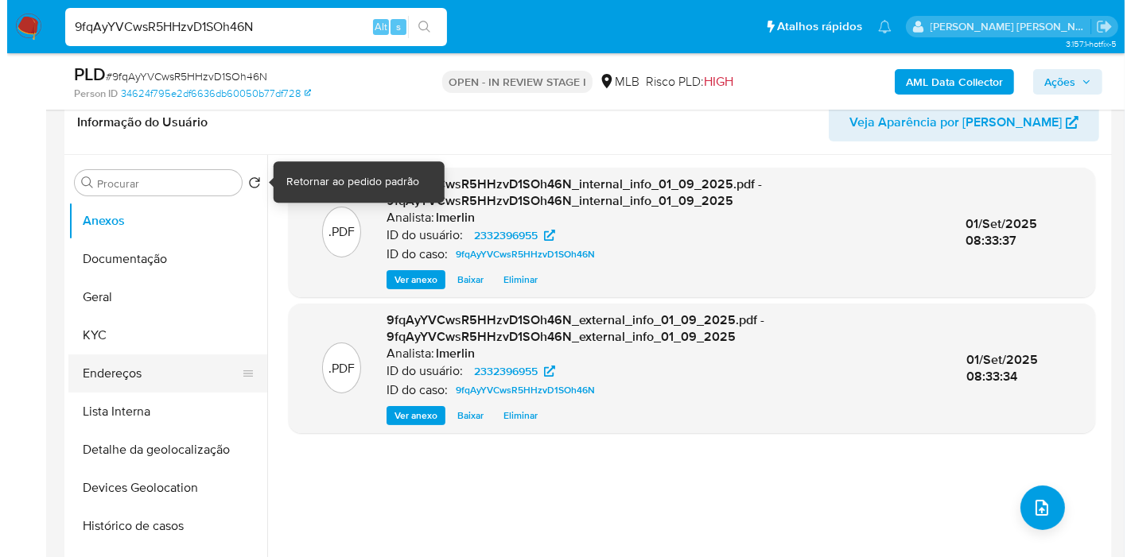
scroll to position [265, 0]
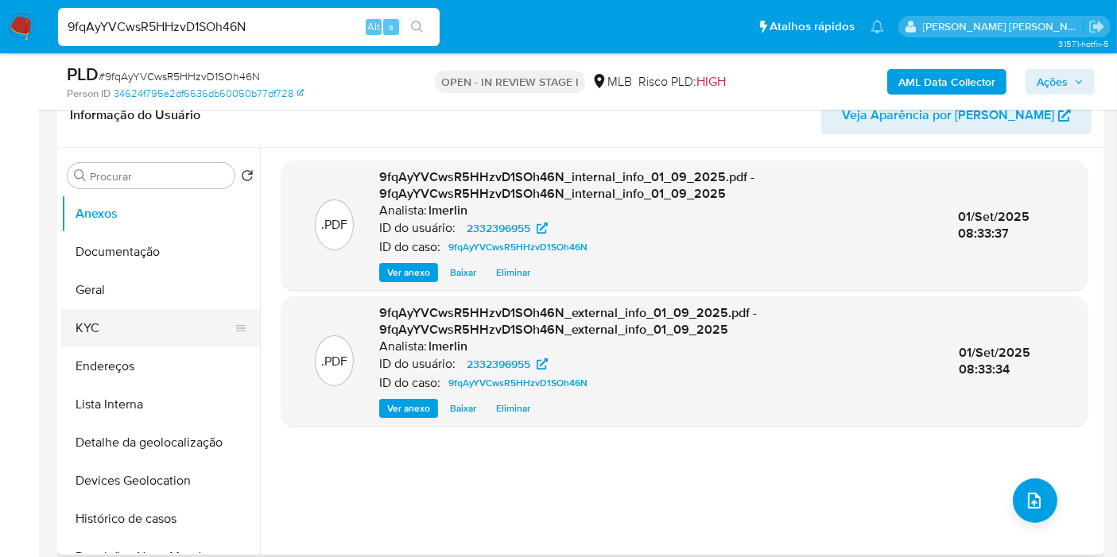
click at [154, 325] on button "KYC" at bounding box center [154, 328] width 186 height 38
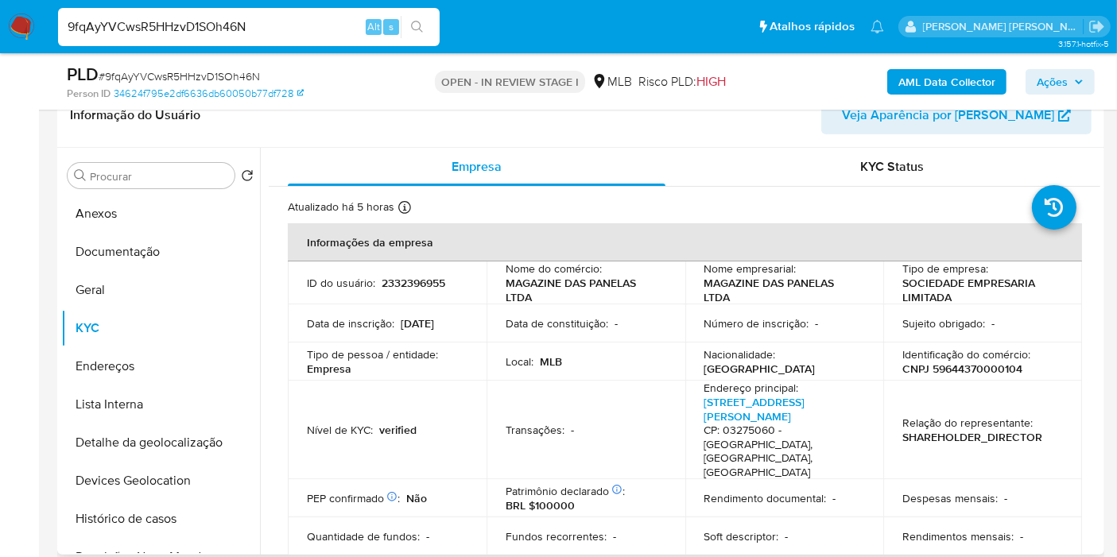
click at [972, 369] on p "CNPJ 59644370000104" at bounding box center [962, 369] width 120 height 14
click at [973, 368] on p "CNPJ 59644370000104" at bounding box center [962, 369] width 120 height 14
copy p "59644370000104"
click at [178, 520] on button "Histórico de casos" at bounding box center [154, 519] width 186 height 38
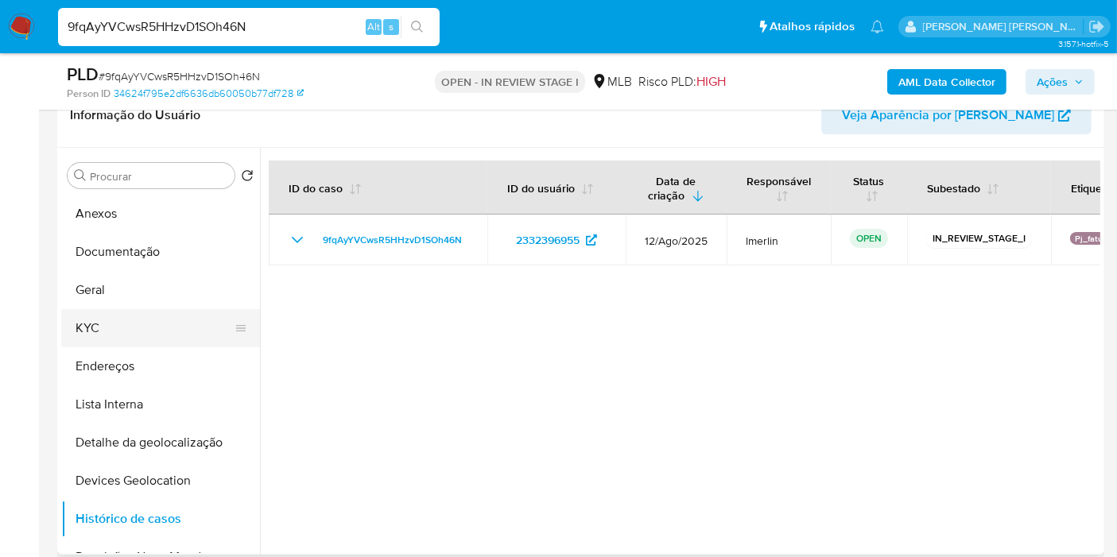
click at [143, 322] on button "KYC" at bounding box center [154, 328] width 186 height 38
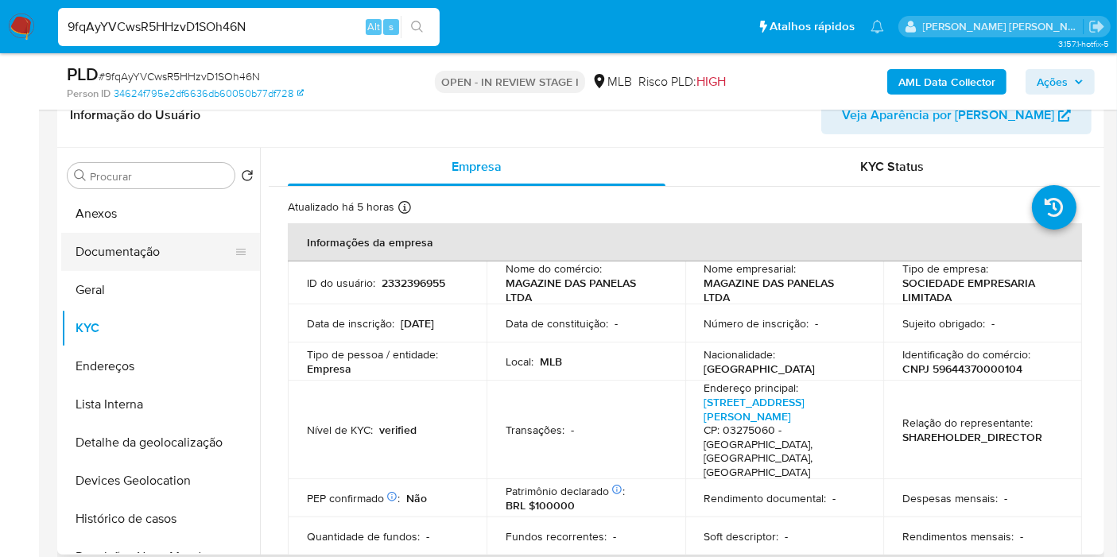
click at [163, 255] on button "Documentação" at bounding box center [154, 252] width 186 height 38
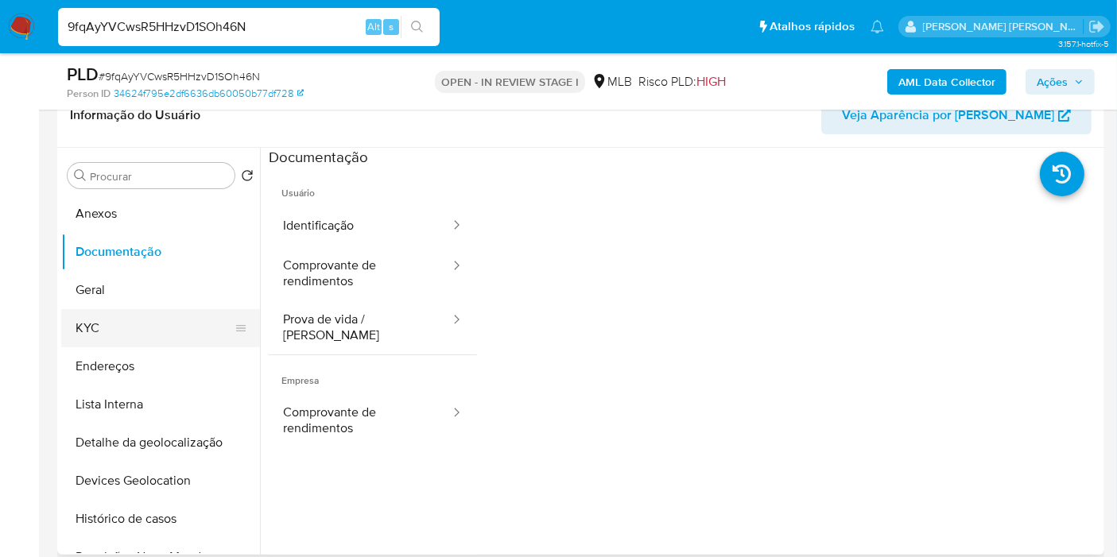
click at [139, 328] on button "KYC" at bounding box center [154, 328] width 186 height 38
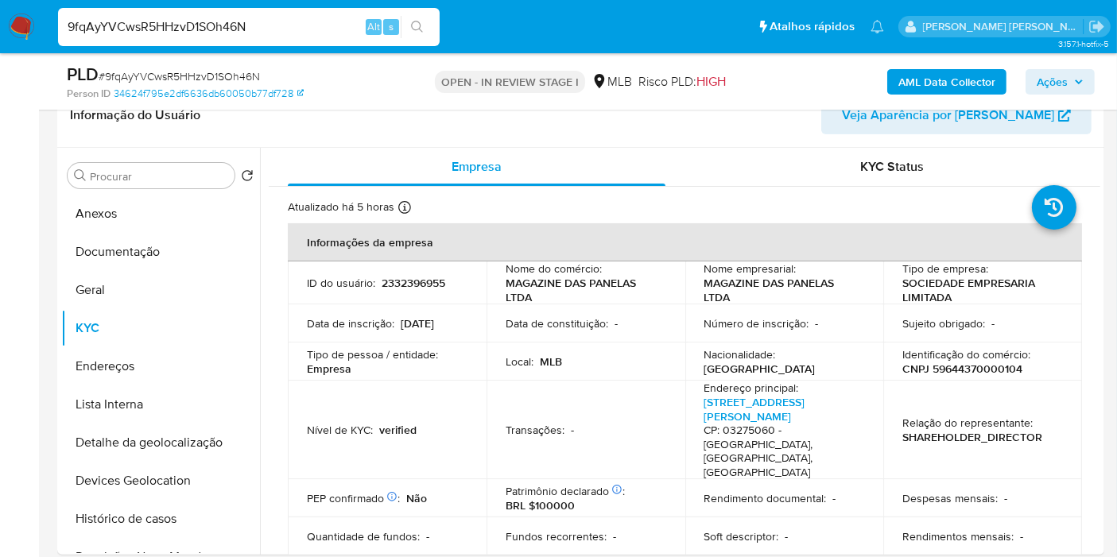
click at [929, 78] on b "AML Data Collector" at bounding box center [946, 81] width 97 height 25
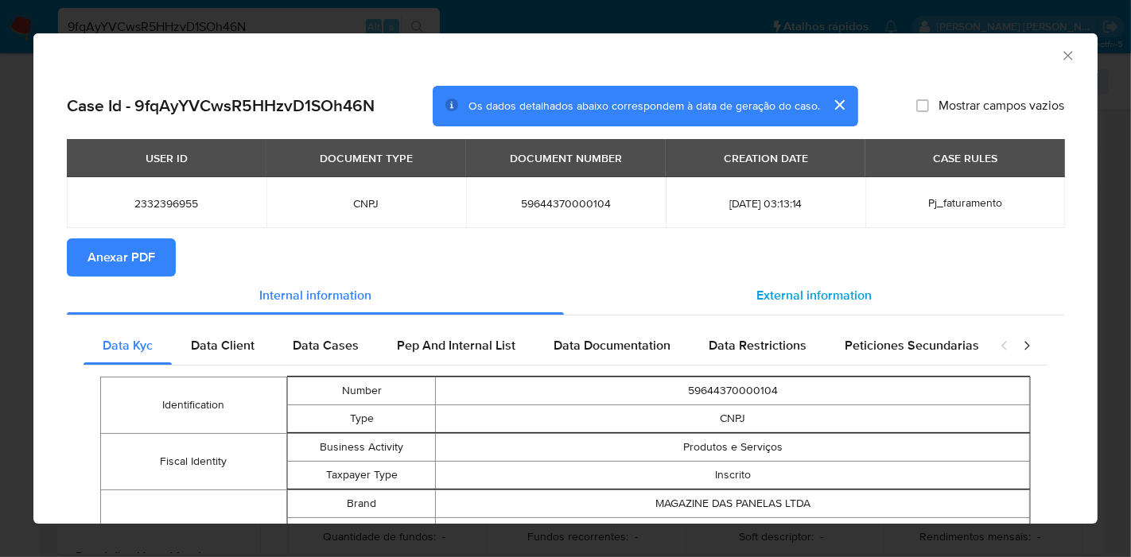
click at [831, 292] on span "External information" at bounding box center [813, 295] width 115 height 18
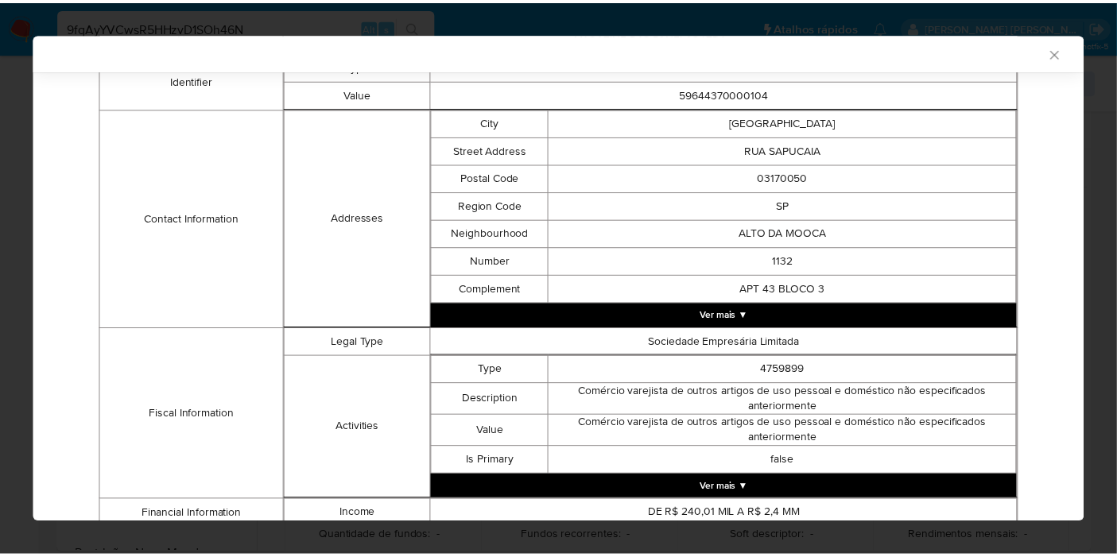
scroll to position [695, 0]
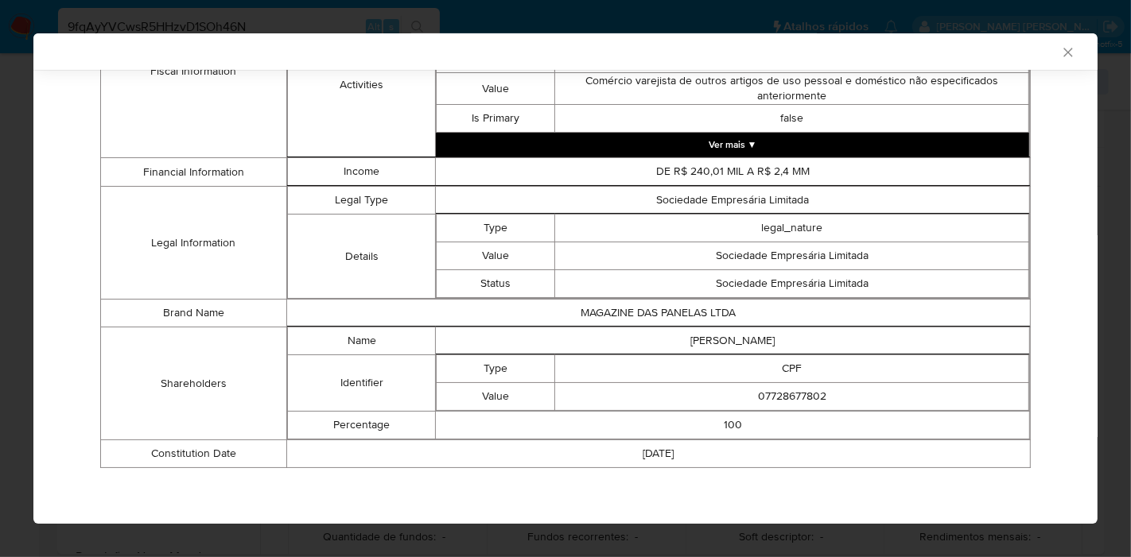
click at [719, 335] on td "[PERSON_NAME]" at bounding box center [733, 342] width 594 height 28
click at [719, 336] on td "[PERSON_NAME]" at bounding box center [733, 342] width 594 height 28
copy td "[PERSON_NAME]"
click at [771, 394] on td "07728677802" at bounding box center [792, 397] width 474 height 28
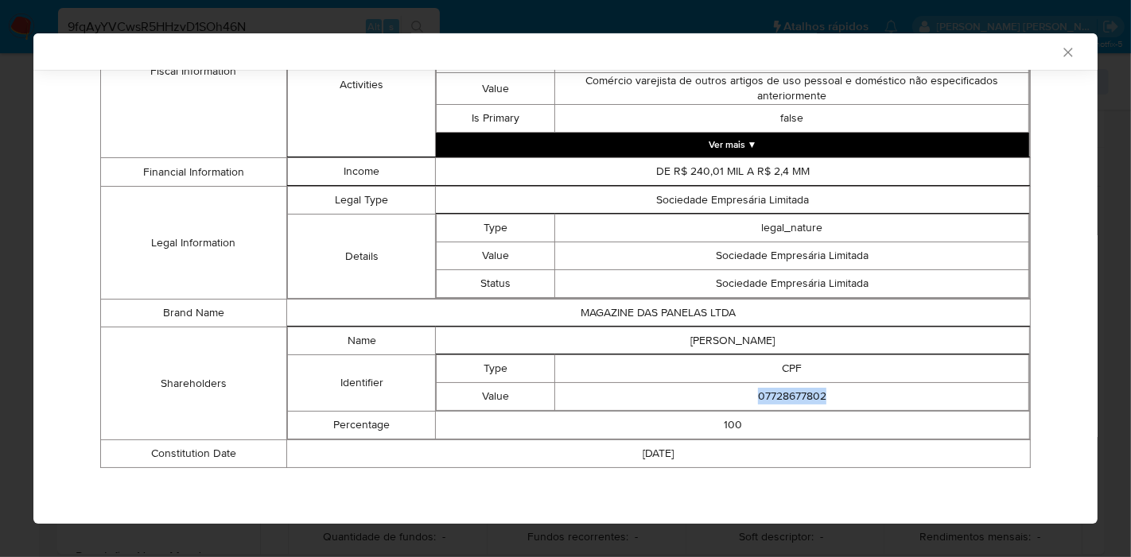
click at [771, 394] on td "07728677802" at bounding box center [792, 397] width 474 height 28
copy td "07728677802"
click at [690, 347] on td "[PERSON_NAME]" at bounding box center [733, 342] width 594 height 28
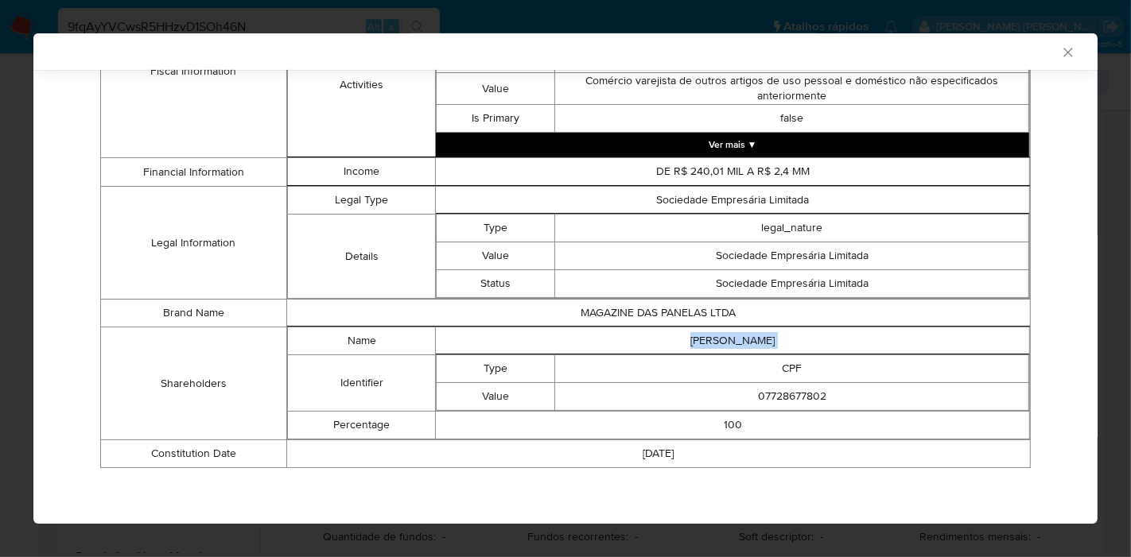
copy td "[PERSON_NAME]"
click at [1060, 46] on icon "Fechar a janela" at bounding box center [1068, 53] width 16 height 16
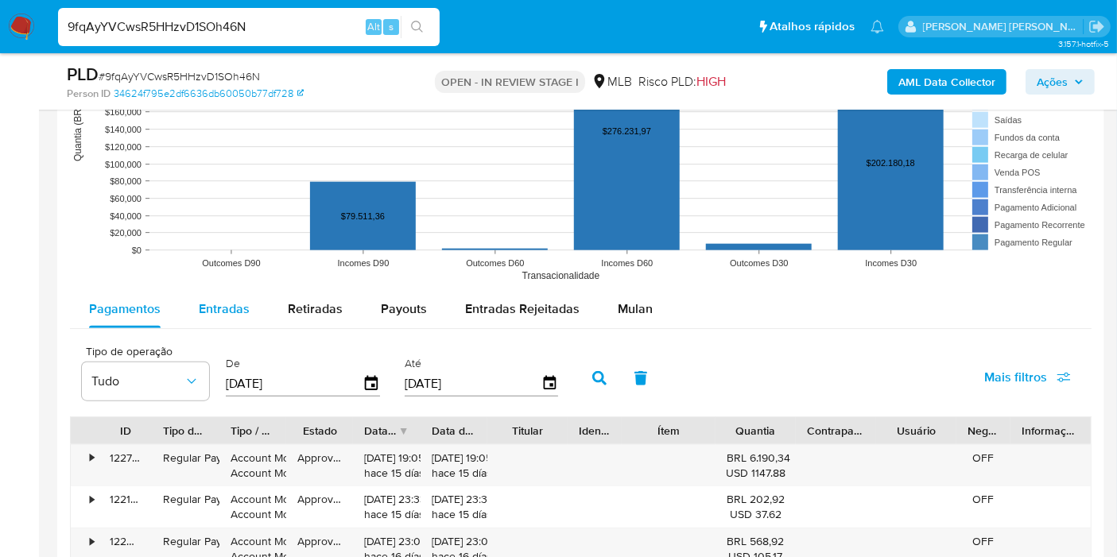
click at [239, 305] on span "Entradas" at bounding box center [224, 309] width 51 height 18
select select "10"
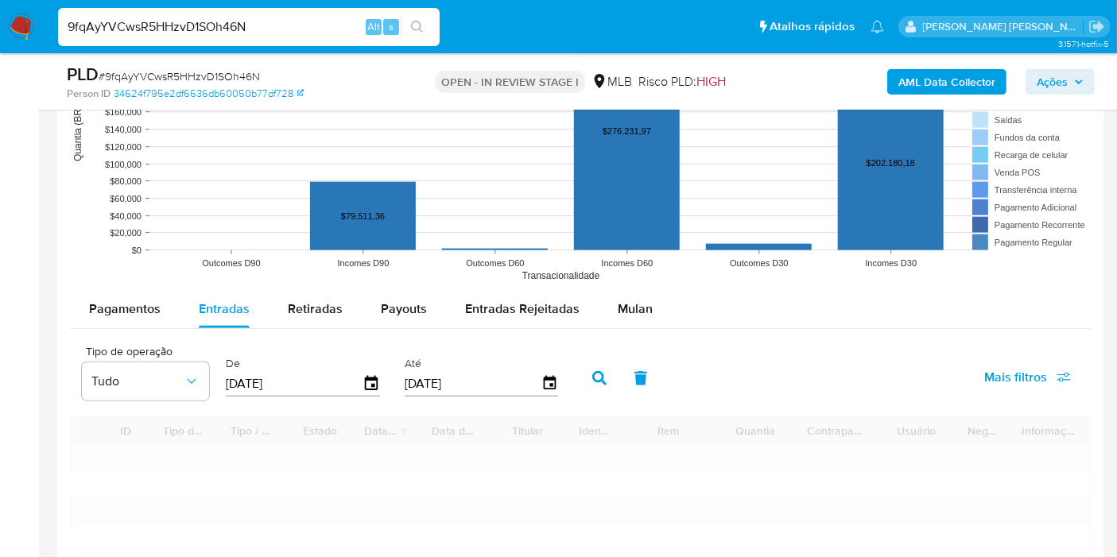
scroll to position [1767, 0]
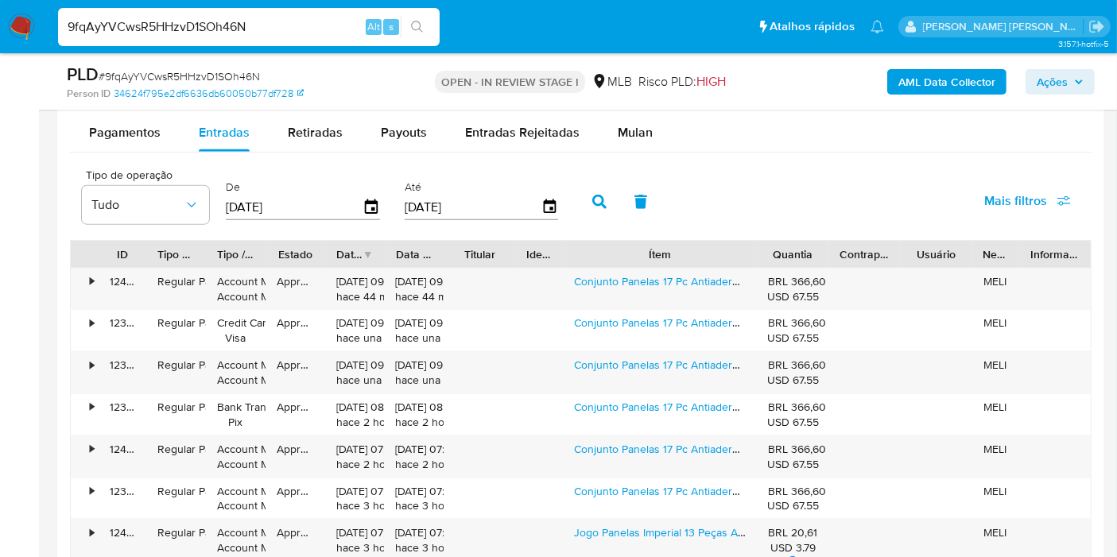
drag, startPoint x: 707, startPoint y: 247, endPoint x: 807, endPoint y: 245, distance: 100.2
click at [807, 245] on div "ID Tipo de operação Tipo / Método Estado Data de criação Data de aprovação Titu…" at bounding box center [581, 254] width 1020 height 27
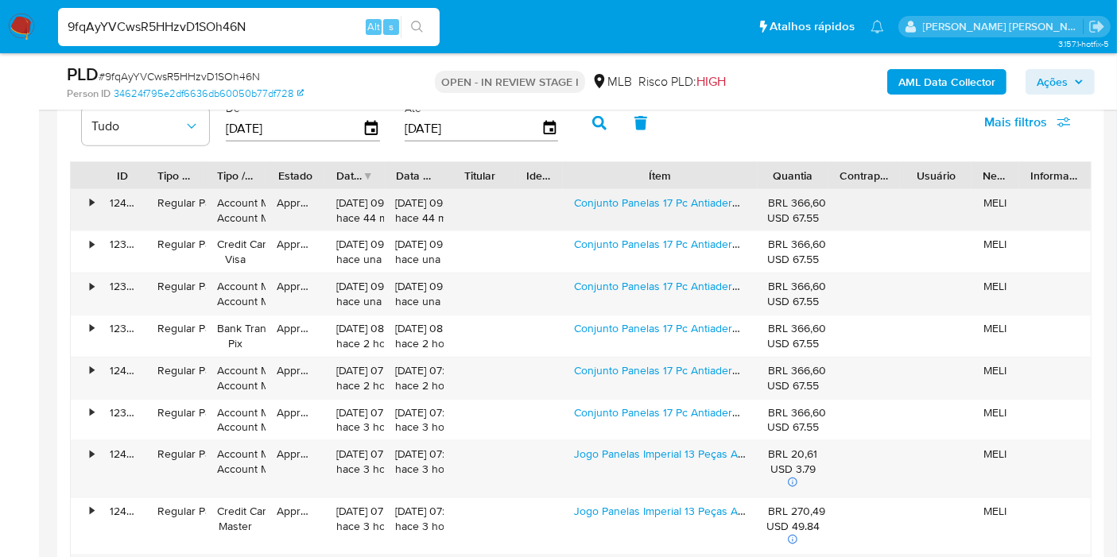
scroll to position [1943, 0]
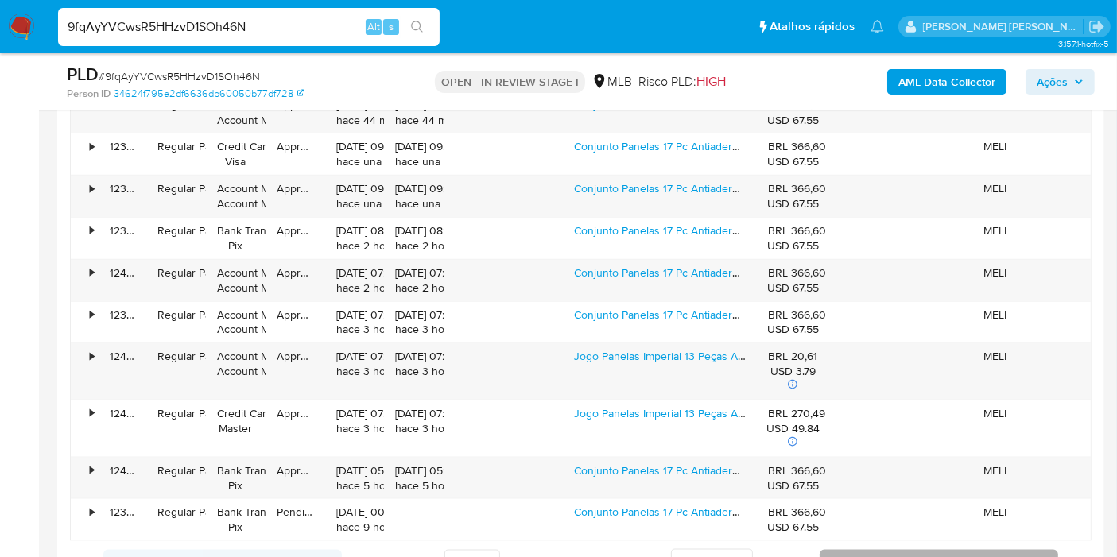
click at [881, 551] on button "Seguindo" at bounding box center [939, 562] width 239 height 25
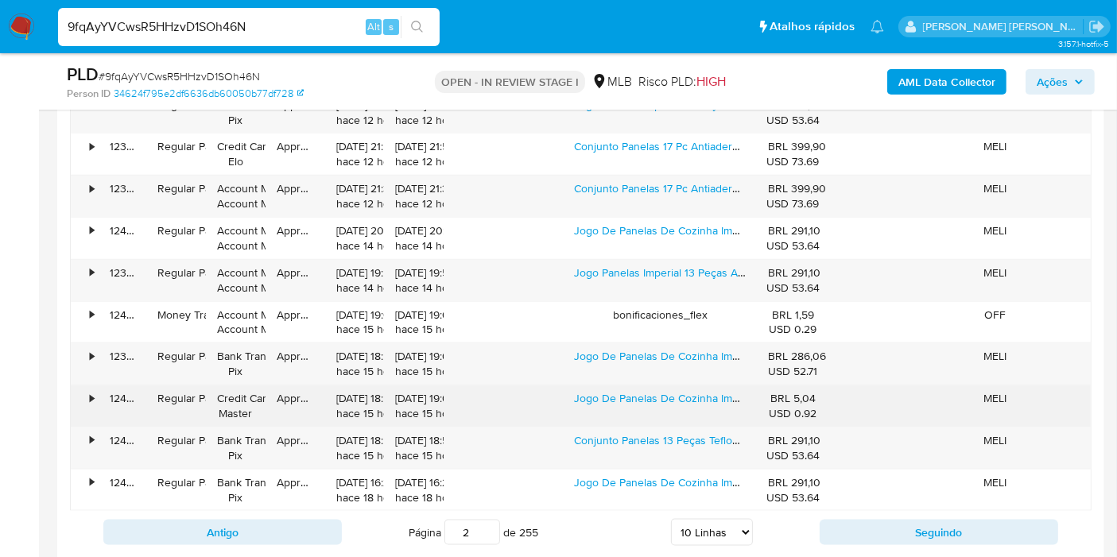
drag, startPoint x: 838, startPoint y: 515, endPoint x: 816, endPoint y: 419, distance: 98.7
click at [838, 520] on button "Seguindo" at bounding box center [939, 532] width 239 height 25
type input "3"
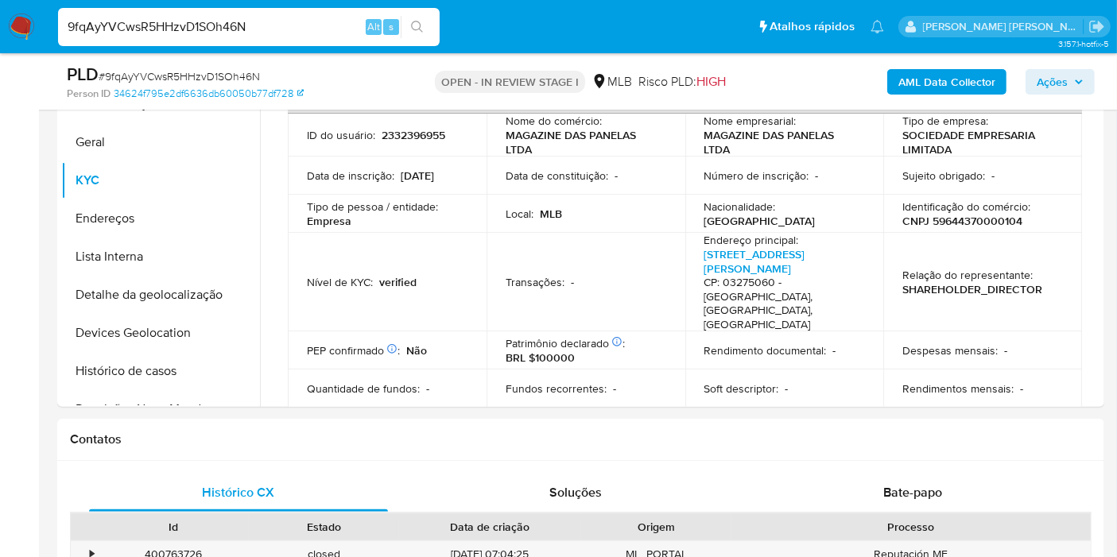
scroll to position [265, 0]
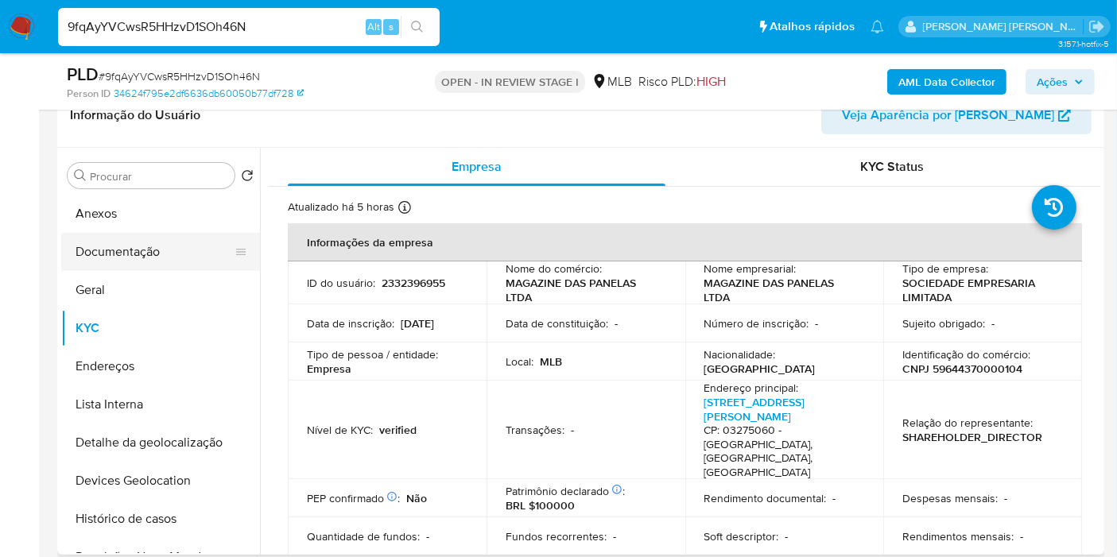
click at [125, 253] on button "Documentação" at bounding box center [154, 252] width 186 height 38
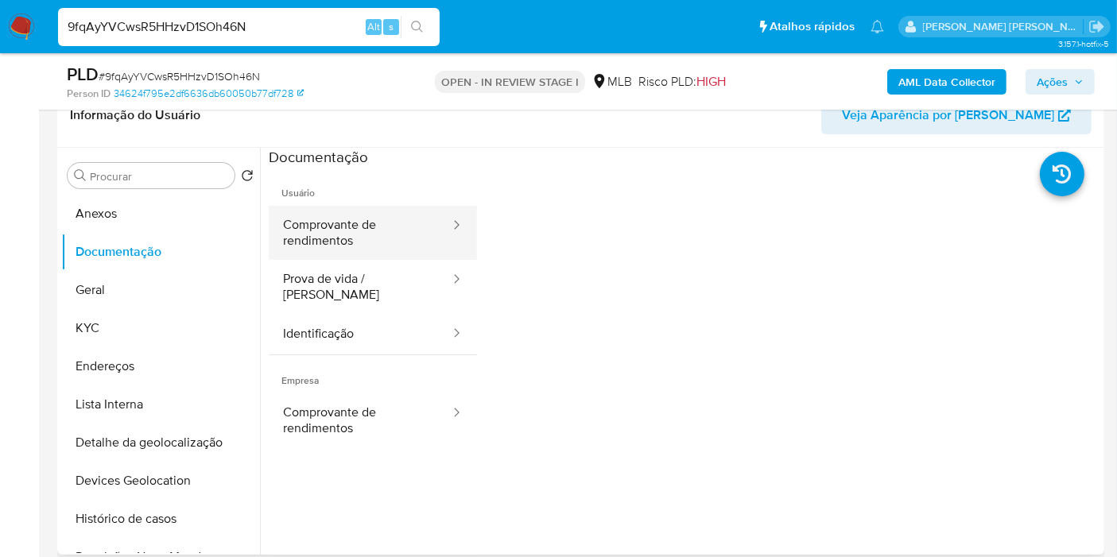
click at [372, 231] on button "Comprovante de rendimentos" at bounding box center [360, 233] width 183 height 54
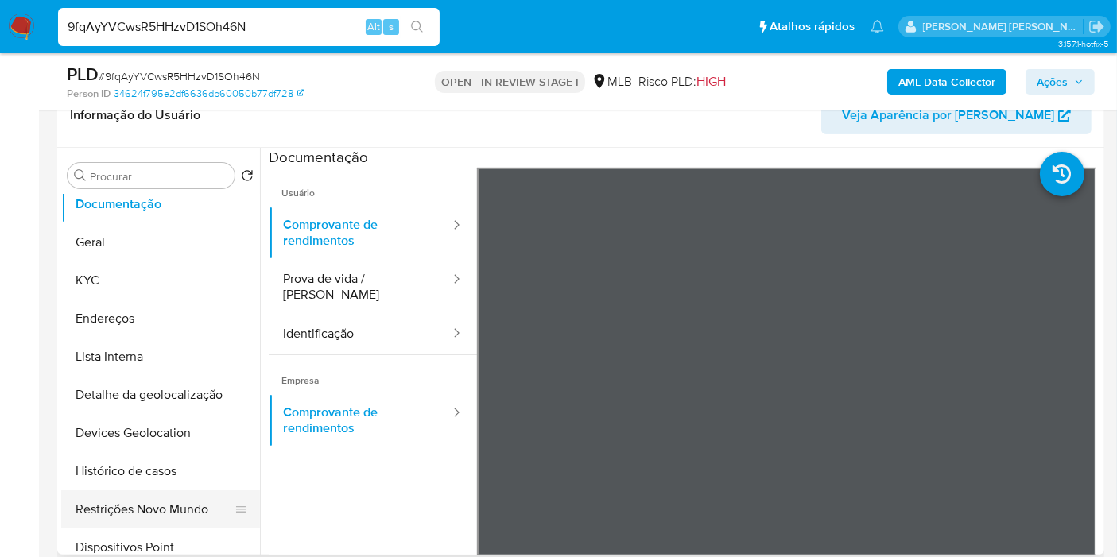
scroll to position [88, 0]
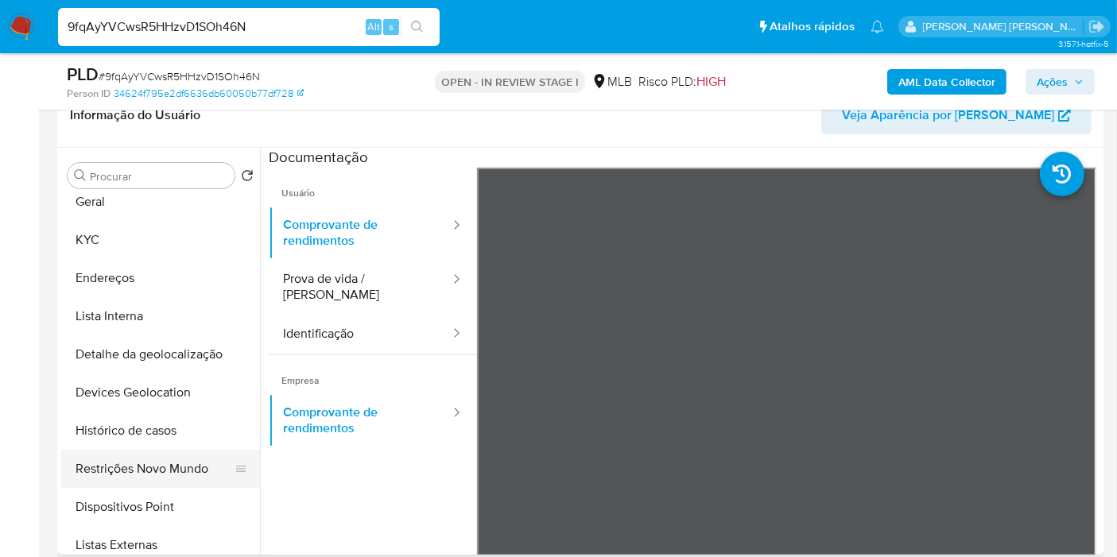
click at [170, 467] on button "Restrições Novo Mundo" at bounding box center [154, 469] width 186 height 38
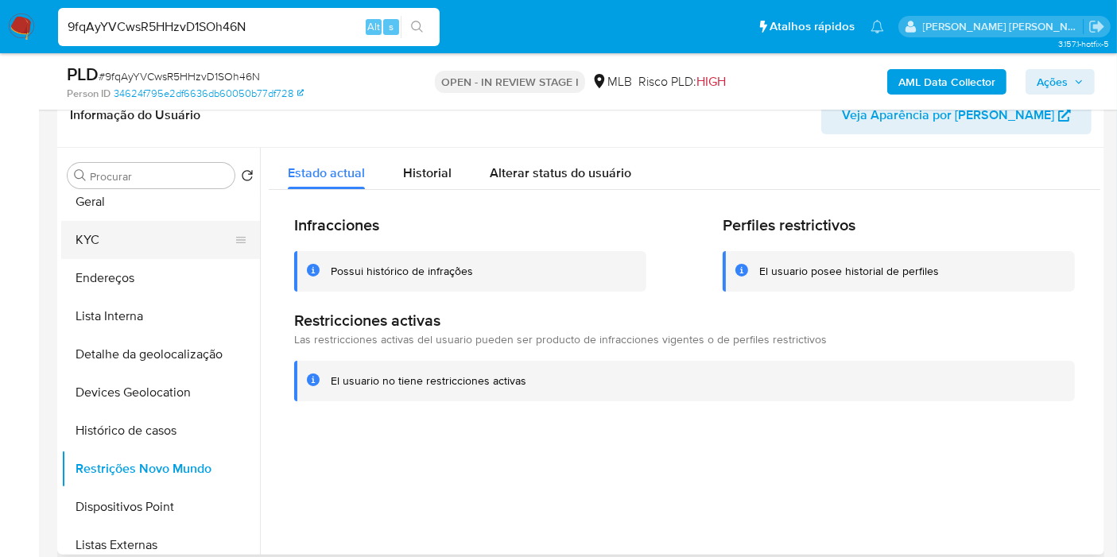
click at [127, 248] on button "KYC" at bounding box center [154, 240] width 186 height 38
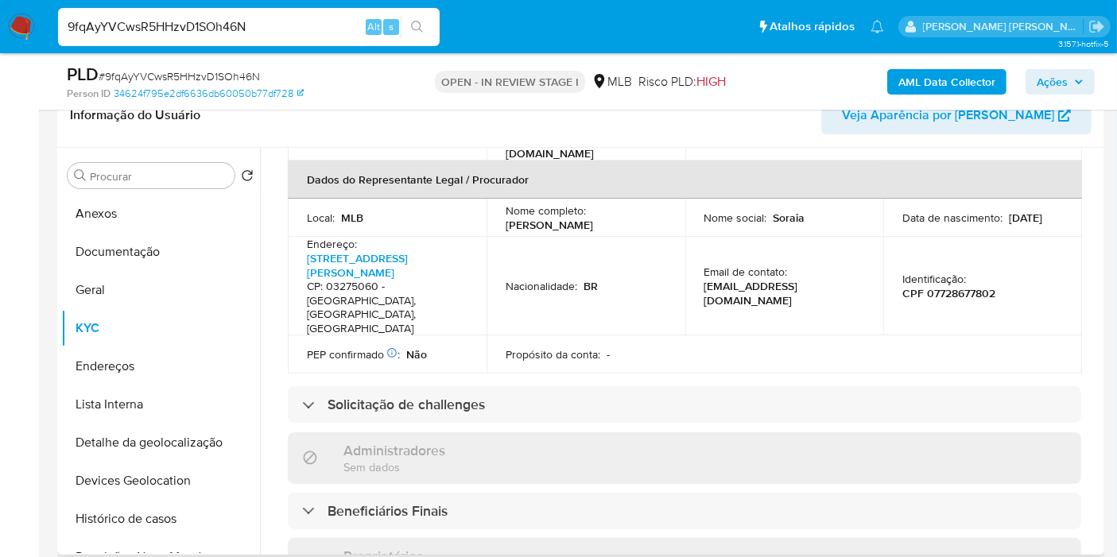
scroll to position [0, 0]
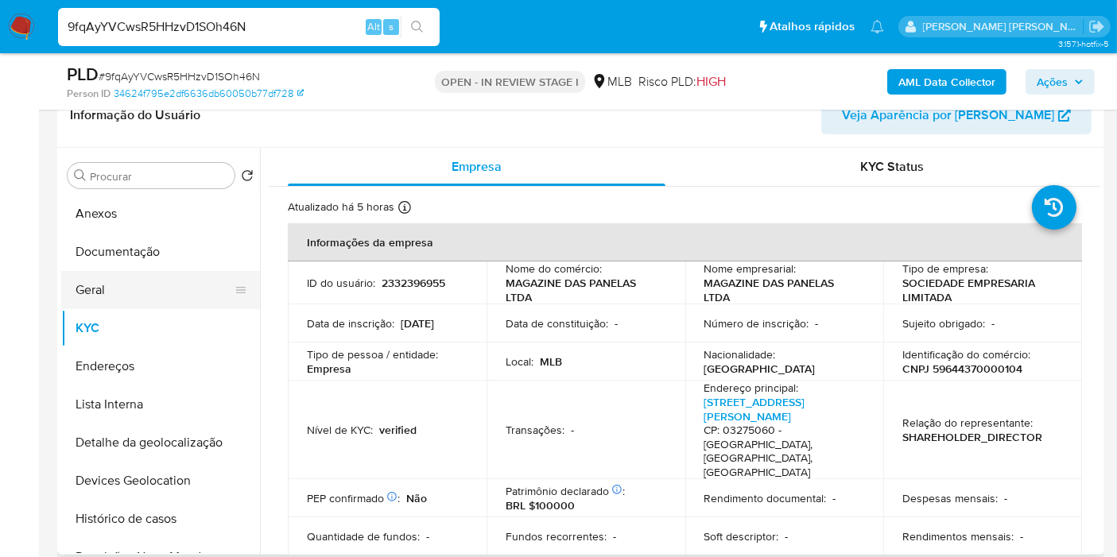
click at [141, 281] on button "Geral" at bounding box center [154, 290] width 186 height 38
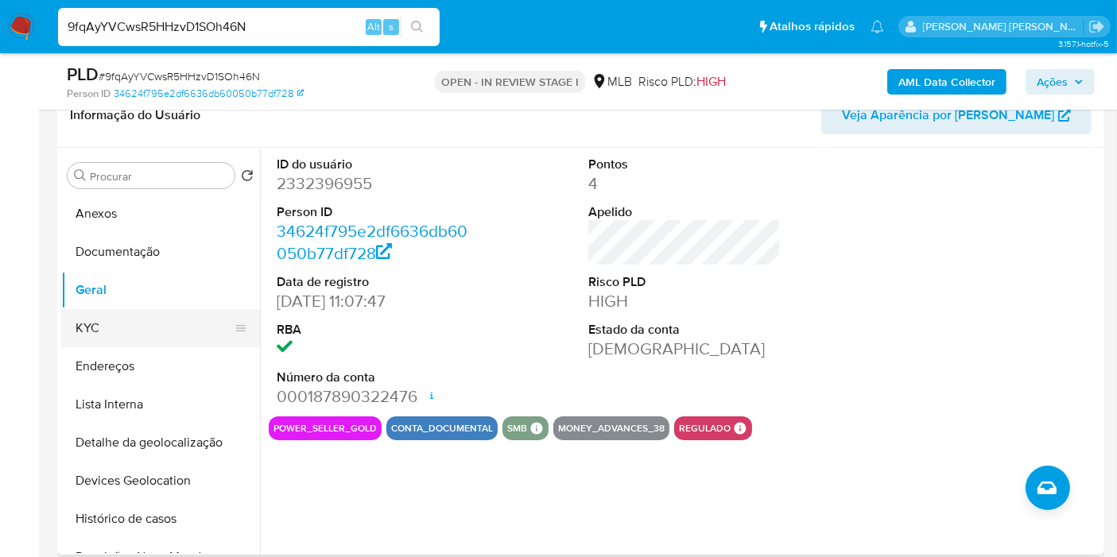
click at [185, 334] on button "KYC" at bounding box center [154, 328] width 186 height 38
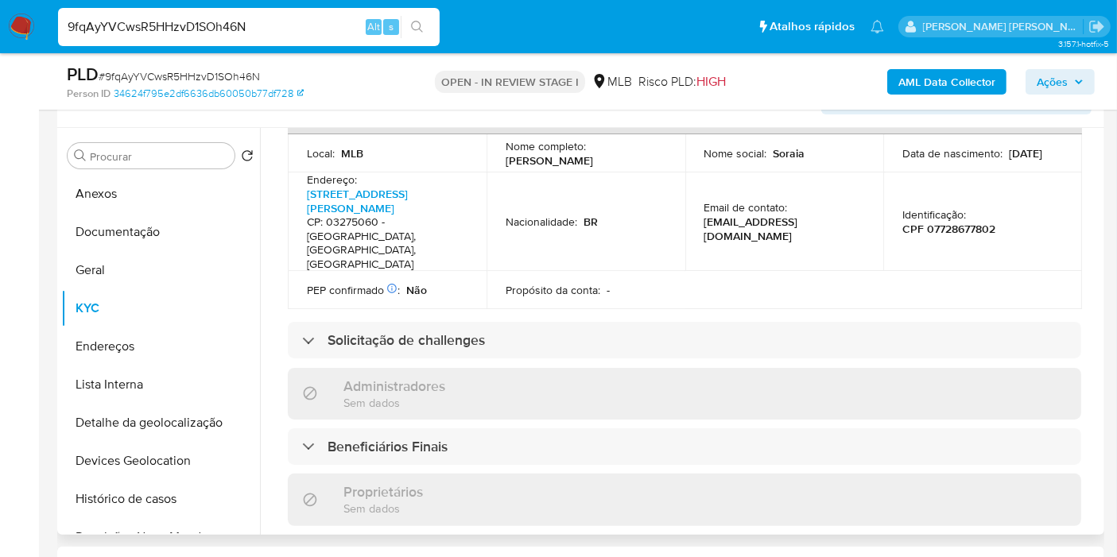
scroll to position [960, 0]
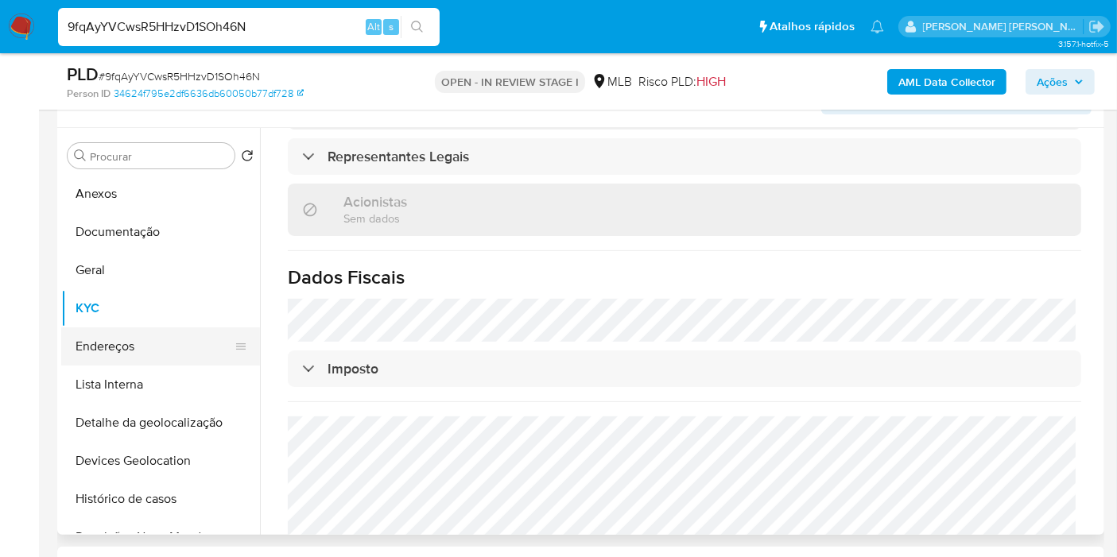
click at [146, 359] on button "Endereços" at bounding box center [154, 347] width 186 height 38
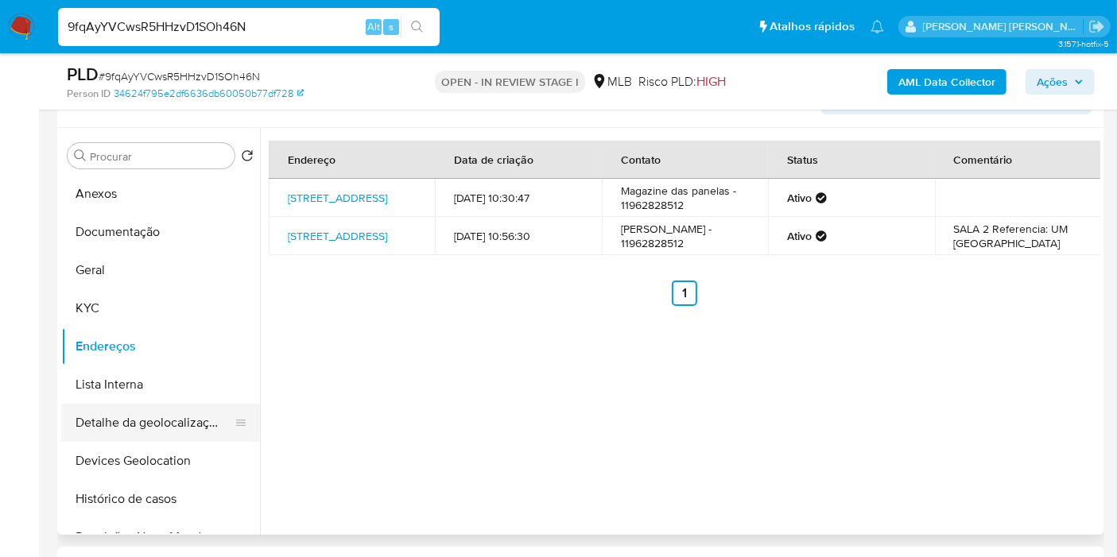
click at [163, 417] on button "Detalhe da geolocalização" at bounding box center [154, 423] width 186 height 38
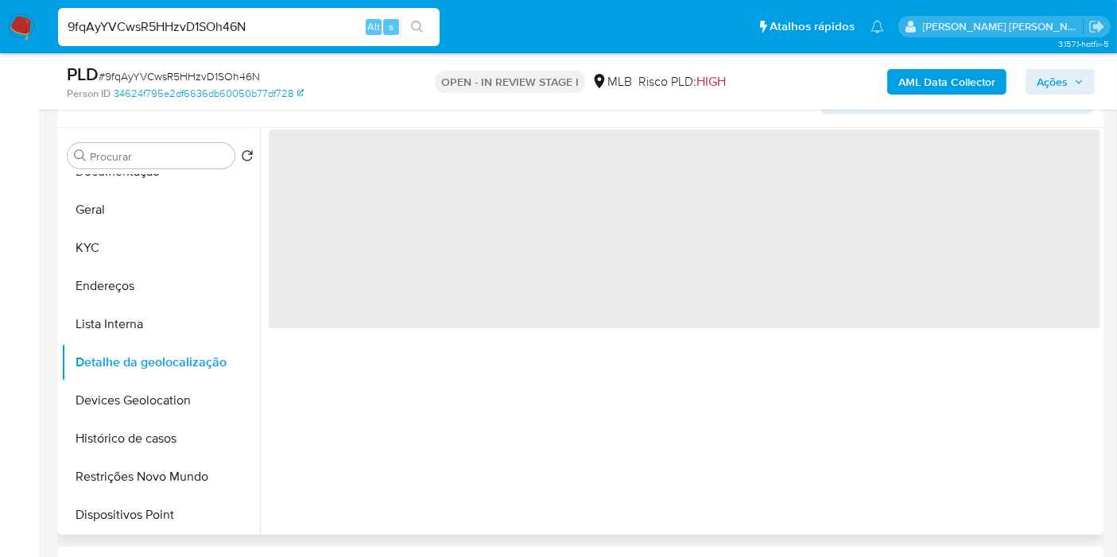
scroll to position [88, 0]
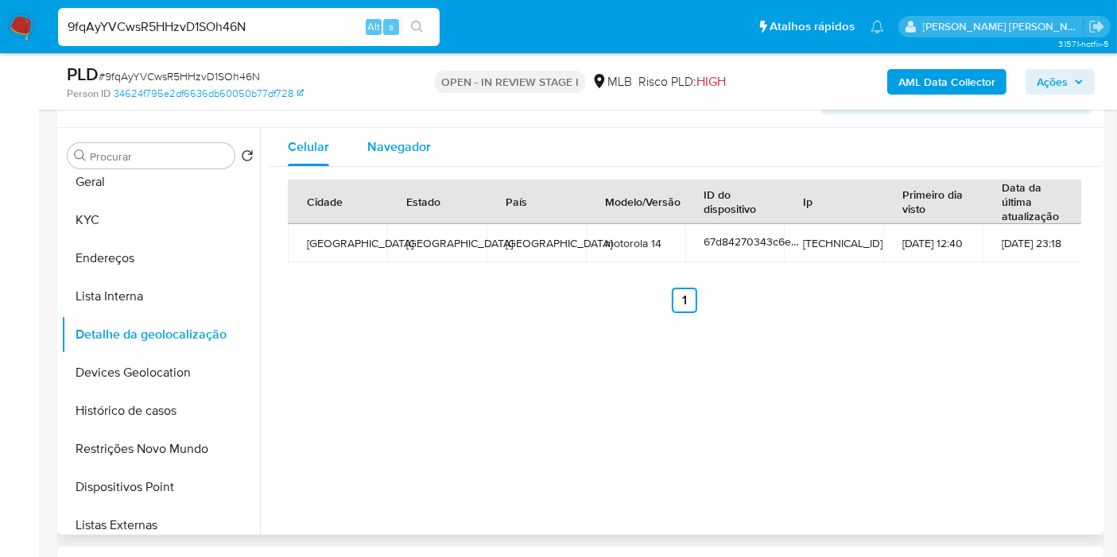
click at [399, 145] on span "Navegador" at bounding box center [399, 147] width 64 height 18
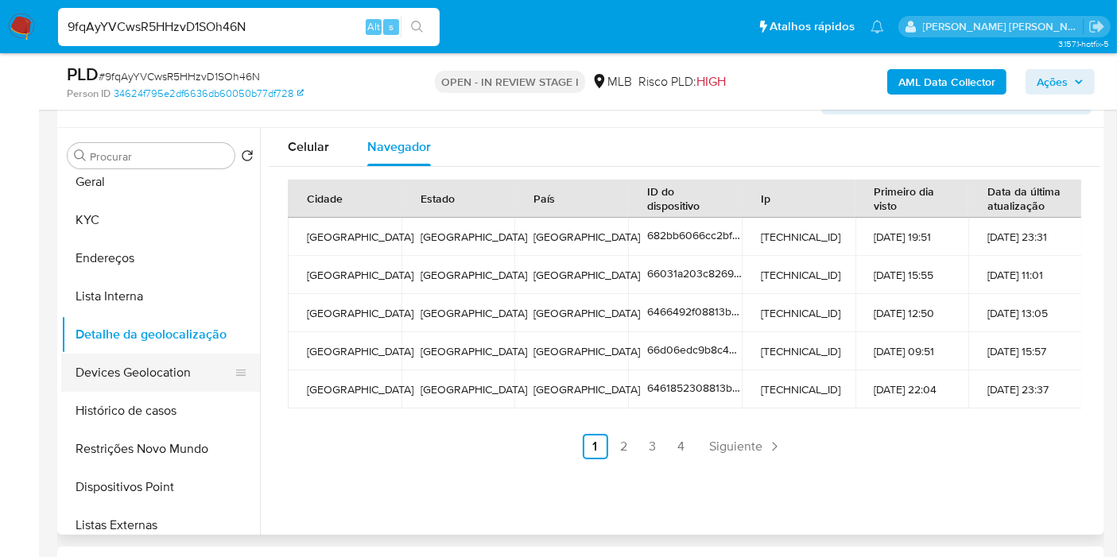
click at [199, 369] on button "Devices Geolocation" at bounding box center [154, 373] width 186 height 38
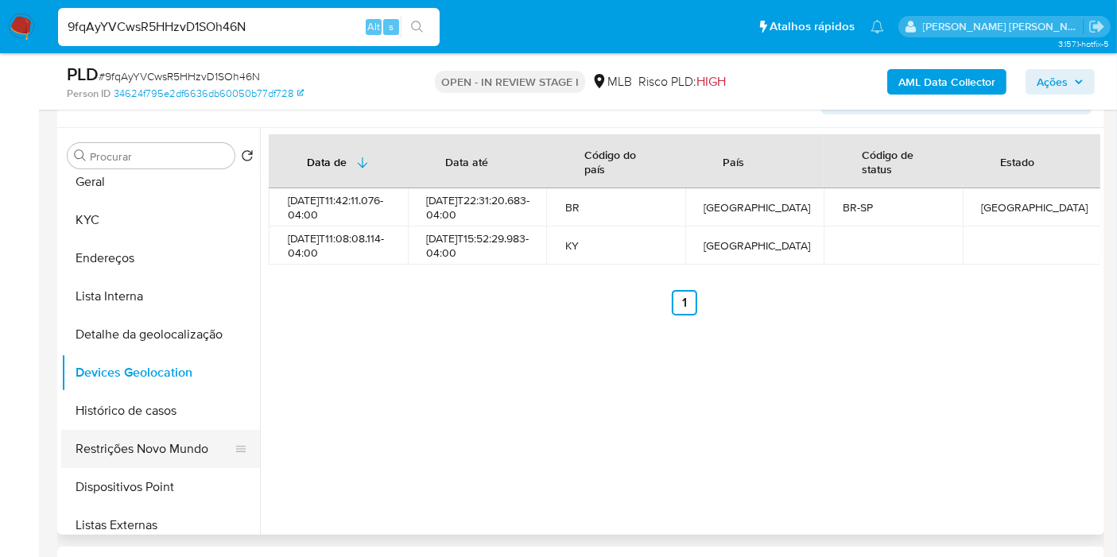
click at [168, 436] on button "Restrições Novo Mundo" at bounding box center [154, 449] width 186 height 38
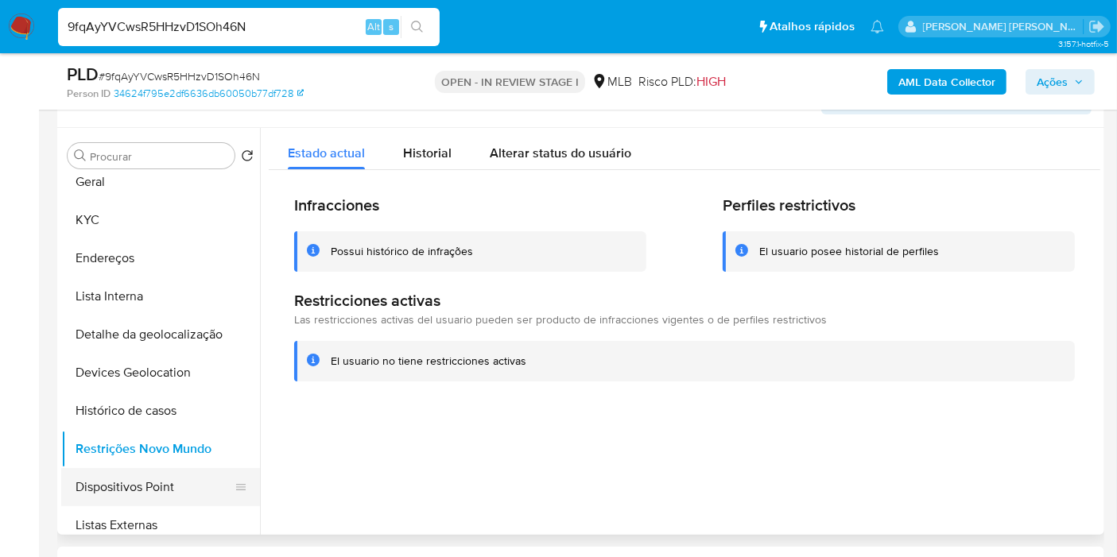
click at [181, 479] on button "Dispositivos Point" at bounding box center [154, 487] width 186 height 38
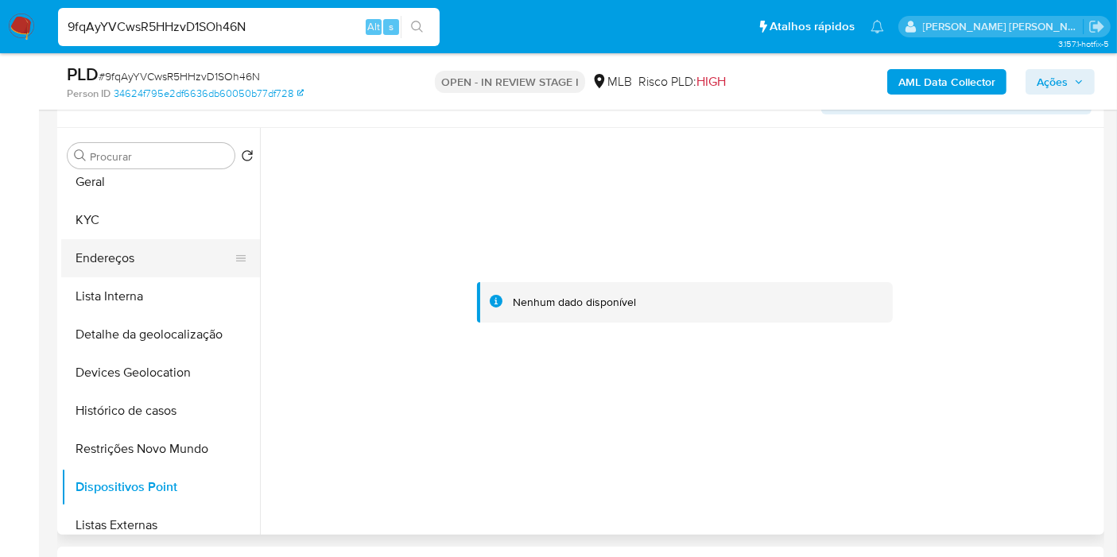
click at [149, 258] on button "Endereços" at bounding box center [154, 258] width 186 height 38
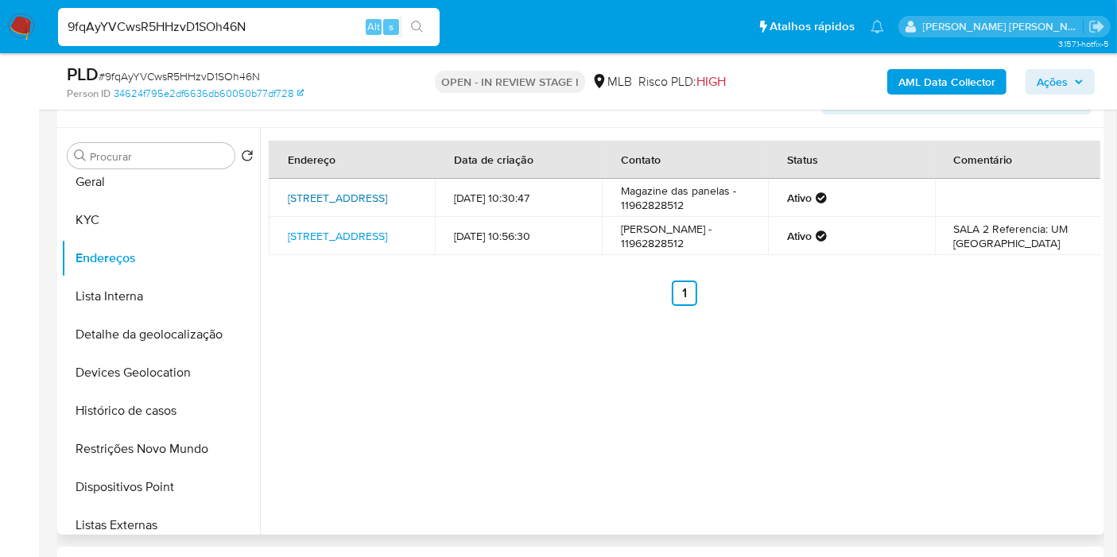
click at [350, 196] on link "Rua Quatiguá 126, São Paulo, São Paulo, 03275050, Brasil 126" at bounding box center [337, 198] width 99 height 16
click at [109, 209] on button "KYC" at bounding box center [154, 220] width 186 height 38
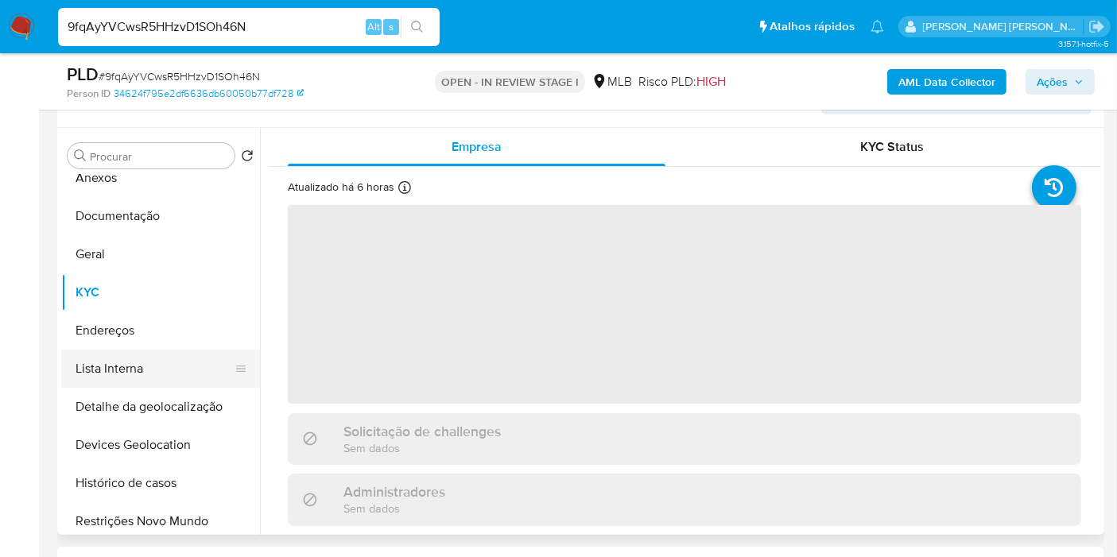
scroll to position [0, 0]
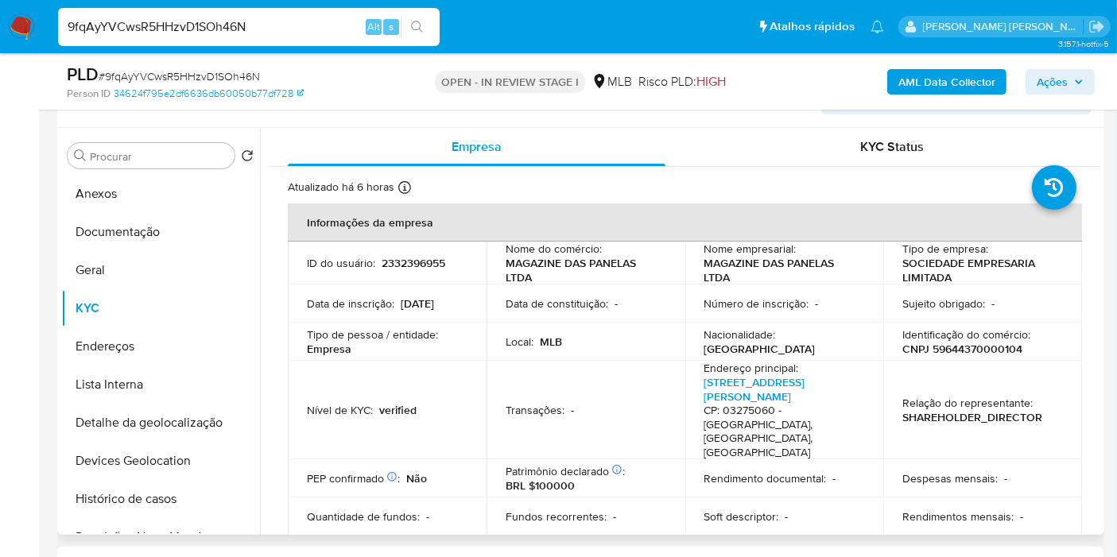
click at [961, 349] on p "CNPJ 59644370000104" at bounding box center [962, 349] width 120 height 14
copy p "59644370000104"
click at [417, 262] on p "2332396955" at bounding box center [414, 263] width 64 height 14
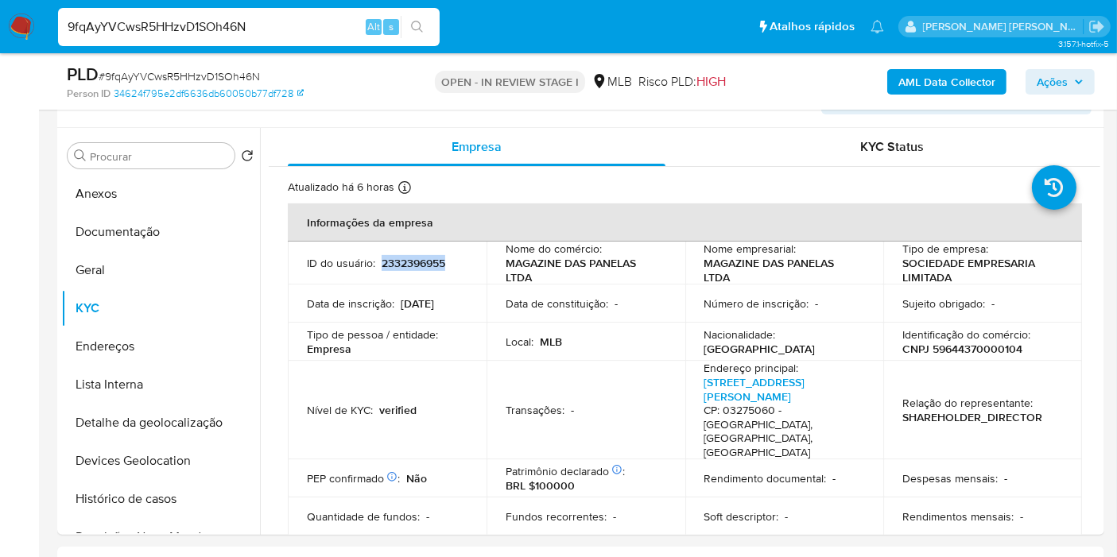
copy p "2332396955"
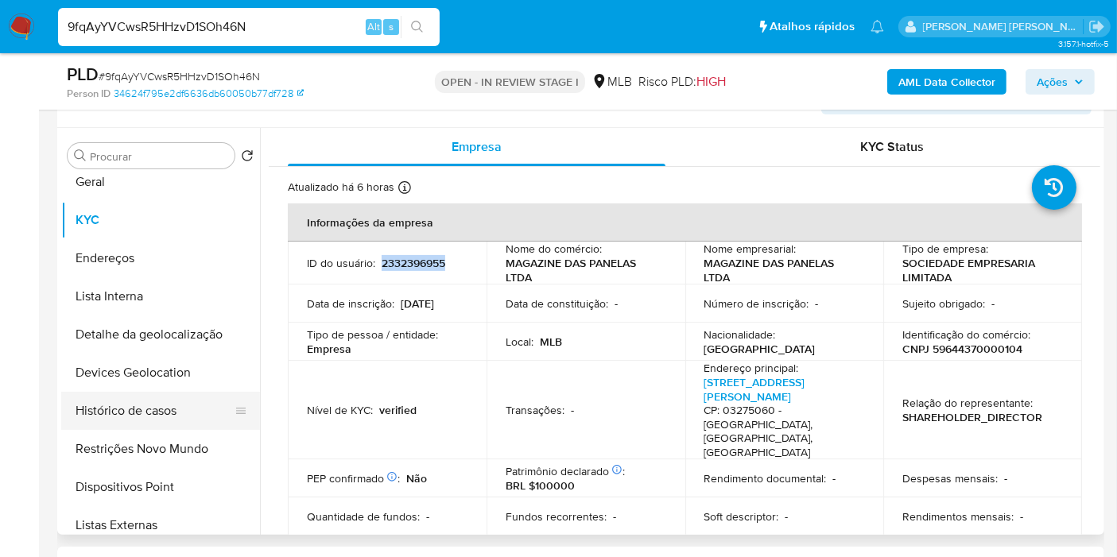
click at [195, 419] on button "Histórico de casos" at bounding box center [154, 411] width 186 height 38
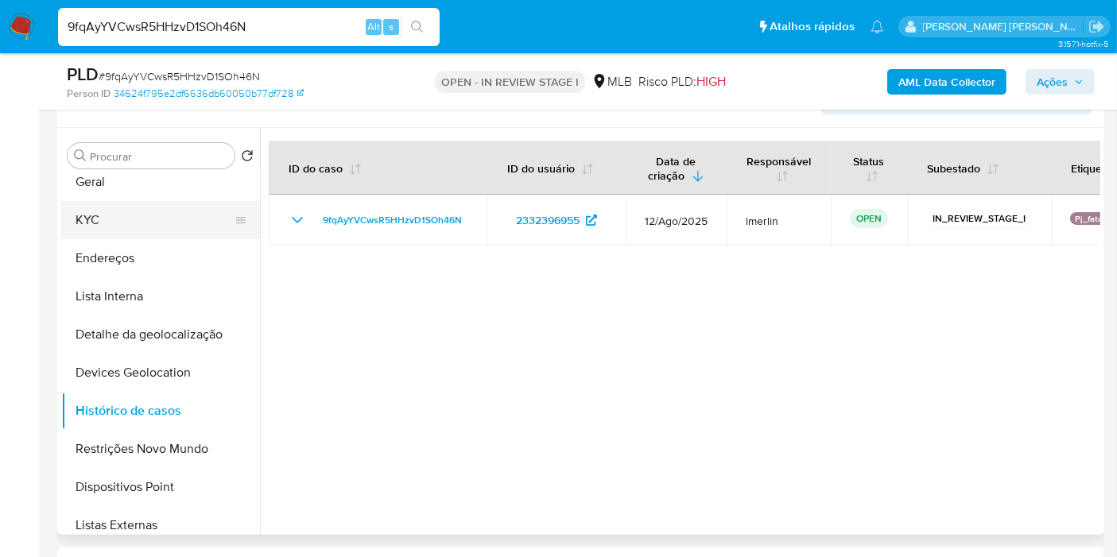
click at [171, 210] on button "KYC" at bounding box center [154, 220] width 186 height 38
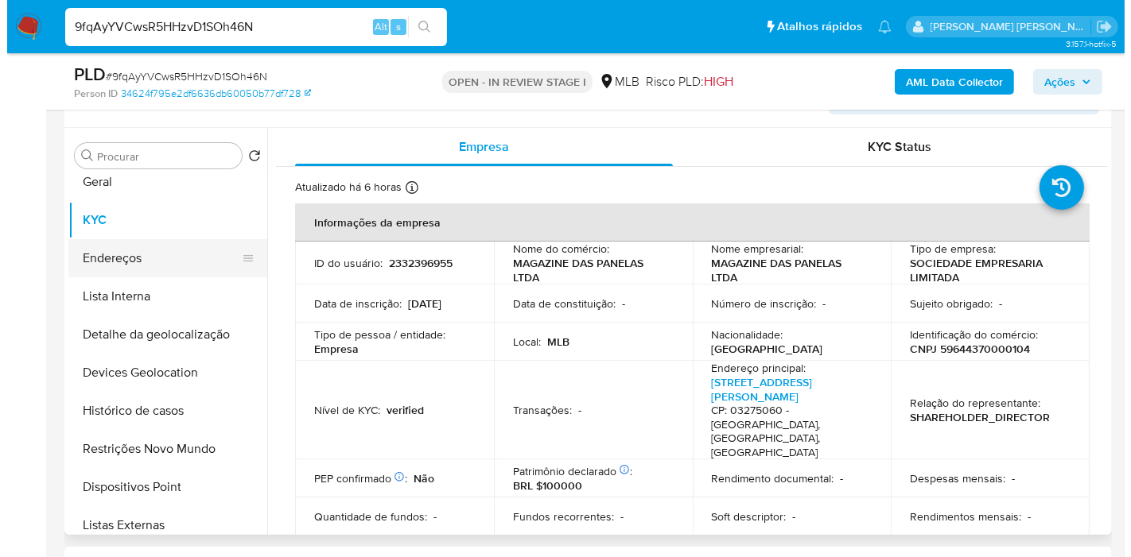
scroll to position [0, 0]
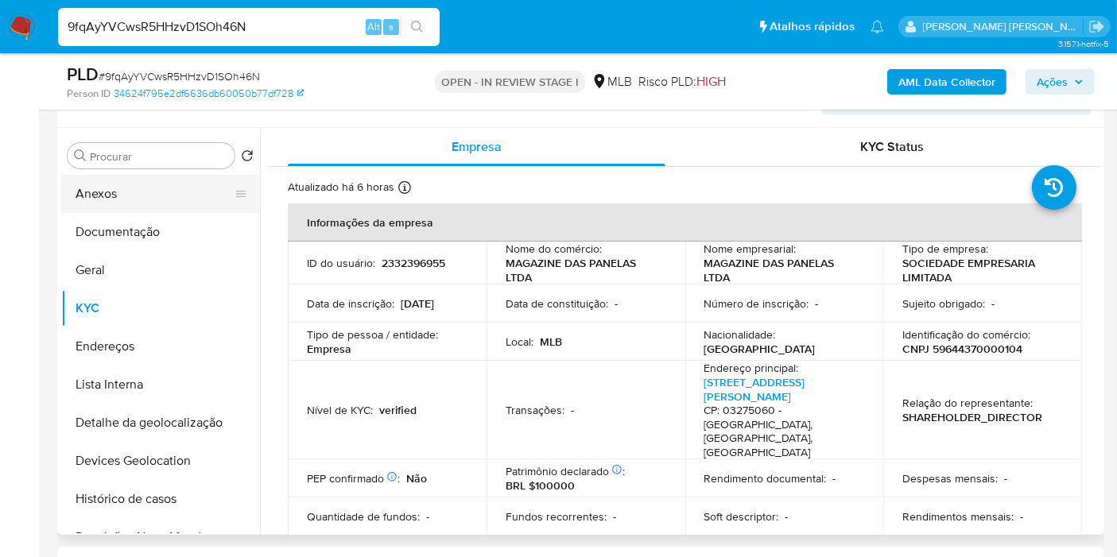
click at [145, 203] on button "Anexos" at bounding box center [154, 194] width 186 height 38
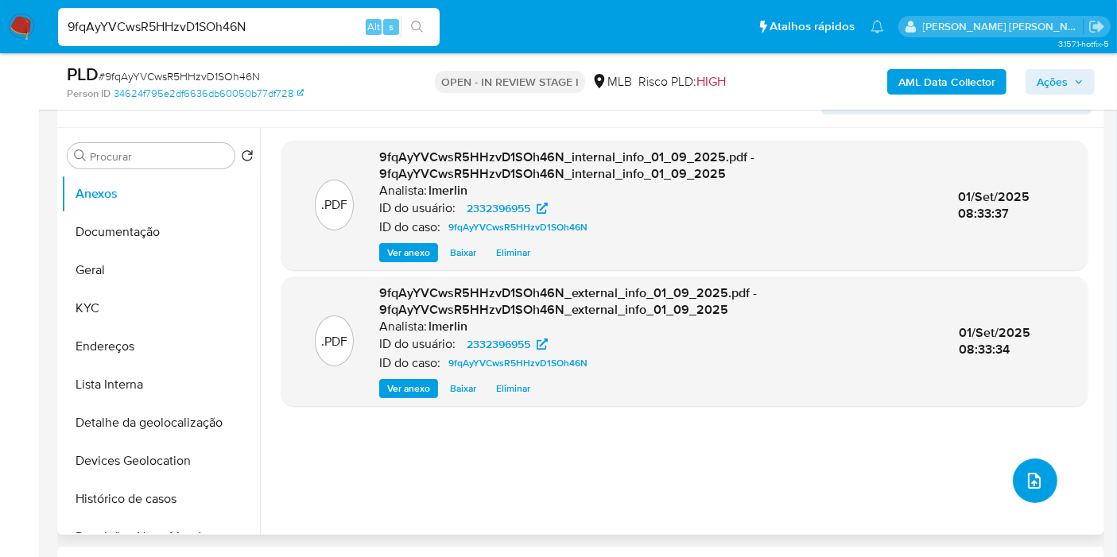
click at [1034, 479] on icon "upload-file" at bounding box center [1034, 481] width 13 height 16
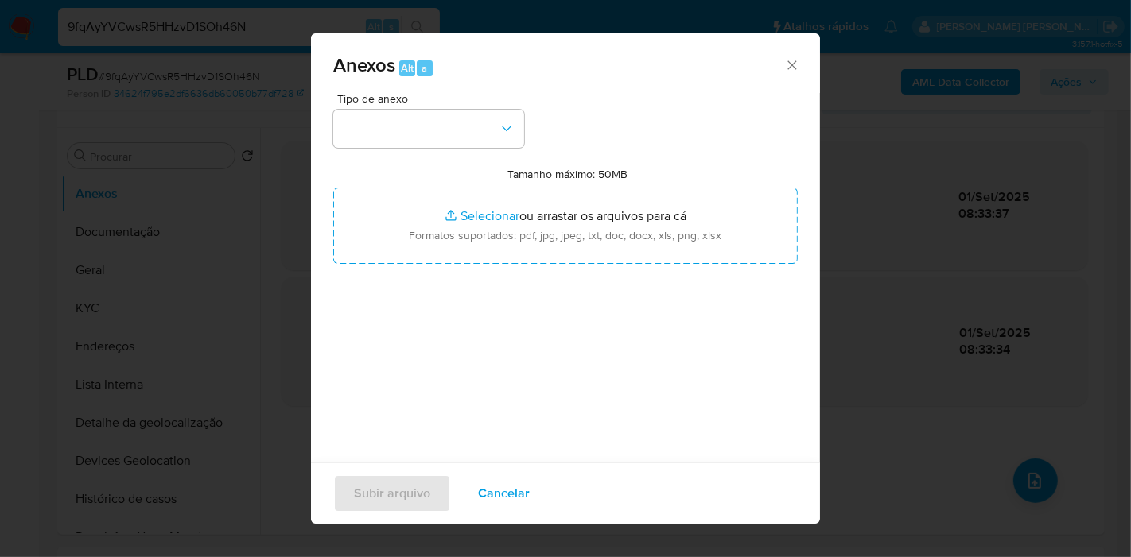
click at [442, 158] on div "Tipo de anexo Tamanho máximo: 50MB Selecionar arquivos Selecionar ou arrastar o…" at bounding box center [565, 280] width 464 height 375
click at [436, 123] on button "button" at bounding box center [428, 129] width 191 height 38
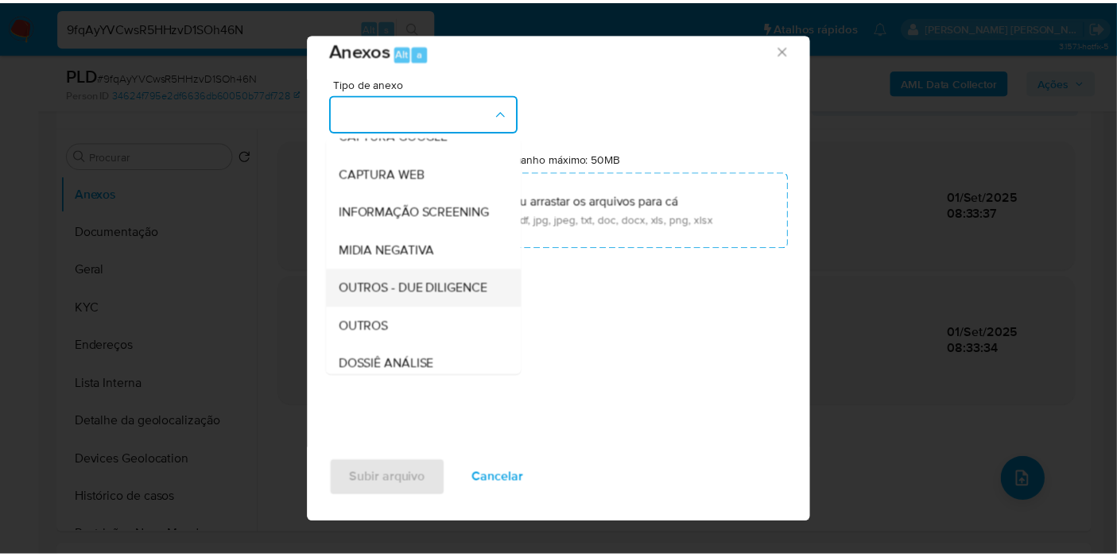
scroll to position [176, 0]
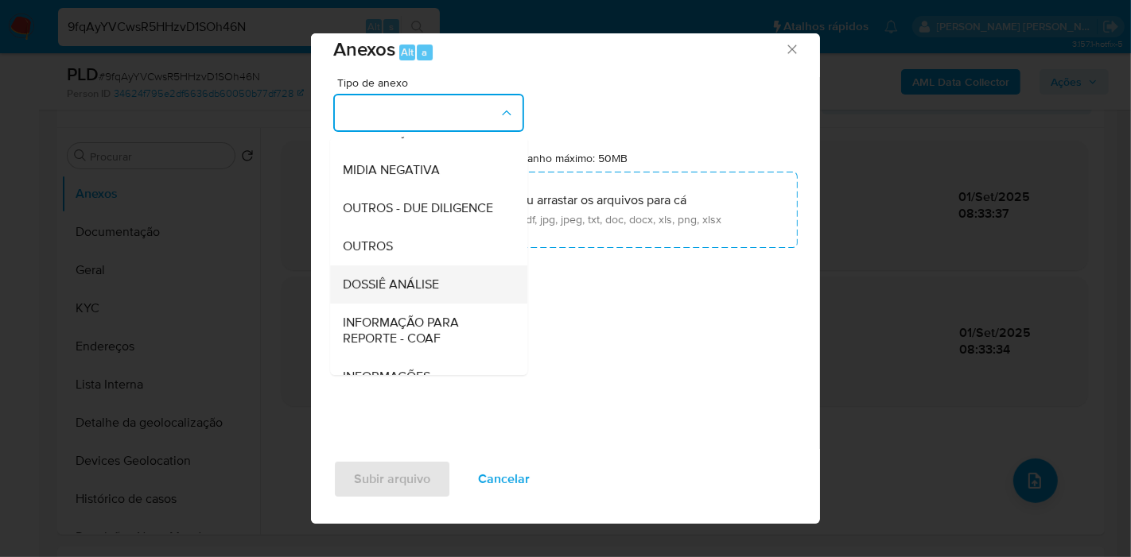
click at [431, 293] on span "DOSSIÊ ANÁLISE" at bounding box center [391, 285] width 96 height 16
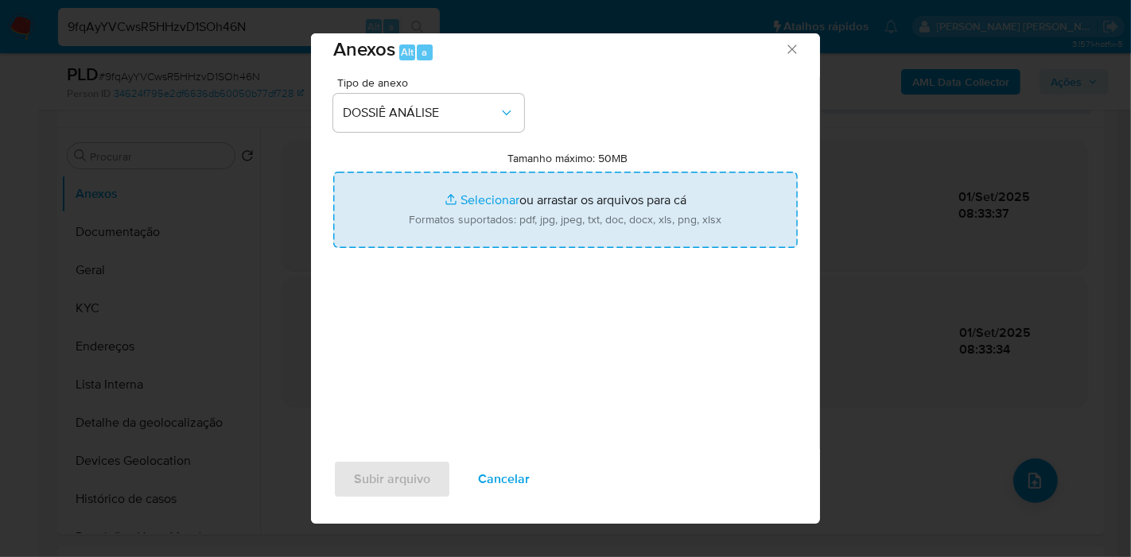
click at [510, 208] on input "Tamanho máximo: 50MB Selecionar arquivos" at bounding box center [565, 210] width 464 height 76
type input "C:\fakepath\SAR - XXX - CNPJ 59644370000104 - MAGAZINE DAS PANELAS LTDA.pdf"
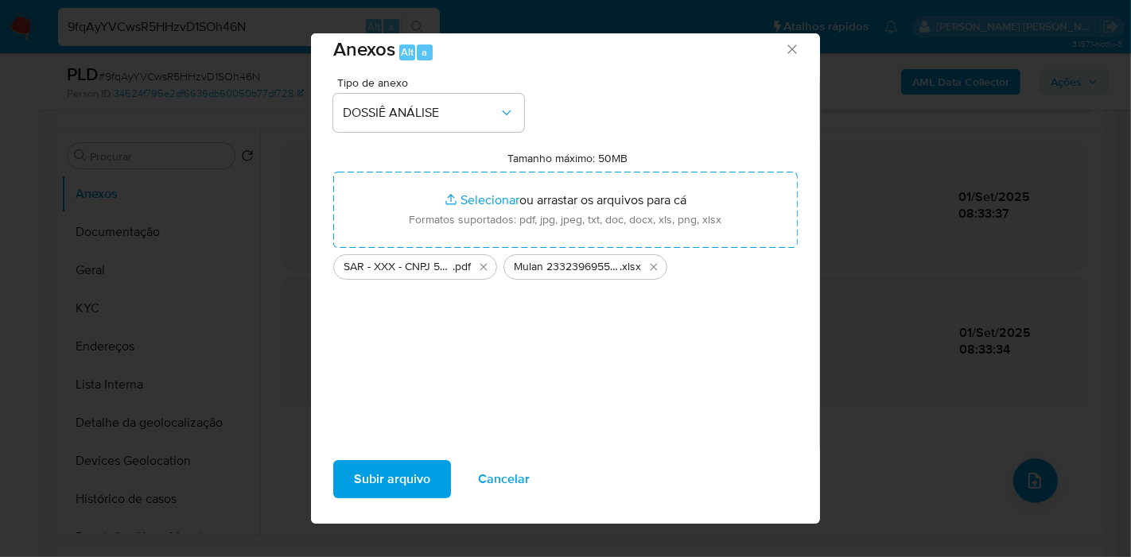
click at [389, 466] on span "Subir arquivo" at bounding box center [392, 479] width 76 height 35
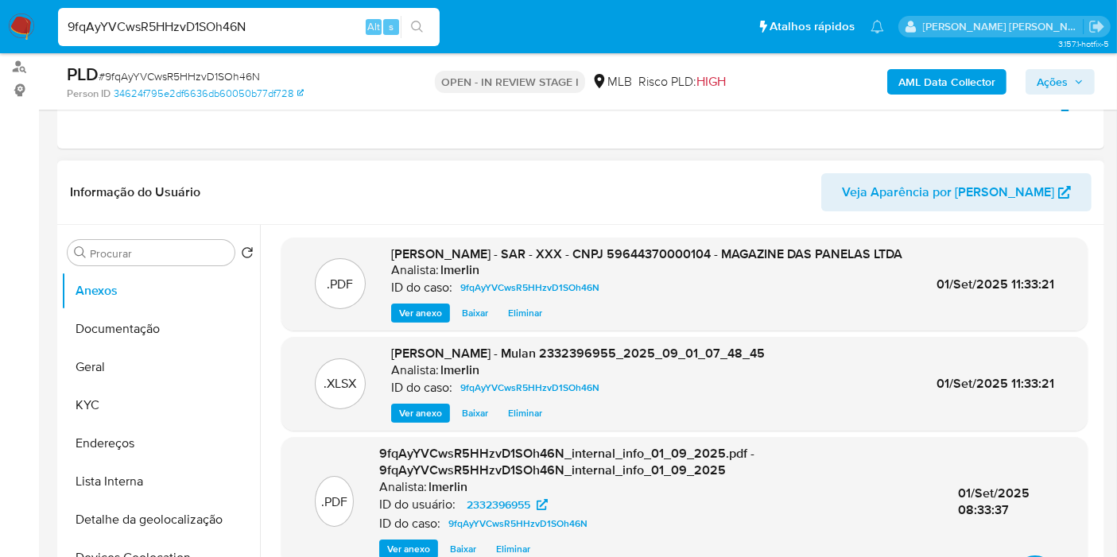
scroll to position [20, 0]
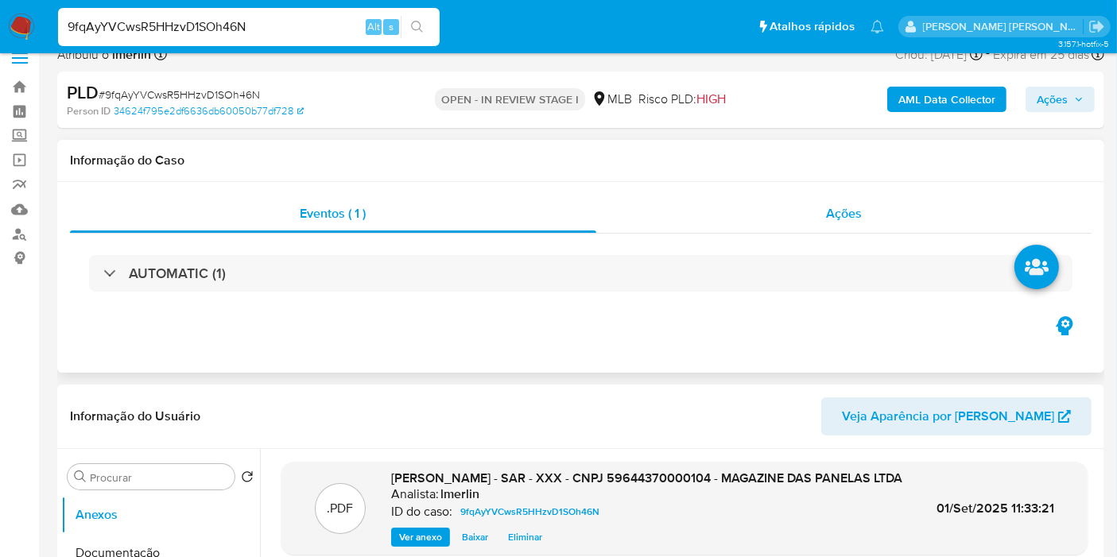
click at [877, 215] on div "Ações" at bounding box center [844, 214] width 496 height 38
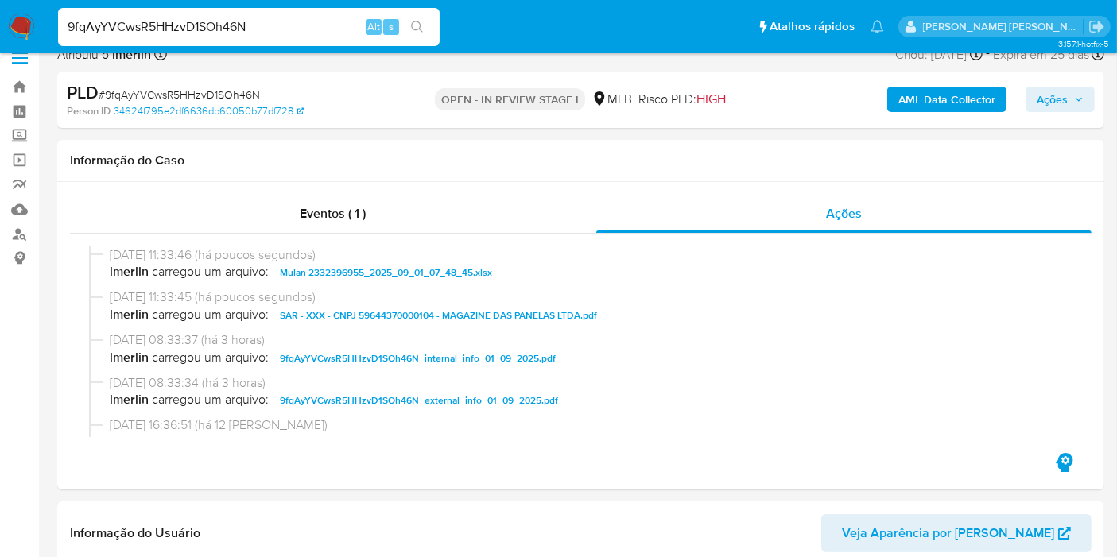
click at [1053, 100] on span "Ações" at bounding box center [1052, 99] width 31 height 25
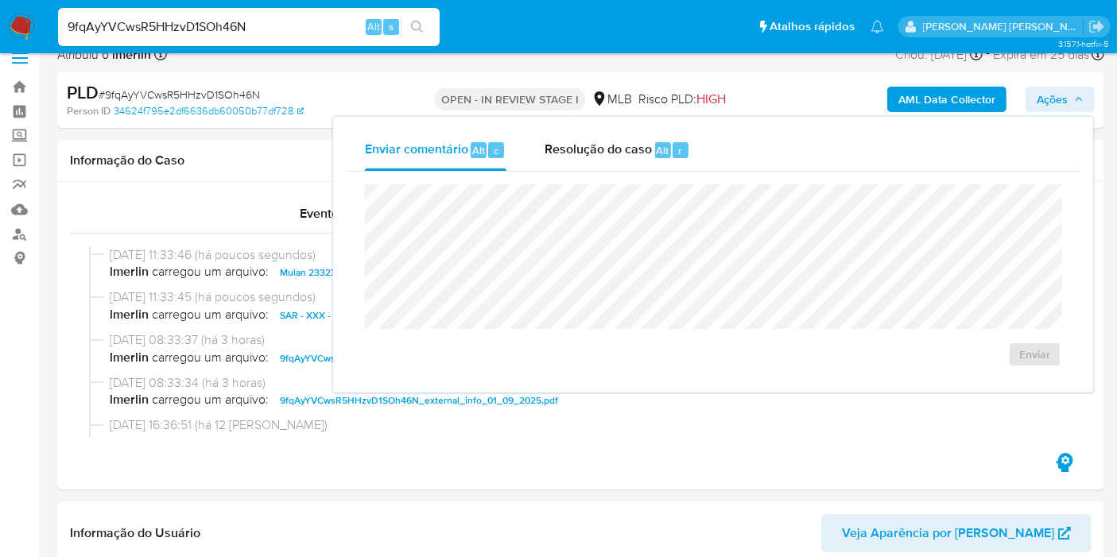
click at [574, 149] on span "Resolução do caso" at bounding box center [598, 150] width 107 height 18
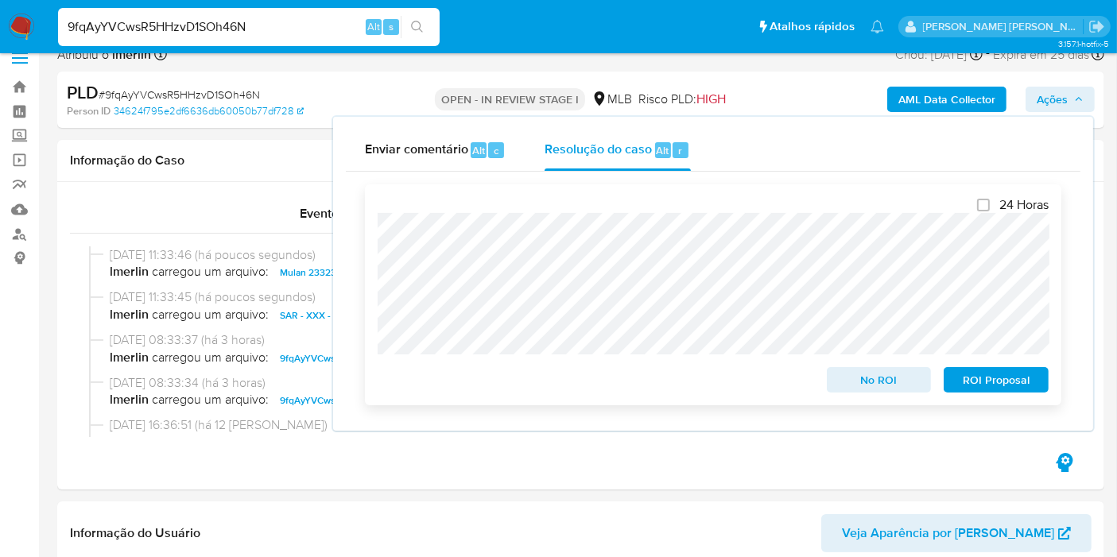
click at [1002, 380] on span "ROI Proposal" at bounding box center [996, 380] width 83 height 22
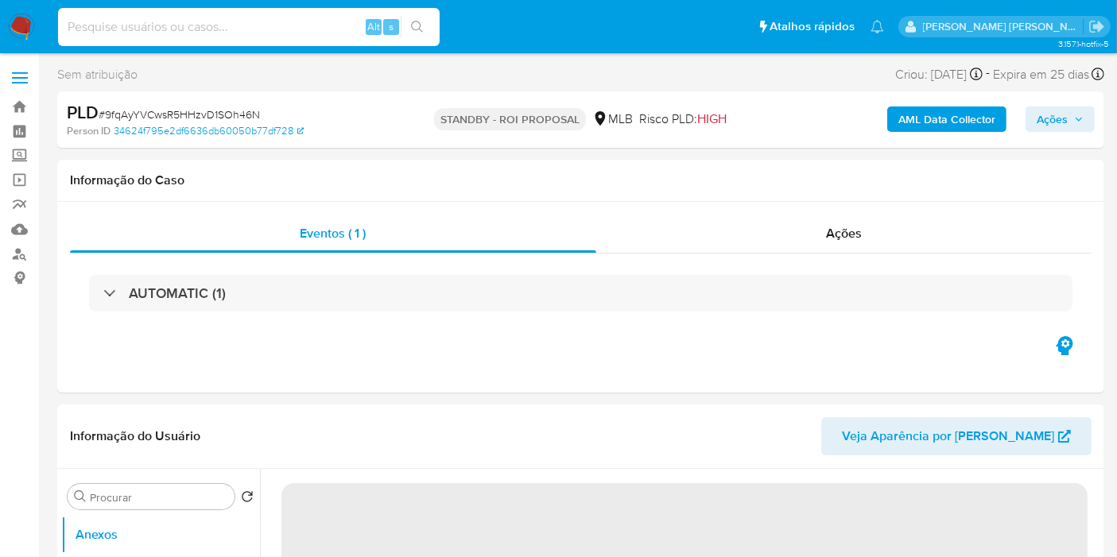
click at [268, 29] on input at bounding box center [249, 27] width 382 height 21
paste input "MOagpIBN7DzrZJ5yXy9UJeiu"
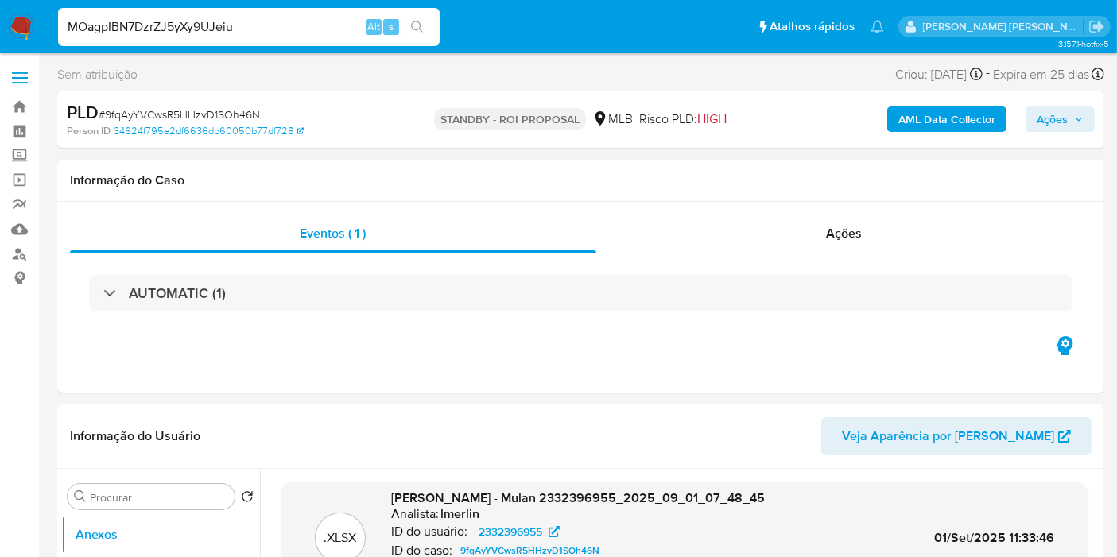
type input "MOagpIBN7DzrZJ5yXy9UJeiu"
select select "10"
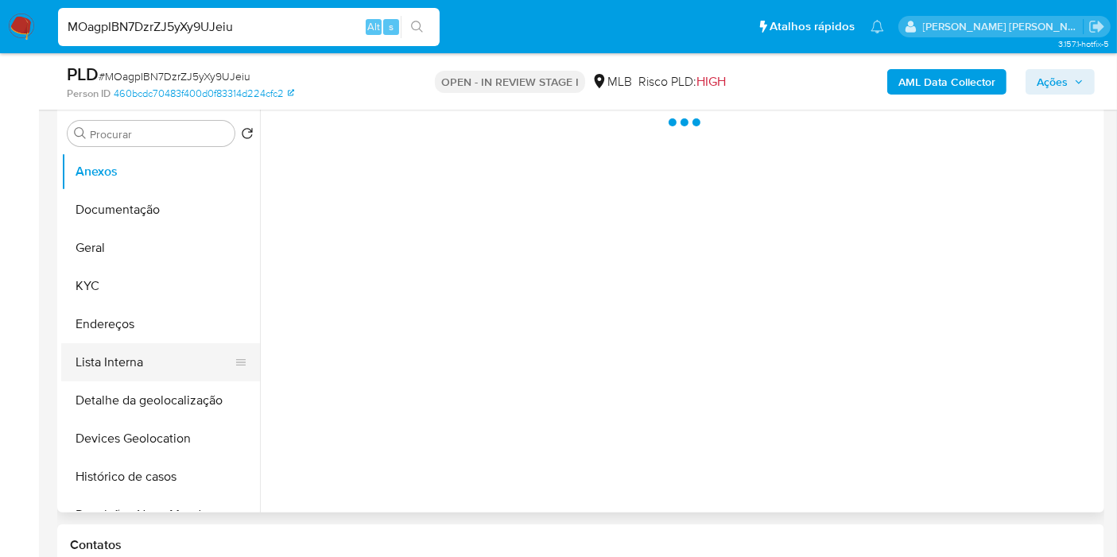
scroll to position [353, 0]
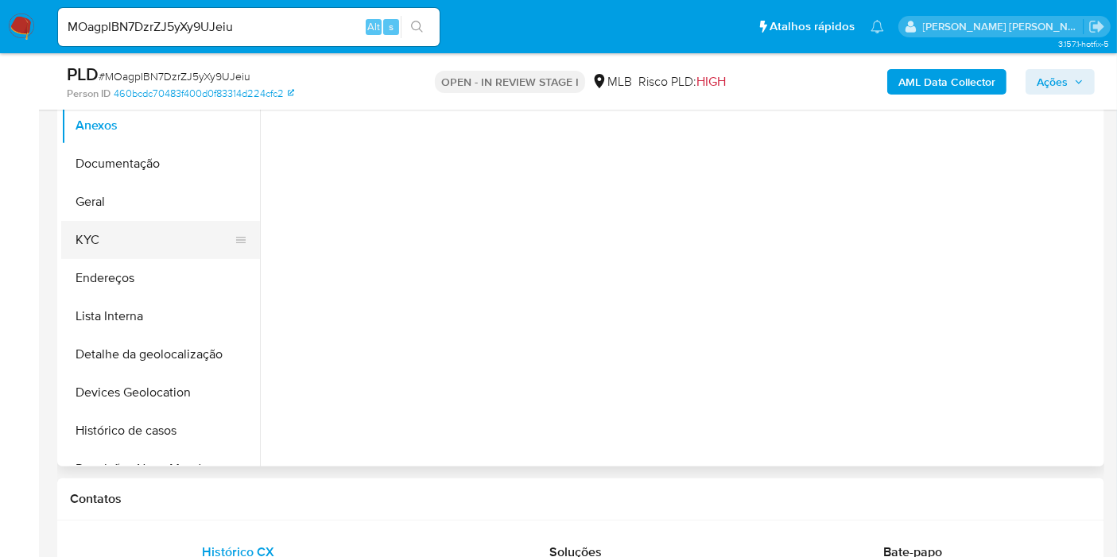
click at [169, 228] on button "KYC" at bounding box center [154, 240] width 186 height 38
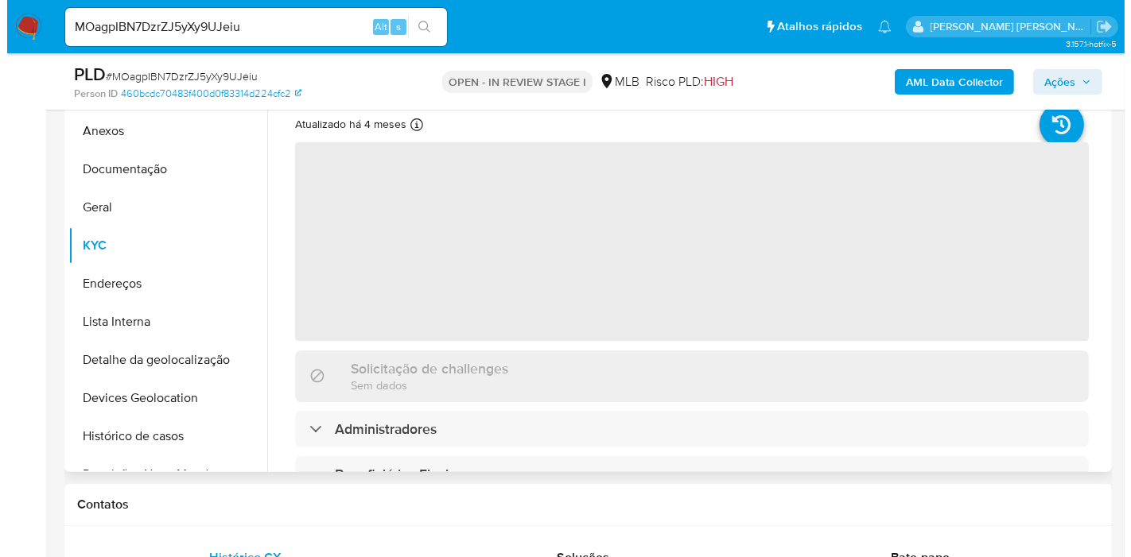
scroll to position [265, 0]
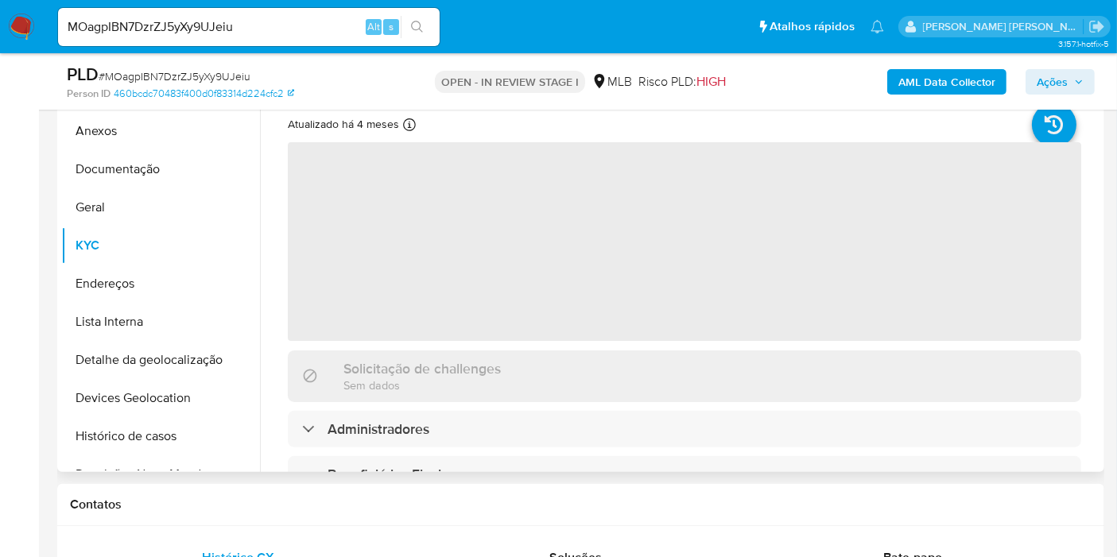
select select "10"
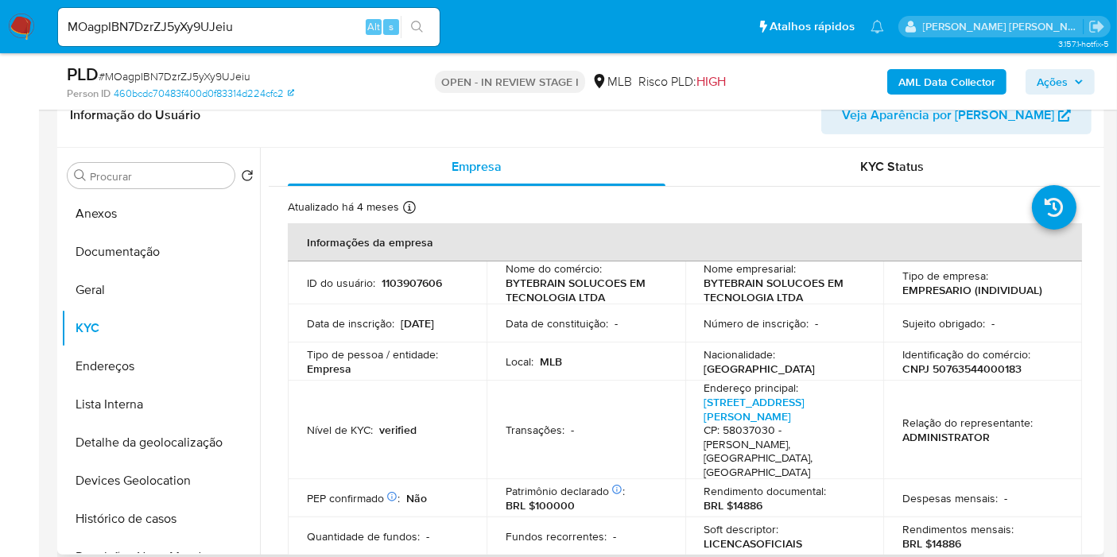
click at [975, 362] on p "CNPJ 50763544000183" at bounding box center [961, 369] width 119 height 14
copy p "50763544000183"
click at [174, 507] on button "Histórico de casos" at bounding box center [154, 519] width 186 height 38
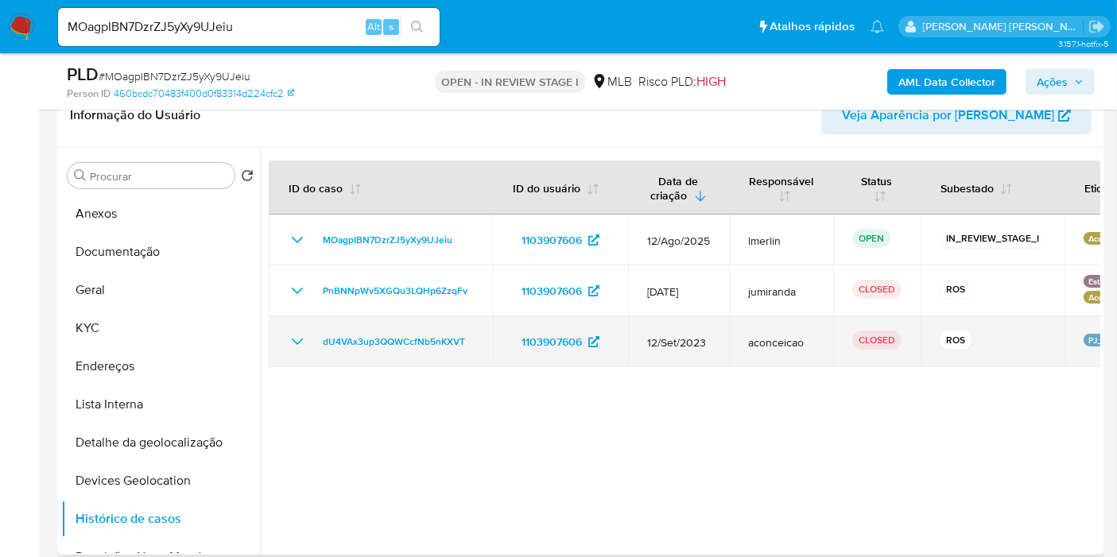
click at [295, 339] on icon "Mostrar/Ocultar" at bounding box center [297, 341] width 19 height 19
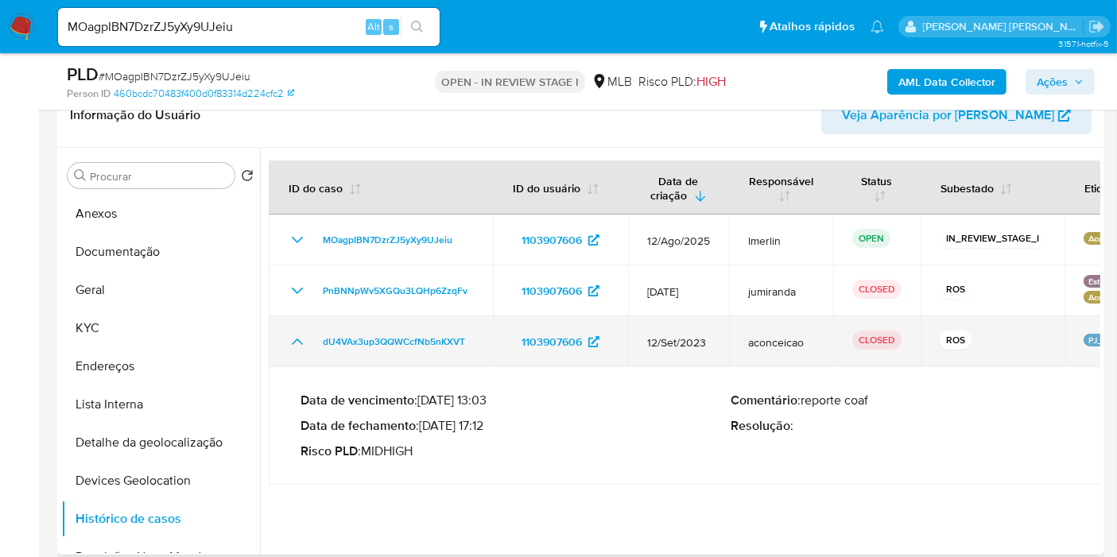
click at [295, 339] on icon "Mostrar/Ocultar" at bounding box center [297, 342] width 11 height 6
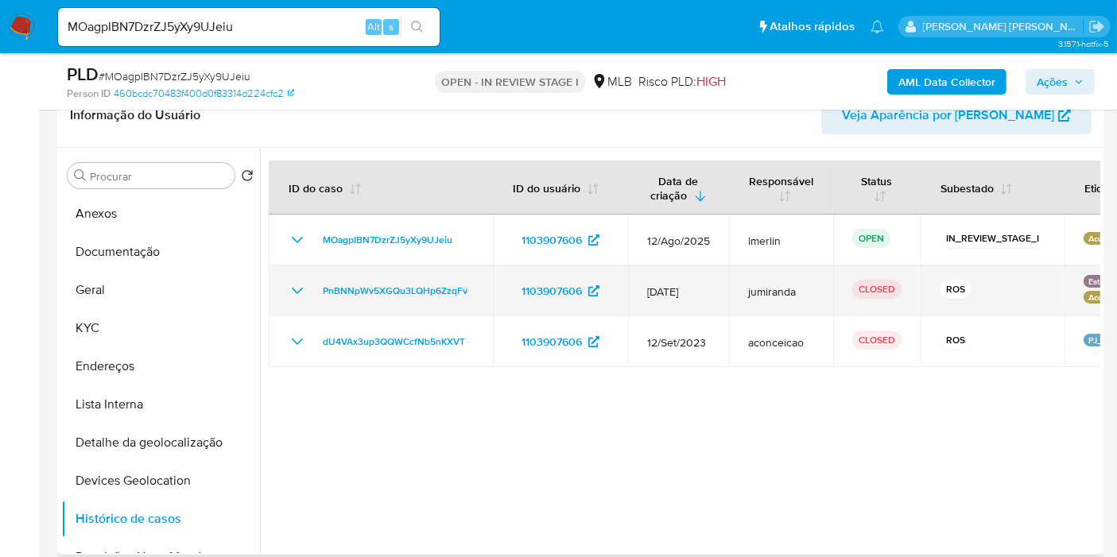
click at [295, 290] on icon "Mostrar/Ocultar" at bounding box center [297, 291] width 11 height 6
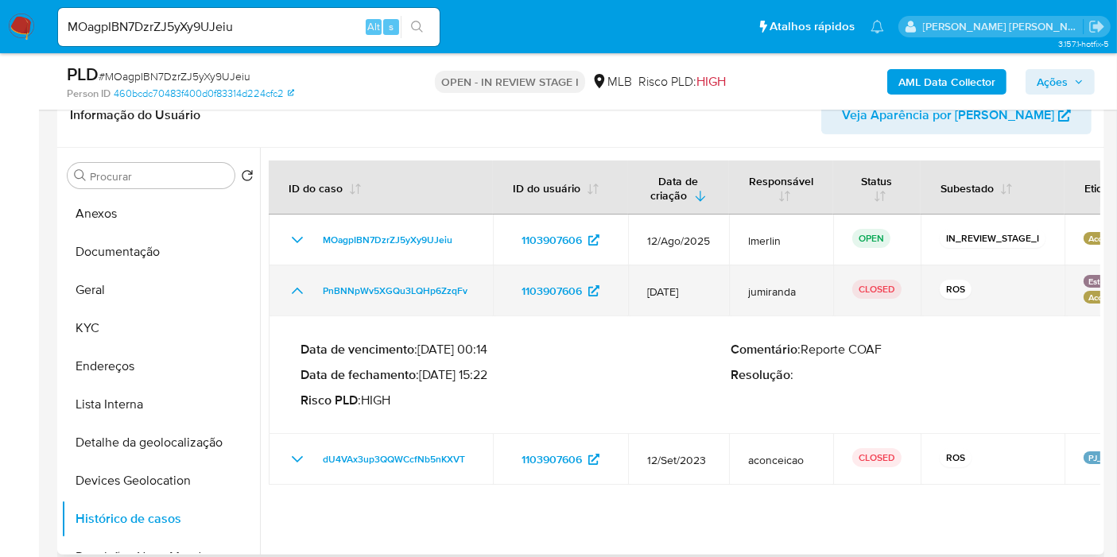
click at [295, 290] on icon "Mostrar/Ocultar" at bounding box center [297, 290] width 19 height 19
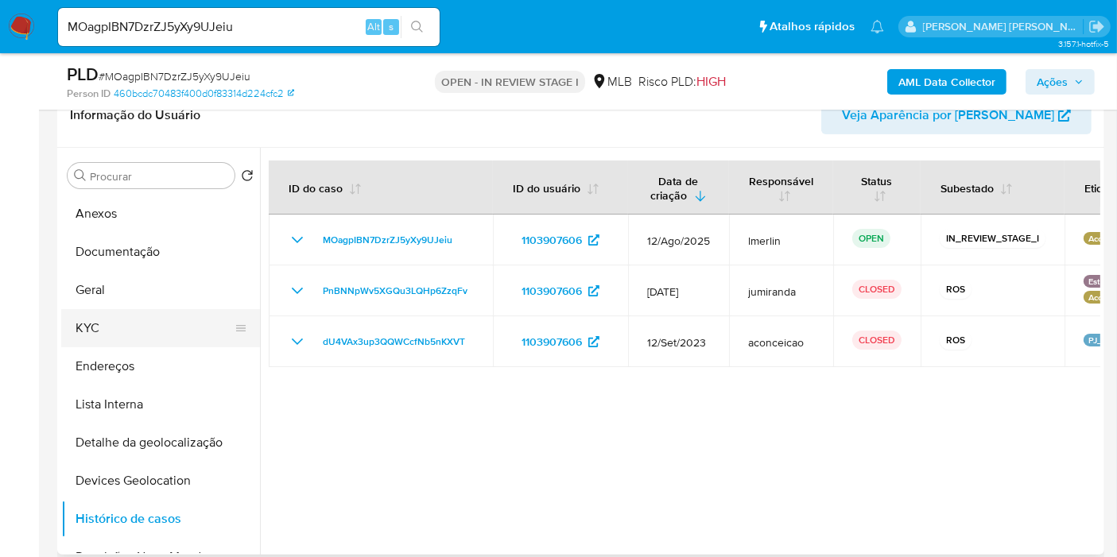
click at [104, 339] on button "KYC" at bounding box center [154, 328] width 186 height 38
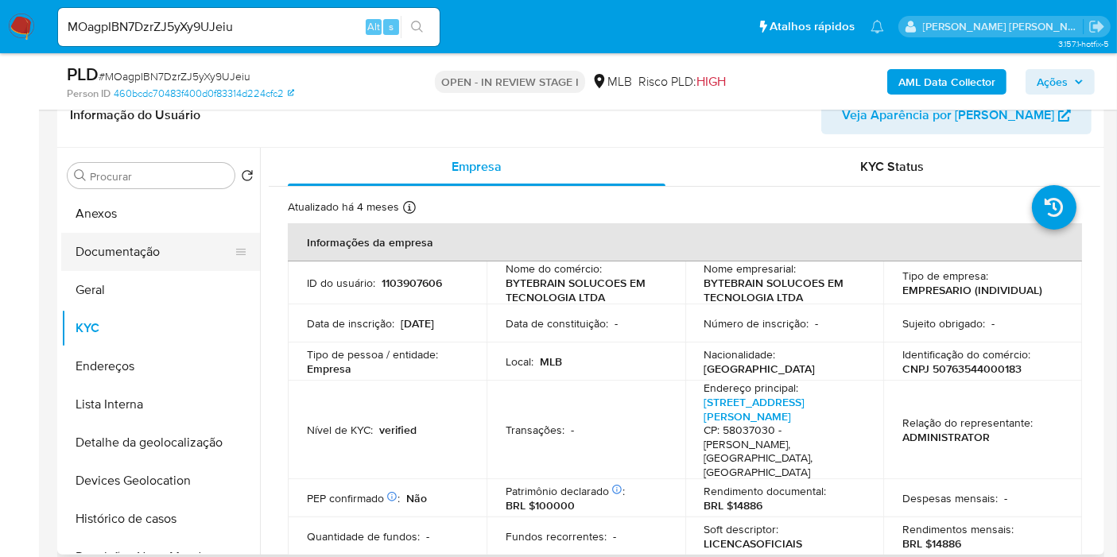
click at [131, 257] on button "Documentação" at bounding box center [154, 252] width 186 height 38
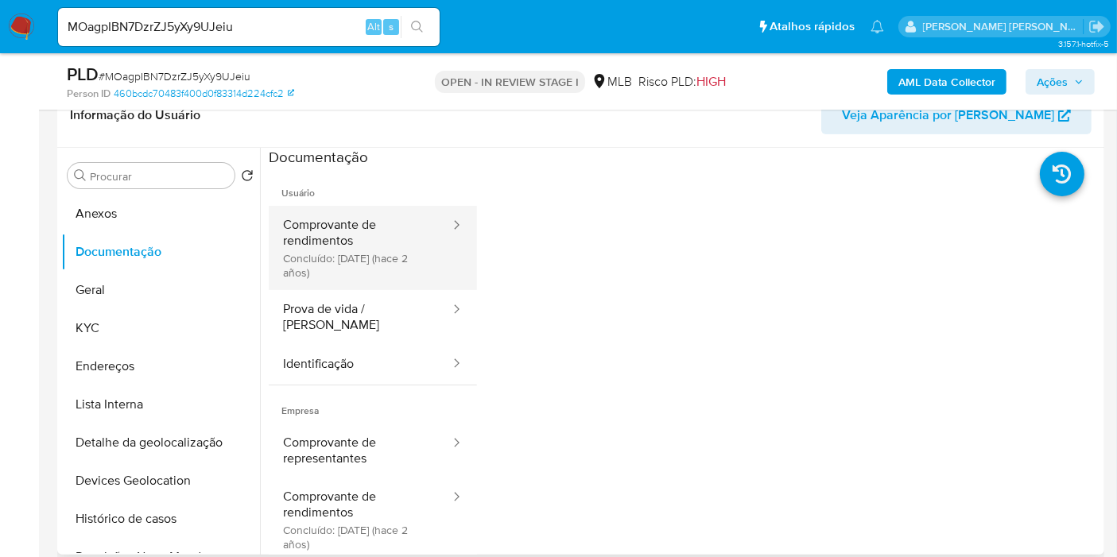
click at [312, 263] on button "Comprovante de rendimentos Concluído: 02/10/2023 (hace 2 años)" at bounding box center [360, 248] width 183 height 84
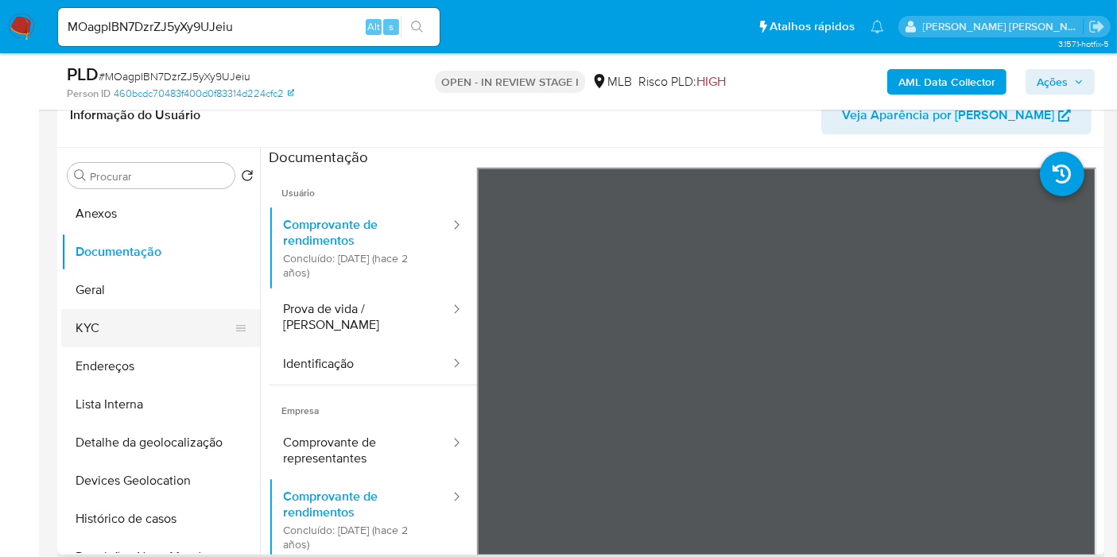
click at [141, 323] on button "KYC" at bounding box center [154, 328] width 186 height 38
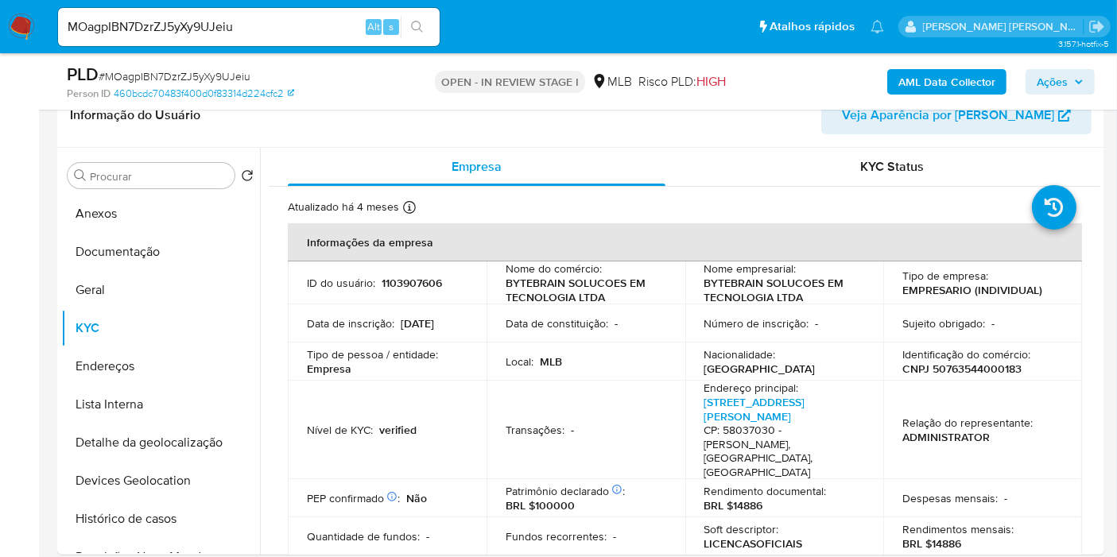
click at [916, 78] on b "AML Data Collector" at bounding box center [946, 81] width 97 height 25
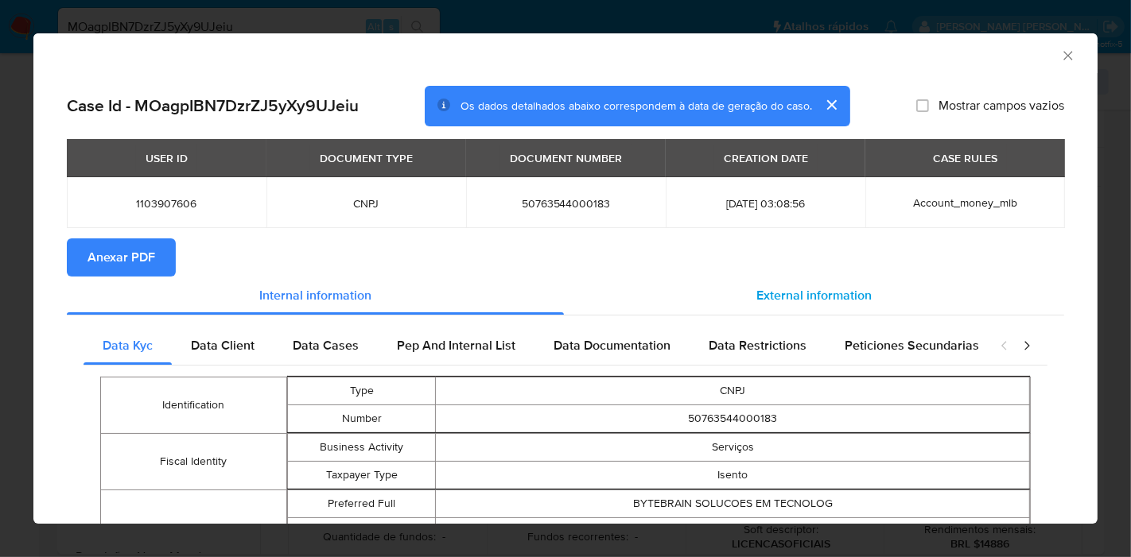
click at [780, 293] on span "External information" at bounding box center [813, 295] width 115 height 18
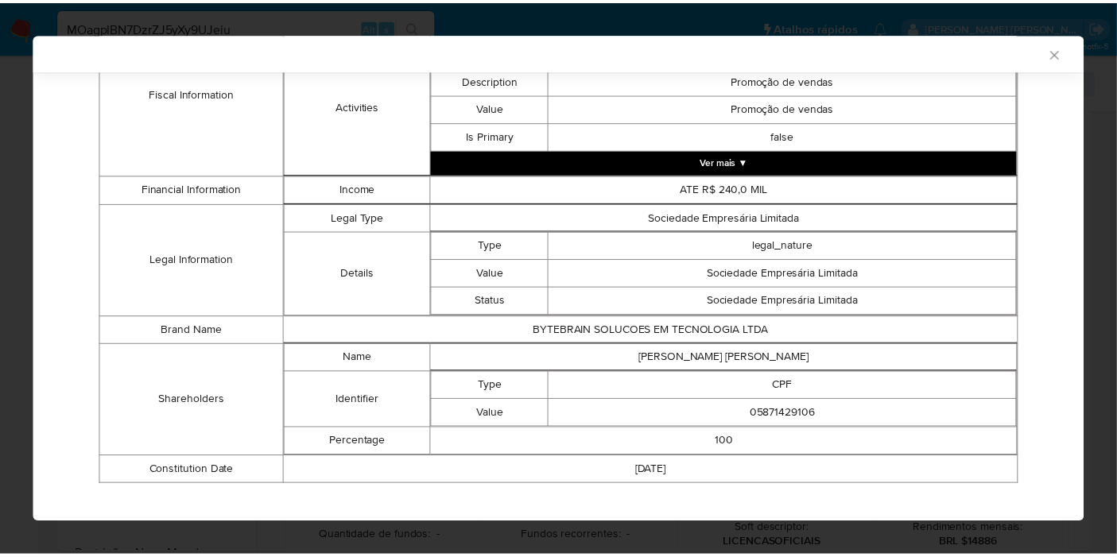
scroll to position [687, 0]
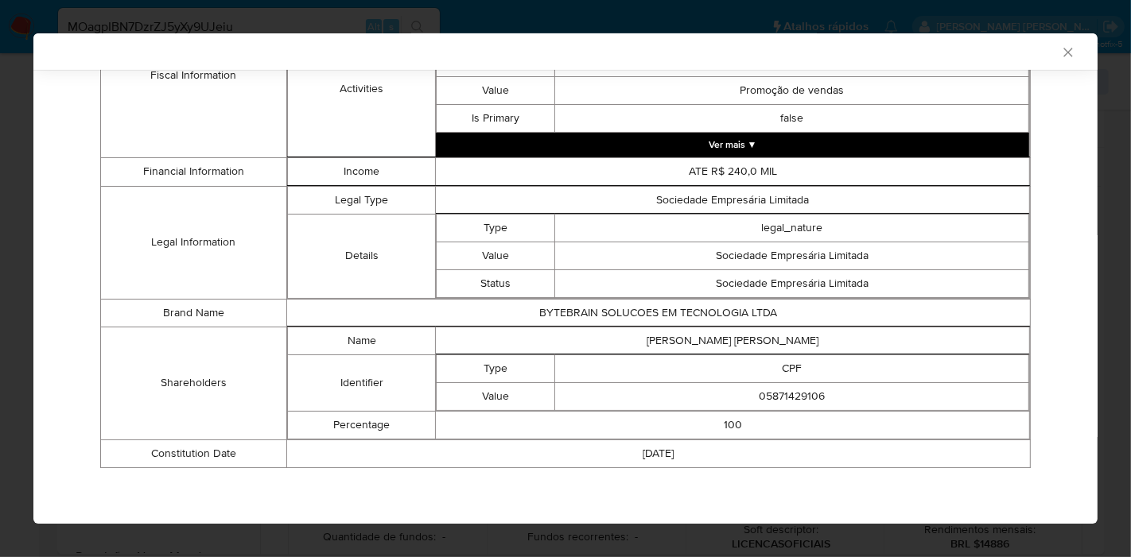
click at [727, 345] on td "[PERSON_NAME]" at bounding box center [733, 341] width 594 height 28
click at [722, 345] on td "[PERSON_NAME]" at bounding box center [733, 341] width 594 height 28
click at [721, 345] on td "[PERSON_NAME]" at bounding box center [733, 341] width 594 height 28
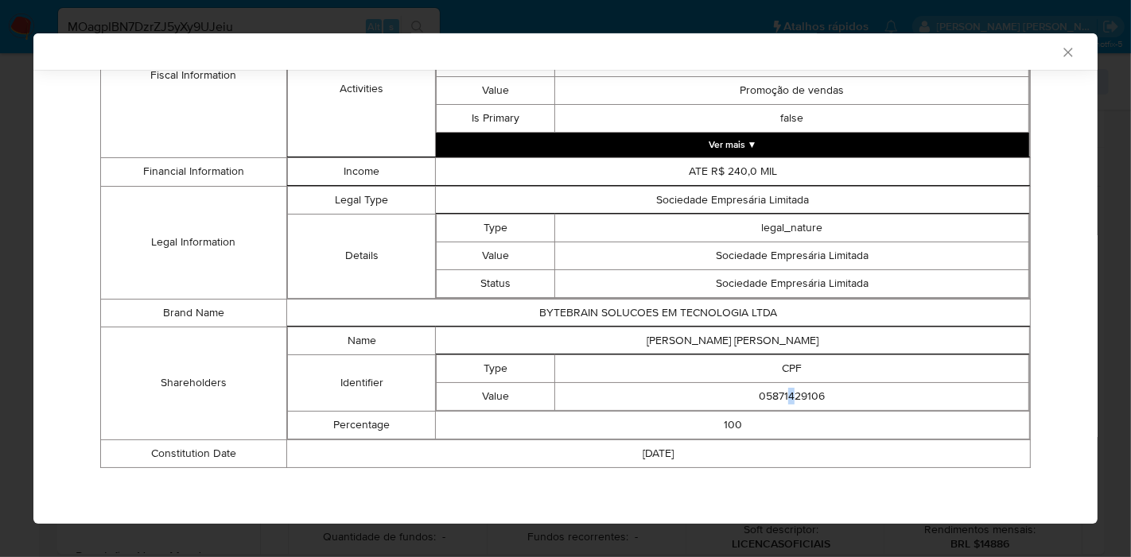
click at [781, 390] on td "05871429106" at bounding box center [792, 396] width 474 height 28
click at [1060, 51] on icon "Fechar a janela" at bounding box center [1068, 53] width 16 height 16
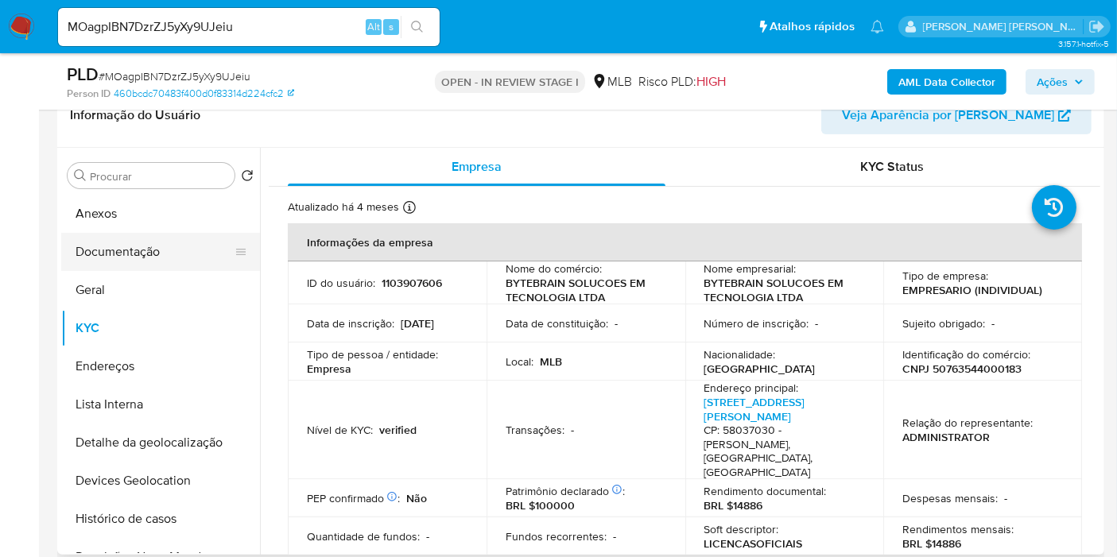
click at [136, 258] on button "Documentação" at bounding box center [154, 252] width 186 height 38
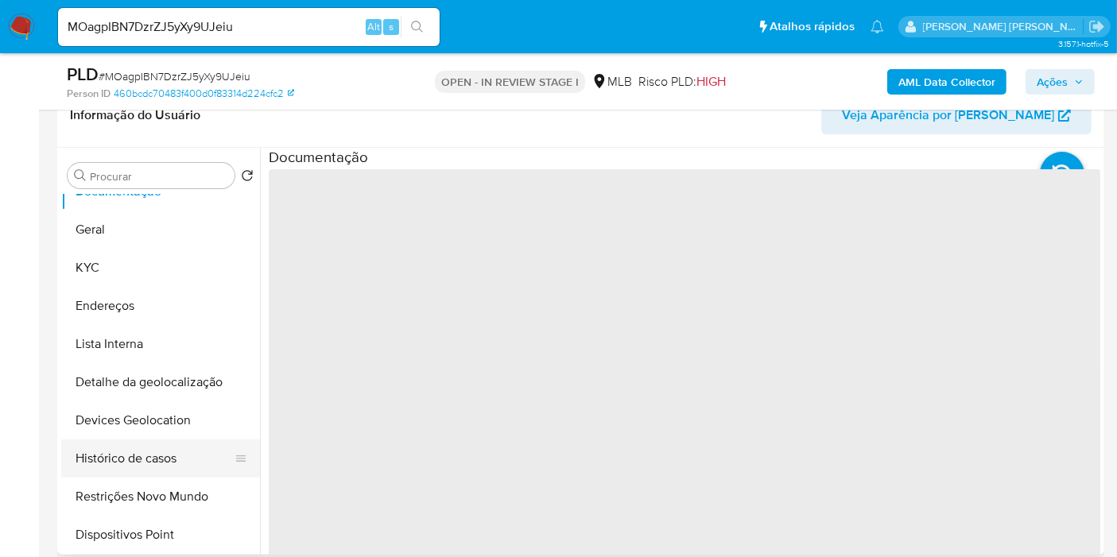
scroll to position [88, 0]
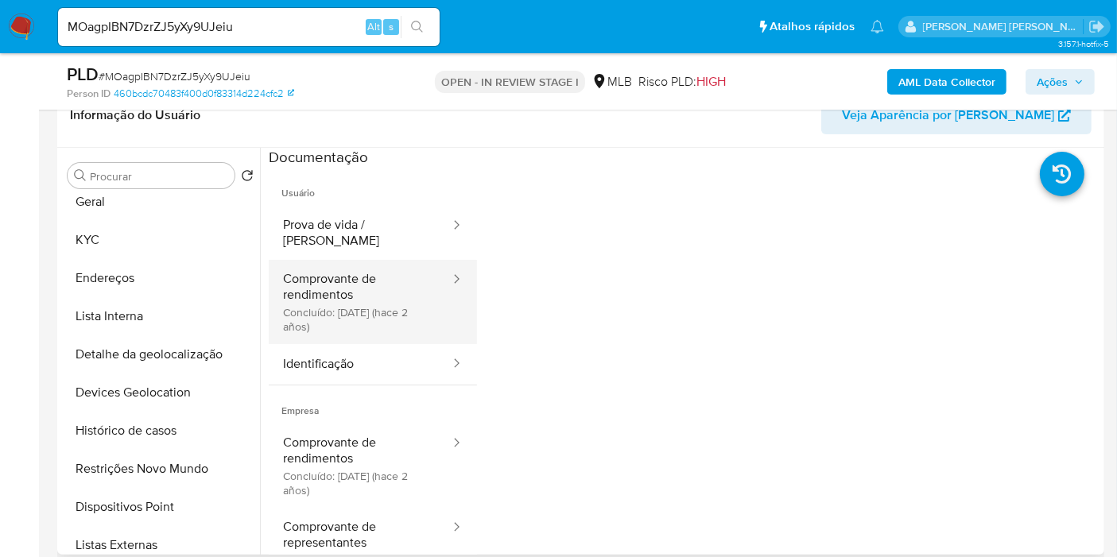
click at [355, 301] on button "Comprovante de rendimentos Concluído: 02/10/2023 (hace 2 años)" at bounding box center [360, 302] width 183 height 84
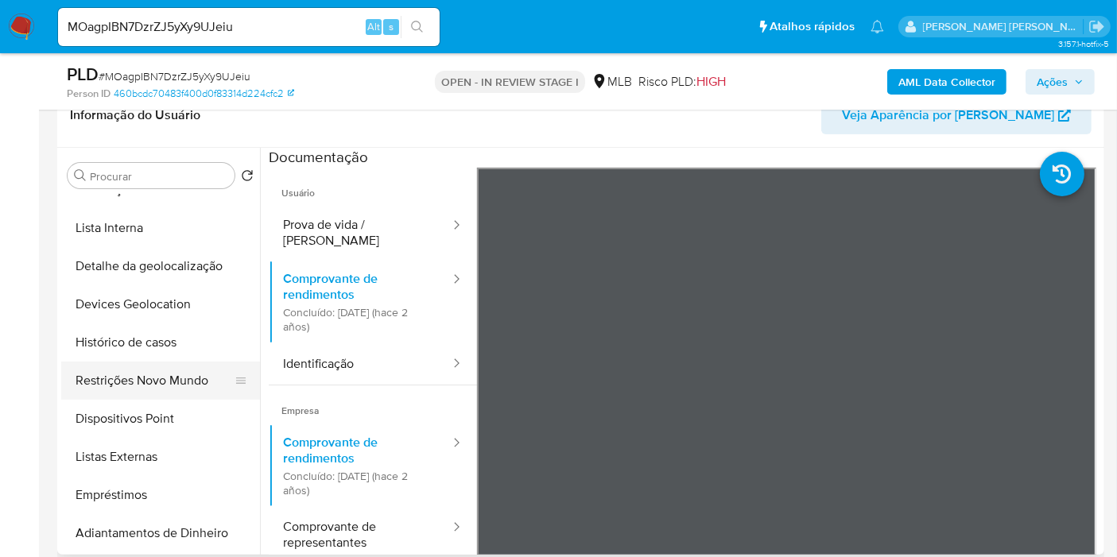
click at [195, 378] on button "Restrições Novo Mundo" at bounding box center [154, 381] width 186 height 38
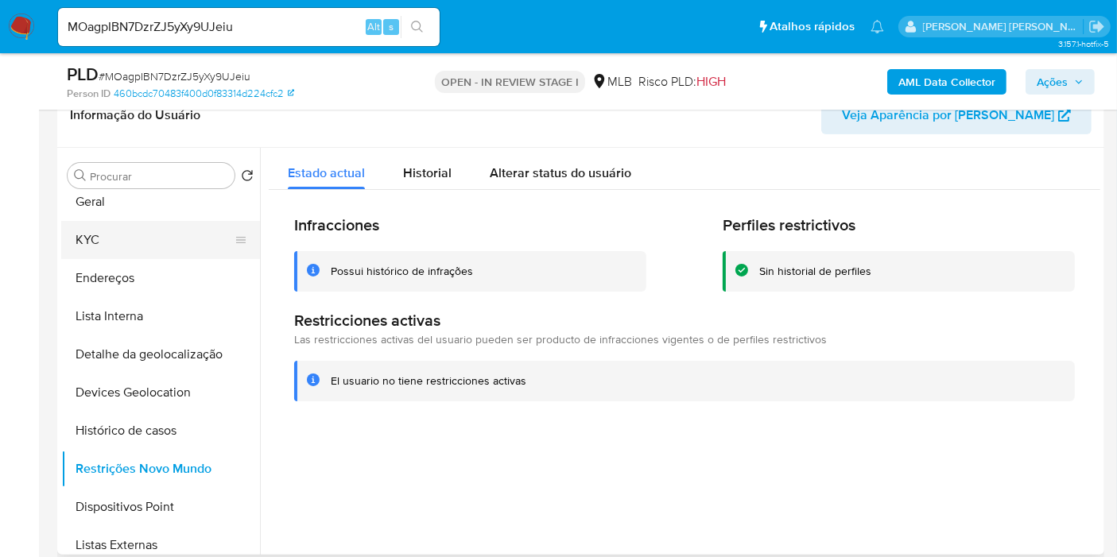
click at [109, 253] on button "KYC" at bounding box center [154, 240] width 186 height 38
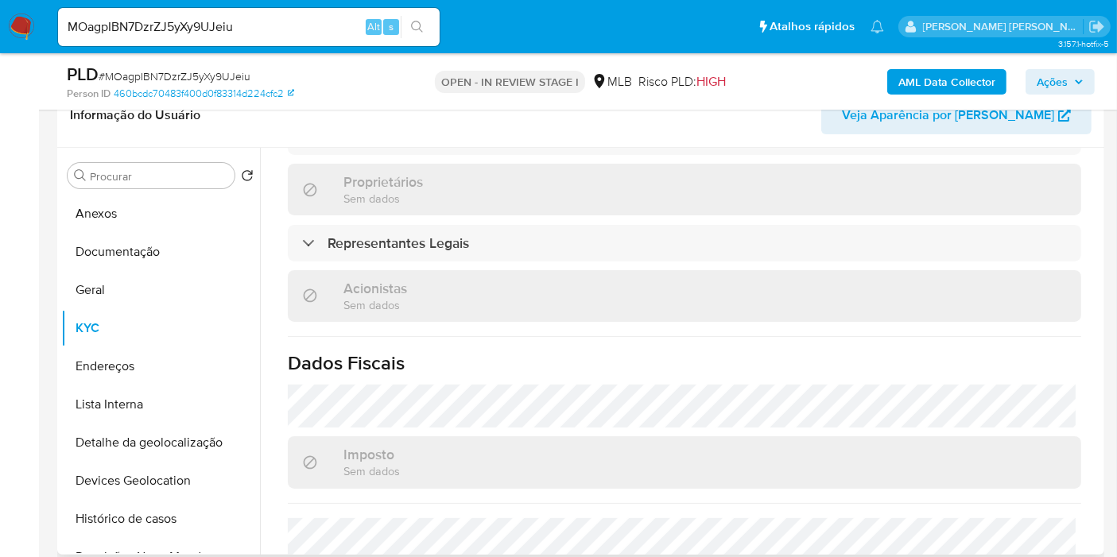
scroll to position [1023, 0]
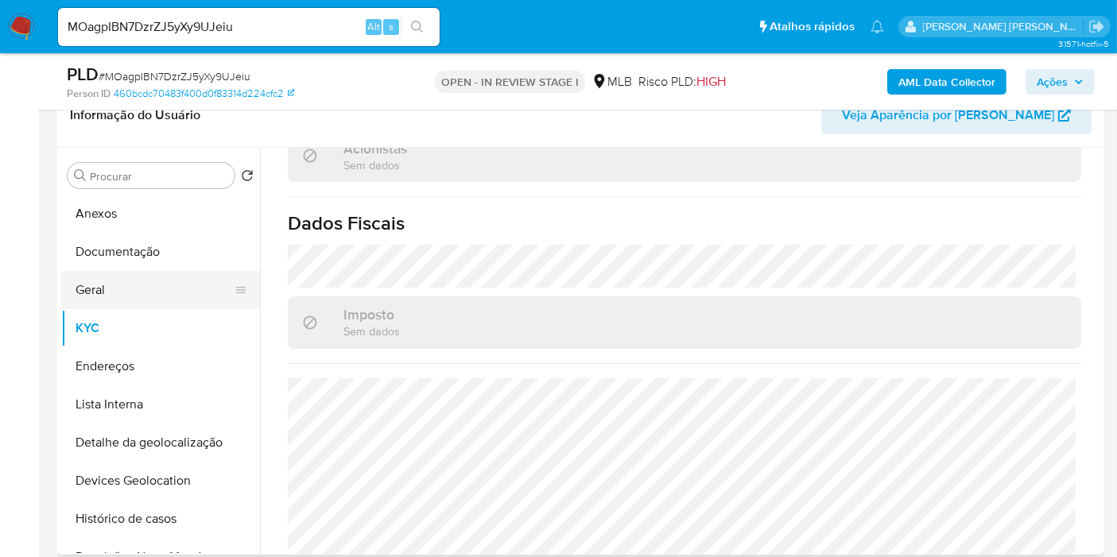
click at [116, 281] on button "Geral" at bounding box center [154, 290] width 186 height 38
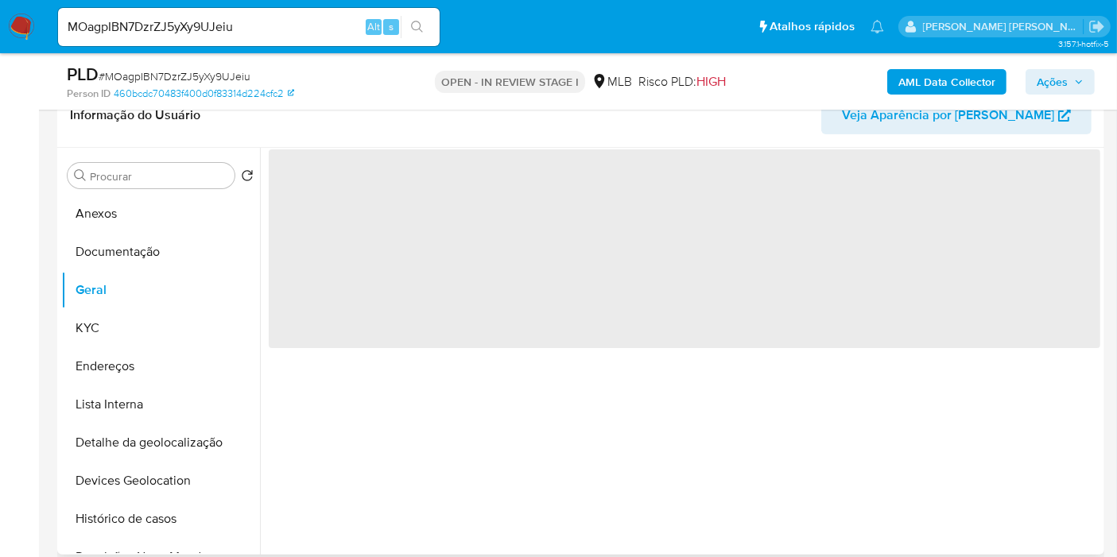
scroll to position [0, 0]
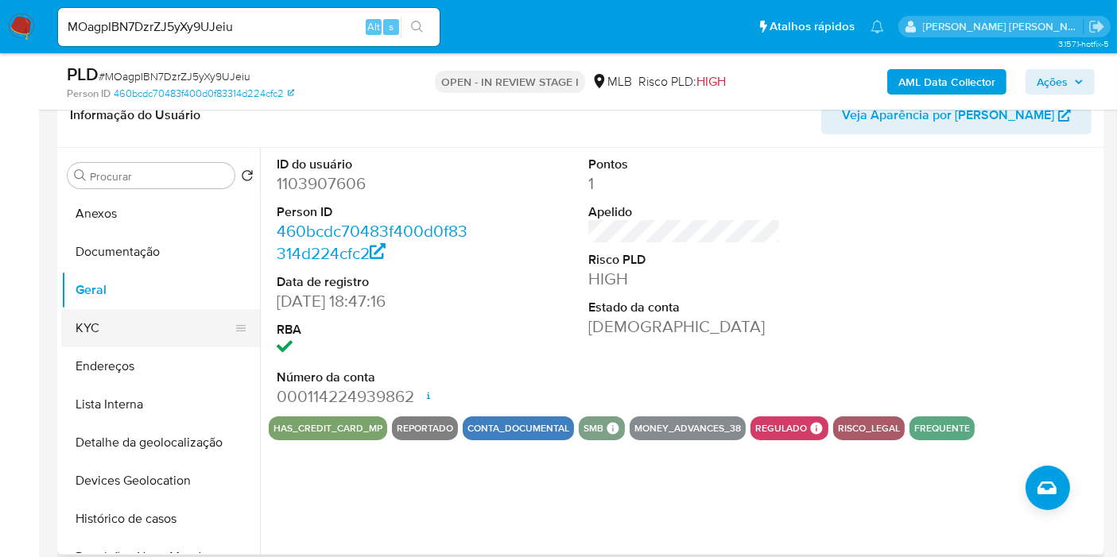
click at [143, 312] on button "KYC" at bounding box center [154, 328] width 186 height 38
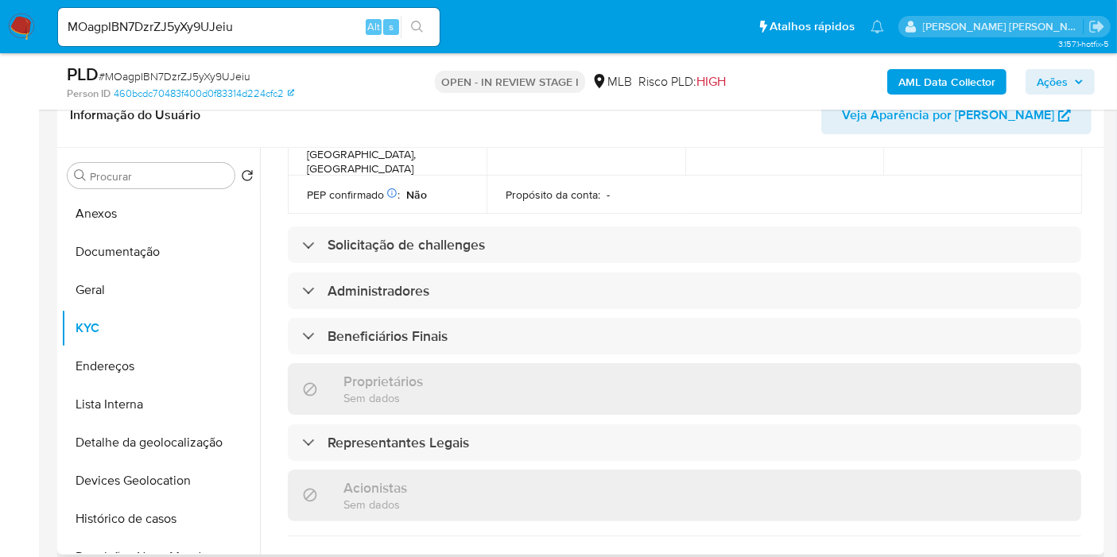
scroll to position [1018, 0]
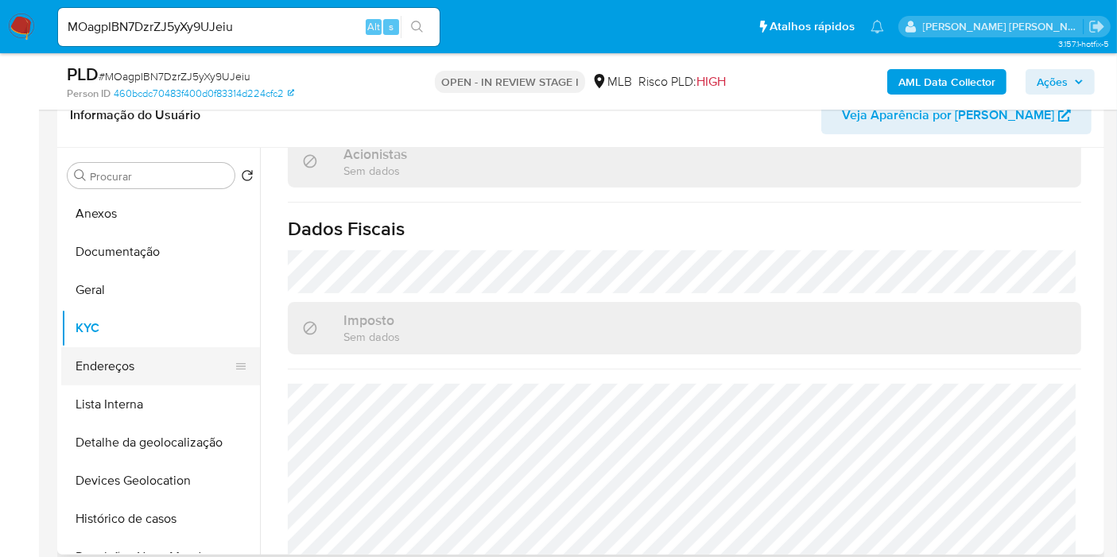
click at [157, 365] on button "Endereços" at bounding box center [154, 366] width 186 height 38
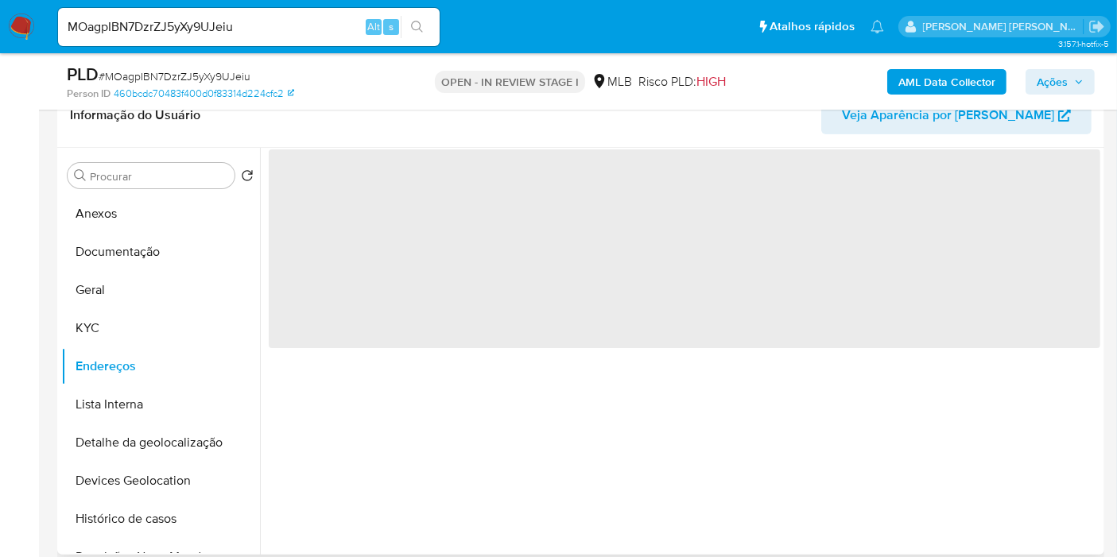
scroll to position [0, 0]
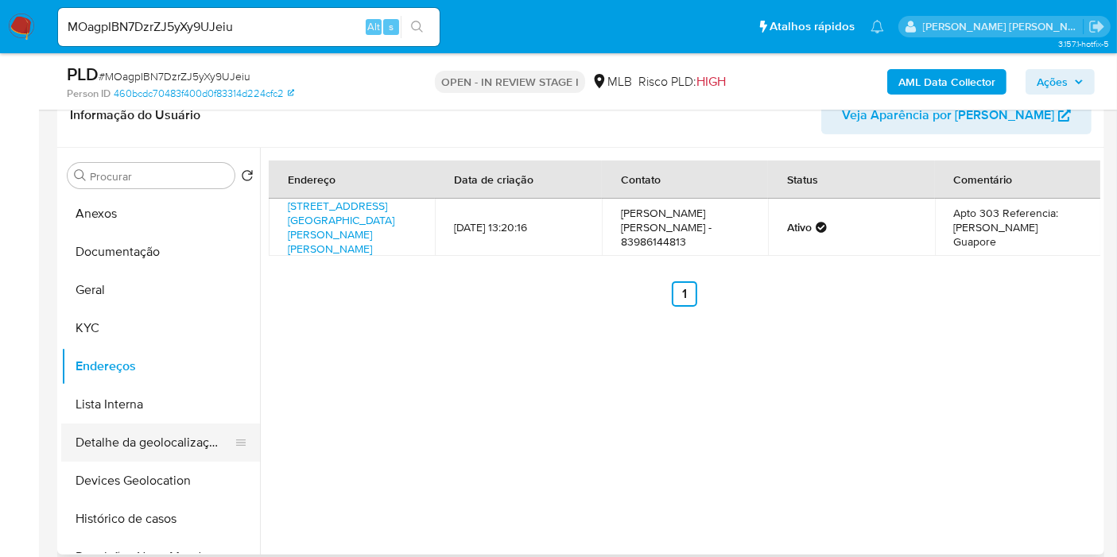
click at [129, 448] on button "Detalhe da geolocalização" at bounding box center [154, 443] width 186 height 38
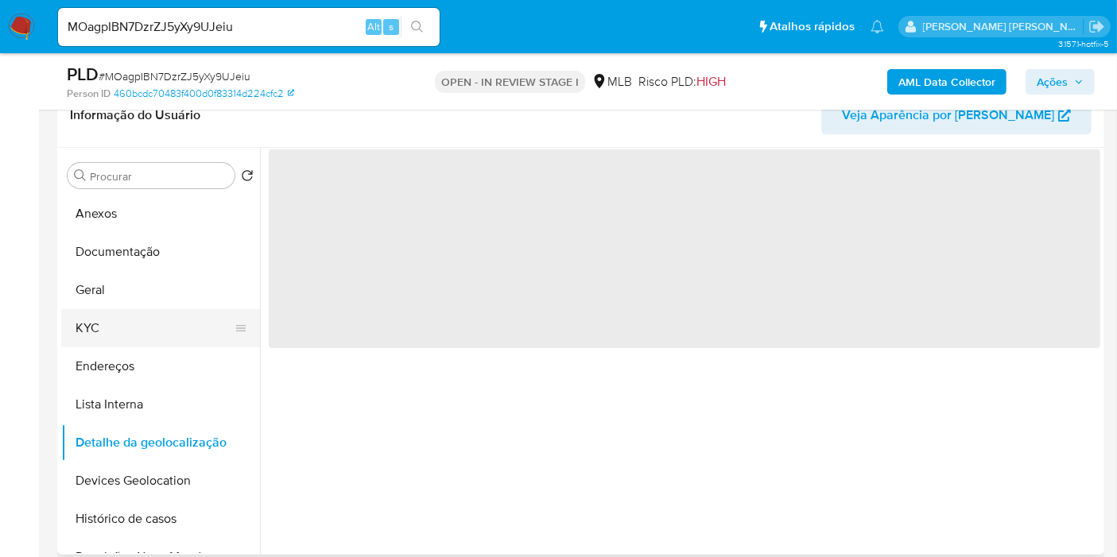
scroll to position [88, 0]
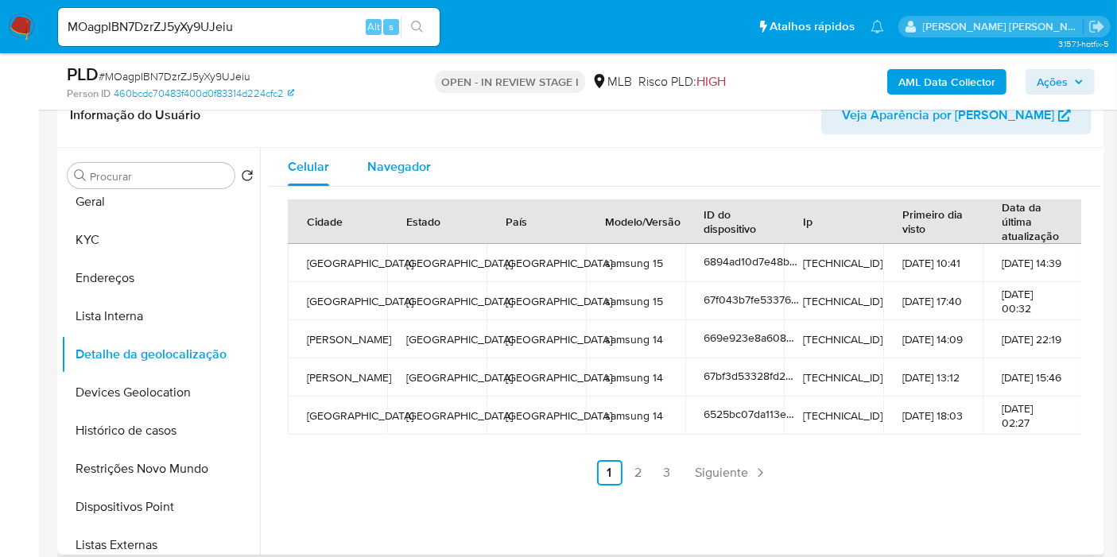
click at [409, 176] on div "Navegador" at bounding box center [399, 167] width 64 height 38
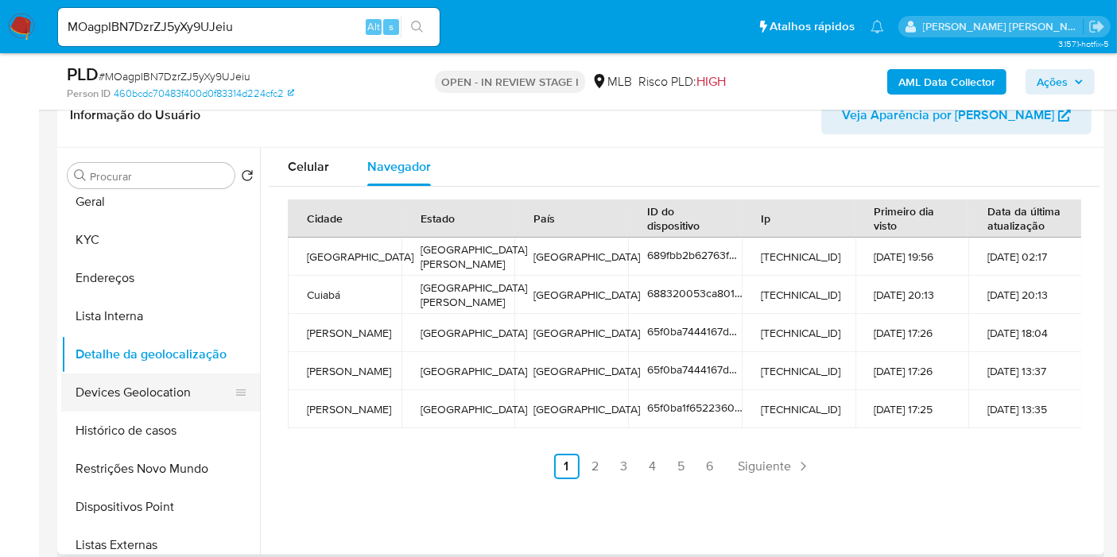
click at [134, 388] on button "Devices Geolocation" at bounding box center [154, 393] width 186 height 38
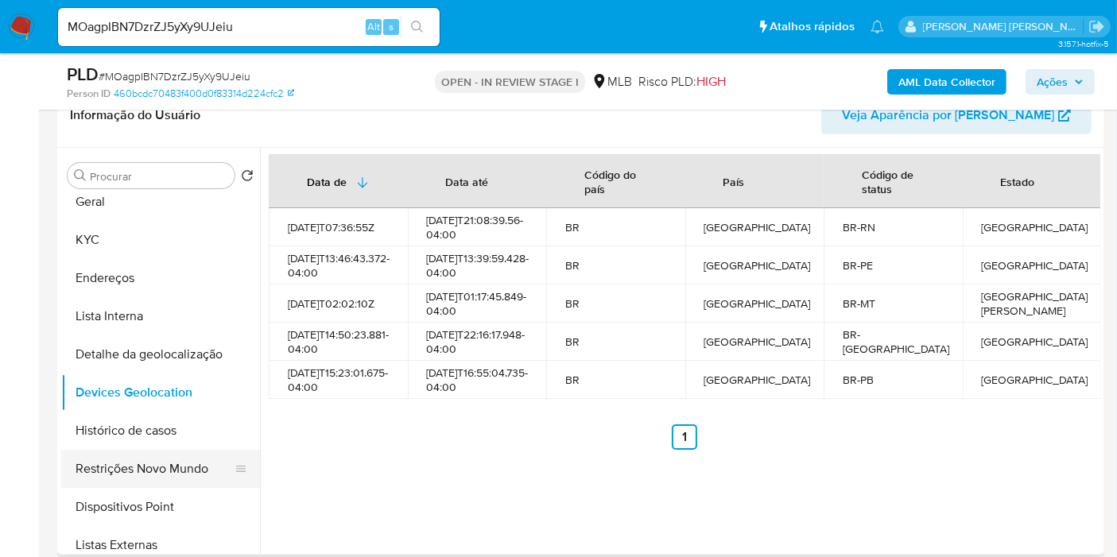
click at [159, 480] on button "Restrições Novo Mundo" at bounding box center [154, 469] width 186 height 38
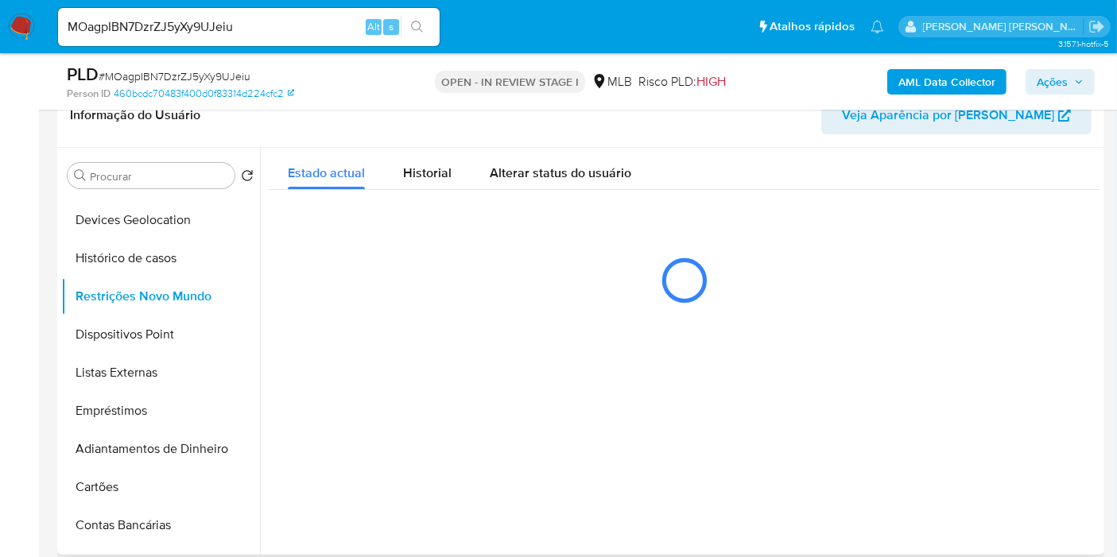
scroll to position [265, 0]
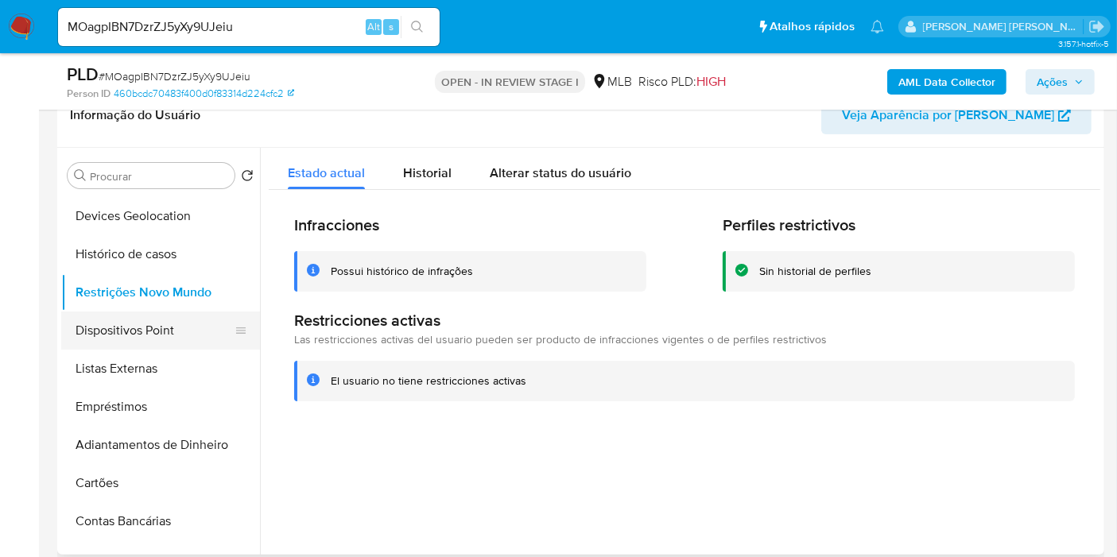
click at [181, 331] on button "Dispositivos Point" at bounding box center [154, 331] width 186 height 38
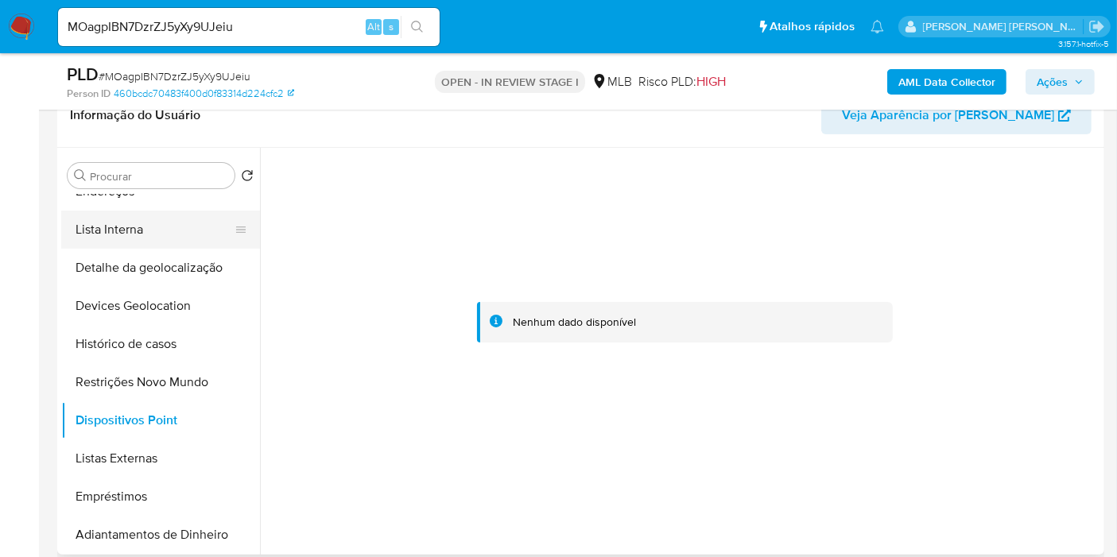
scroll to position [88, 0]
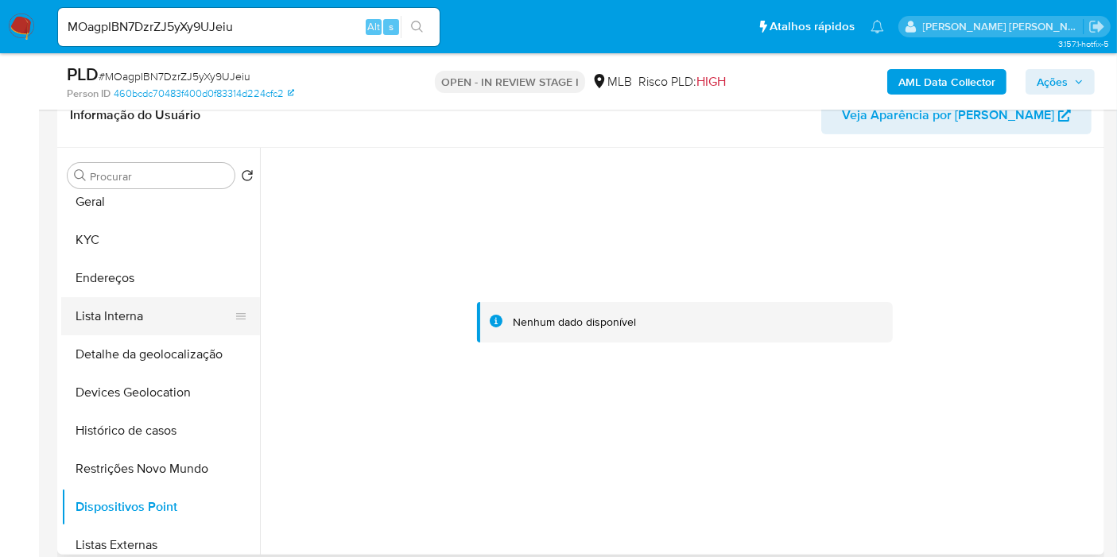
click at [146, 311] on button "Lista Interna" at bounding box center [154, 316] width 186 height 38
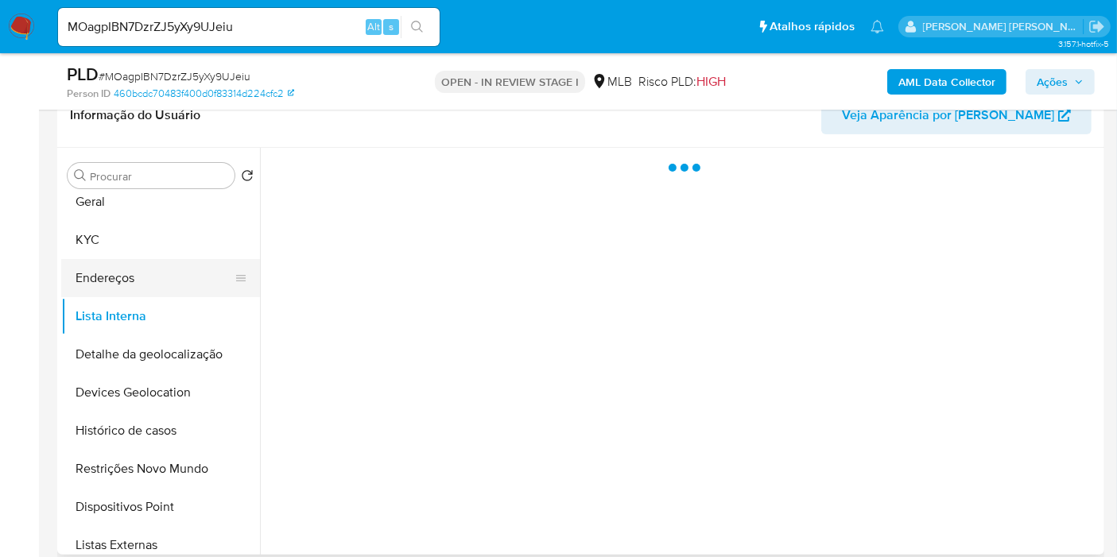
click at [143, 285] on button "Endereços" at bounding box center [154, 278] width 186 height 38
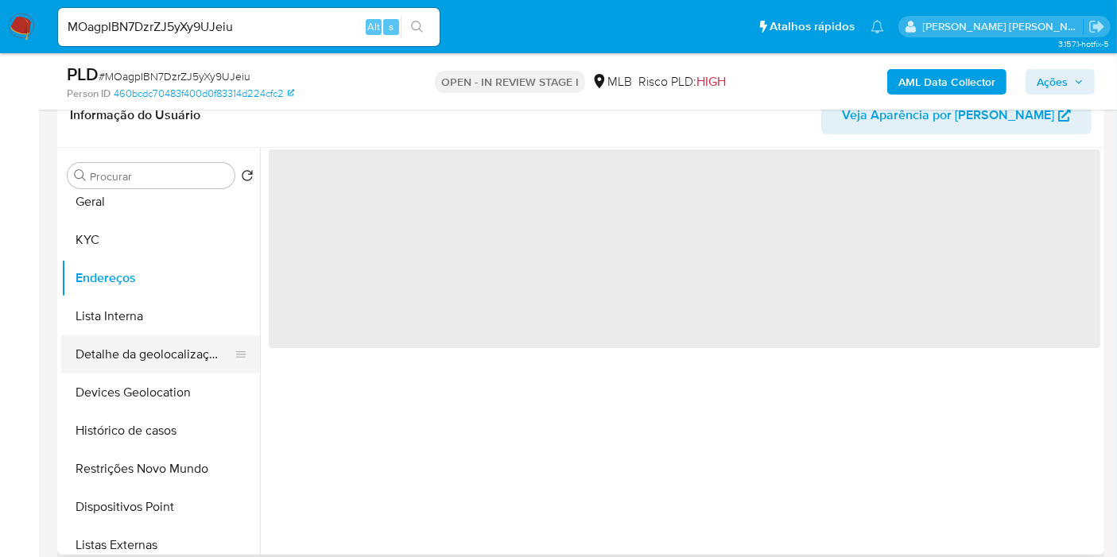
scroll to position [0, 0]
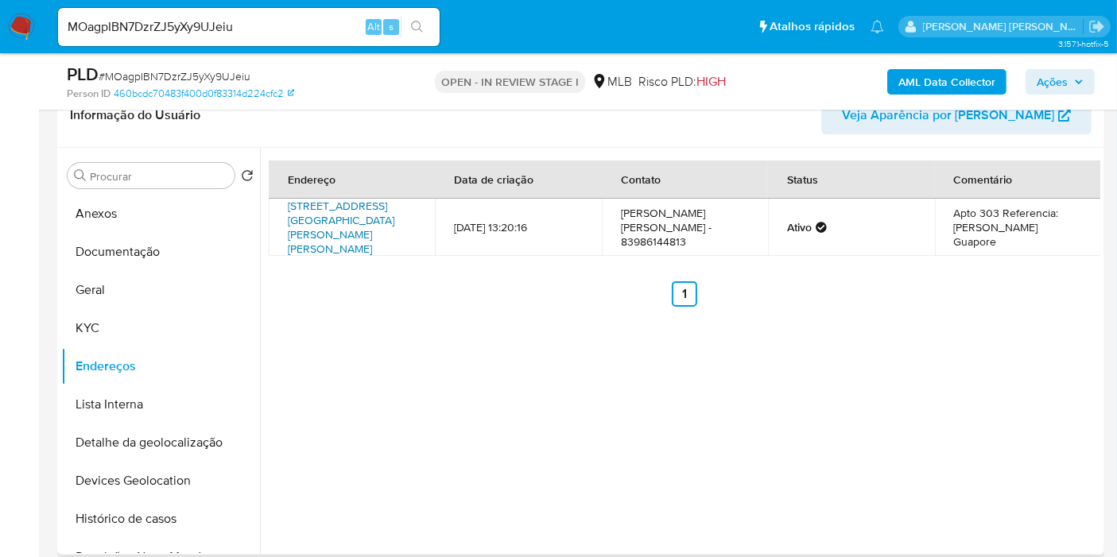
click at [351, 212] on link "Avenida Governador Argemiro De Figueiredo 2940, João Pessoa, Paraíba, 58037030,…" at bounding box center [341, 227] width 107 height 59
click at [163, 310] on button "KYC" at bounding box center [154, 328] width 186 height 38
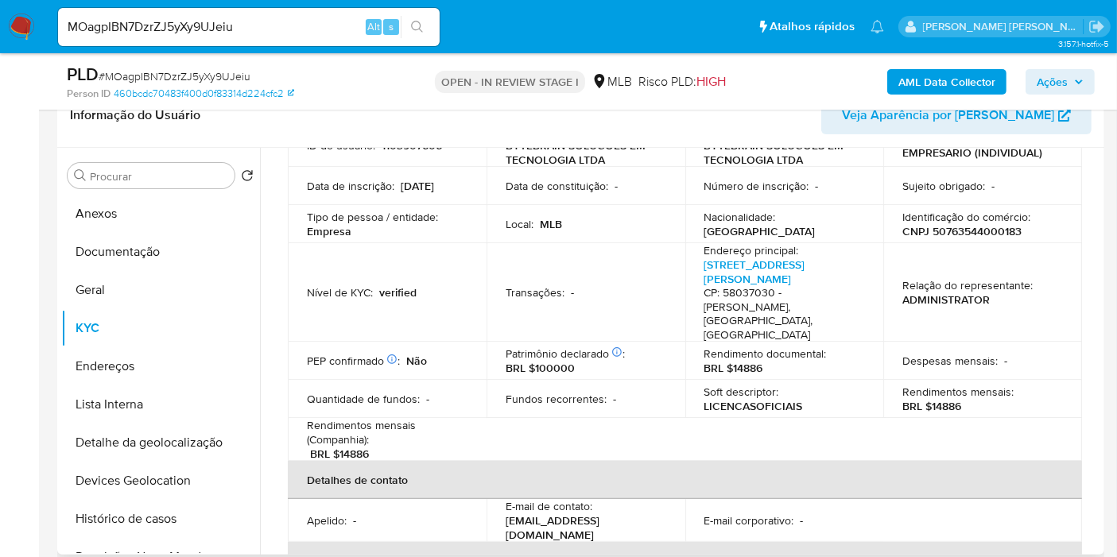
scroll to position [52, 0]
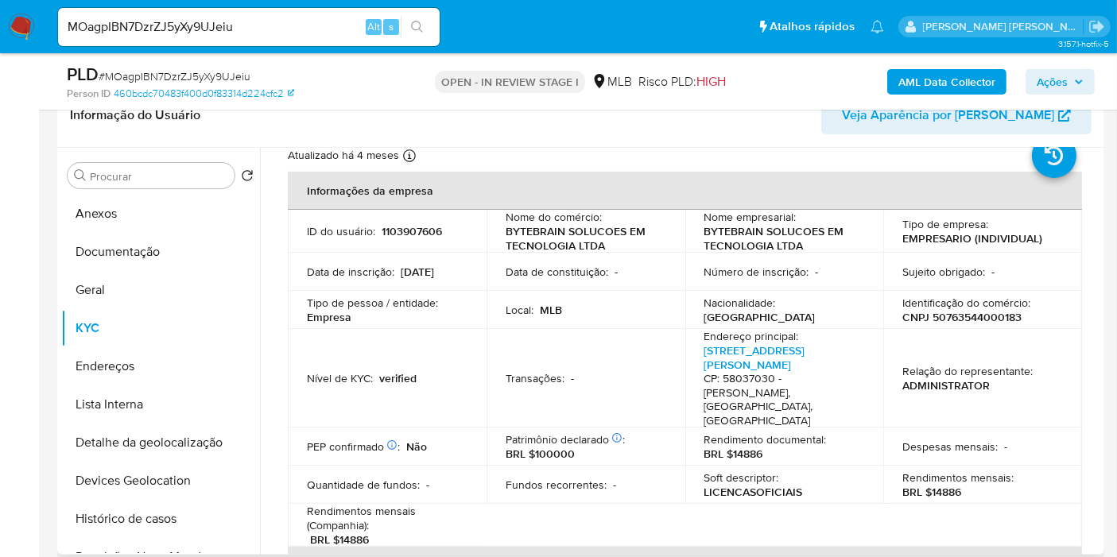
click at [956, 320] on p "CNPJ 50763544000183" at bounding box center [961, 317] width 119 height 14
